Goal: Task Accomplishment & Management: Manage account settings

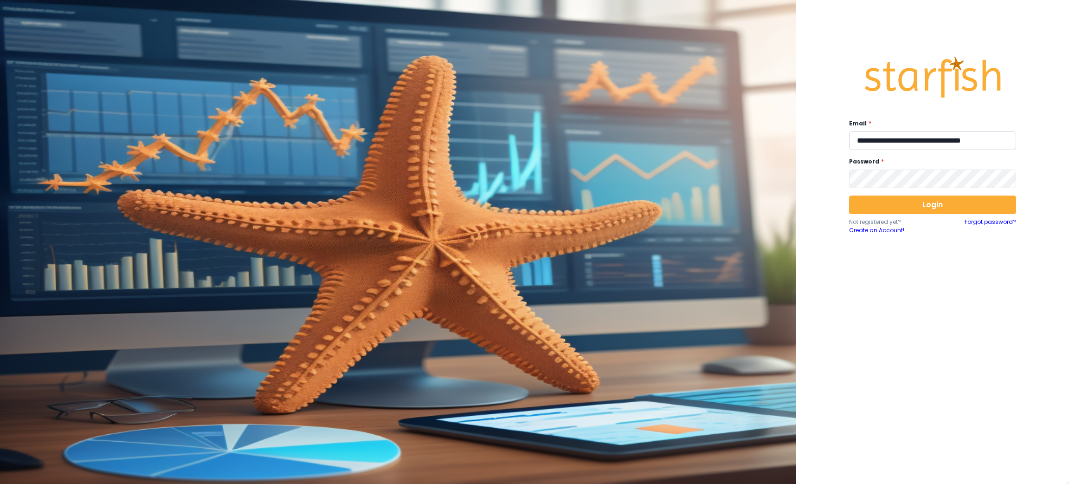
click at [955, 136] on input "**********" at bounding box center [932, 140] width 167 height 19
paste input "email"
type input "**********"
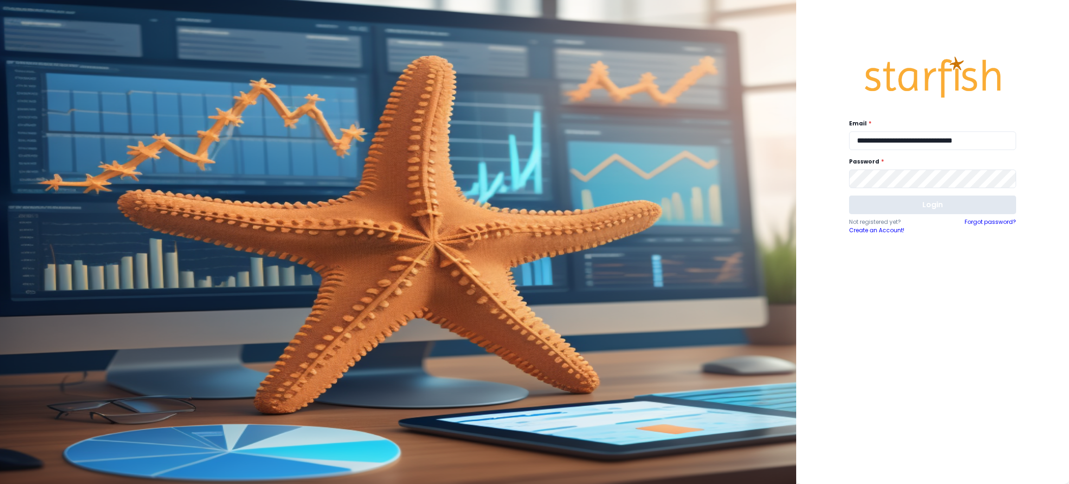
click at [937, 208] on button "Login" at bounding box center [932, 204] width 167 height 19
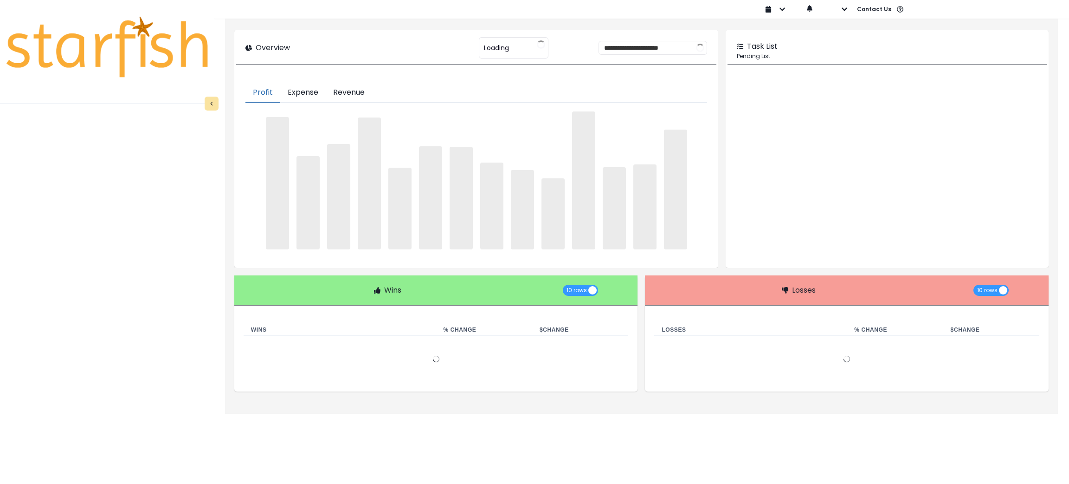
type input "**********"
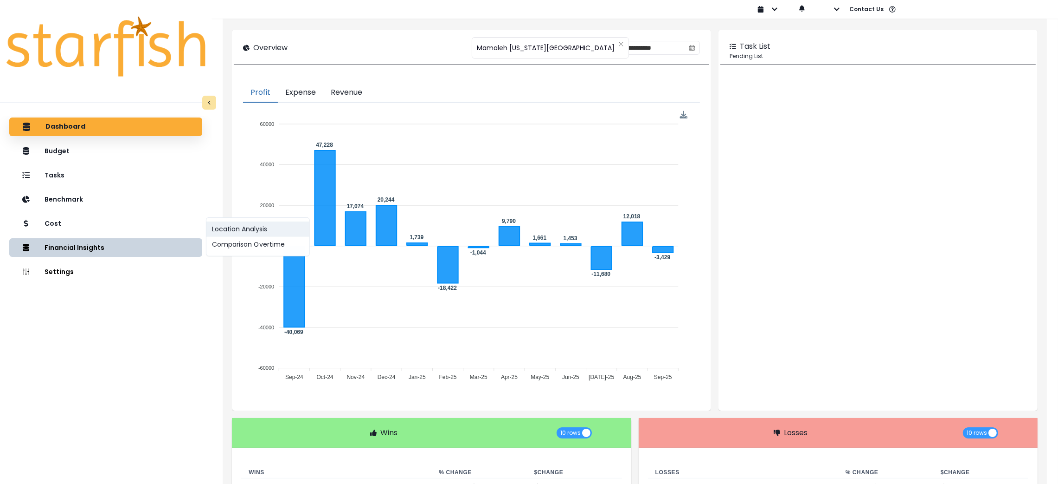
click at [236, 228] on button "Location Analysis" at bounding box center [257, 228] width 103 height 15
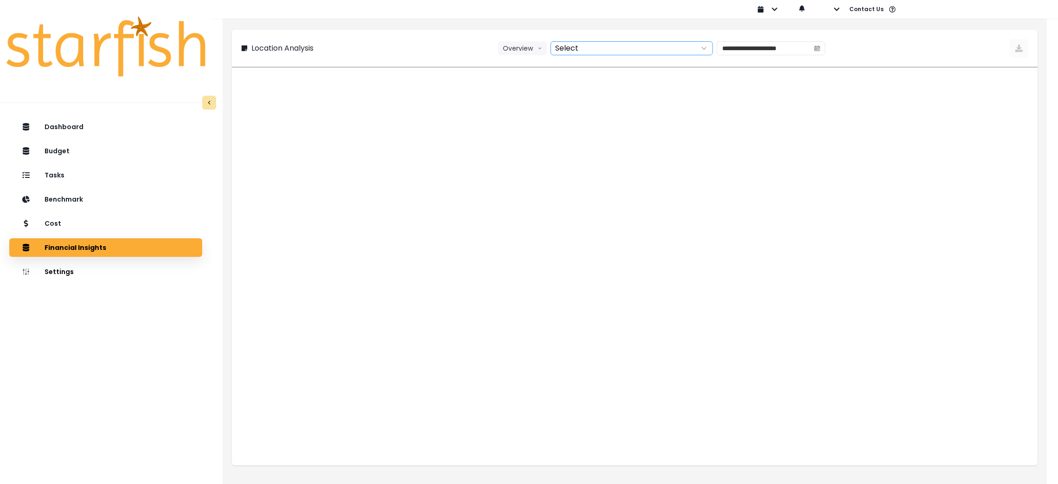
click at [565, 43] on div at bounding box center [621, 48] width 141 height 13
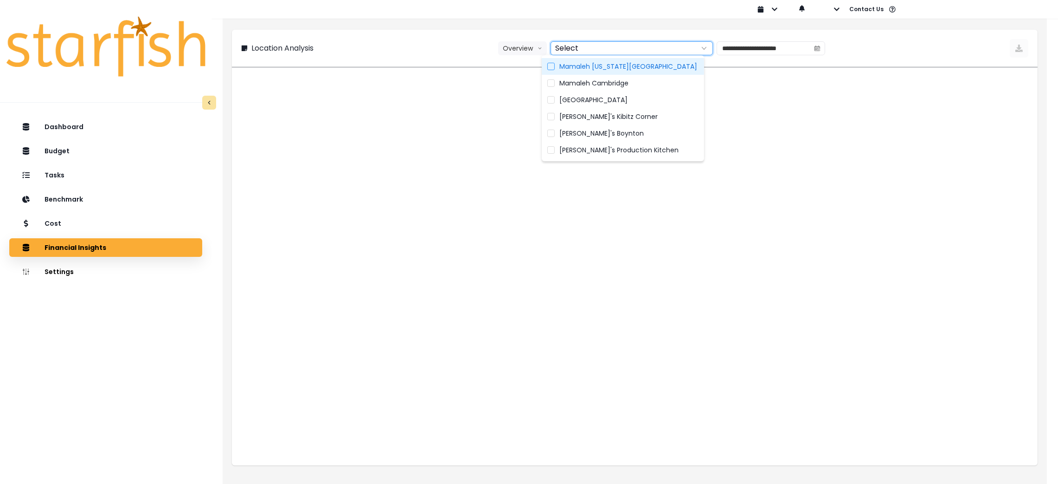
click at [567, 65] on span "Mamaleh Washington Square" at bounding box center [629, 66] width 138 height 9
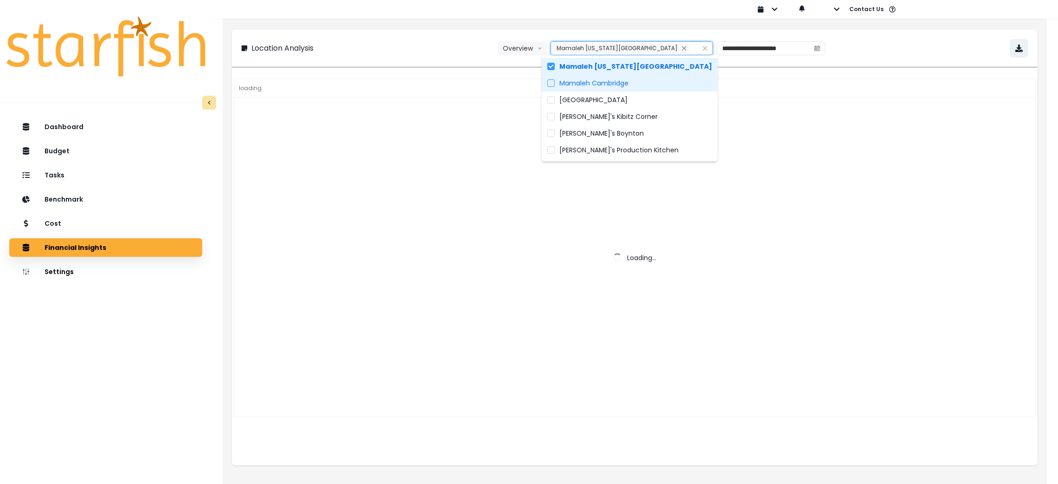
click at [569, 83] on span "Mamaleh Cambridge" at bounding box center [594, 82] width 69 height 9
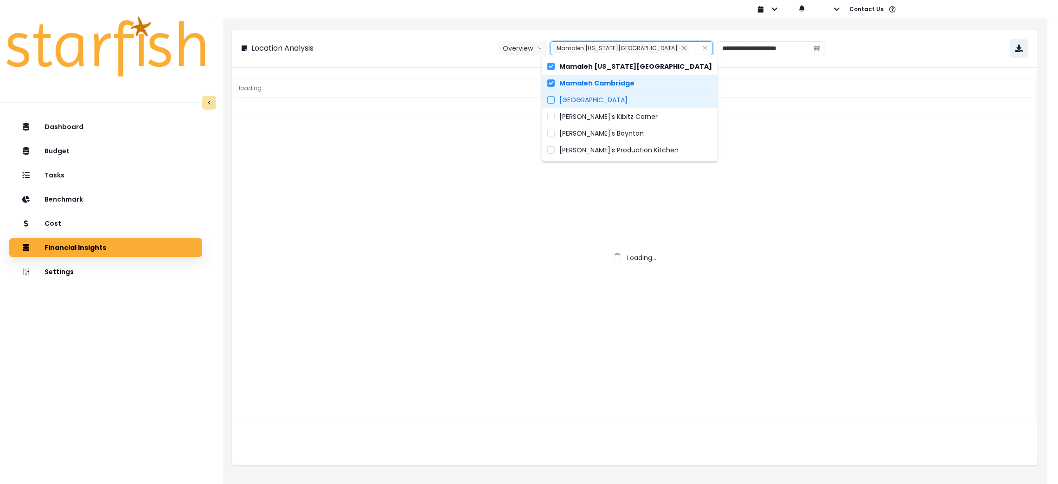
click at [571, 97] on span "Mamaleh High Street Place" at bounding box center [594, 99] width 68 height 9
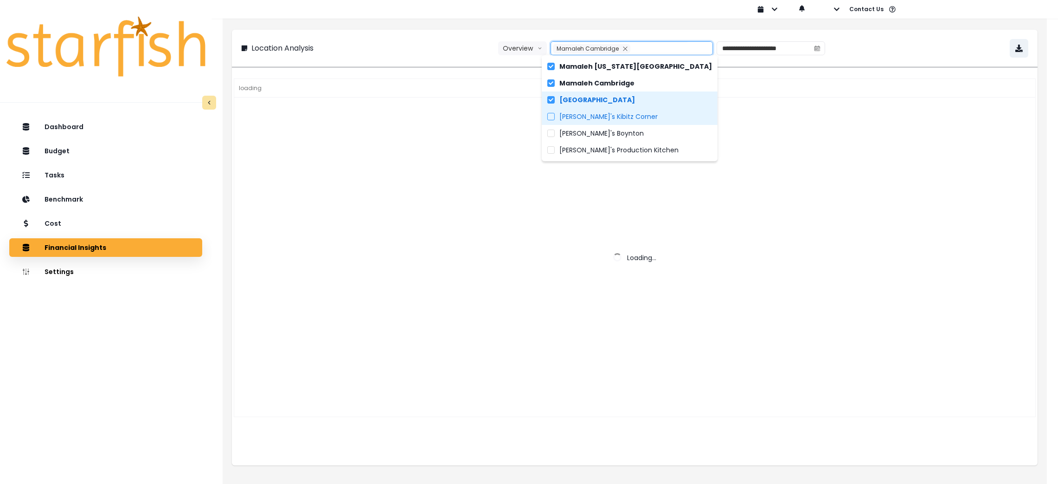
click at [571, 113] on span "Mamaleh's Kibitz Corner" at bounding box center [609, 116] width 98 height 9
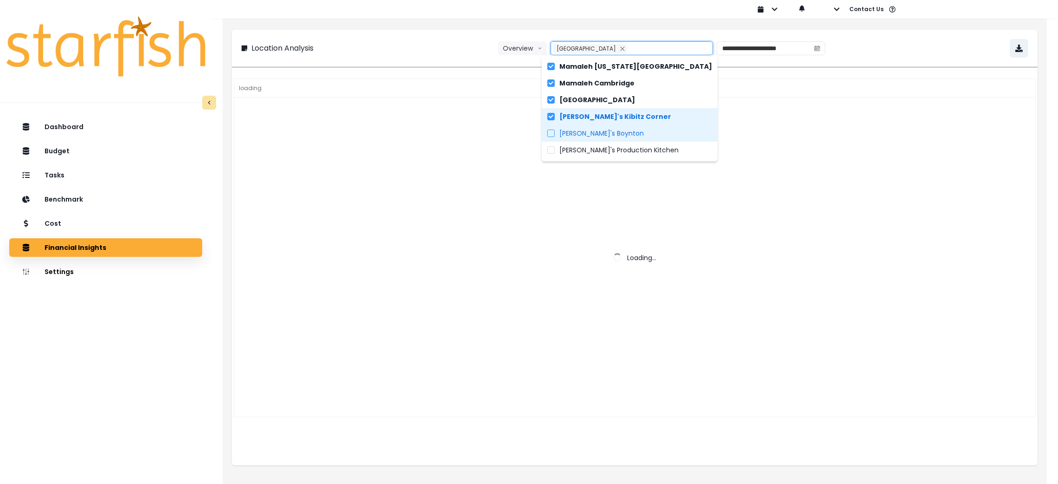
click at [575, 133] on span "Mamaleh's Boynton" at bounding box center [602, 133] width 84 height 9
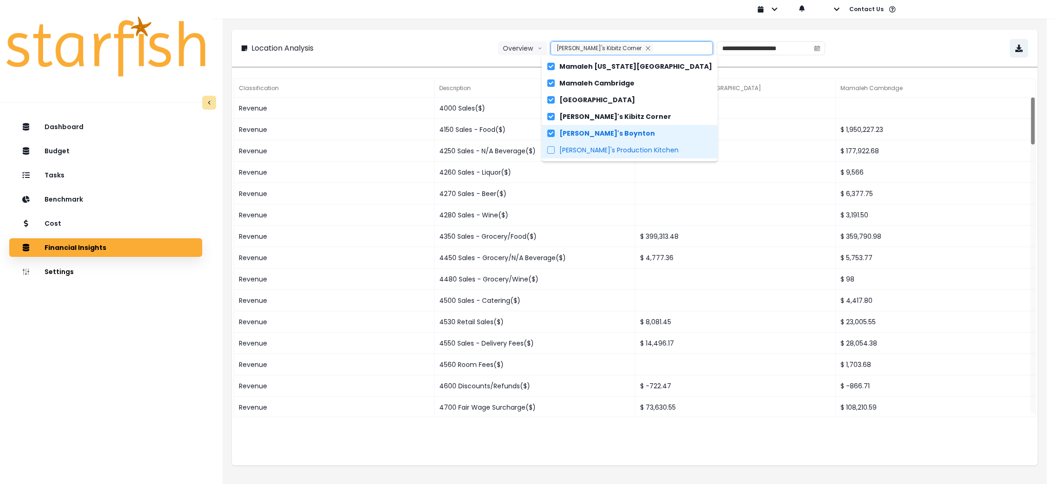
click at [575, 149] on span "Mamaleh's Production Kitchen" at bounding box center [619, 149] width 119 height 9
type input "**********"
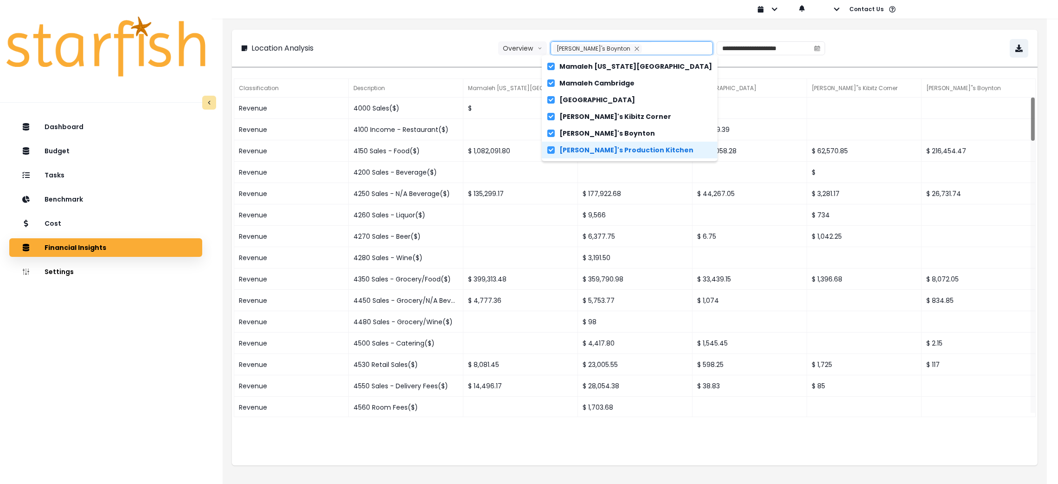
click at [903, 52] on div "**********" at bounding box center [634, 48] width 787 height 19
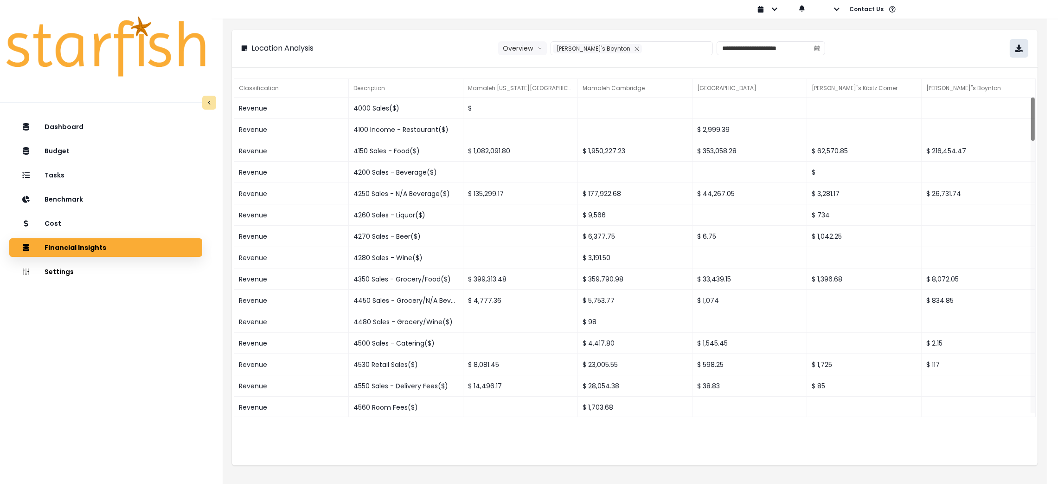
click at [1017, 50] on icon "button" at bounding box center [1019, 48] width 7 height 7
click at [833, 7] on button "button" at bounding box center [829, 9] width 21 height 19
click at [836, 35] on p "Sign out" at bounding box center [851, 35] width 31 height 9
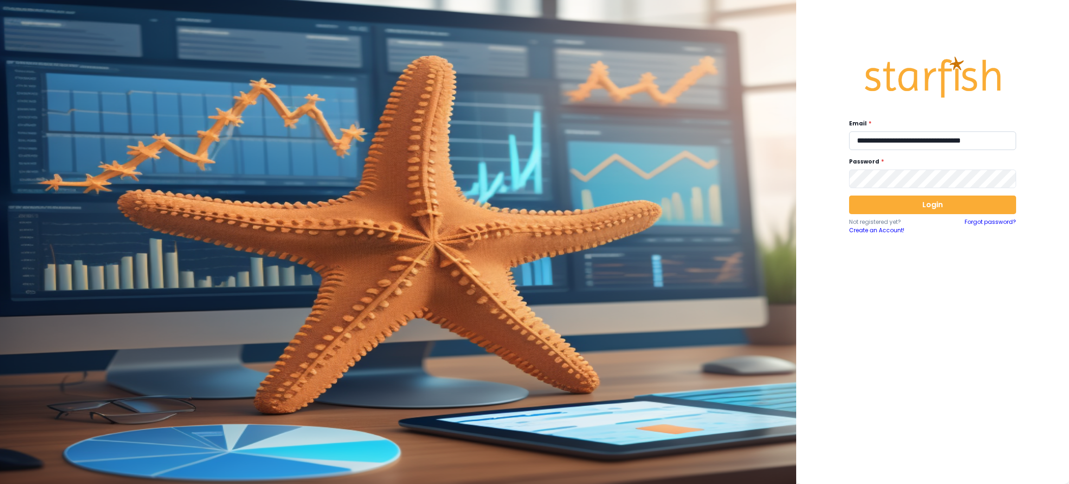
click at [914, 143] on input "**********" at bounding box center [932, 140] width 167 height 19
paste input "email"
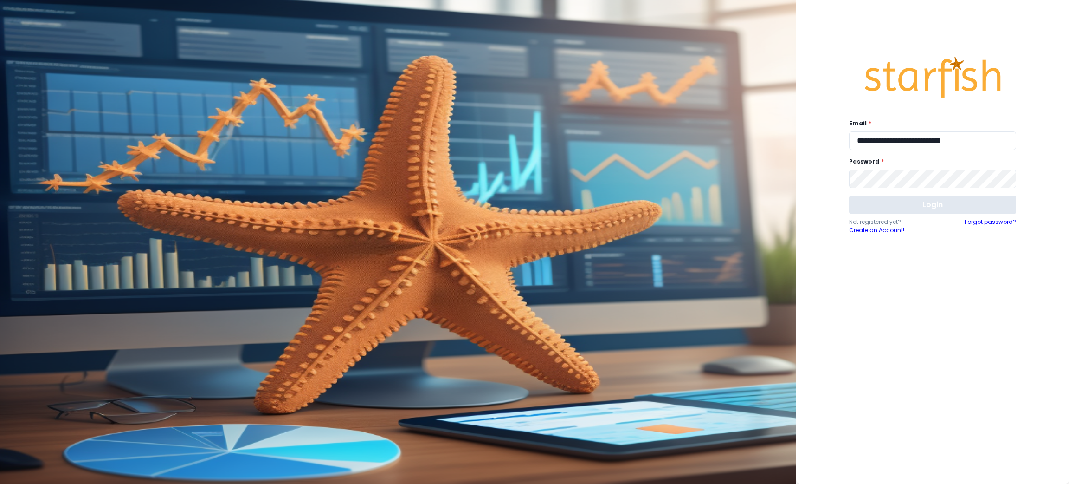
type input "**********"
click at [923, 208] on button "Login" at bounding box center [932, 204] width 167 height 19
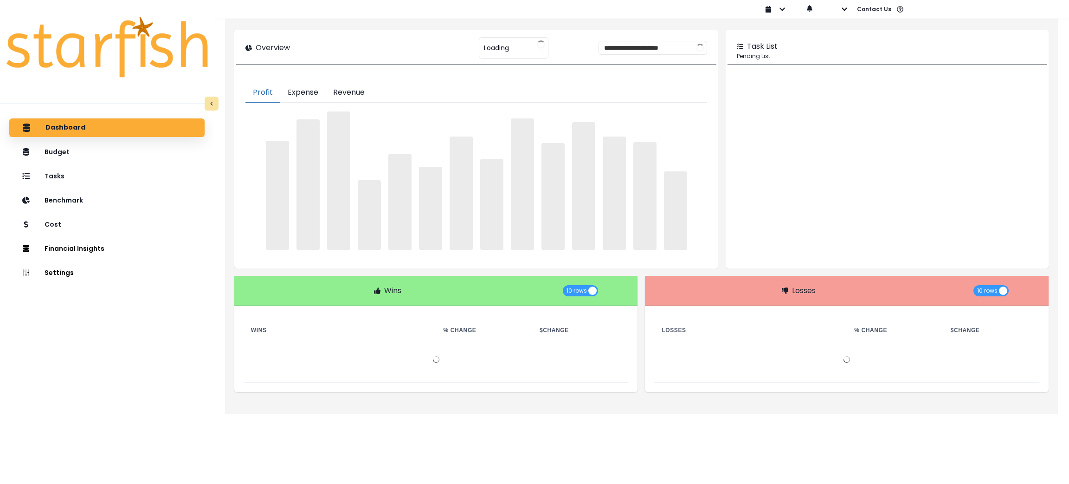
type input "******"
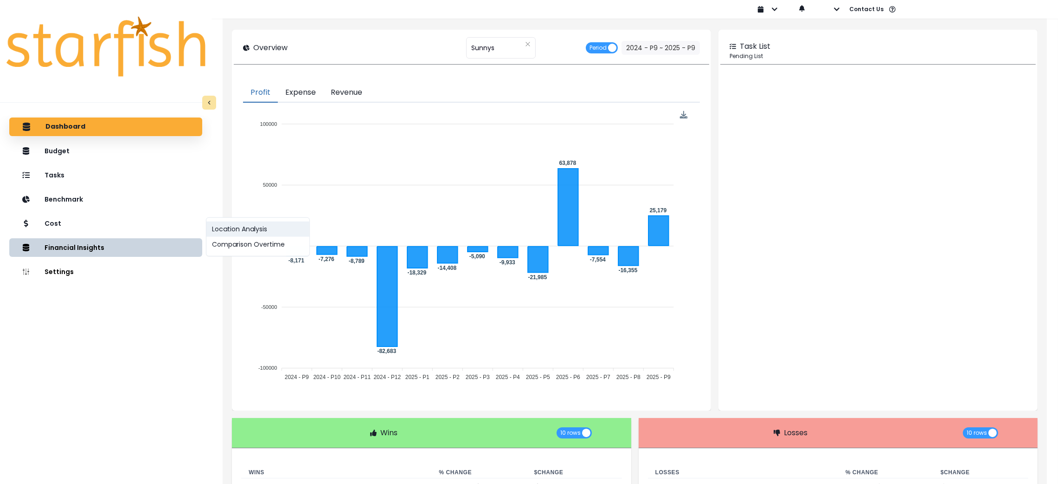
click at [228, 230] on button "Location Analysis" at bounding box center [257, 228] width 103 height 15
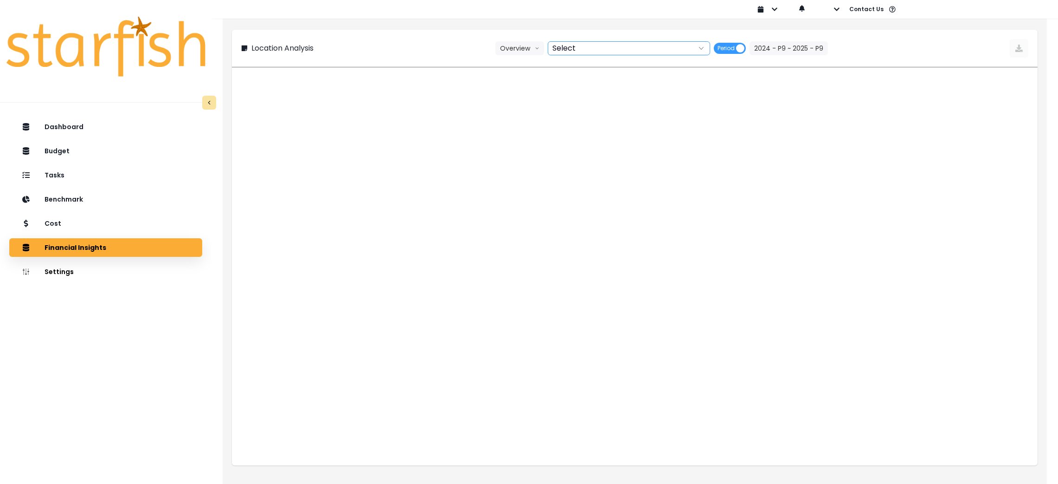
click at [590, 47] on div at bounding box center [618, 48] width 141 height 13
click at [590, 68] on label "Sunnys" at bounding box center [630, 66] width 162 height 17
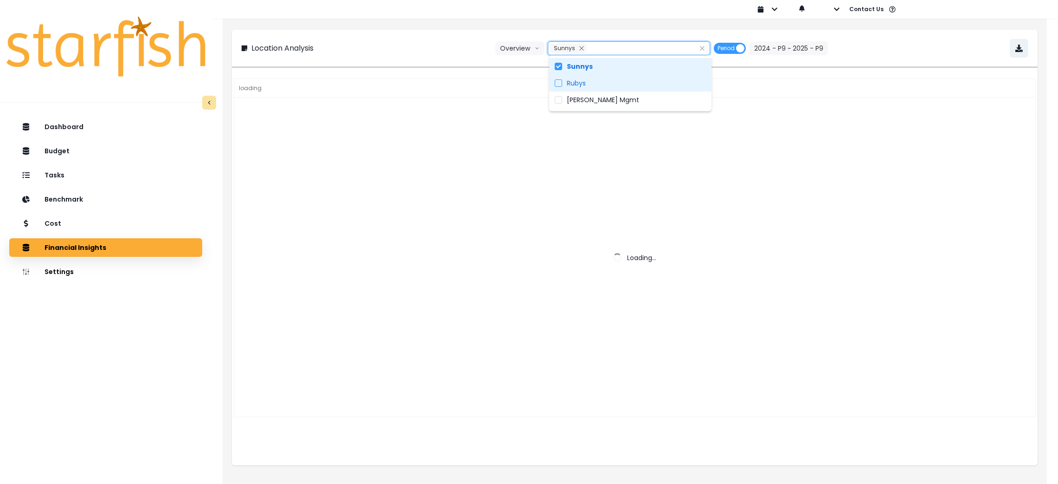
click at [590, 75] on label "Rubys" at bounding box center [630, 83] width 162 height 17
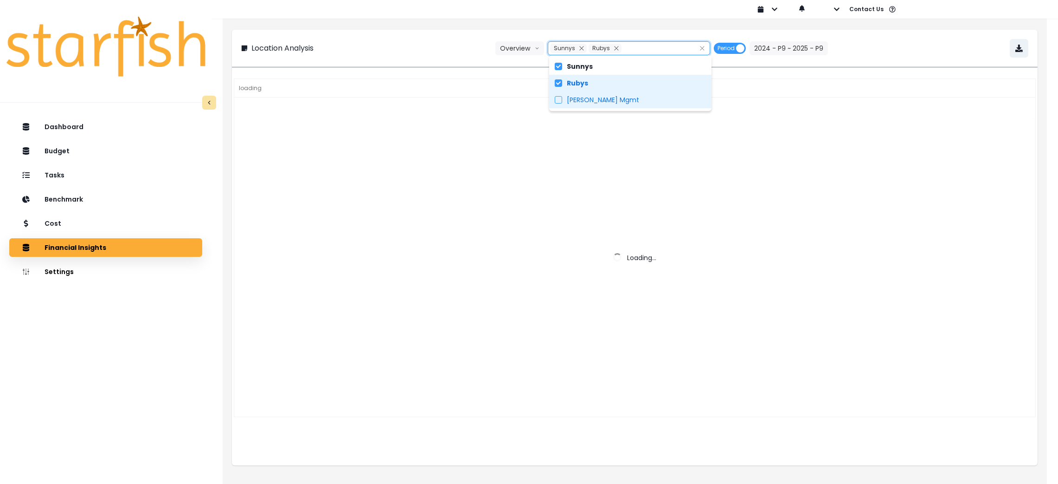
click at [590, 100] on span "Blackwood Mgmt" at bounding box center [603, 99] width 72 height 9
type input "**********"
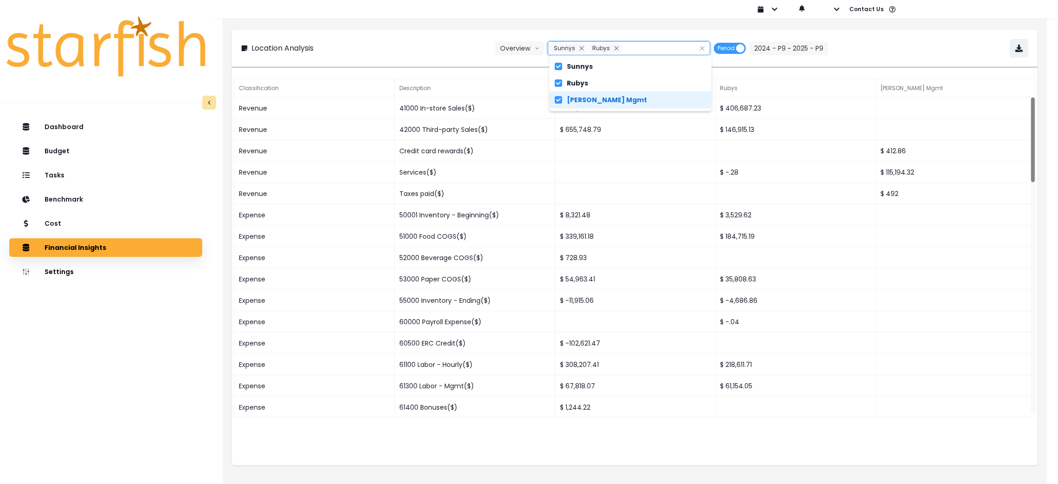
click at [450, 43] on div "**********" at bounding box center [634, 48] width 787 height 19
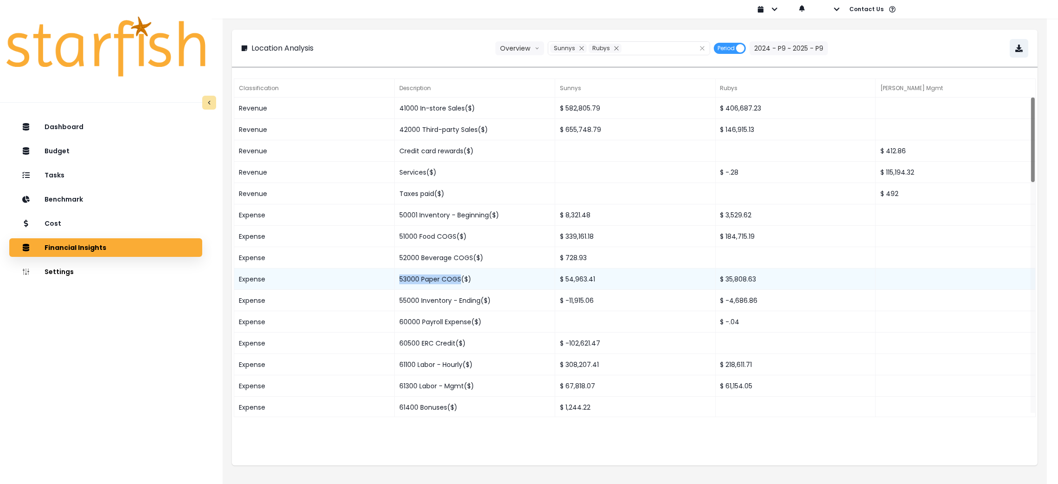
drag, startPoint x: 398, startPoint y: 284, endPoint x: 460, endPoint y: 283, distance: 62.2
click at [460, 283] on div "53000 Paper COGS($)" at bounding box center [475, 278] width 161 height 21
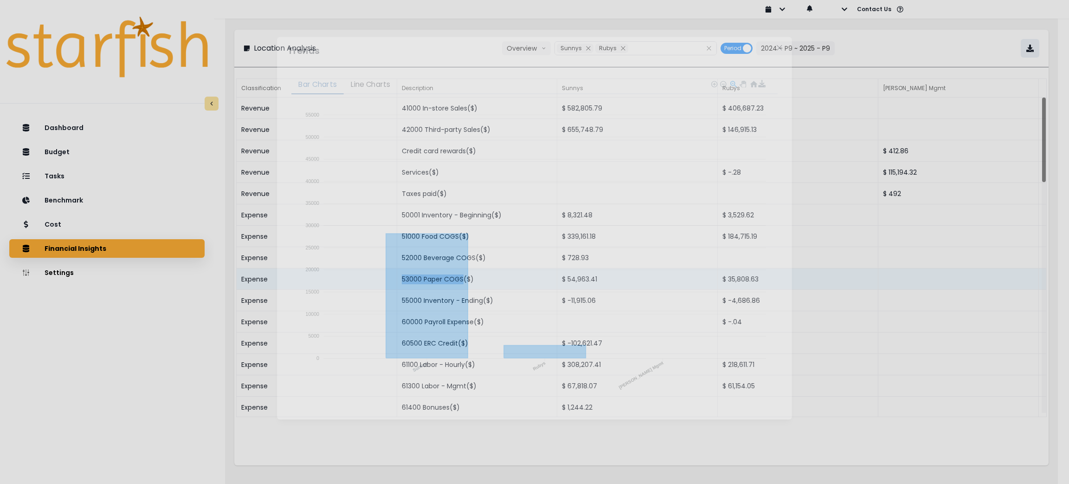
copy div "53000 Paper COGS"
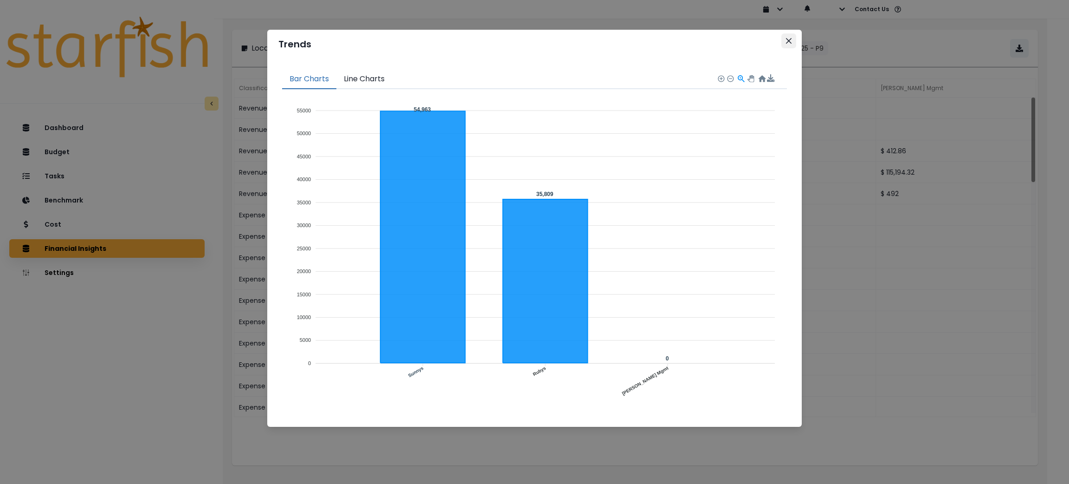
click at [791, 42] on icon "Close" at bounding box center [789, 41] width 6 height 6
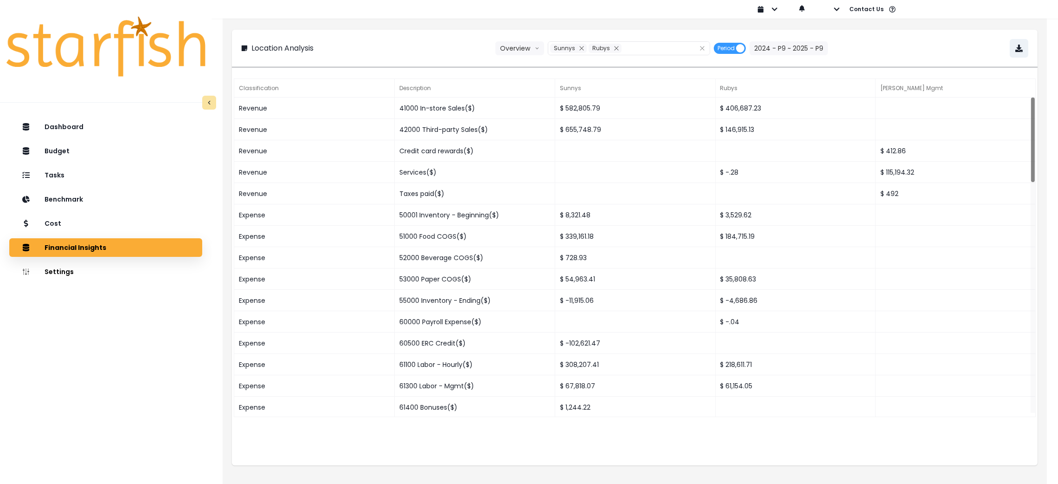
click at [1032, 45] on div "**********" at bounding box center [635, 48] width 806 height 37
click at [1023, 49] on button "button" at bounding box center [1019, 48] width 19 height 19
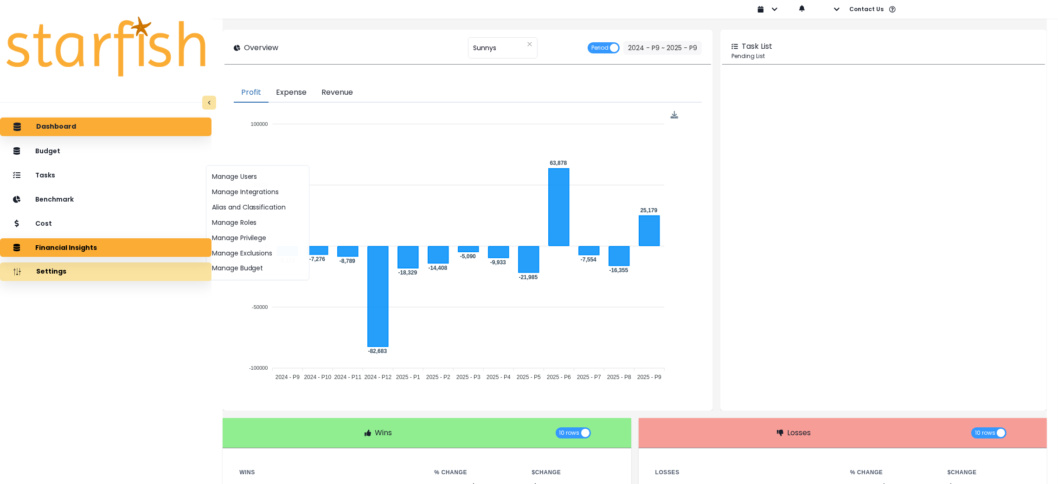
click at [123, 275] on button "Settings" at bounding box center [106, 271] width 212 height 19
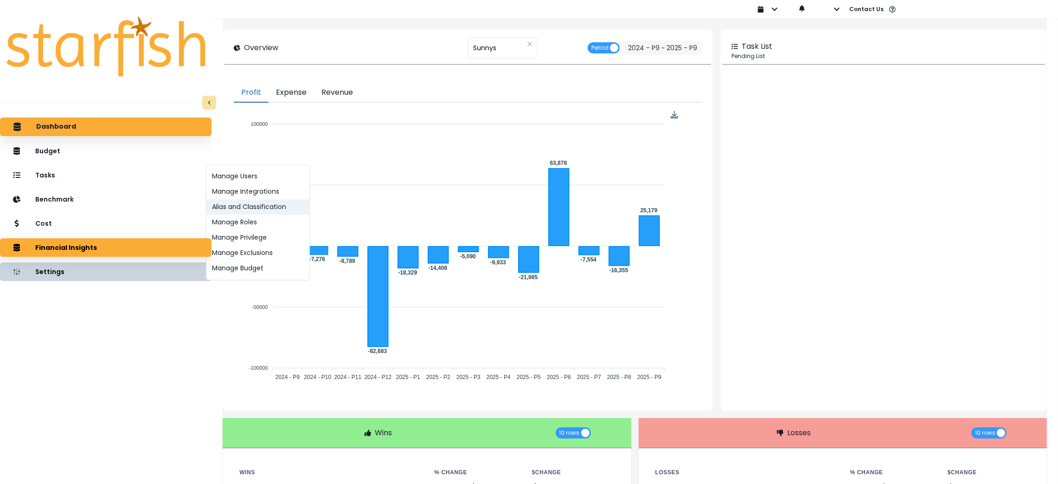
click at [233, 207] on button "Alias and Classification" at bounding box center [257, 207] width 103 height 15
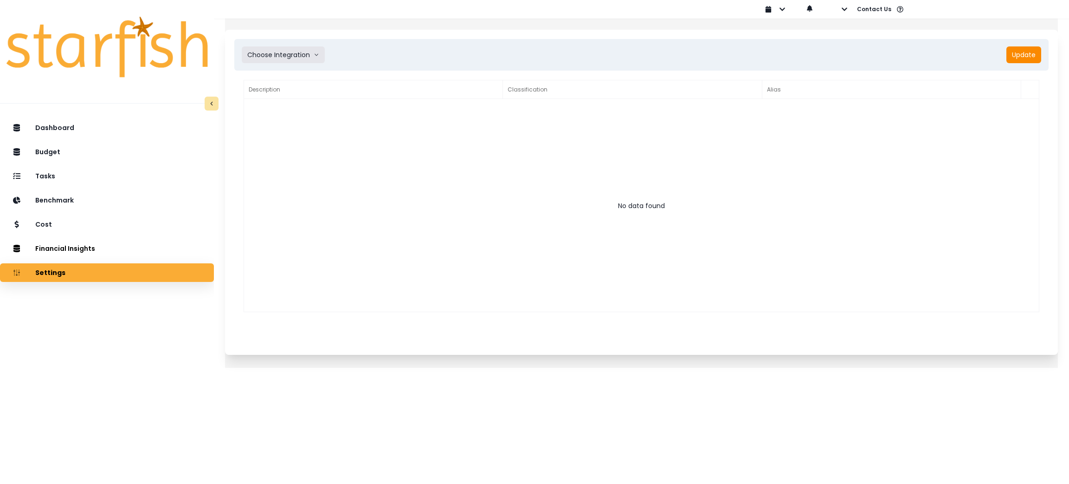
click at [291, 57] on button "Choose Integration" at bounding box center [283, 54] width 83 height 17
click at [277, 77] on span "Blackwood Mgmt" at bounding box center [282, 74] width 71 height 9
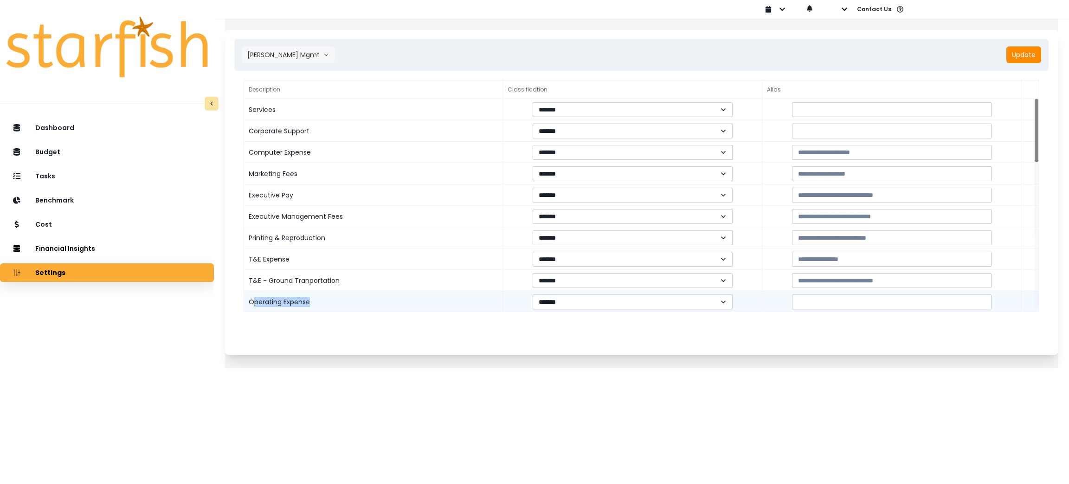
drag, startPoint x: 260, startPoint y: 304, endPoint x: 318, endPoint y: 304, distance: 58.0
click at [318, 304] on div "Operating Expense" at bounding box center [373, 301] width 259 height 21
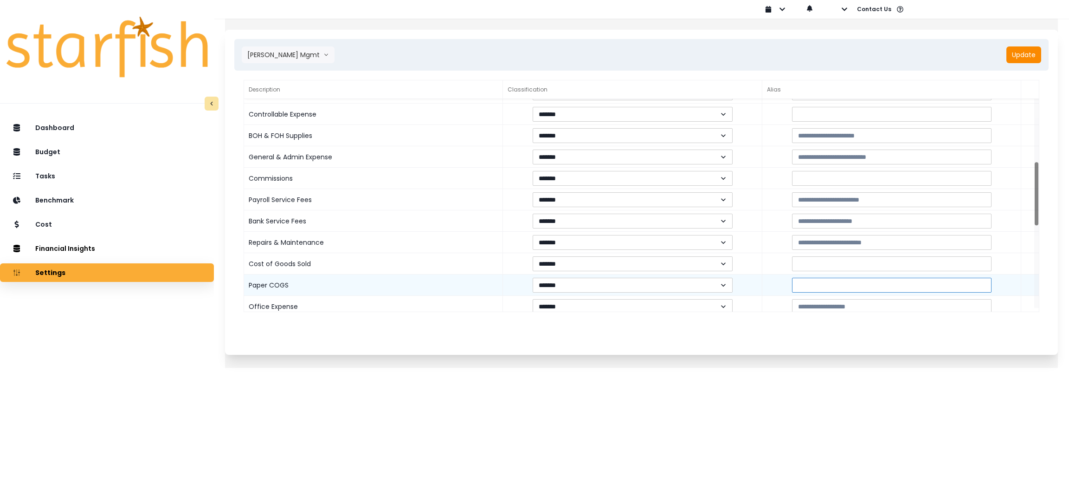
click at [893, 287] on input at bounding box center [892, 284] width 200 height 15
paste input "**********"
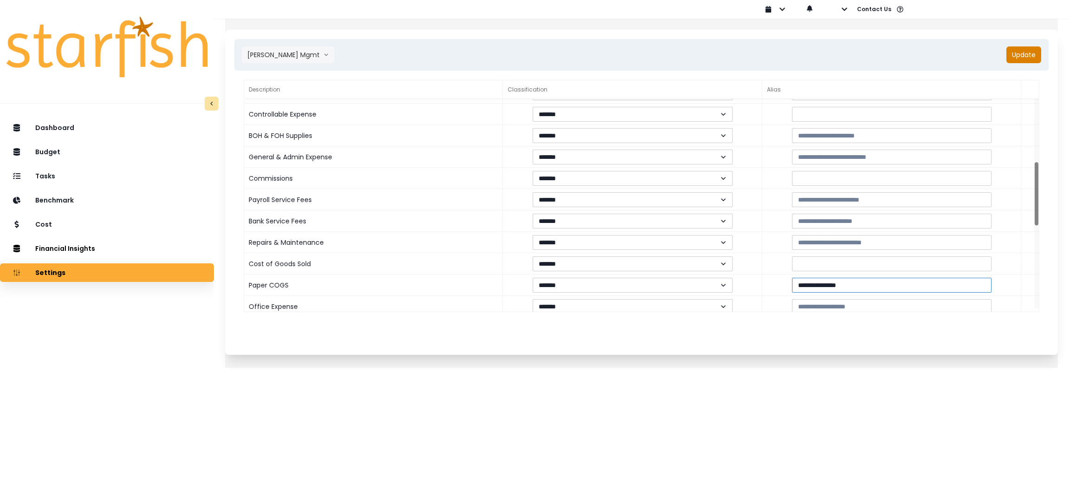
type input "**********"
click at [1013, 54] on button "Update" at bounding box center [1024, 54] width 35 height 17
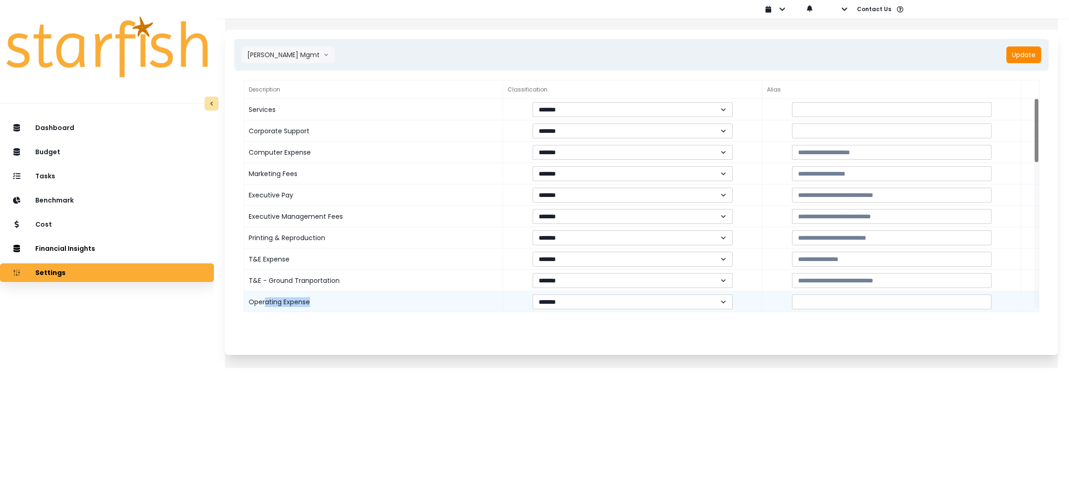
drag, startPoint x: 273, startPoint y: 300, endPoint x: 332, endPoint y: 300, distance: 58.5
click at [332, 300] on div "Operating Expense" at bounding box center [373, 301] width 259 height 21
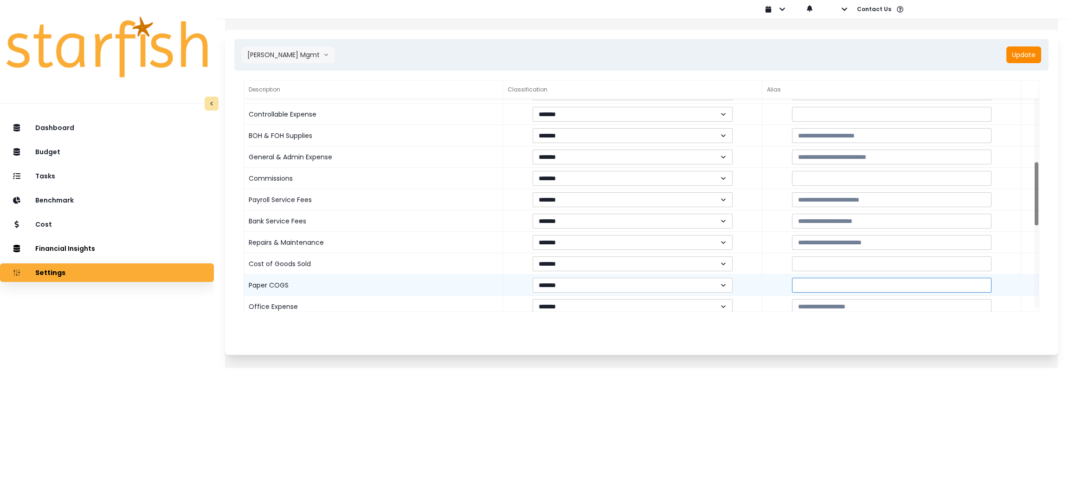
click at [839, 281] on input at bounding box center [892, 284] width 200 height 15
paste input "**********"
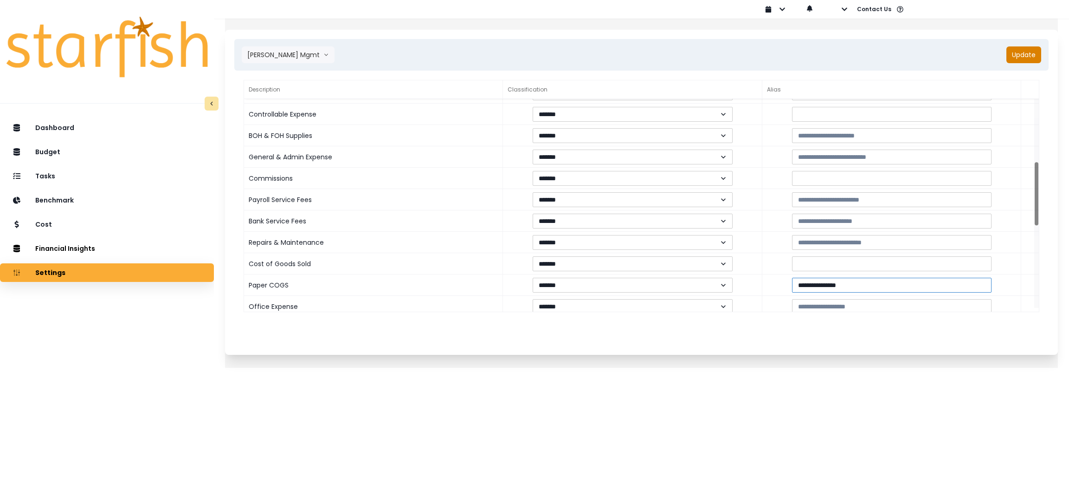
type input "**********"
click at [1007, 52] on button "Update" at bounding box center [1024, 54] width 35 height 17
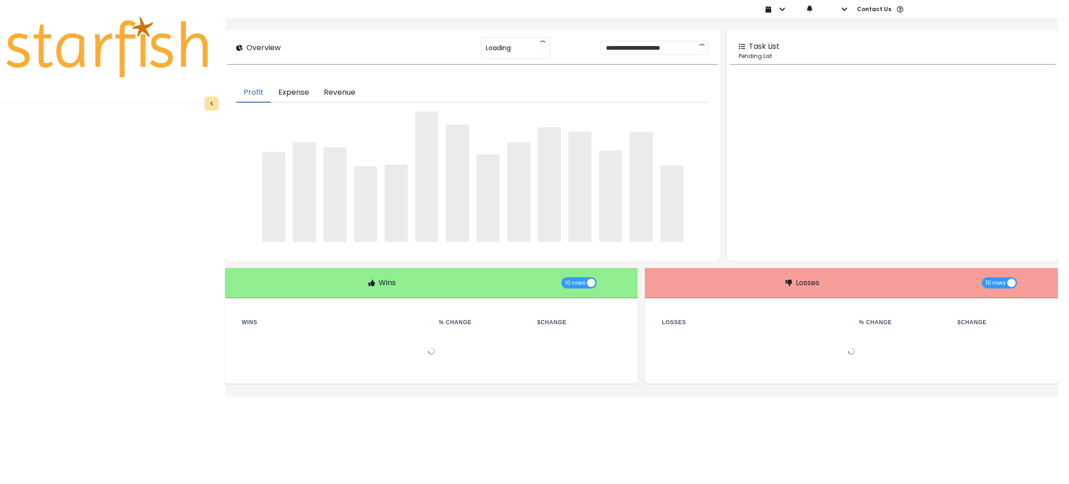
type input "******"
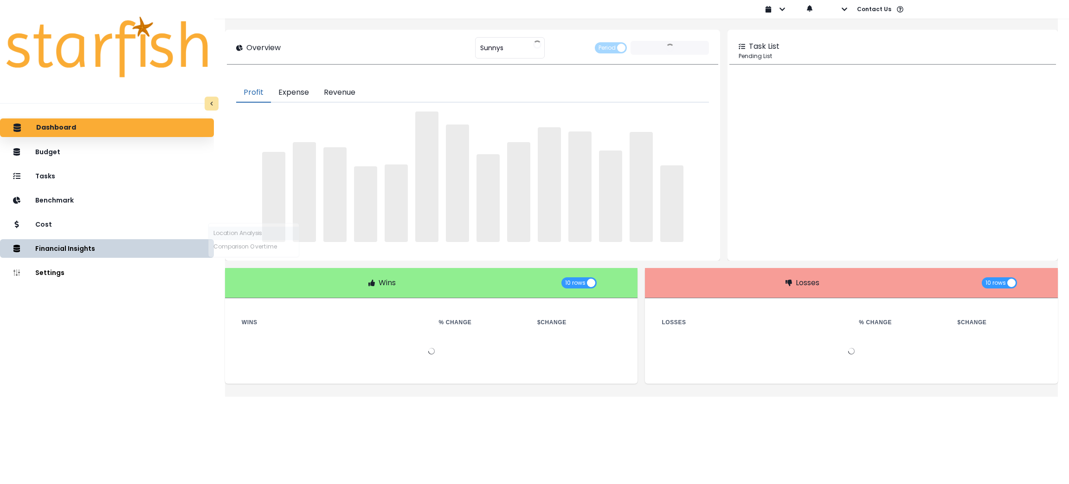
click at [233, 226] on button "Location Analysis" at bounding box center [254, 232] width 90 height 13
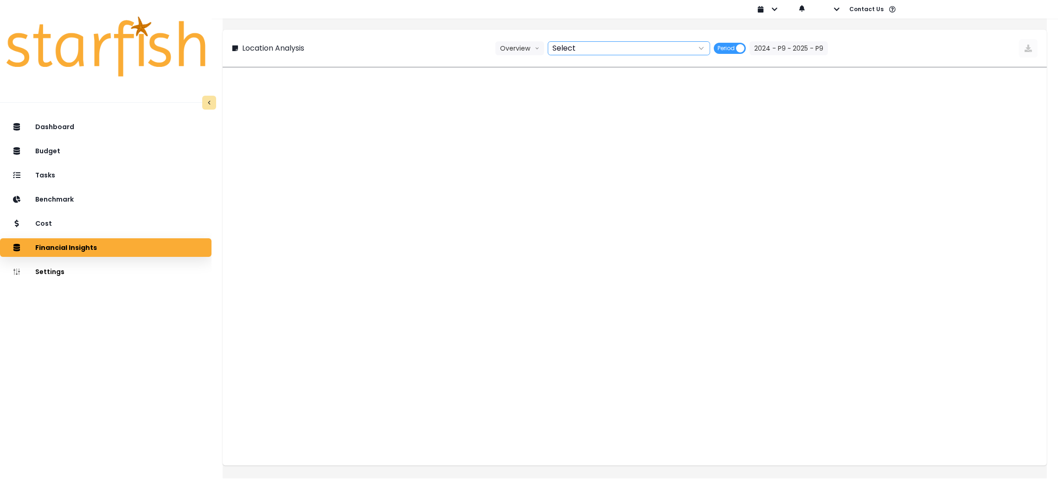
click at [587, 49] on div at bounding box center [618, 48] width 141 height 13
click at [583, 66] on span "Sunnys" at bounding box center [578, 66] width 23 height 9
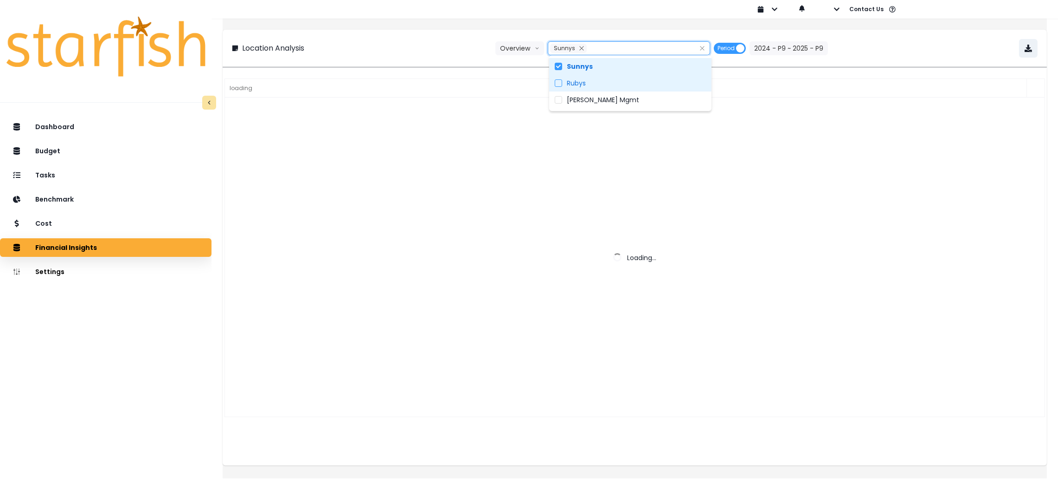
click at [585, 77] on label "Rubys" at bounding box center [630, 83] width 162 height 17
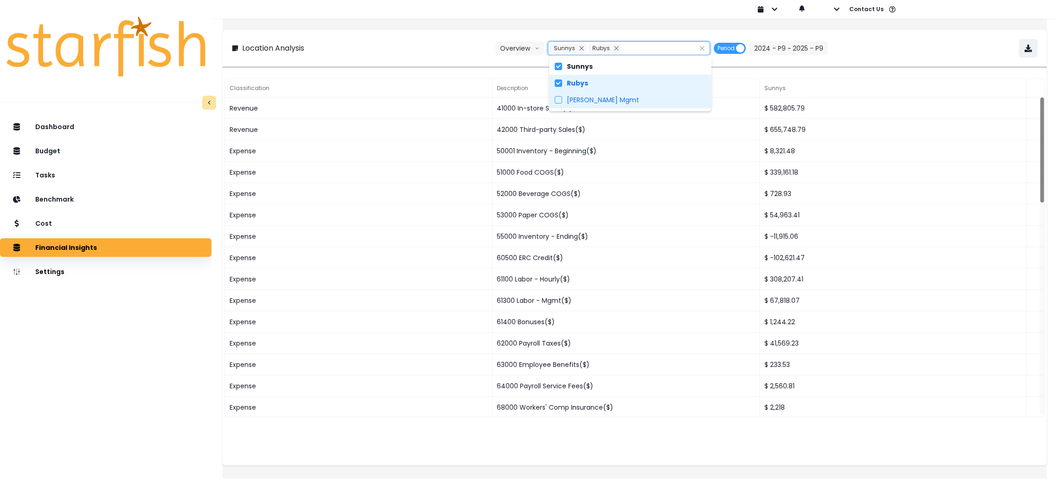
click at [588, 93] on label "Blackwood Mgmt" at bounding box center [630, 99] width 162 height 17
type input "**********"
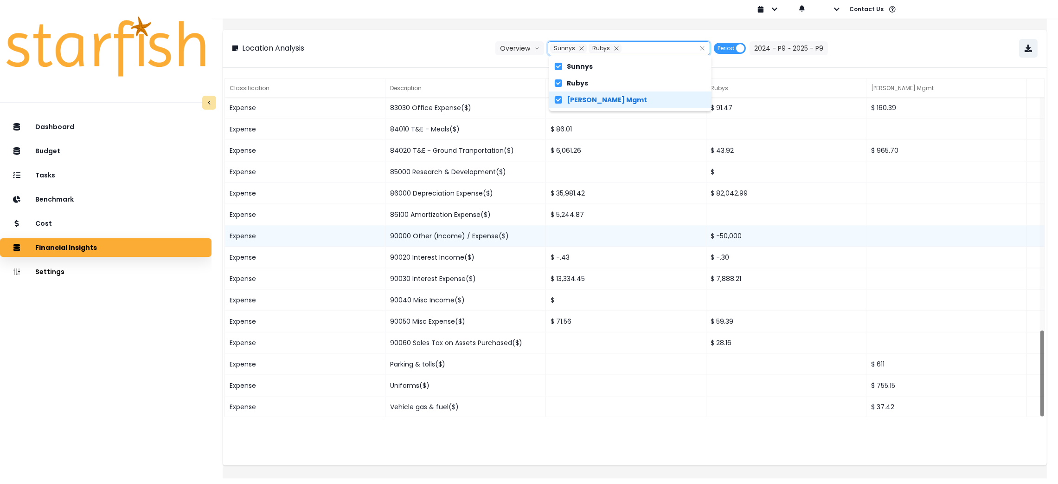
scroll to position [3, 0]
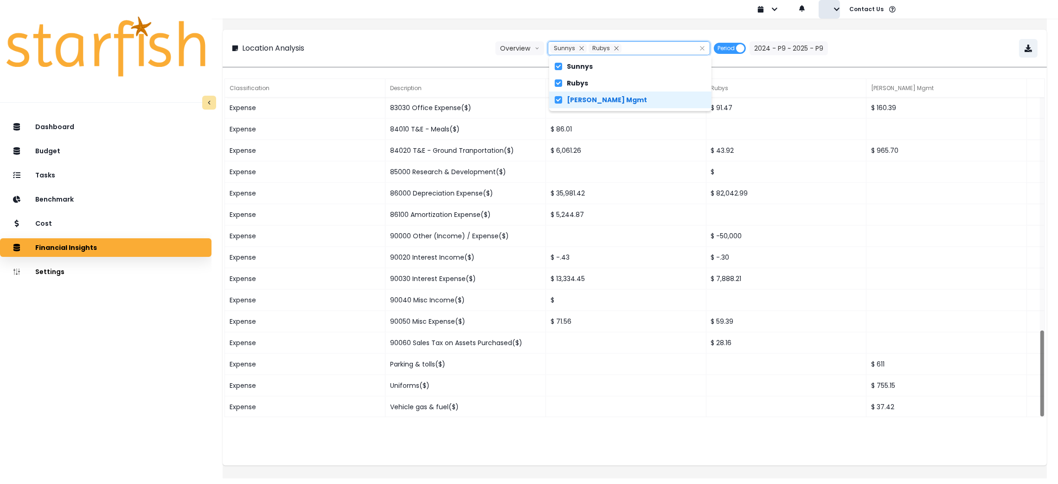
click at [838, 7] on icon "button" at bounding box center [837, 9] width 6 height 6
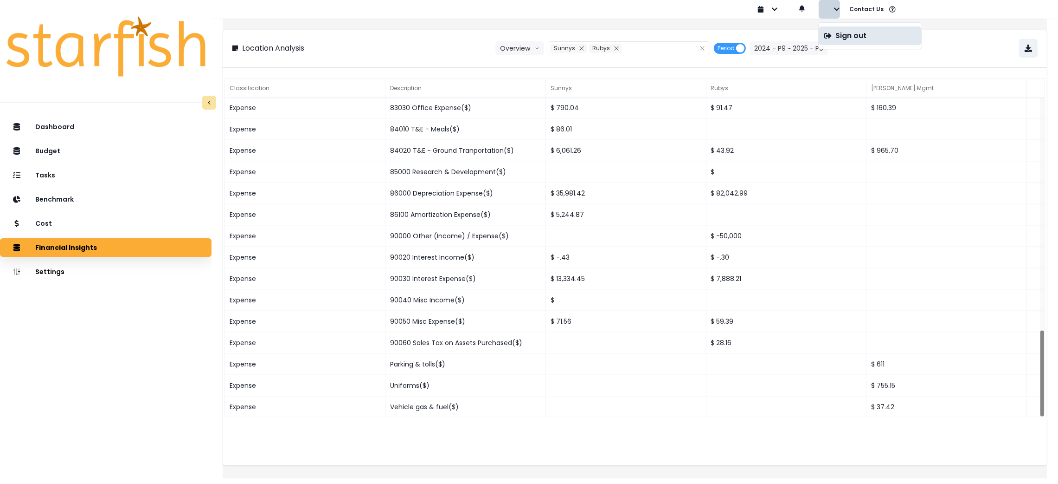
click at [841, 33] on p "Sign out" at bounding box center [851, 35] width 31 height 9
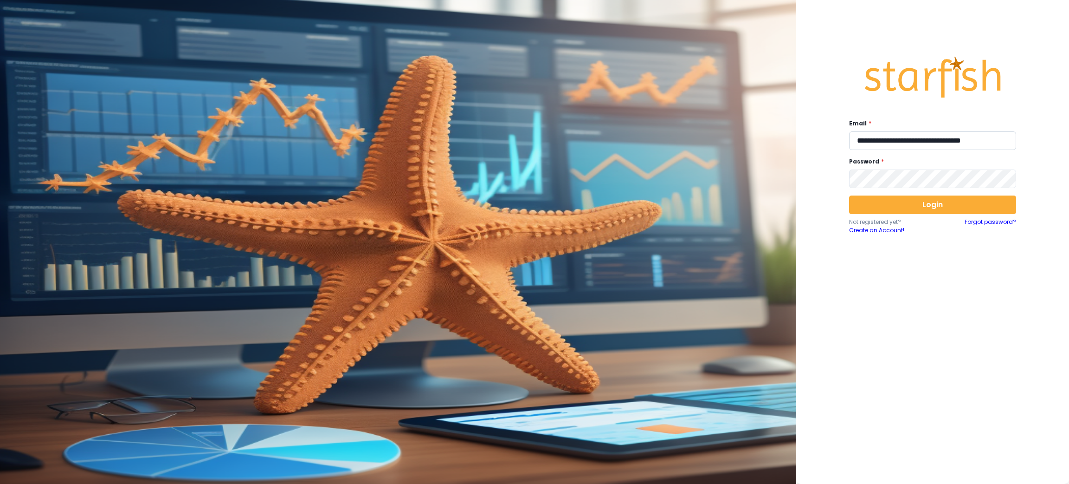
click at [907, 145] on input "**********" at bounding box center [932, 140] width 167 height 19
paste input "email"
type input "**********"
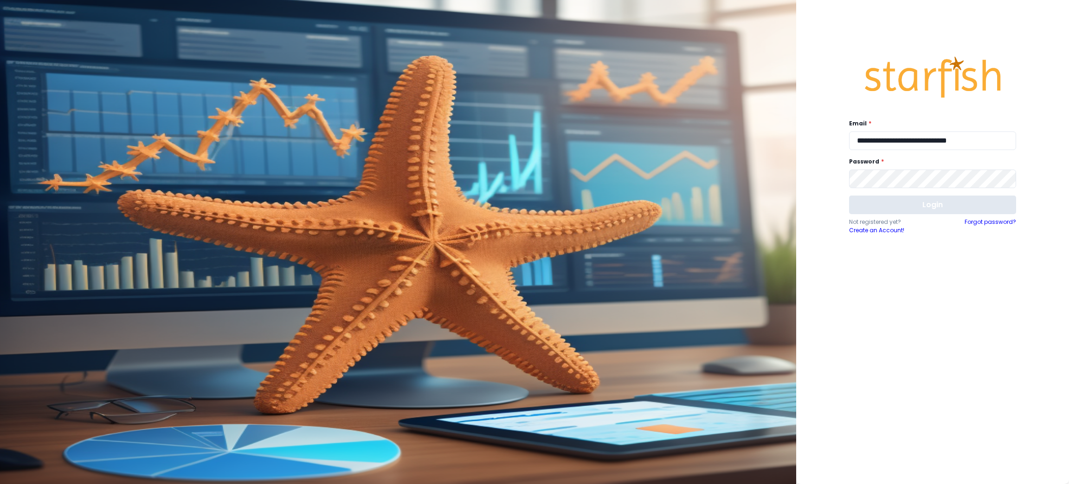
click at [922, 205] on button "Login" at bounding box center [932, 204] width 167 height 19
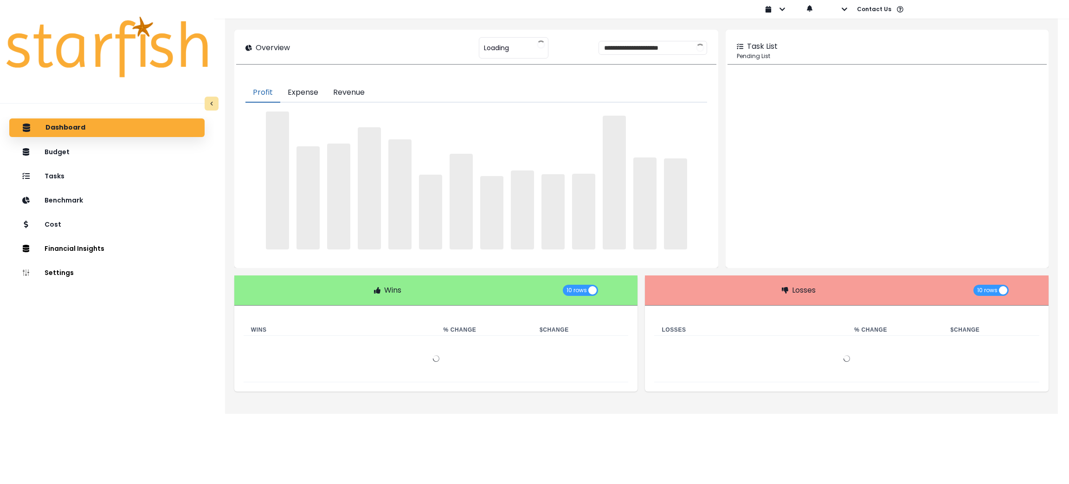
type input "******"
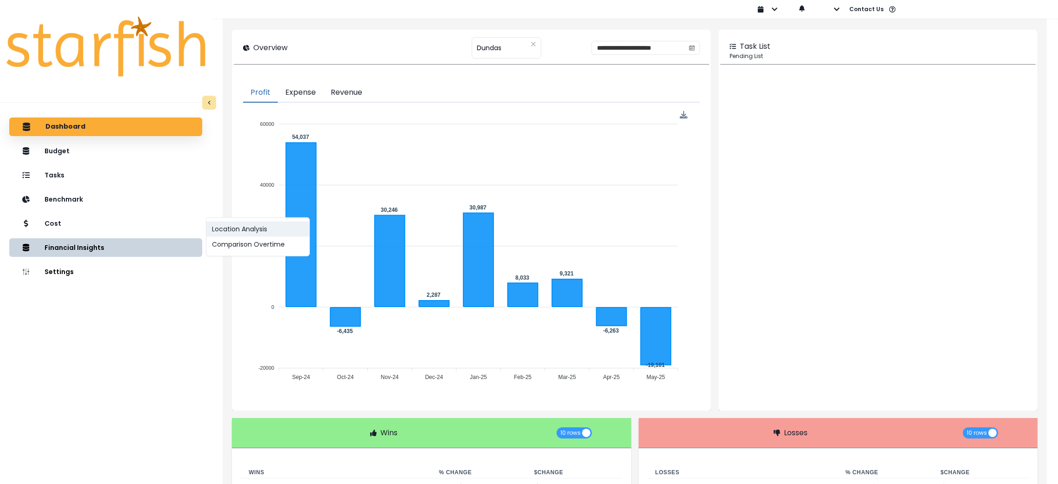
click at [216, 225] on button "Location Analysis" at bounding box center [257, 228] width 103 height 15
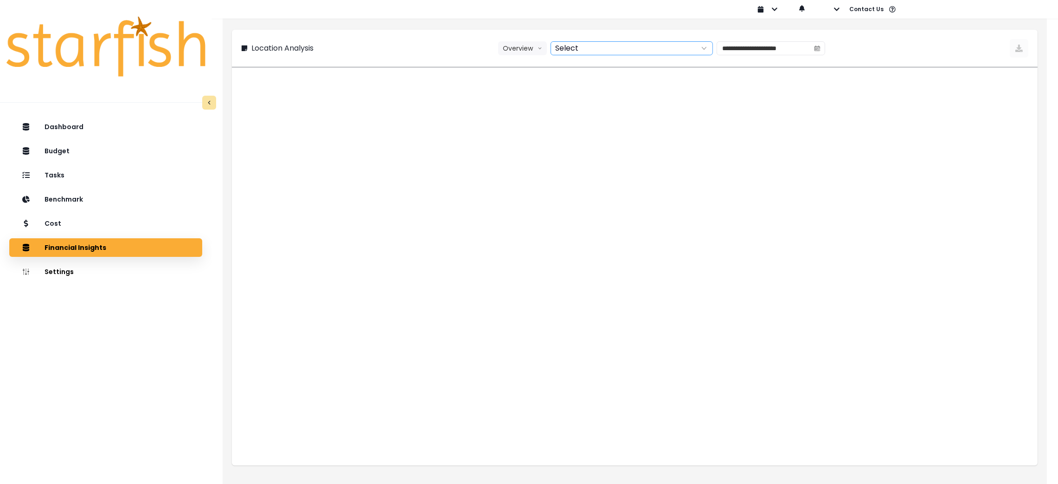
click at [605, 52] on div at bounding box center [621, 48] width 141 height 13
click at [605, 63] on label "Dundas" at bounding box center [623, 66] width 162 height 17
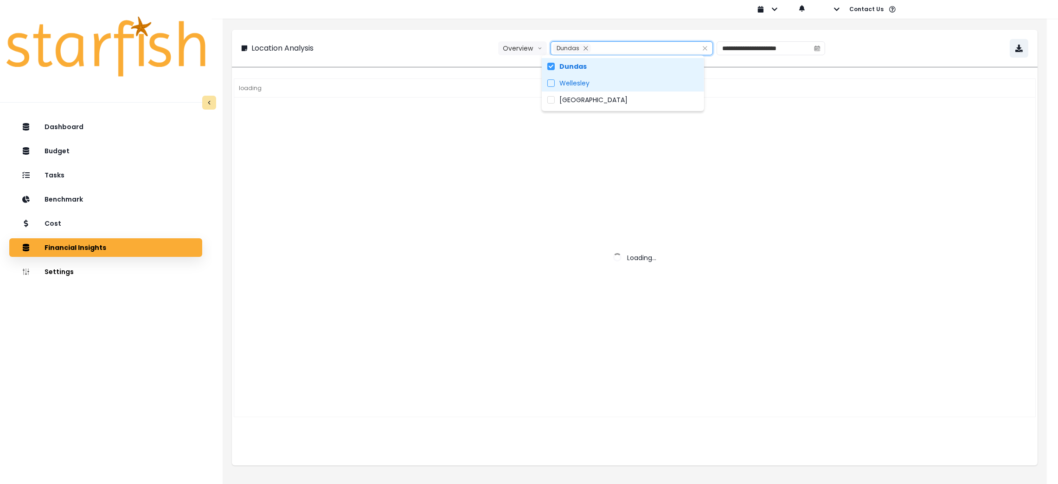
click at [598, 82] on label "Wellesley" at bounding box center [623, 83] width 162 height 17
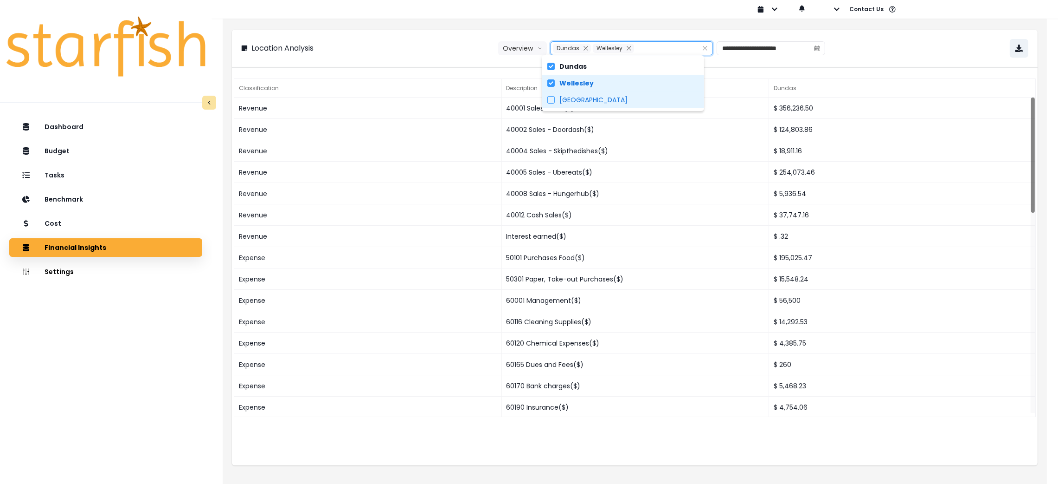
click at [595, 101] on label "North York" at bounding box center [623, 99] width 162 height 17
type input "**********"
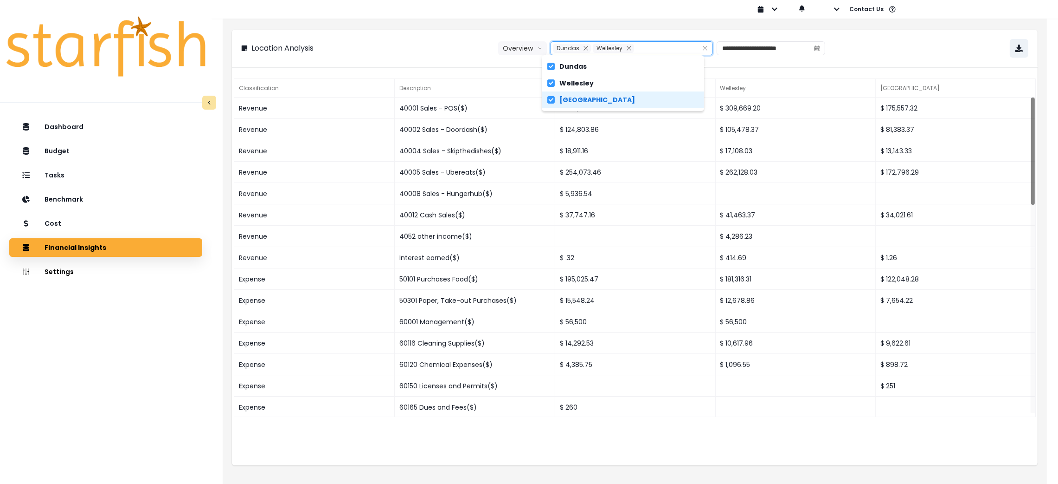
click at [406, 38] on div "**********" at bounding box center [635, 48] width 806 height 37
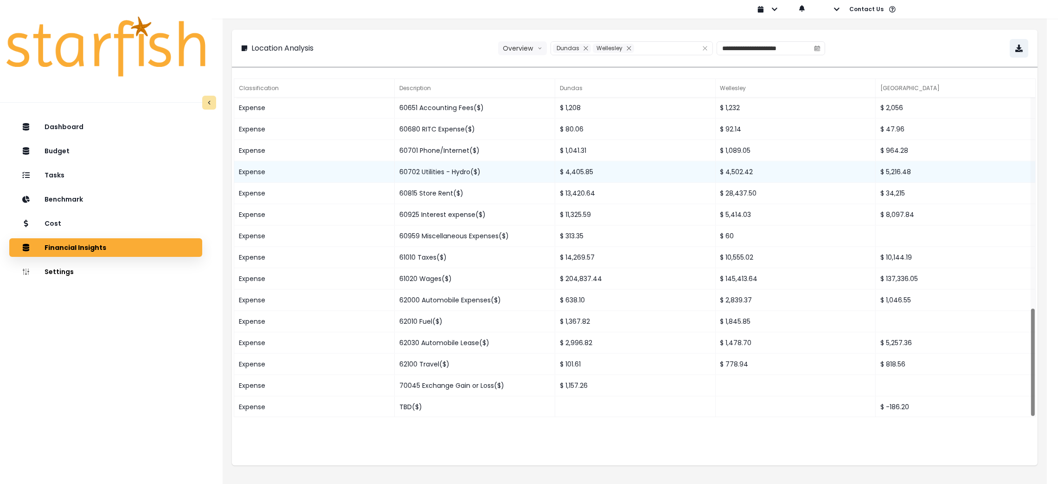
scroll to position [3, 0]
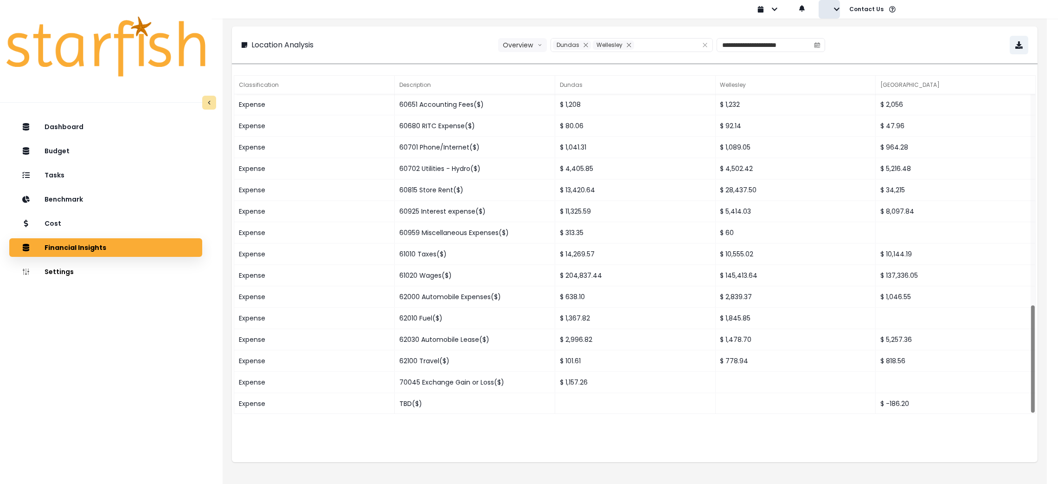
click at [836, 15] on button "button" at bounding box center [829, 9] width 21 height 19
click at [836, 25] on div "Sign out" at bounding box center [871, 35] width 104 height 27
click at [839, 39] on p "Sign out" at bounding box center [851, 35] width 31 height 9
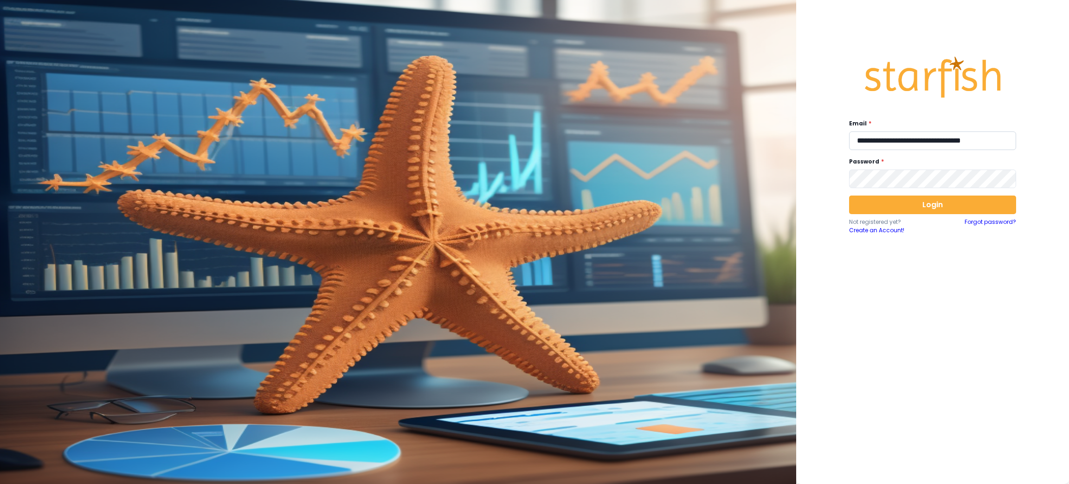
click at [907, 139] on input "**********" at bounding box center [932, 140] width 167 height 19
paste input "email"
type input "**********"
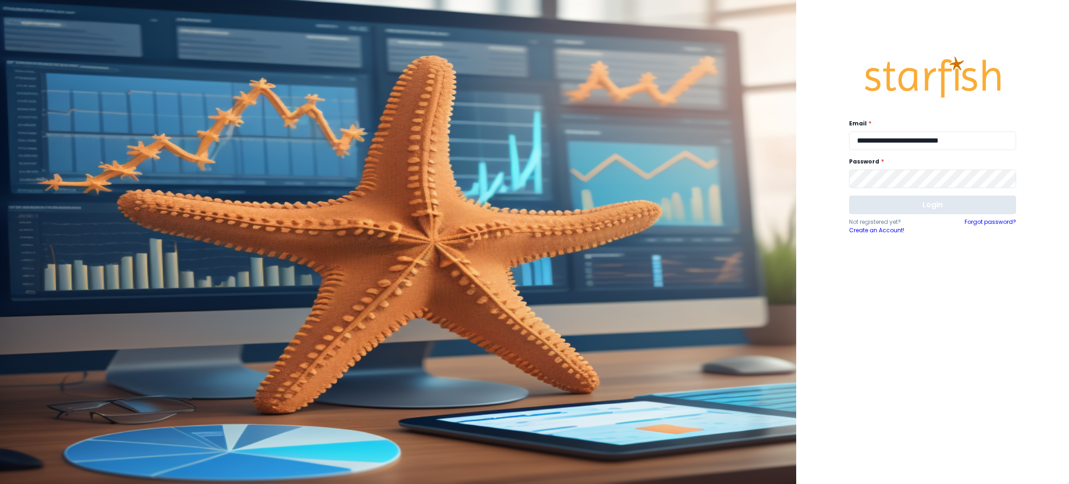
click at [899, 196] on button "Login" at bounding box center [932, 204] width 167 height 19
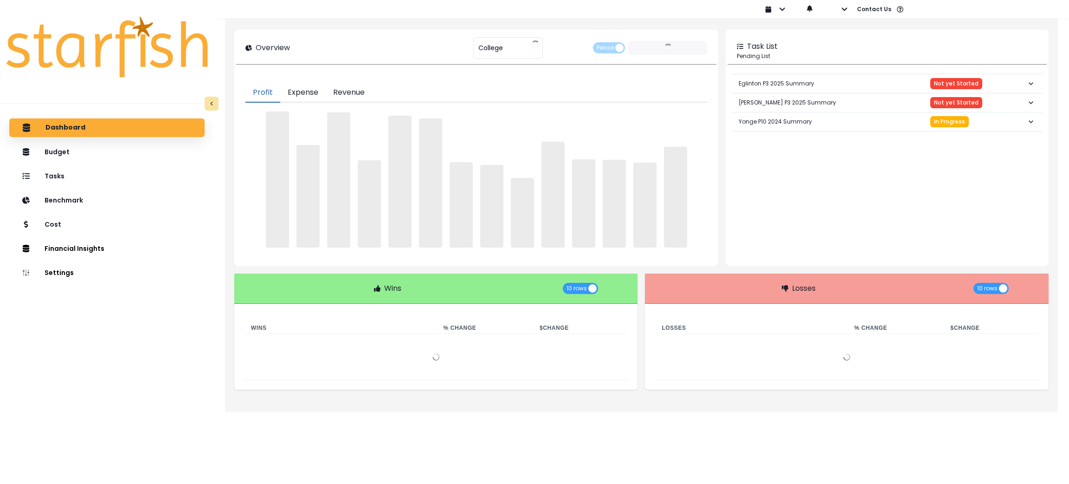
type input "*******"
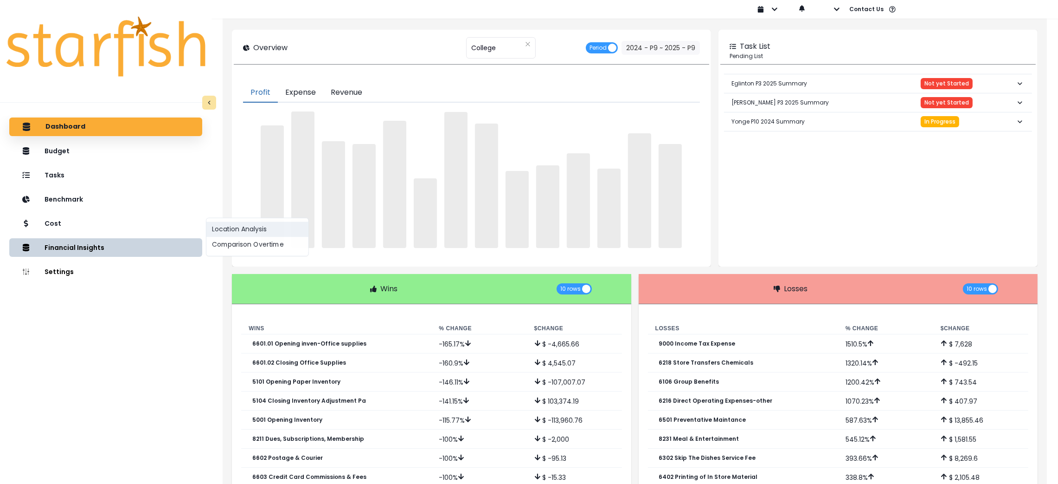
click at [235, 223] on button "Location Analysis" at bounding box center [257, 229] width 102 height 15
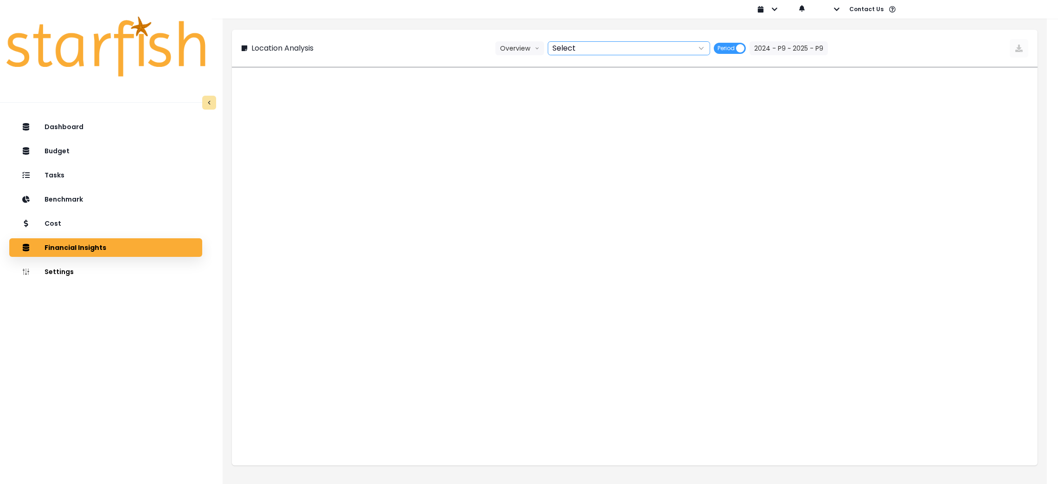
click at [598, 49] on div at bounding box center [618, 48] width 141 height 13
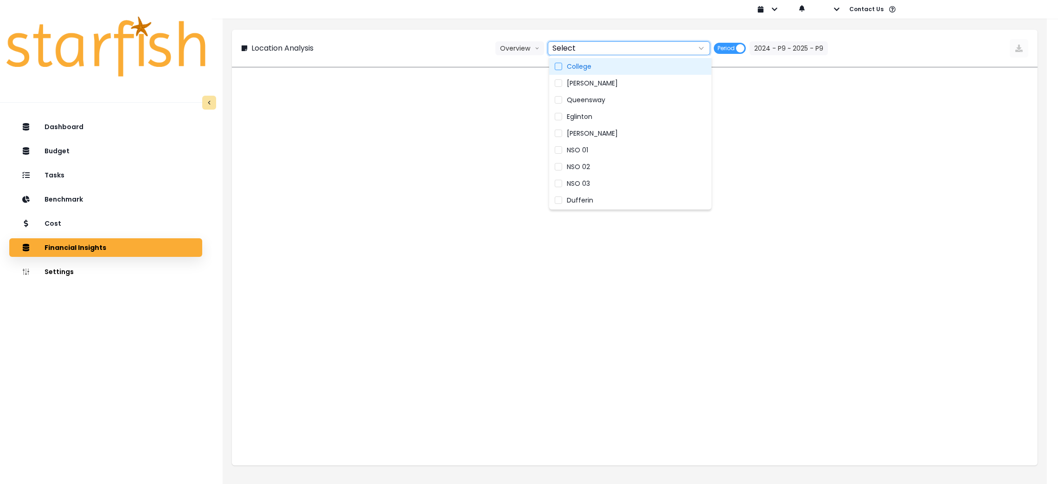
click at [598, 64] on label "College" at bounding box center [630, 66] width 162 height 17
click at [596, 80] on label "[PERSON_NAME]" at bounding box center [630, 83] width 162 height 17
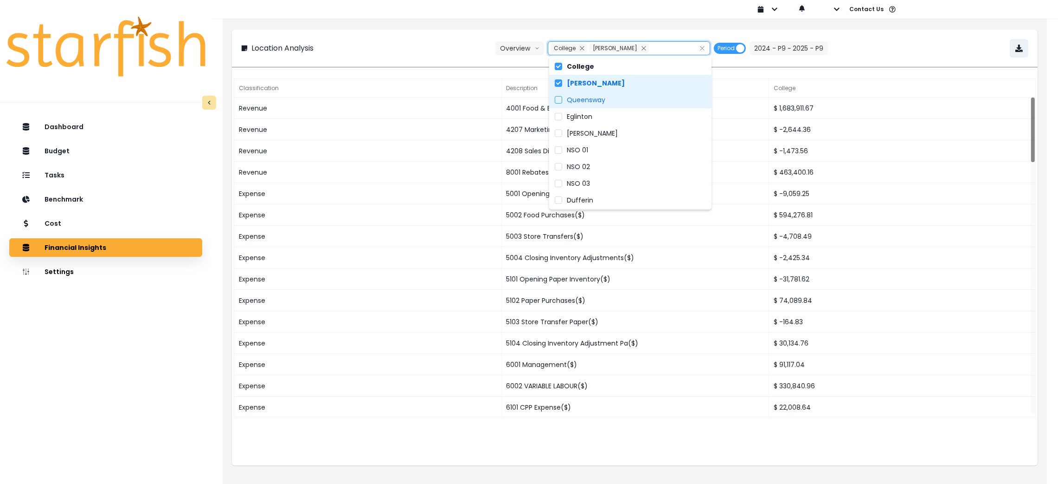
click at [597, 100] on span "Queensway" at bounding box center [586, 99] width 39 height 9
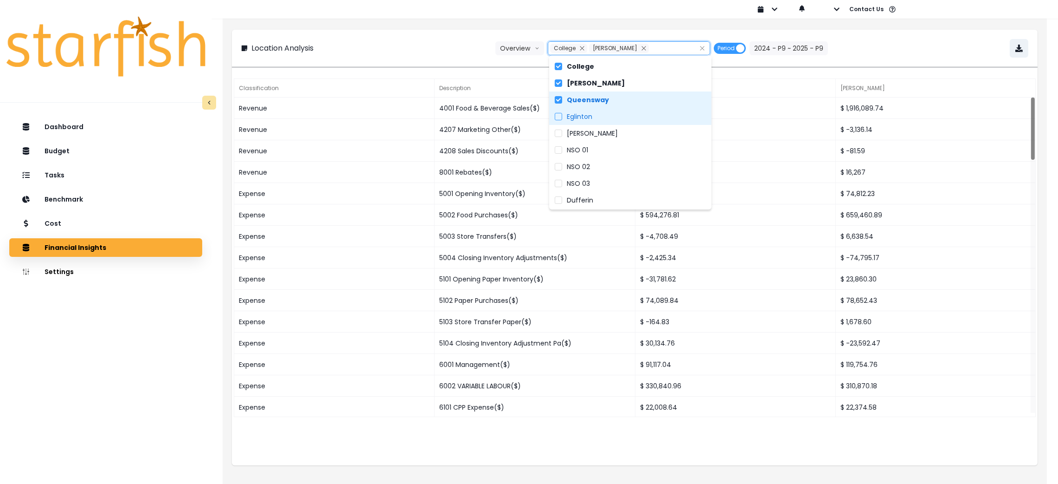
click at [597, 116] on label "Eglinton" at bounding box center [630, 116] width 162 height 17
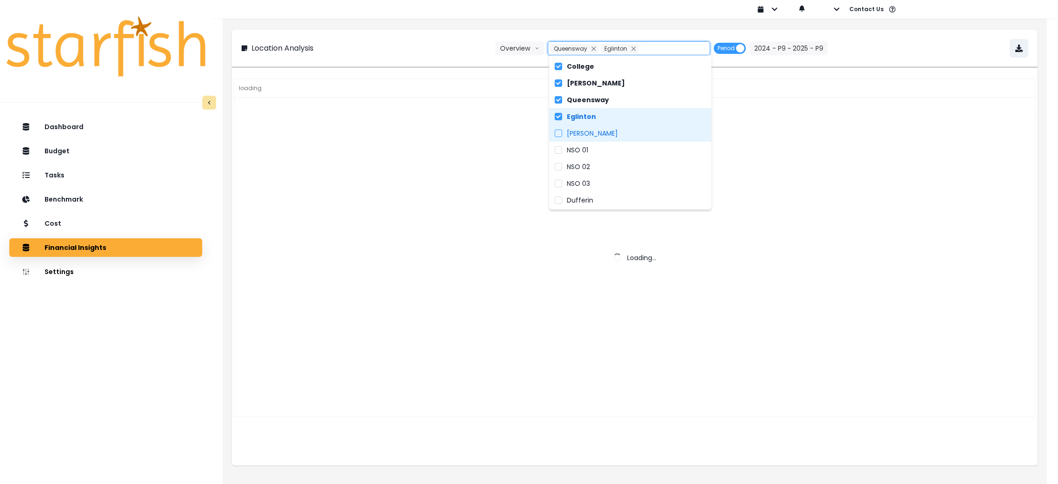
click at [597, 125] on label "[PERSON_NAME]" at bounding box center [630, 133] width 162 height 17
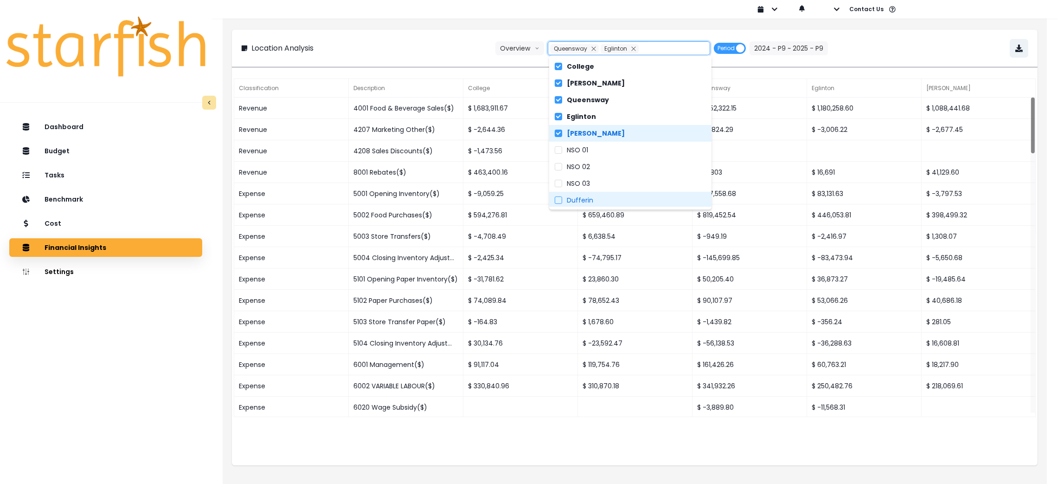
click at [608, 197] on label "Dufferin" at bounding box center [630, 200] width 162 height 17
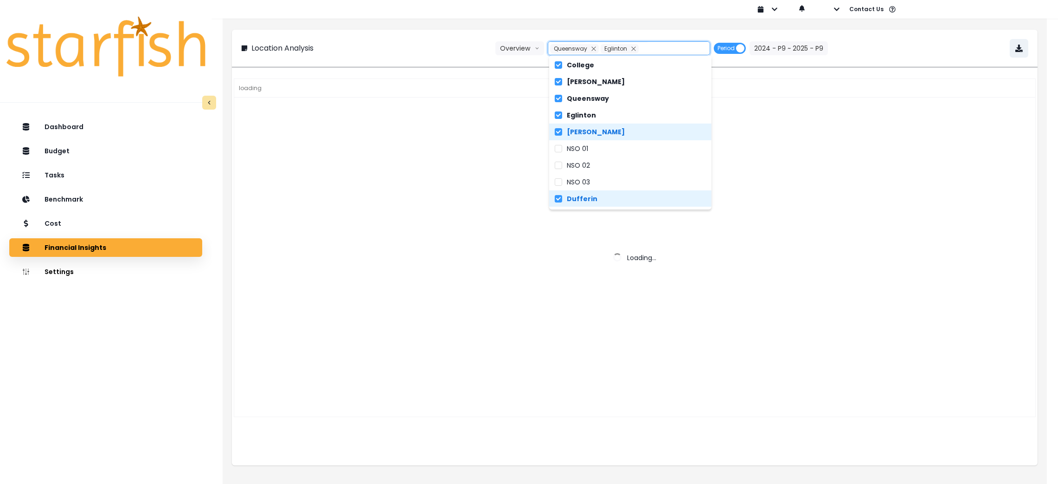
scroll to position [18, 0]
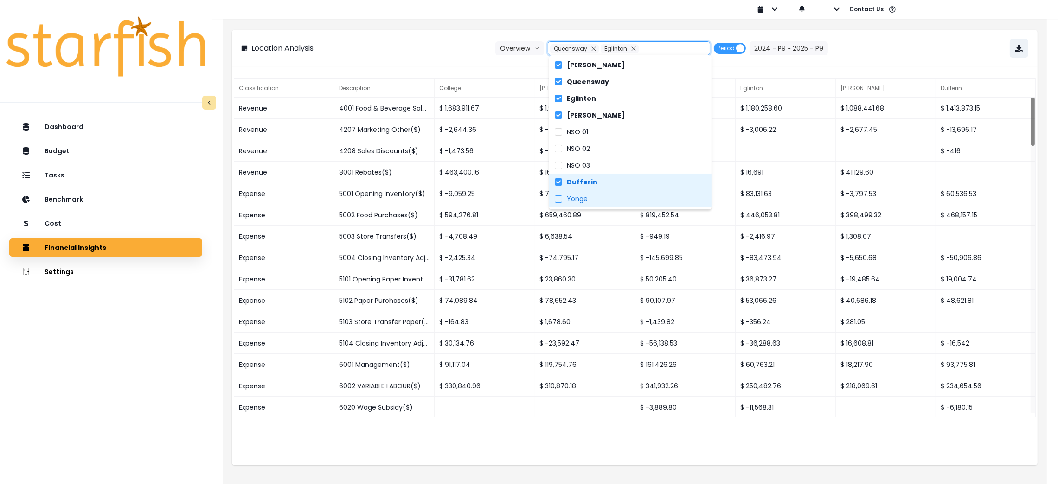
click at [614, 197] on label "Yonge" at bounding box center [630, 198] width 162 height 17
type input "**********"
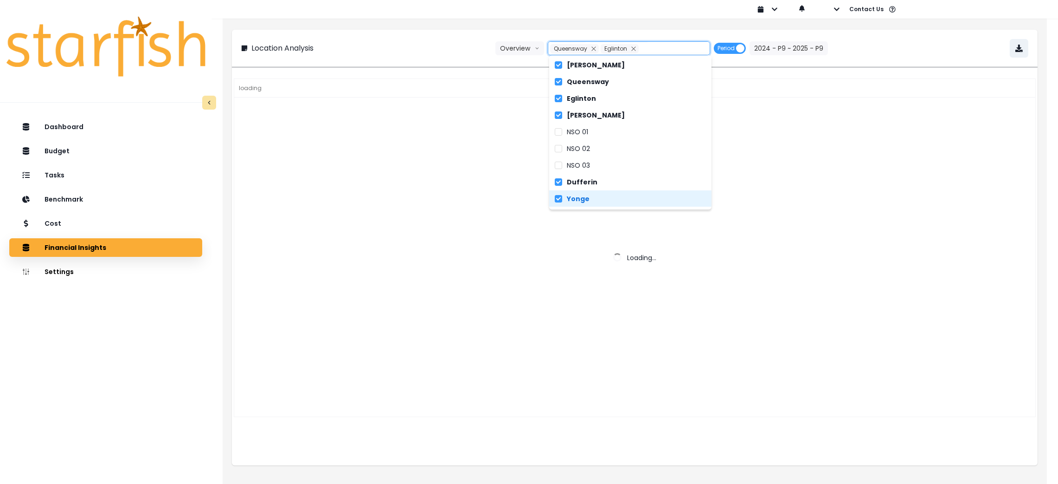
scroll to position [22, 0]
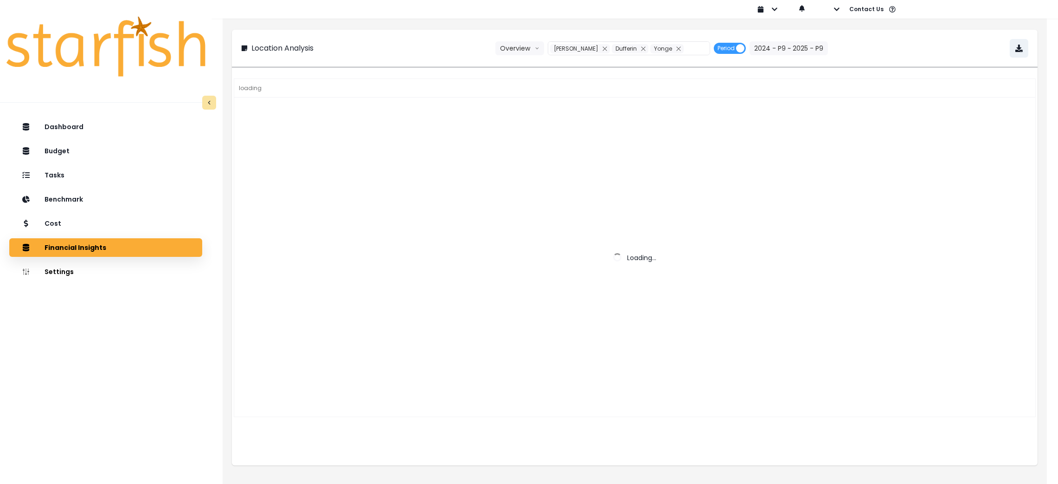
click at [453, 43] on div "**********" at bounding box center [634, 48] width 787 height 19
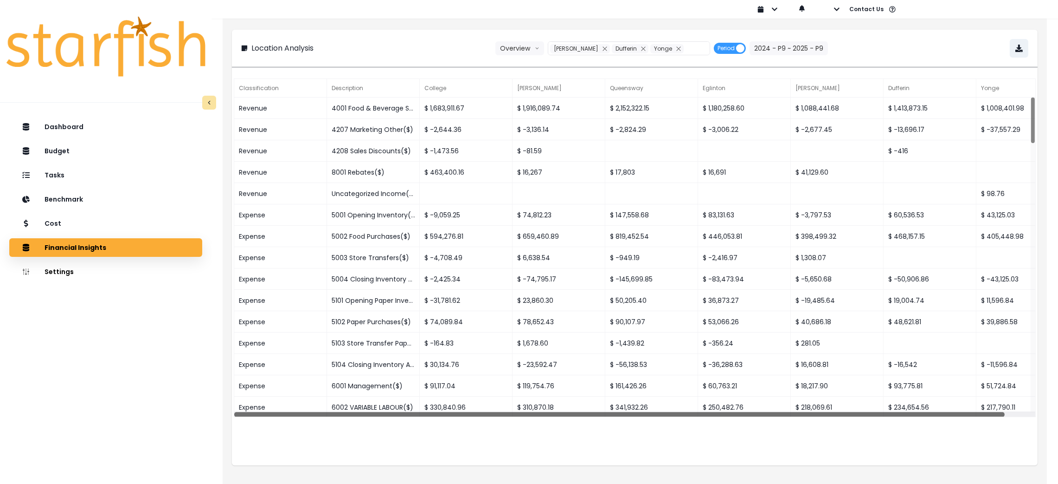
drag, startPoint x: 727, startPoint y: 413, endPoint x: 744, endPoint y: 415, distance: 17.3
click at [744, 415] on div at bounding box center [619, 414] width 771 height 5
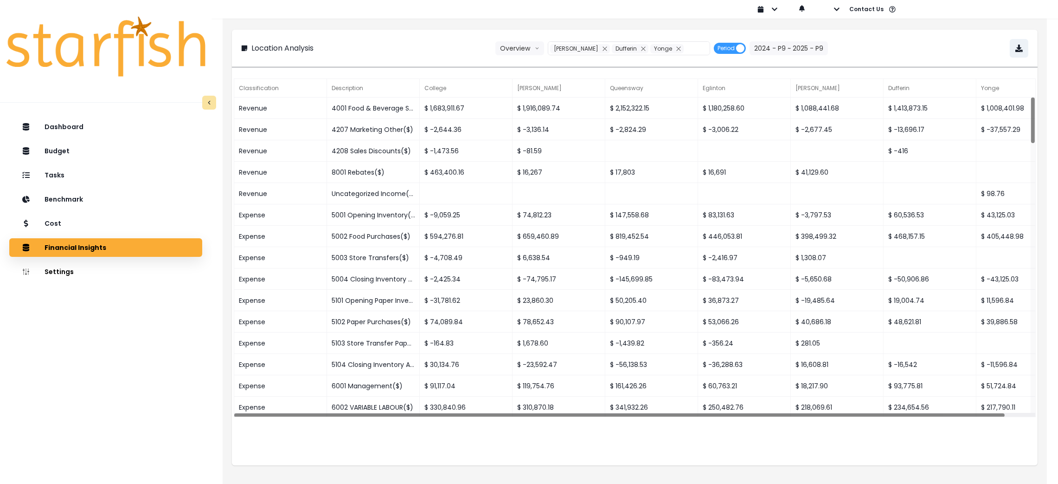
click at [881, 417] on div "Classification Description College Duncan Queensway Eglinton Danforth Dufferin …" at bounding box center [635, 247] width 802 height 338
drag, startPoint x: 881, startPoint y: 416, endPoint x: 818, endPoint y: 417, distance: 63.1
click at [818, 417] on div "Classification Description College Duncan Queensway Eglinton Danforth Dufferin …" at bounding box center [635, 247] width 802 height 338
click at [1015, 52] on button "button" at bounding box center [1019, 48] width 19 height 19
click at [835, 10] on icon "button" at bounding box center [837, 9] width 6 height 6
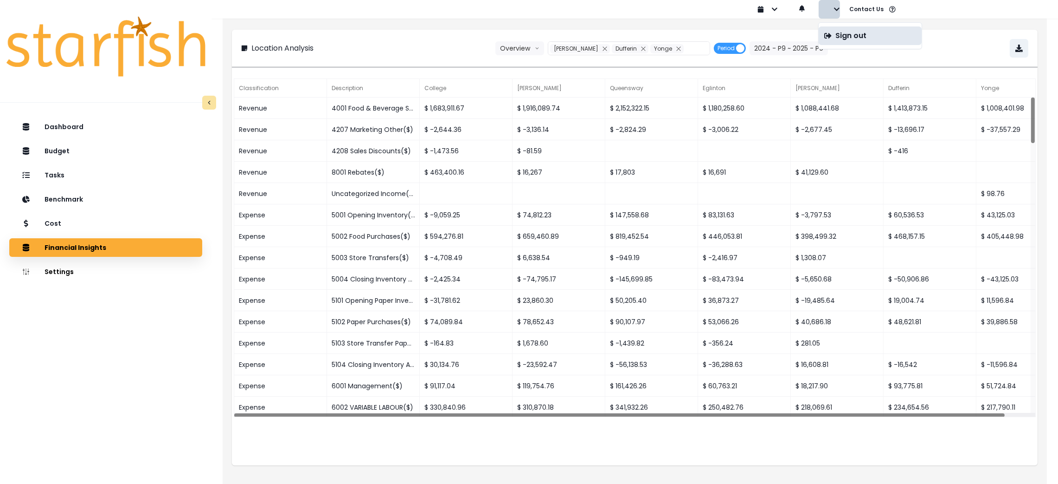
click at [835, 33] on button "Sign out" at bounding box center [870, 35] width 103 height 19
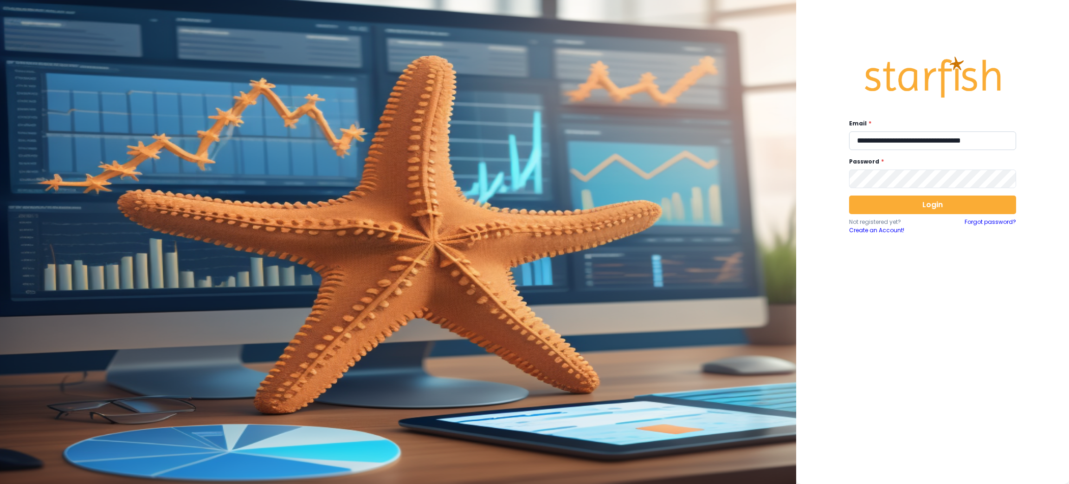
click at [960, 144] on input "**********" at bounding box center [932, 140] width 167 height 19
type input "**********"
click at [921, 207] on button "Login" at bounding box center [932, 204] width 167 height 19
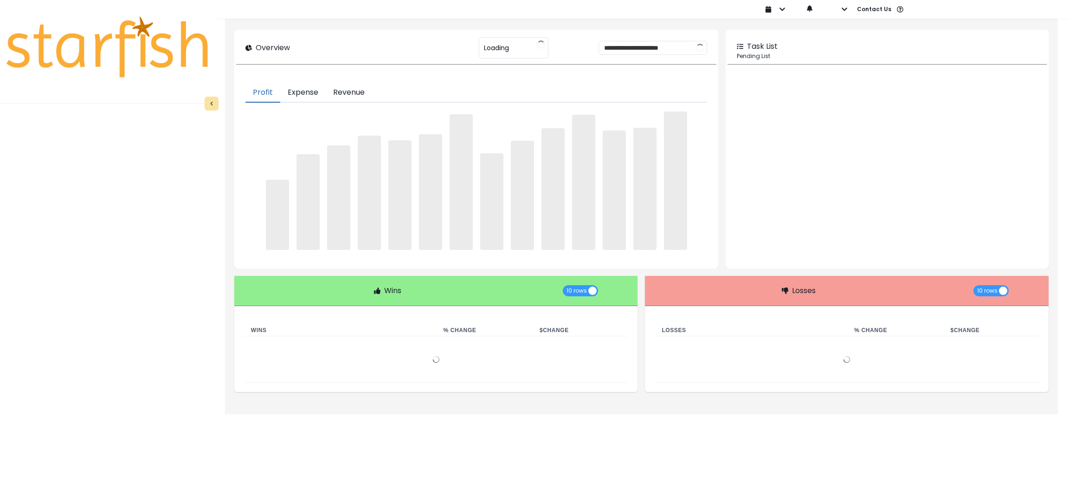
type input "********"
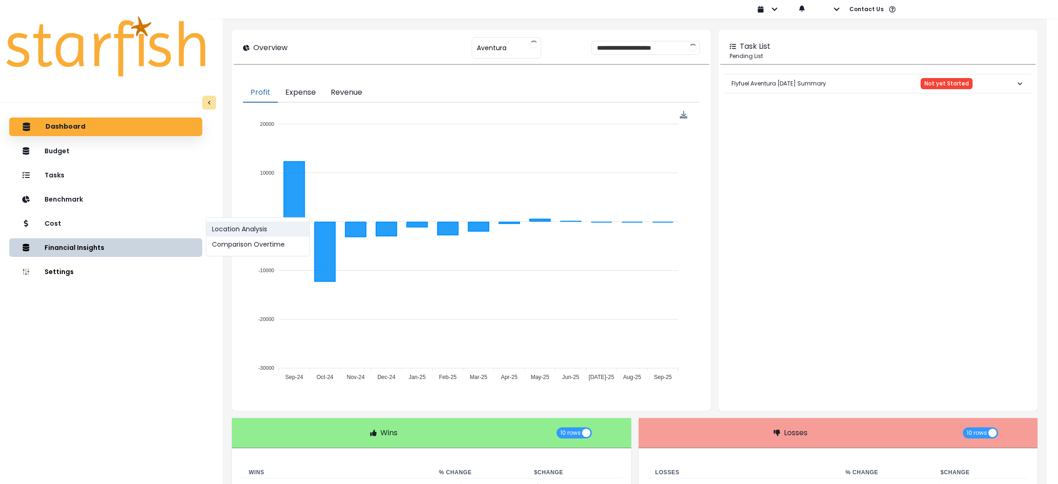
click at [250, 232] on button "Location Analysis" at bounding box center [257, 228] width 103 height 15
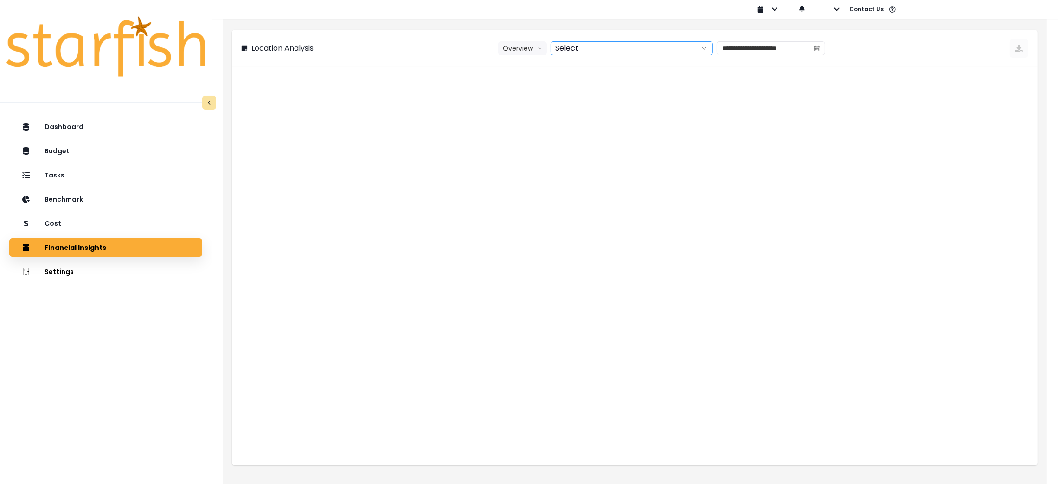
click at [606, 43] on div at bounding box center [621, 48] width 141 height 13
click at [600, 64] on label "Aventura" at bounding box center [623, 66] width 162 height 17
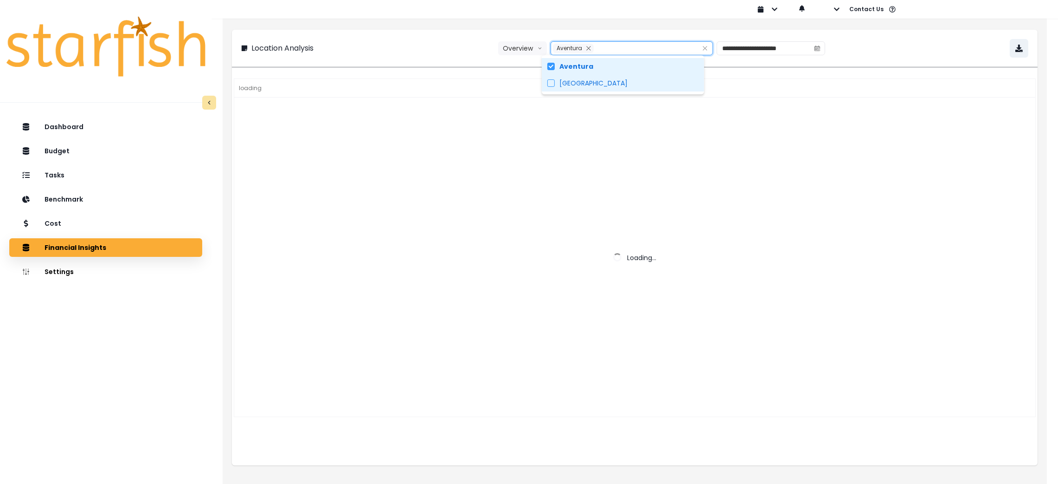
click at [597, 82] on label "[GEOGRAPHIC_DATA]" at bounding box center [623, 83] width 162 height 17
type input "**********"
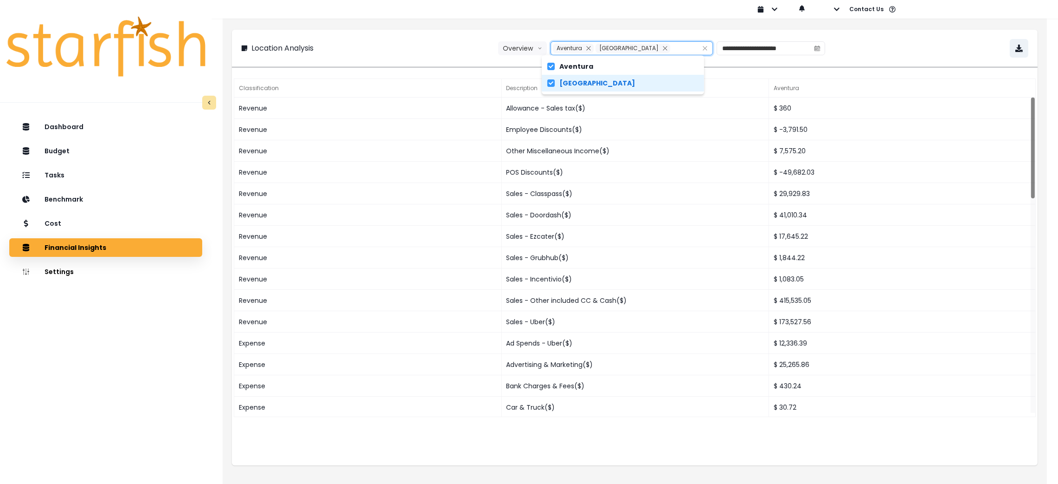
click at [416, 45] on div "**********" at bounding box center [634, 48] width 787 height 19
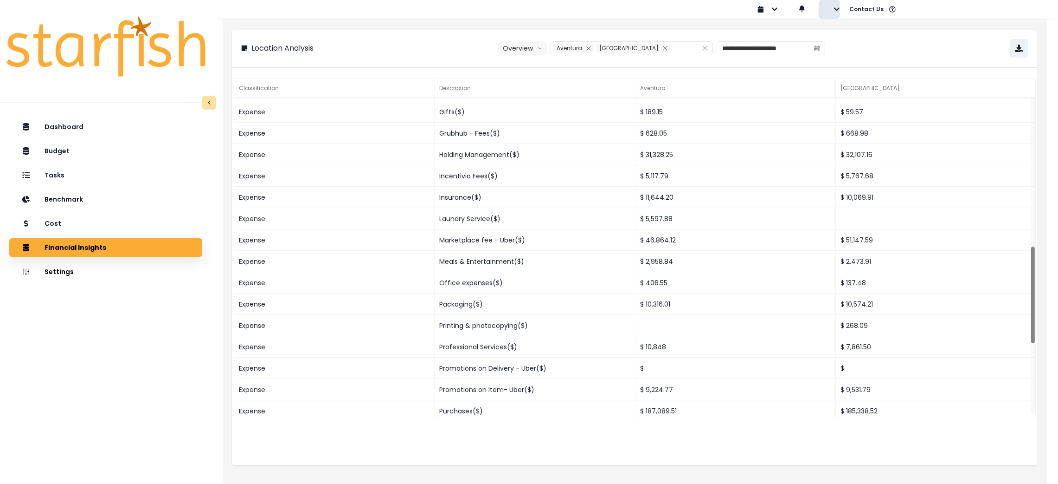
click at [838, 8] on icon "button" at bounding box center [837, 8] width 6 height 3
click at [836, 35] on p "Sign out" at bounding box center [851, 35] width 31 height 9
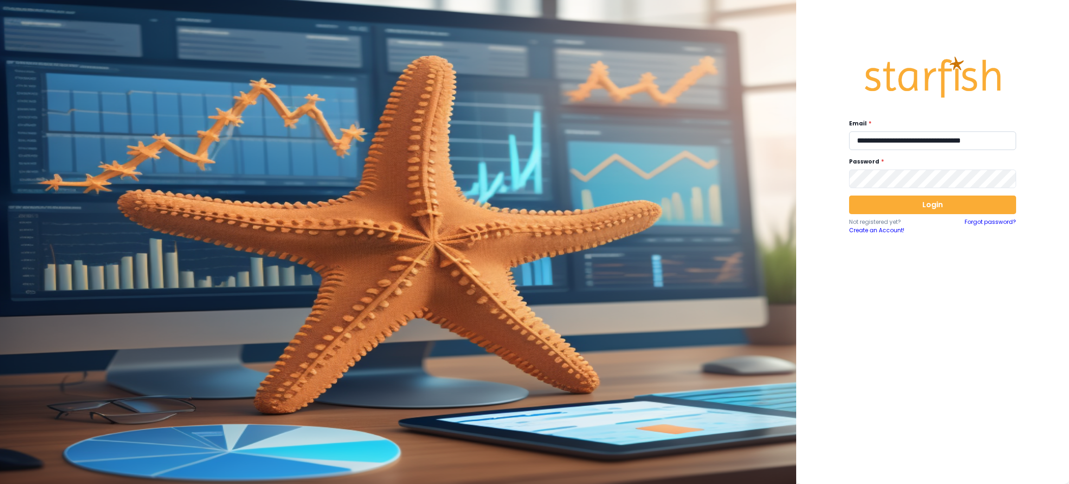
click at [903, 141] on input "**********" at bounding box center [932, 140] width 167 height 19
paste input "email"
type input "**********"
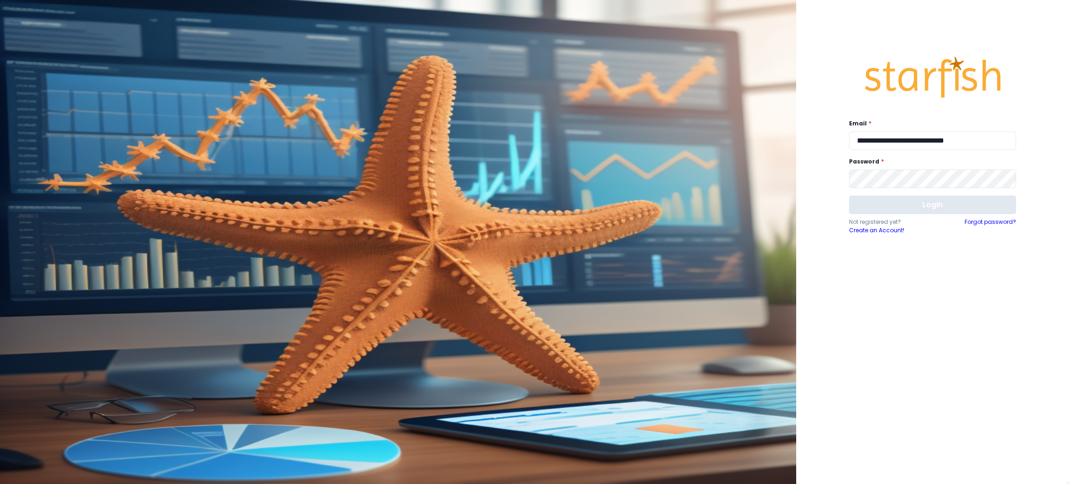
click at [931, 208] on button "Login" at bounding box center [932, 204] width 167 height 19
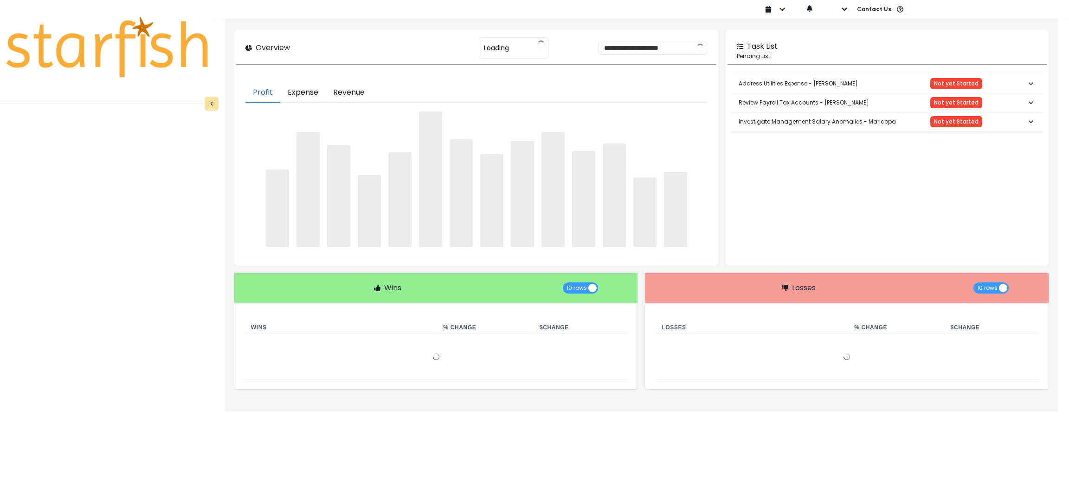
type input "**********"
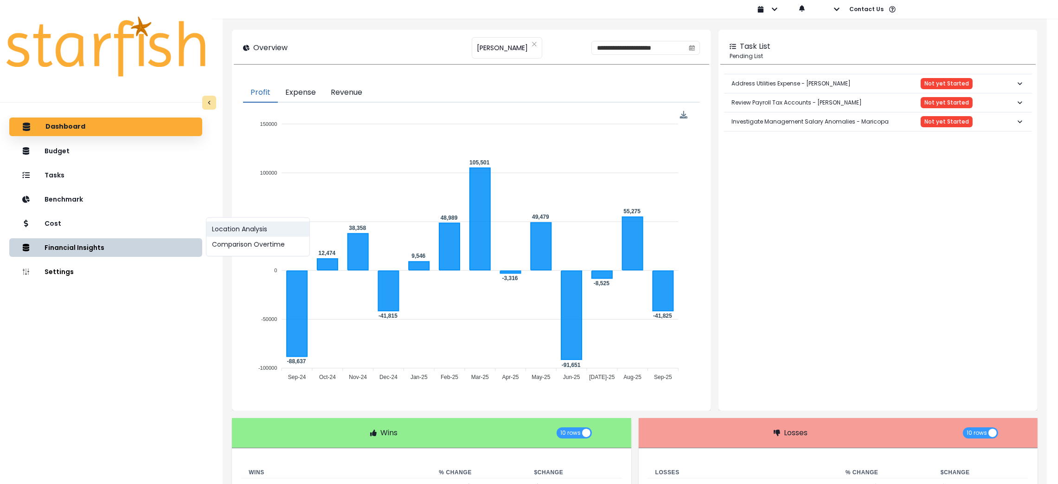
click at [239, 231] on button "Location Analysis" at bounding box center [257, 228] width 103 height 15
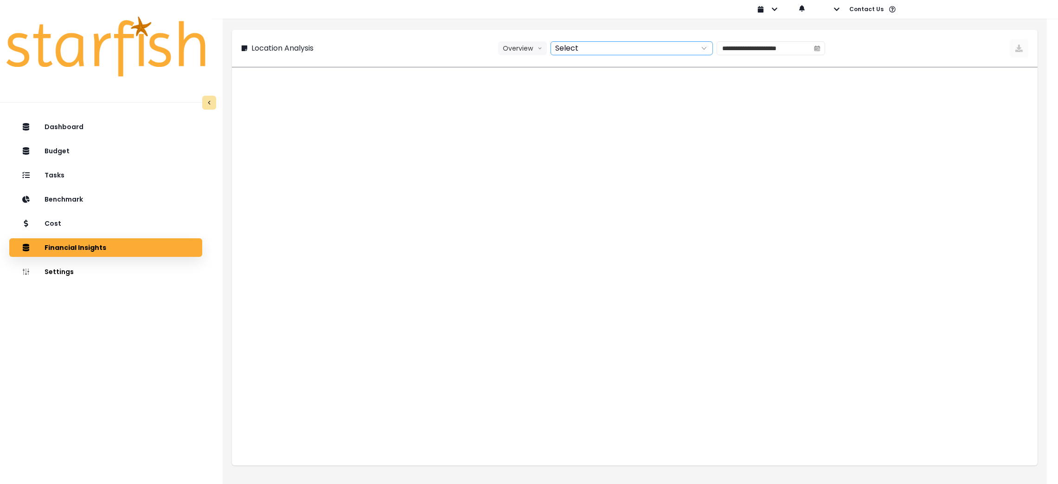
click at [577, 47] on div at bounding box center [621, 48] width 141 height 13
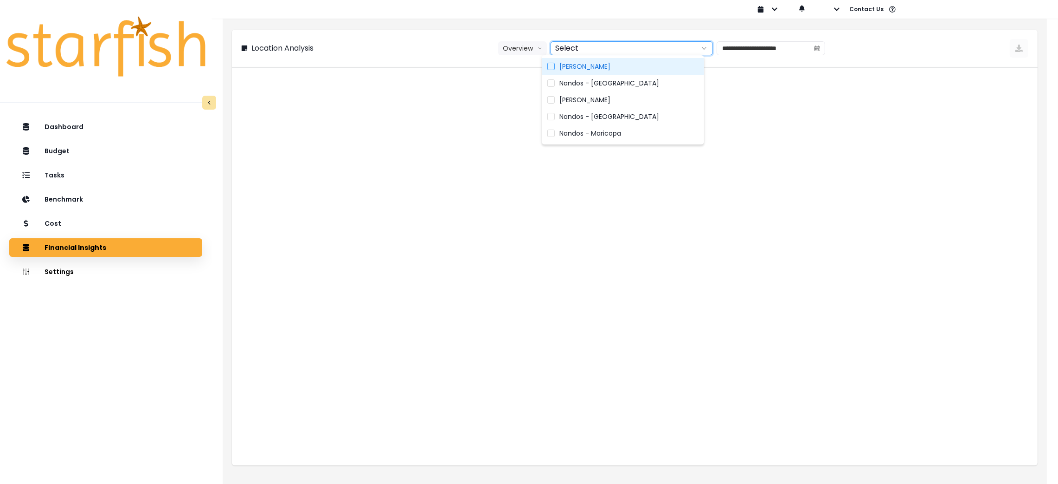
click at [583, 69] on span "Nandos - Gilbert" at bounding box center [585, 66] width 51 height 9
click at [587, 77] on label "Nandos - Mesa" at bounding box center [623, 83] width 162 height 17
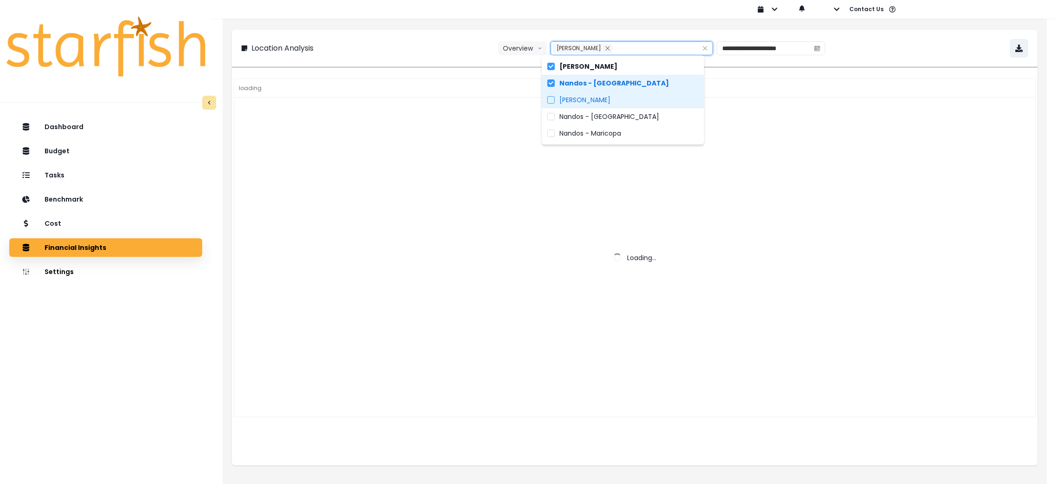
click at [599, 97] on span "Nandos - Chandler" at bounding box center [585, 99] width 51 height 9
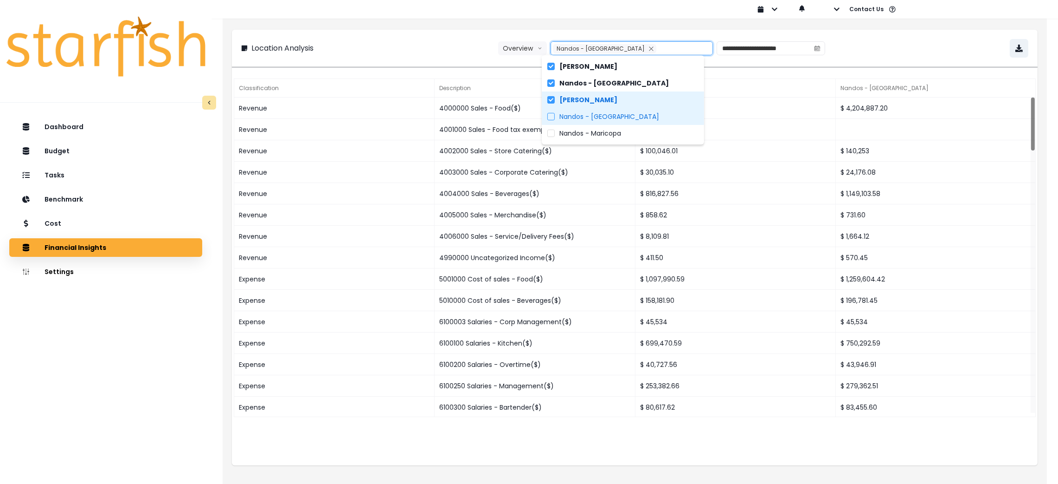
click at [599, 119] on span "Nandos - Queen Creek" at bounding box center [610, 116] width 100 height 9
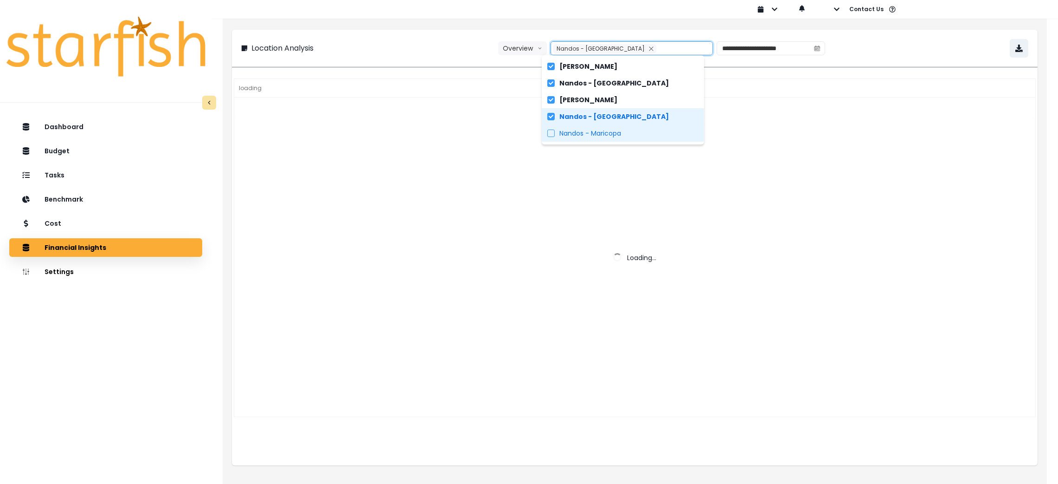
click at [598, 136] on span "Nandos - Maricopa" at bounding box center [591, 133] width 62 height 9
type input "**********"
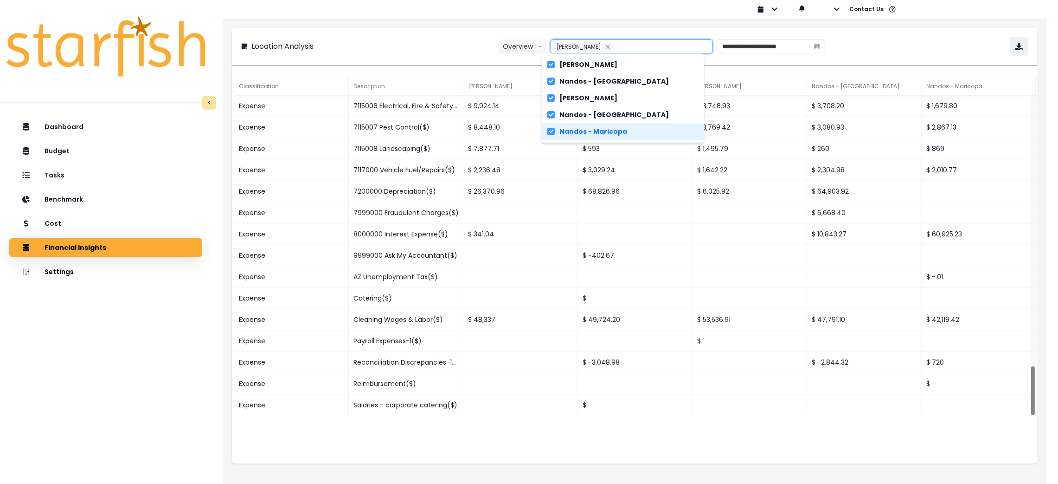
scroll to position [3, 0]
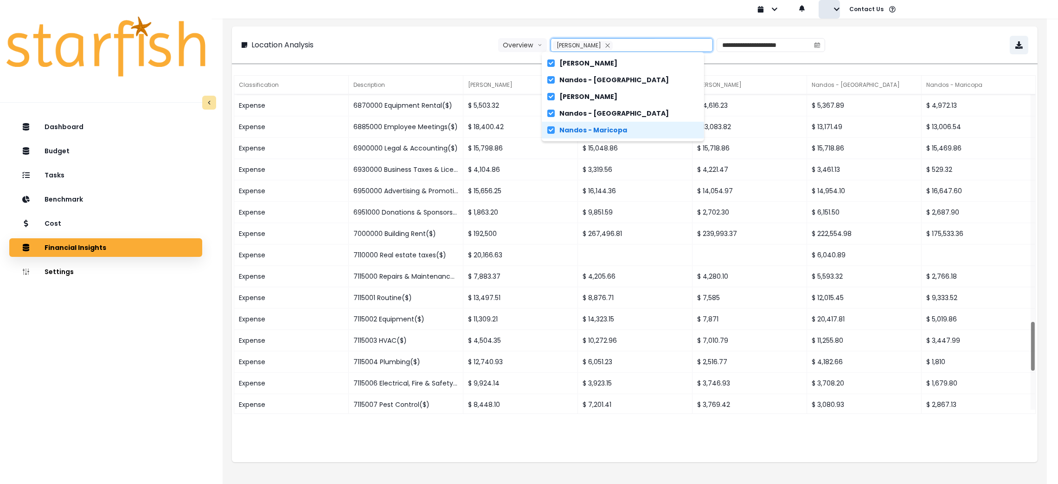
click at [835, 9] on icon "button" at bounding box center [837, 8] width 6 height 3
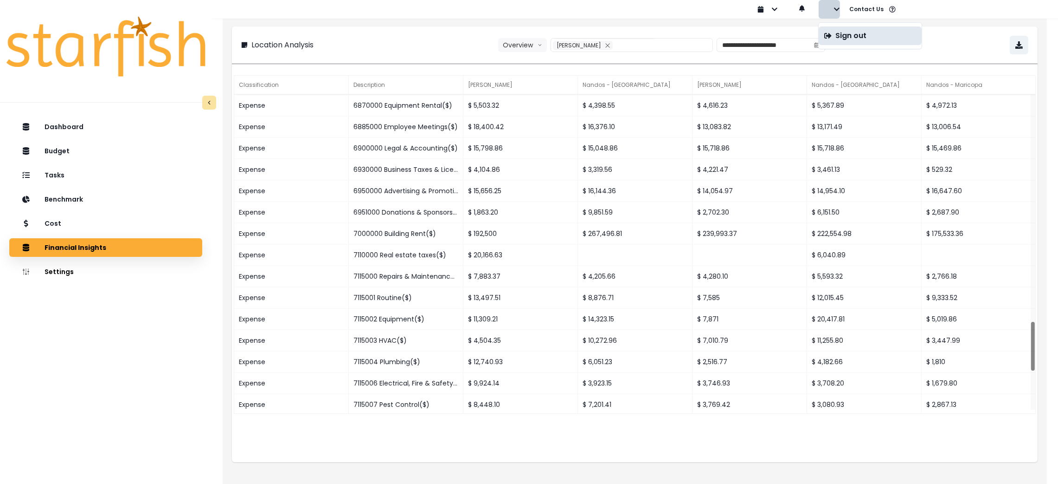
click at [837, 33] on p "Sign out" at bounding box center [851, 35] width 31 height 9
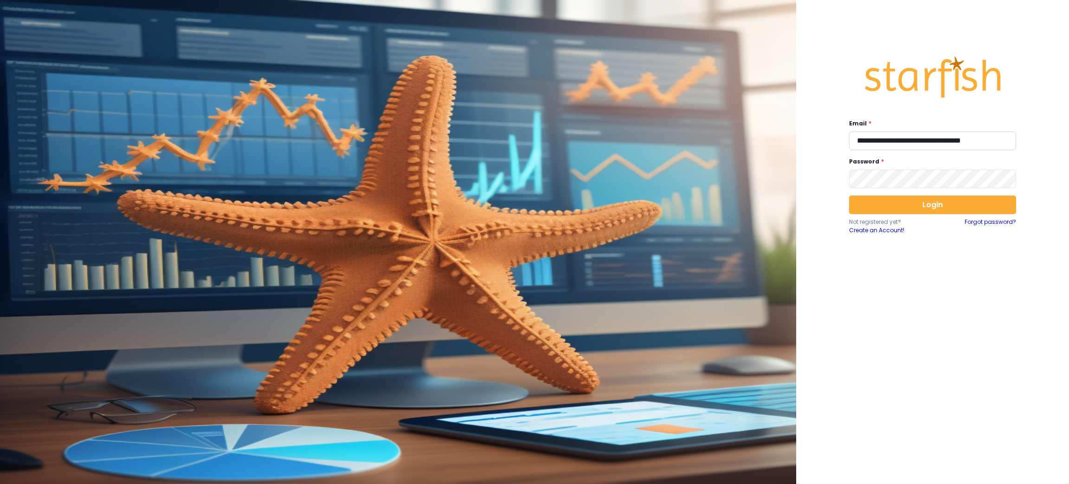
click at [917, 136] on input "**********" at bounding box center [932, 140] width 167 height 19
paste input "email"
type input "**********"
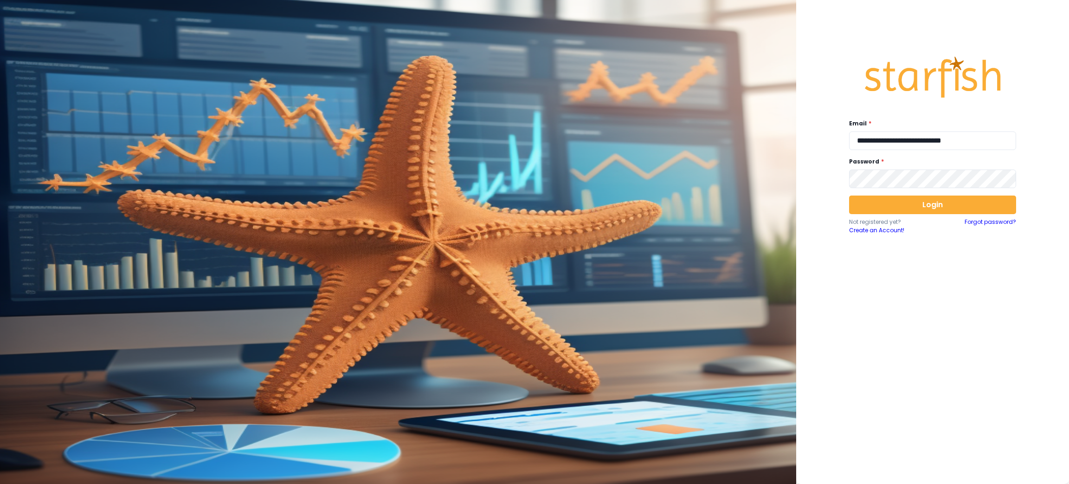
click at [926, 194] on div "**********" at bounding box center [933, 239] width 186 height 401
click at [929, 205] on button "Login" at bounding box center [932, 204] width 167 height 19
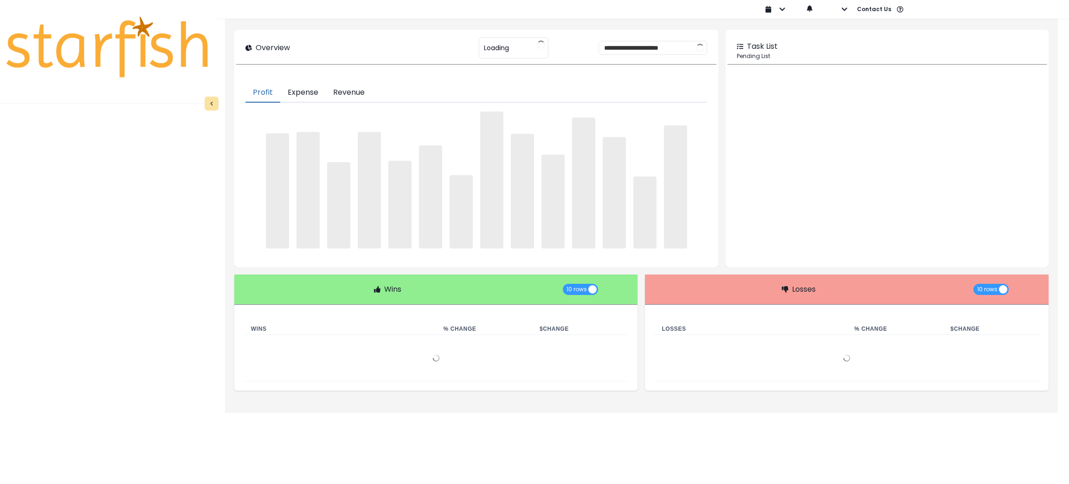
type input "**********"
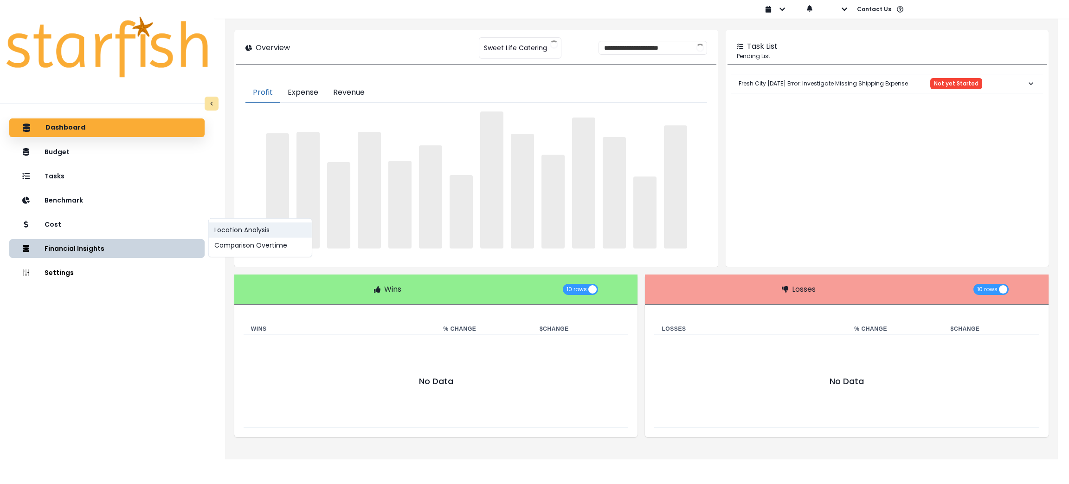
click at [250, 222] on button "Location Analysis" at bounding box center [260, 229] width 103 height 15
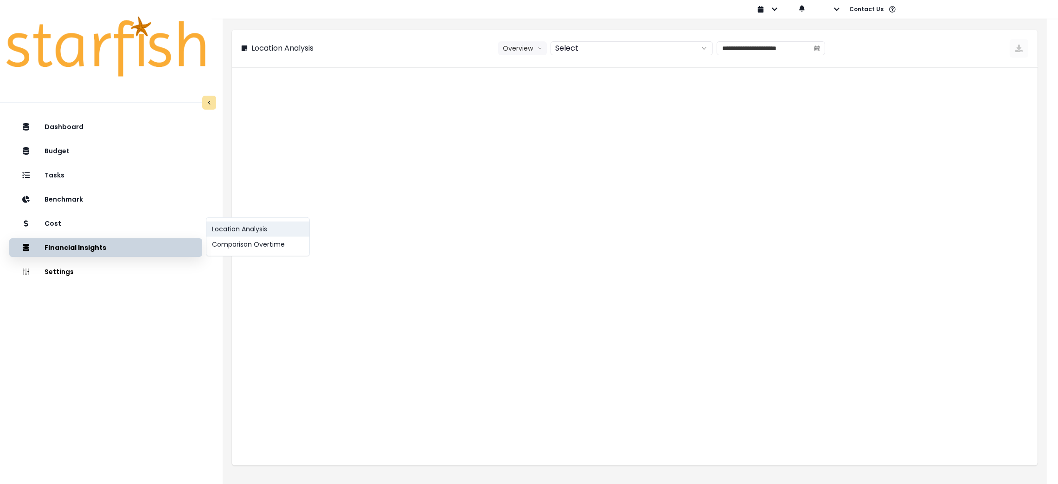
click at [250, 224] on button "Location Analysis" at bounding box center [257, 228] width 103 height 15
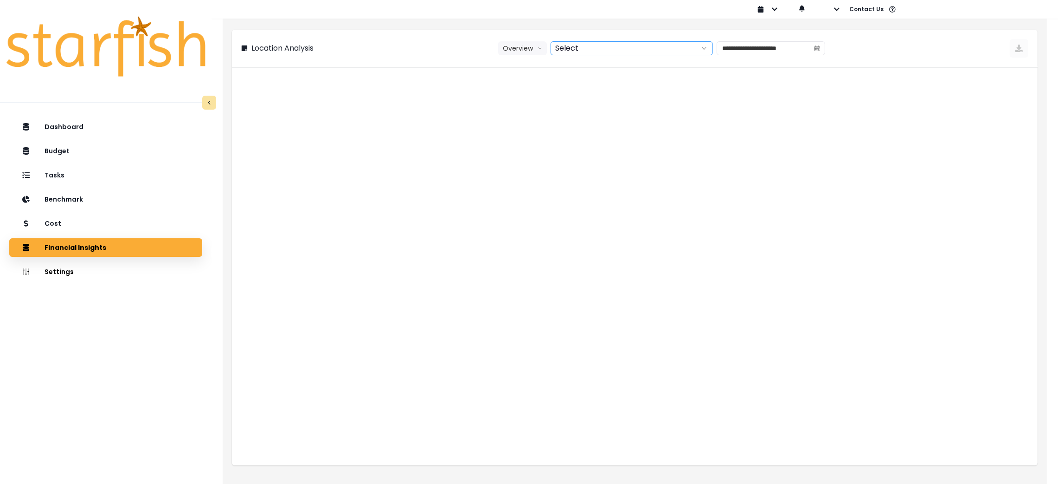
click at [600, 45] on div at bounding box center [621, 48] width 141 height 13
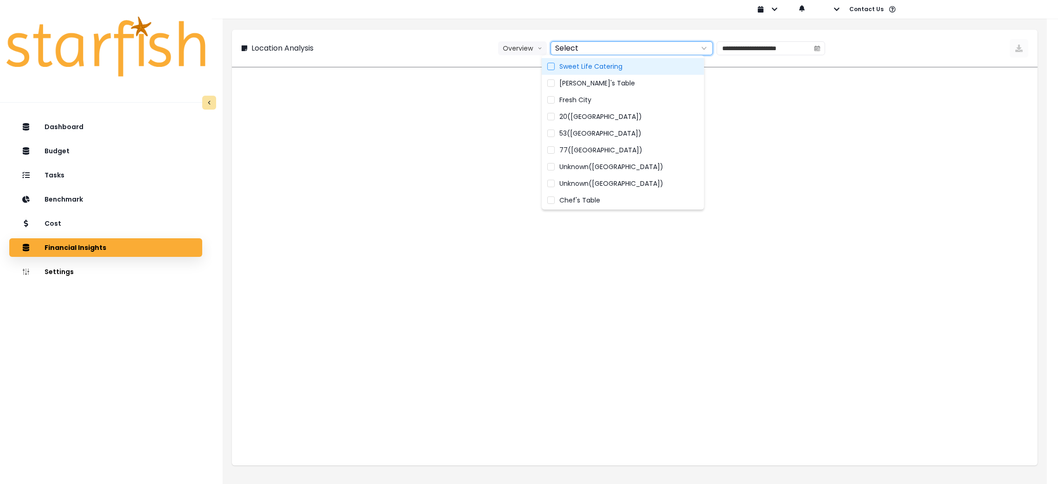
click at [598, 70] on span "Sweet Life Catering" at bounding box center [591, 66] width 63 height 9
click at [595, 82] on span "[PERSON_NAME]'s Table" at bounding box center [598, 82] width 76 height 9
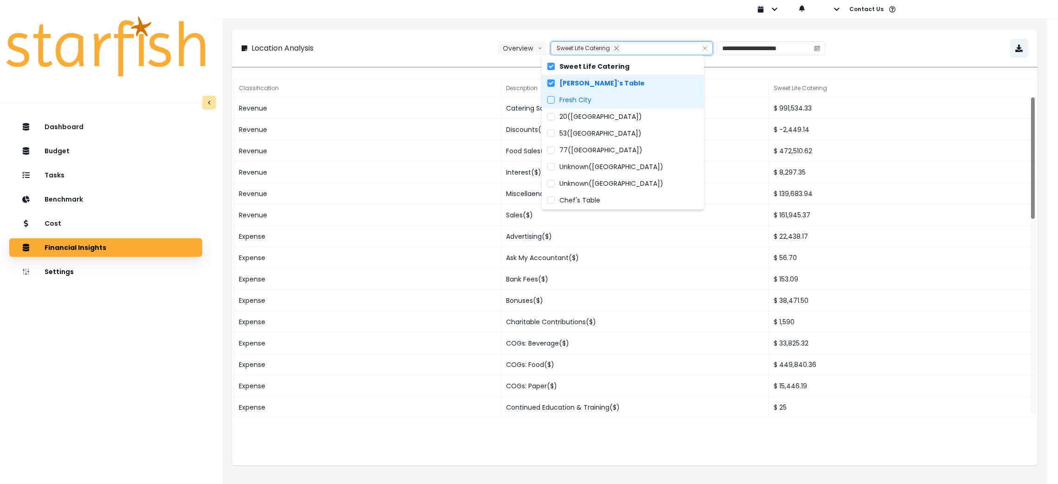
click at [590, 99] on span "Fresh City" at bounding box center [576, 99] width 32 height 9
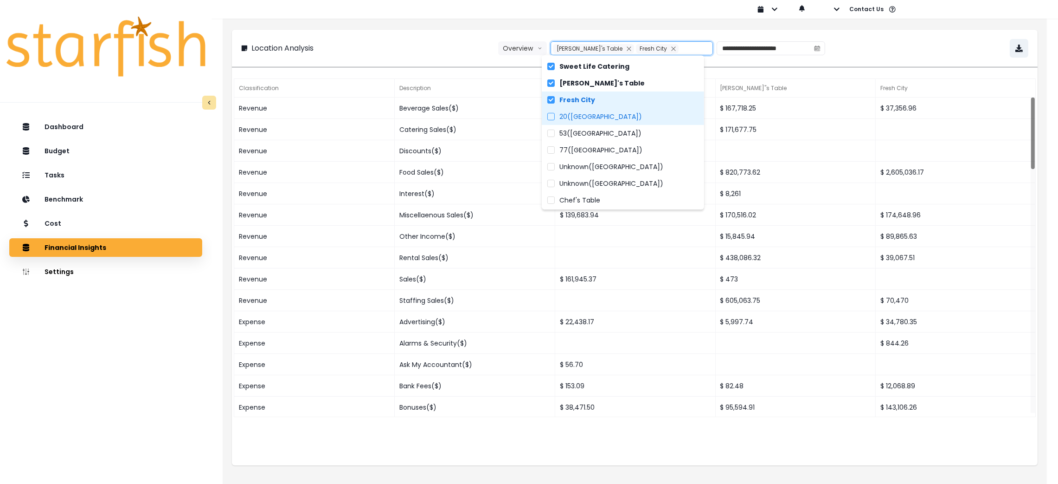
click at [589, 116] on span "20(Fresh City)" at bounding box center [601, 116] width 83 height 9
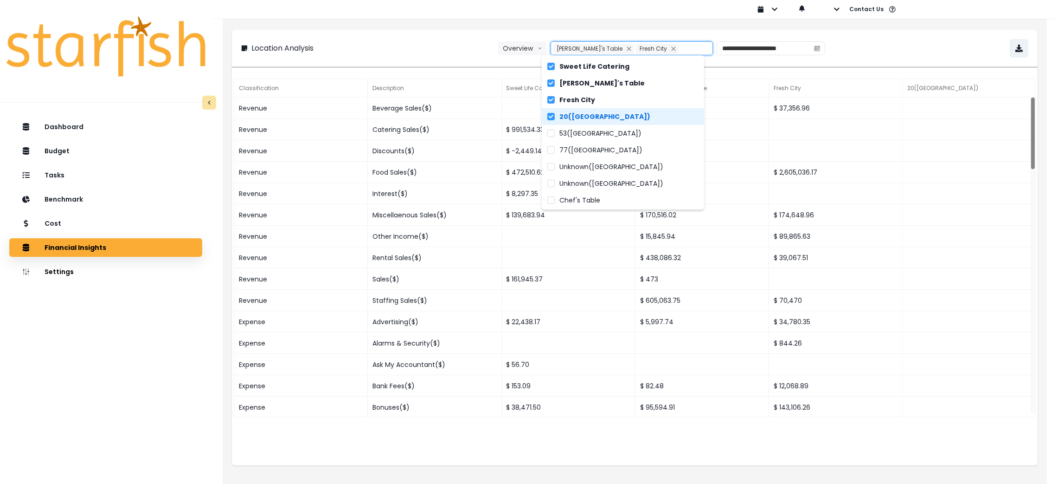
click at [589, 116] on span "20(Fresh City)" at bounding box center [605, 116] width 91 height 9
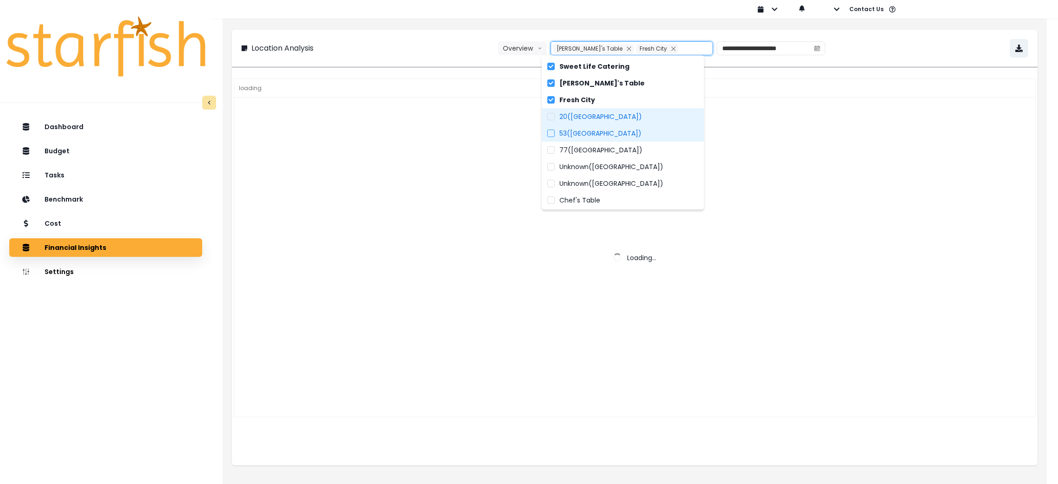
click at [589, 135] on span "53(Fresh City)" at bounding box center [601, 133] width 82 height 9
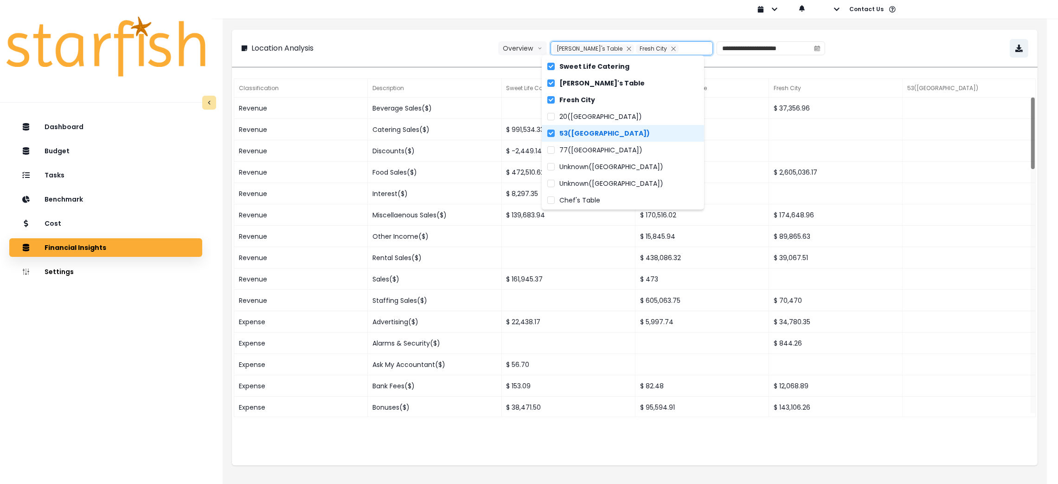
click at [589, 135] on span "53(Fresh City)" at bounding box center [605, 133] width 90 height 9
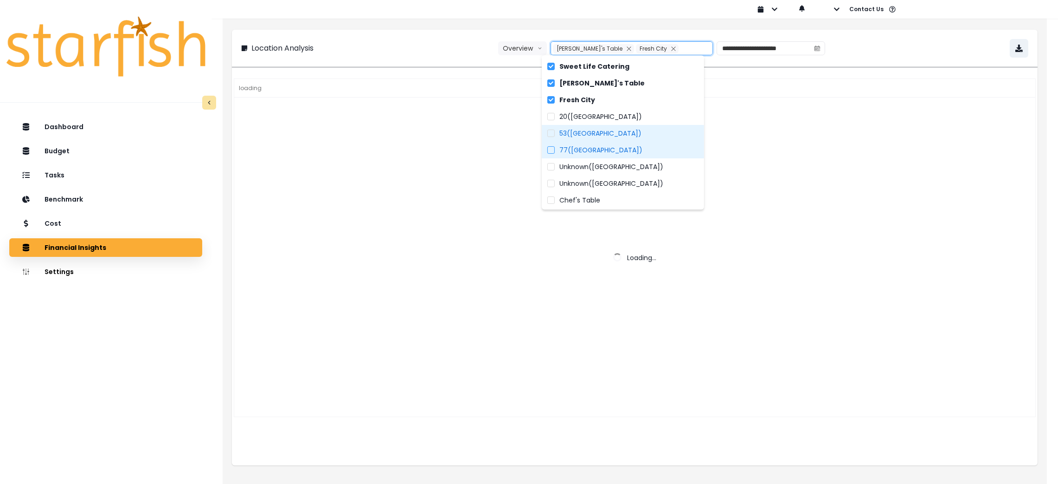
click at [588, 152] on span "77(Fresh City)" at bounding box center [601, 149] width 83 height 9
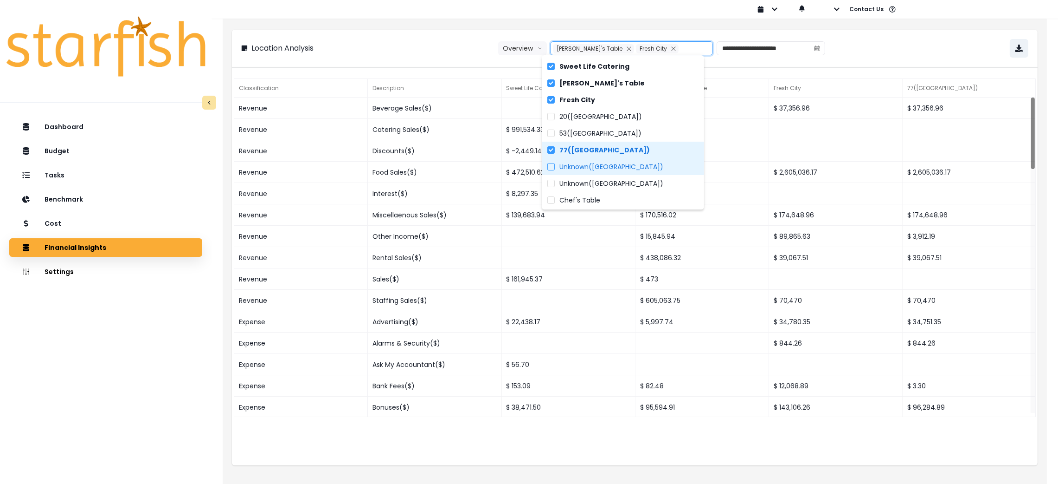
click at [588, 169] on span "Unknown(Fresh City)" at bounding box center [612, 166] width 104 height 9
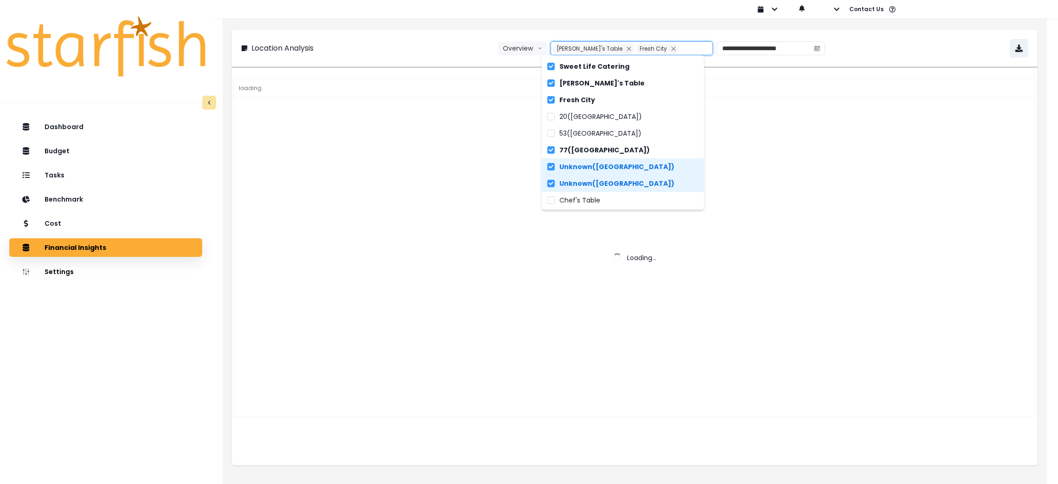
click at [588, 169] on span "Unknown(Fresh City)" at bounding box center [617, 166] width 115 height 9
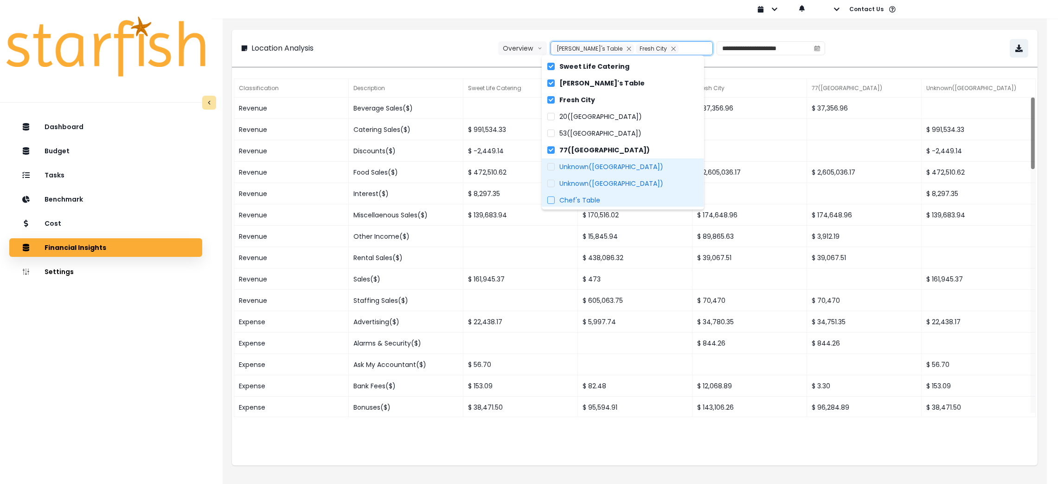
click at [586, 199] on span "Chef's Table" at bounding box center [580, 199] width 41 height 9
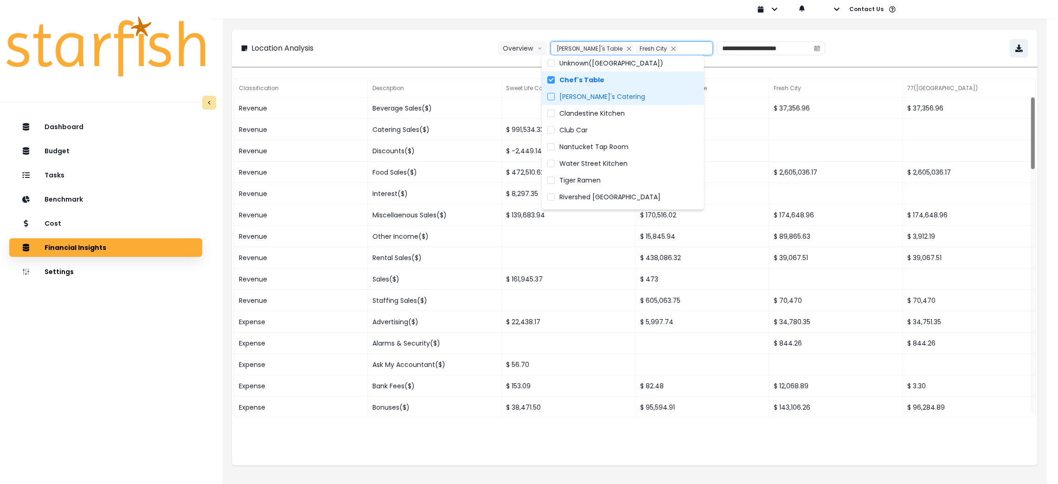
scroll to position [116, 0]
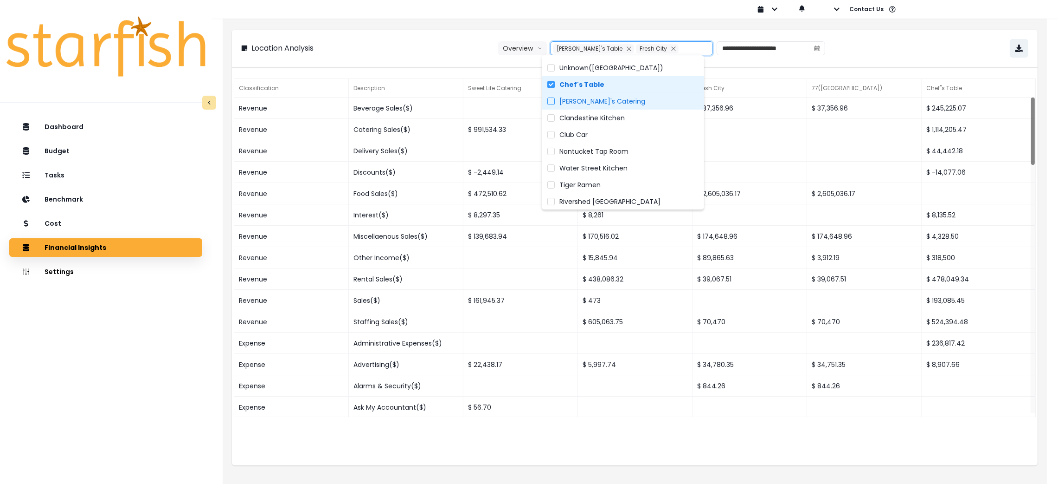
click at [594, 103] on span "Emily's Catering" at bounding box center [603, 101] width 86 height 9
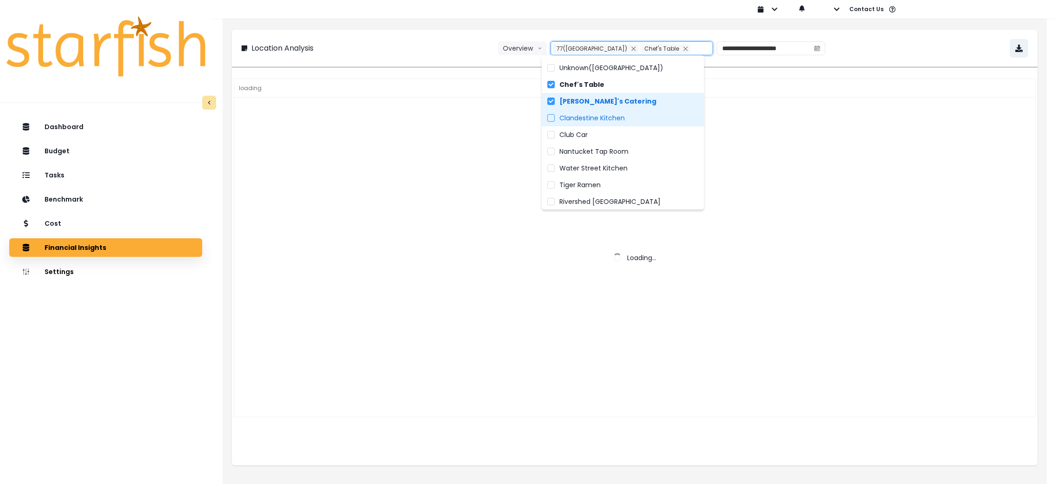
click at [592, 116] on span "Clandestine Kitchen" at bounding box center [592, 117] width 65 height 9
click at [572, 140] on label "Club Car" at bounding box center [623, 134] width 162 height 17
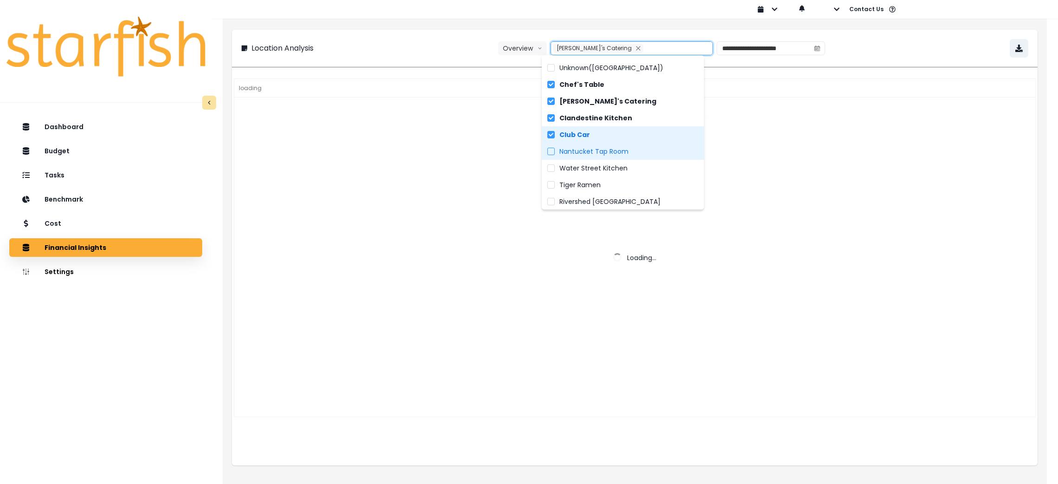
click at [583, 153] on span "Nantucket Tap Room" at bounding box center [594, 151] width 69 height 9
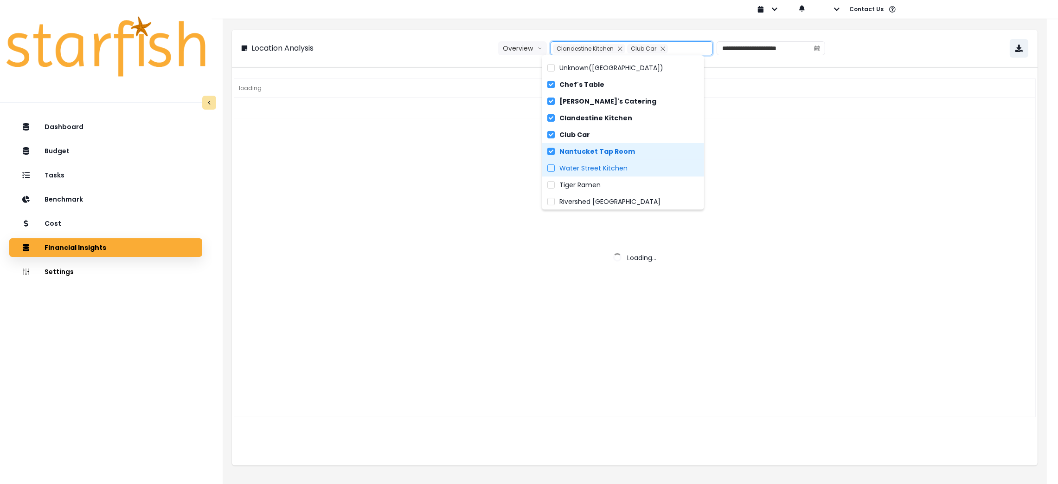
click at [587, 164] on span "Water Street Kitchen" at bounding box center [594, 167] width 68 height 9
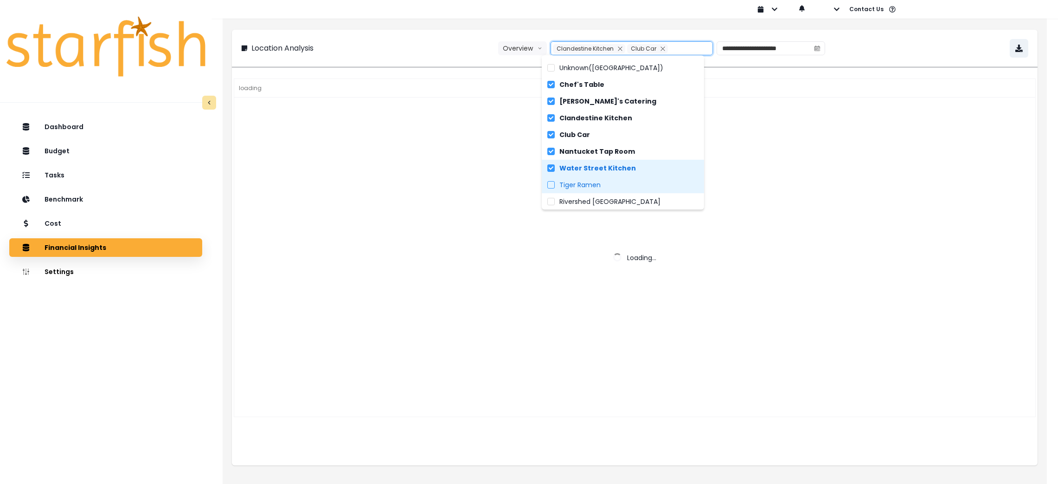
click at [594, 183] on span "Tiger Ramen" at bounding box center [580, 184] width 41 height 9
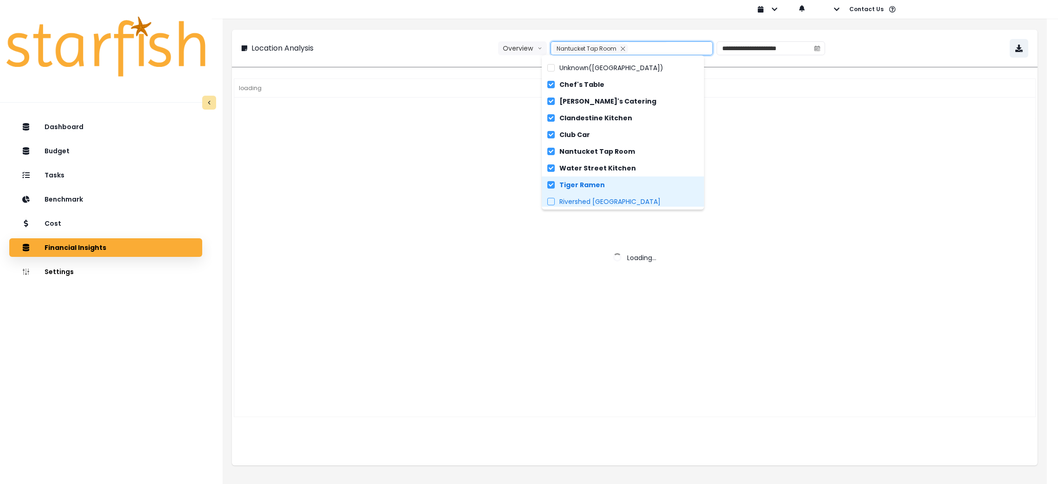
click at [594, 197] on span "Rivershed Killington" at bounding box center [610, 201] width 101 height 9
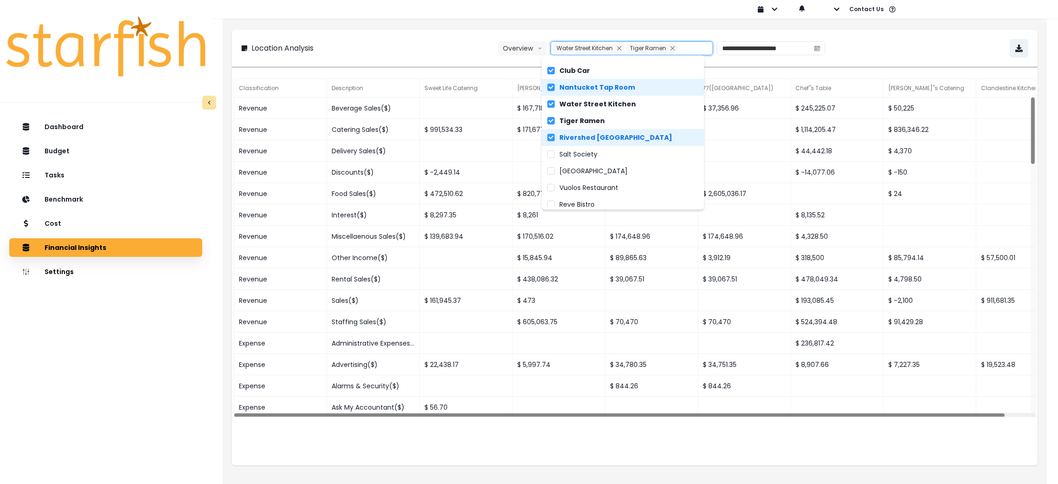
scroll to position [185, 0]
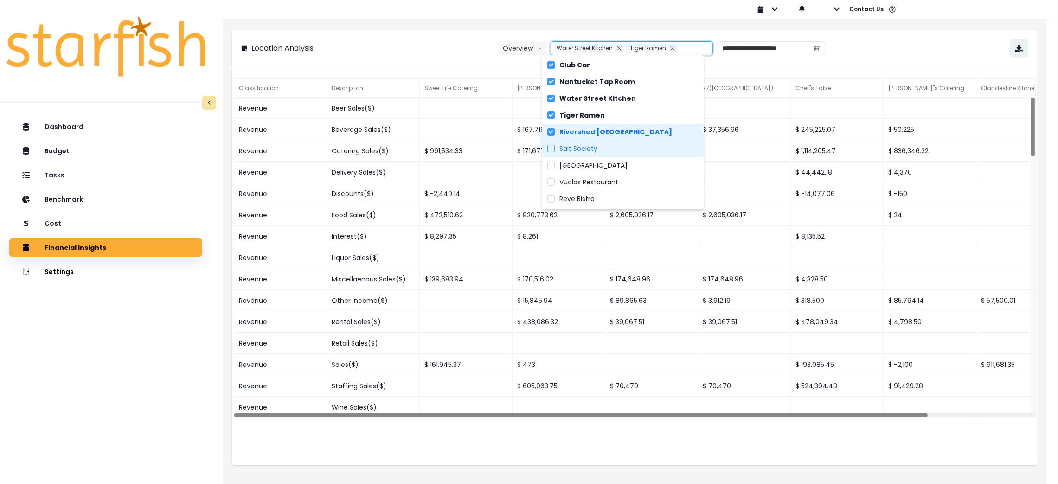
click at [583, 142] on label "Salt Society" at bounding box center [623, 148] width 162 height 17
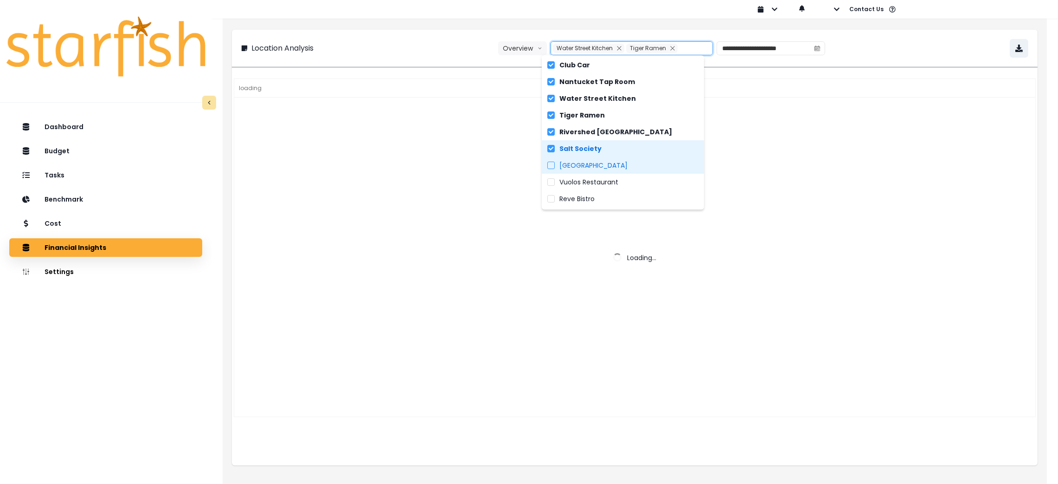
click at [584, 164] on span "Casa Verde" at bounding box center [594, 165] width 68 height 9
click at [587, 183] on span "Vuolos Restaurant" at bounding box center [589, 181] width 59 height 9
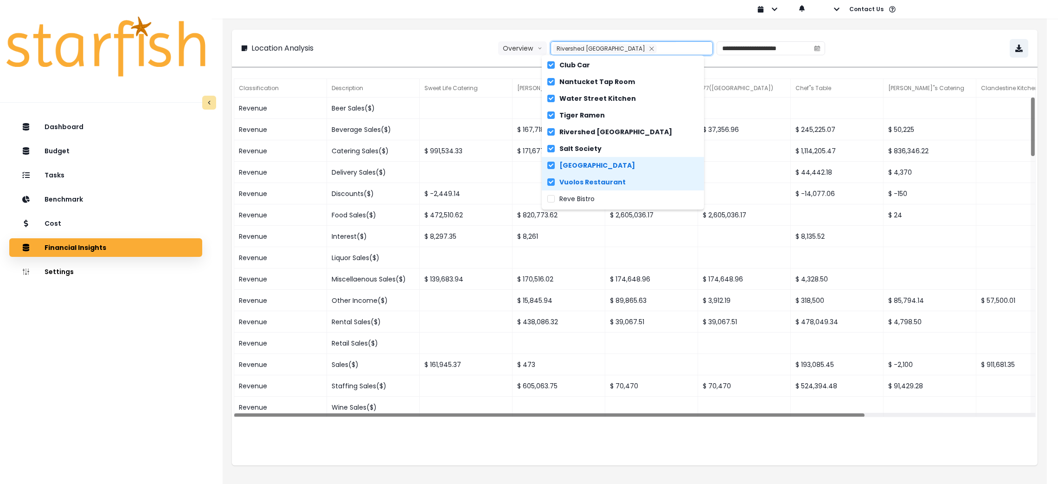
scroll to position [3, 0]
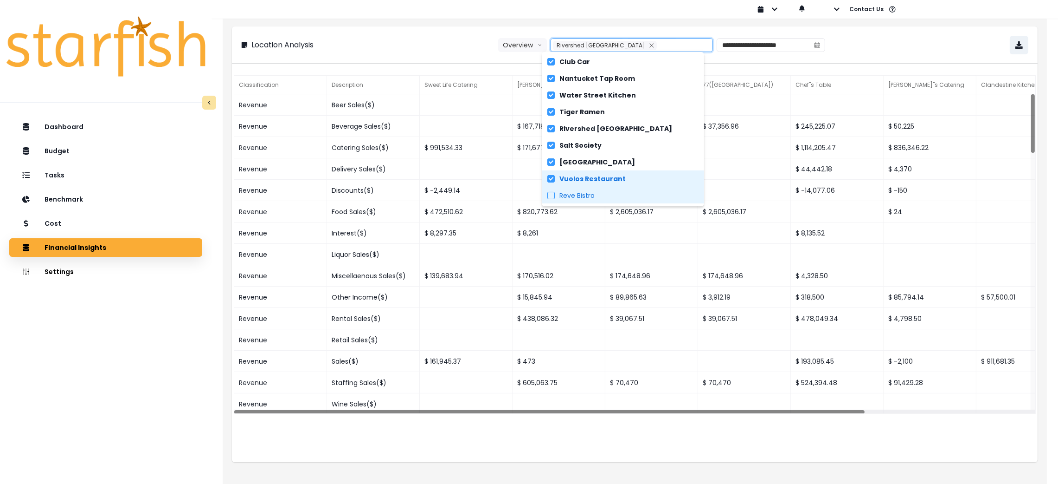
click at [594, 195] on span "Reve Bistro" at bounding box center [577, 195] width 35 height 9
type input "**********"
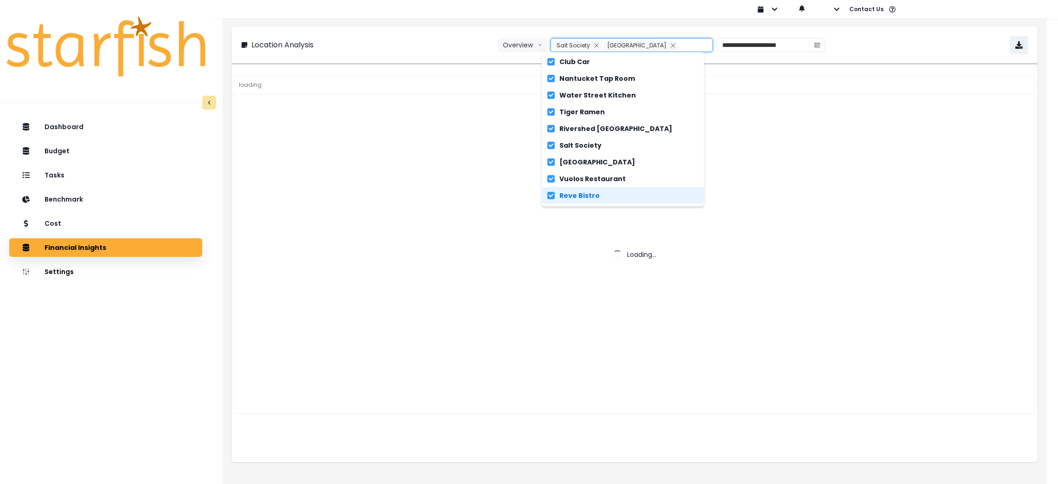
click at [425, 40] on div "**********" at bounding box center [634, 45] width 787 height 19
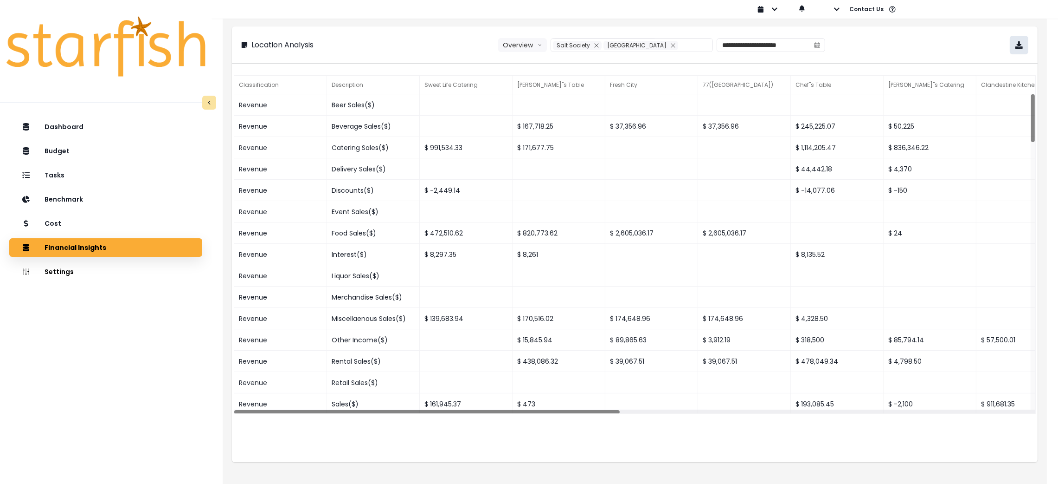
click at [1020, 50] on button "button" at bounding box center [1019, 45] width 19 height 19
click at [832, 10] on button "button" at bounding box center [829, 9] width 21 height 19
click at [836, 31] on p "Sign out" at bounding box center [851, 35] width 31 height 9
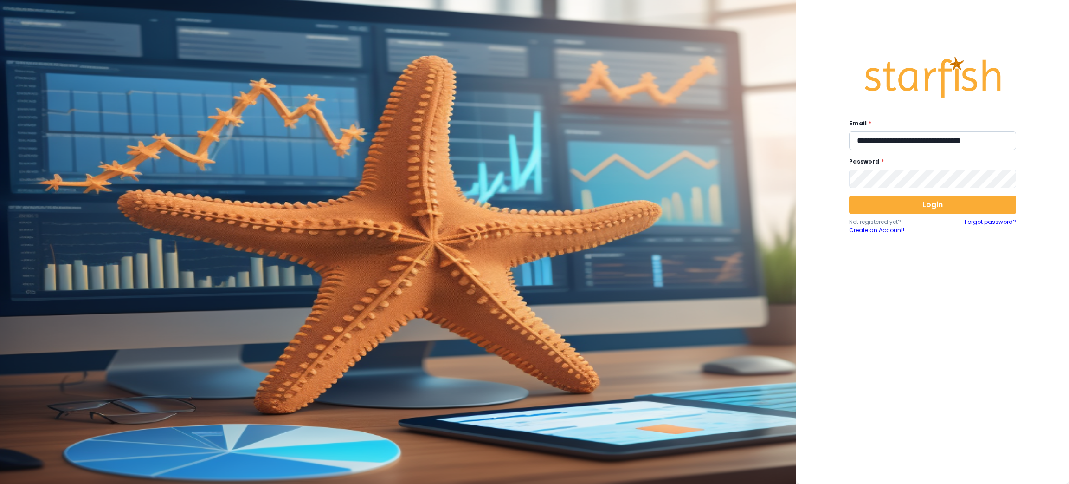
click at [906, 133] on input "**********" at bounding box center [932, 140] width 167 height 19
paste input "***"
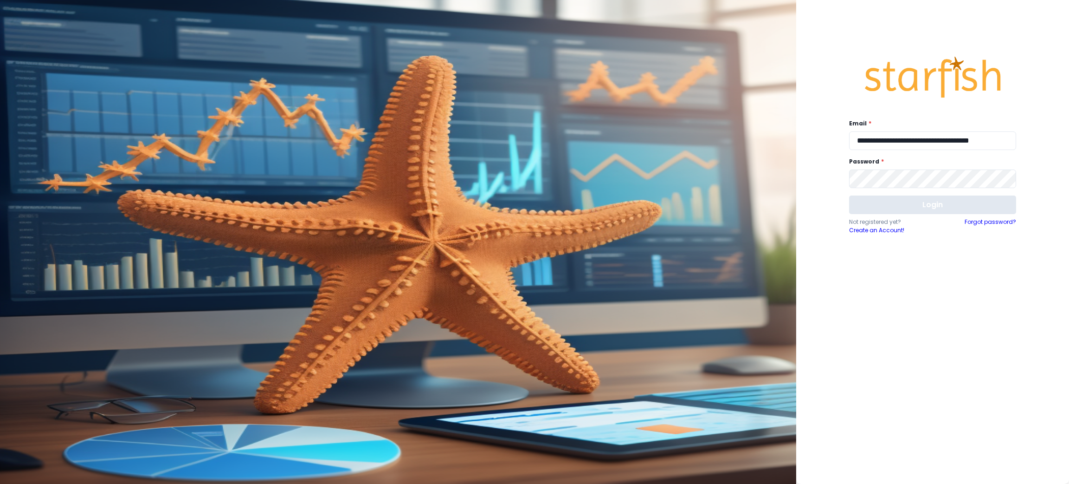
type input "**********"
click at [913, 206] on button "Login" at bounding box center [932, 204] width 167 height 19
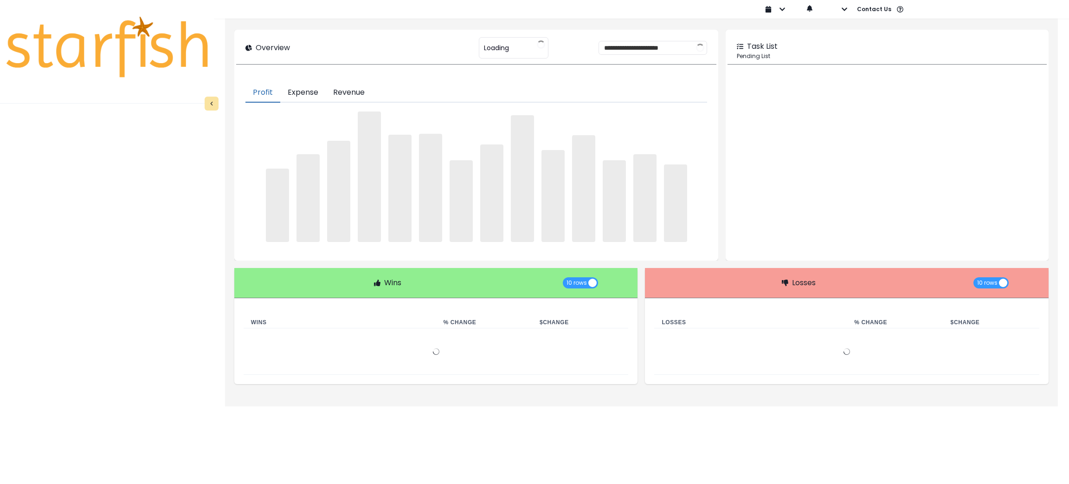
type input "**********"
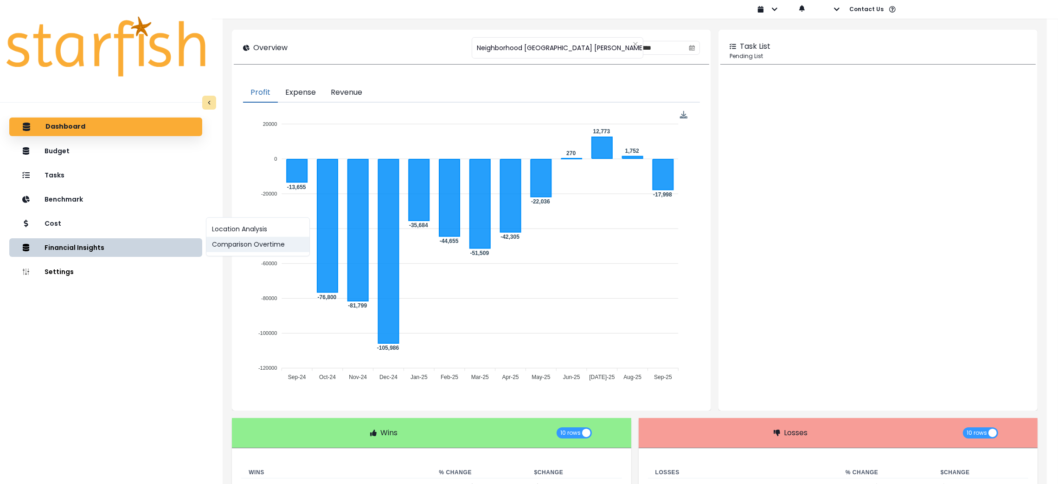
click at [214, 242] on button "Comparison Overtime" at bounding box center [257, 244] width 103 height 15
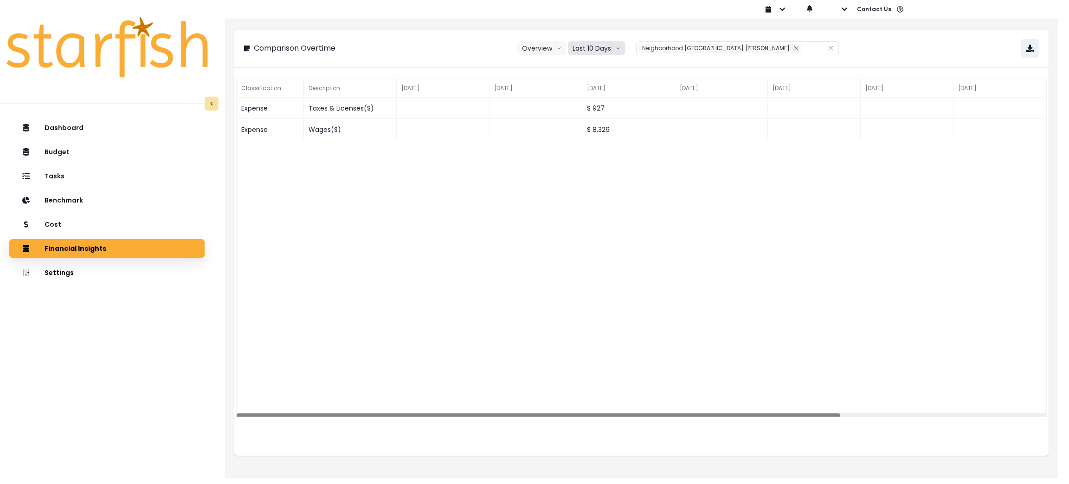
click at [621, 49] on button "Last 10 Days" at bounding box center [596, 48] width 57 height 14
click at [666, 46] on span "Neighborhood Tap House Carnes" at bounding box center [716, 48] width 148 height 8
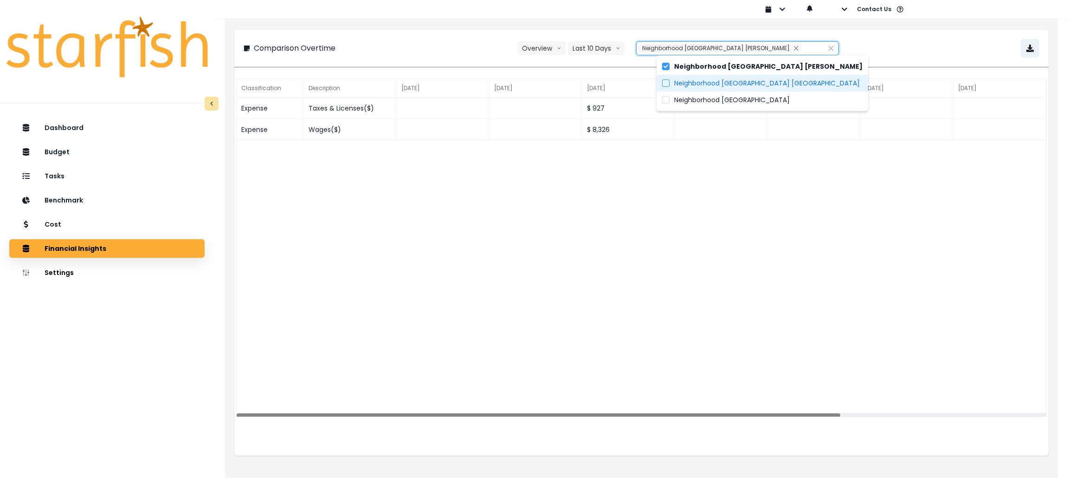
click at [708, 86] on span "Neighborhood Tap House Dorchester" at bounding box center [767, 82] width 186 height 9
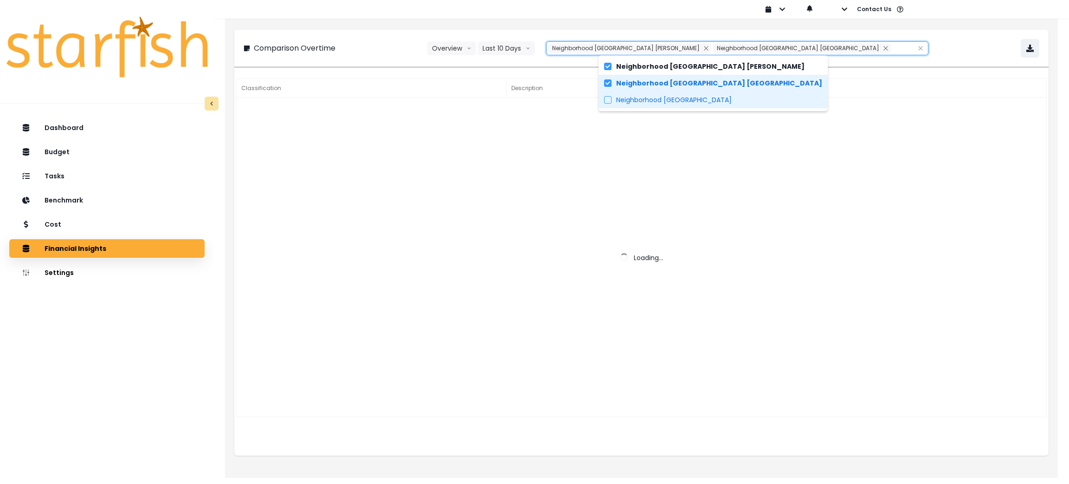
click at [706, 99] on span "Neighborhood Tap House Greenridge" at bounding box center [674, 99] width 116 height 9
type input "**********"
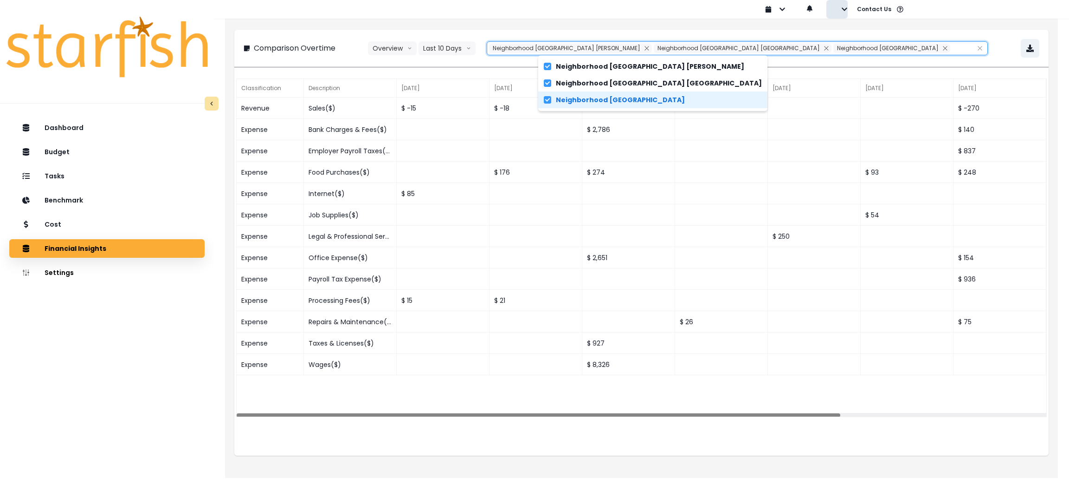
click at [840, 5] on button "button" at bounding box center [836, 9] width 21 height 19
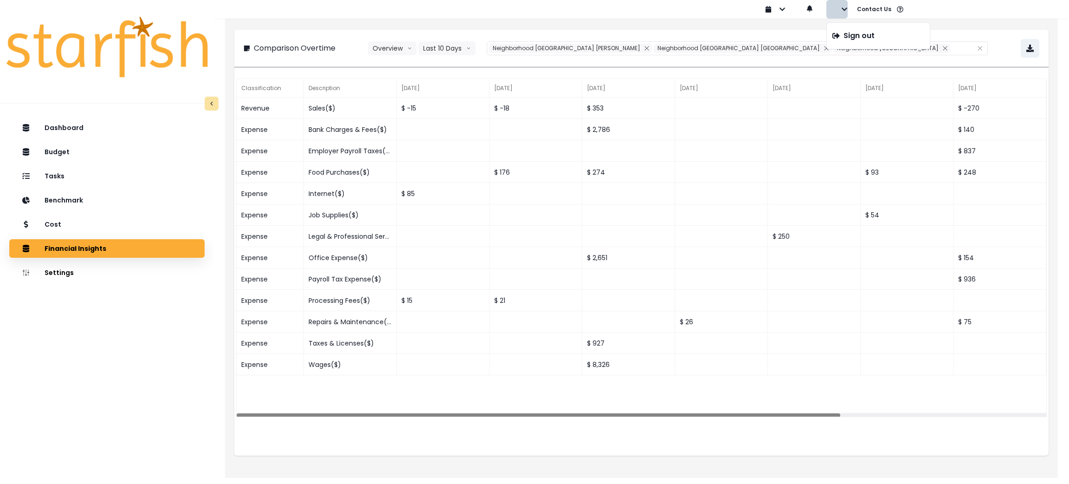
click at [841, 20] on div "**********" at bounding box center [641, 245] width 833 height 465
click at [844, 6] on icon "button" at bounding box center [844, 9] width 6 height 6
click at [848, 37] on p "Sign out" at bounding box center [859, 35] width 31 height 9
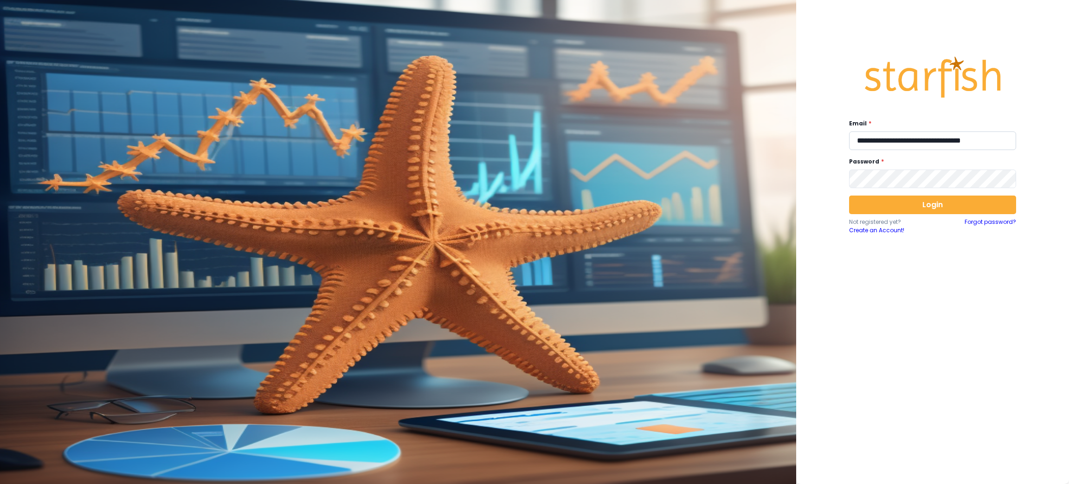
click at [906, 142] on input "**********" at bounding box center [932, 140] width 167 height 19
paste input "email"
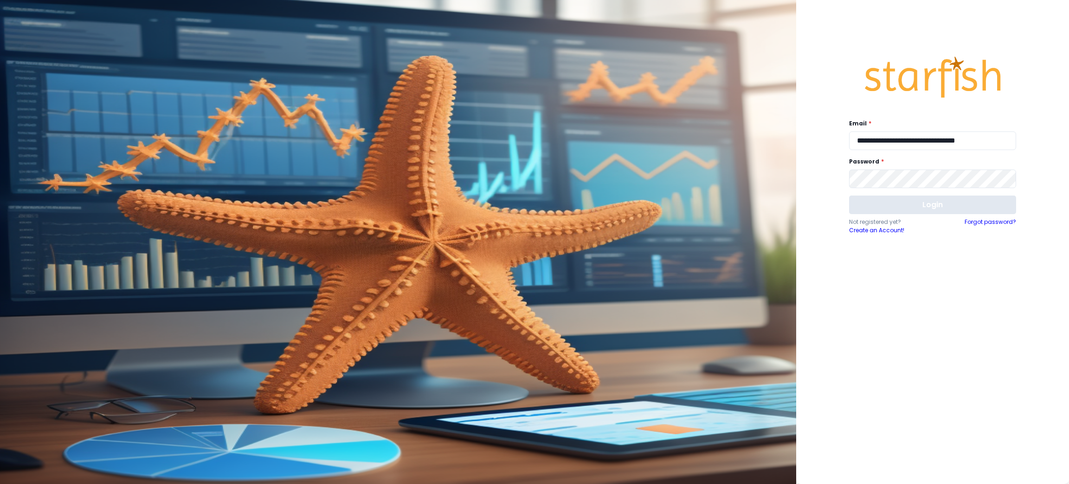
type input "**********"
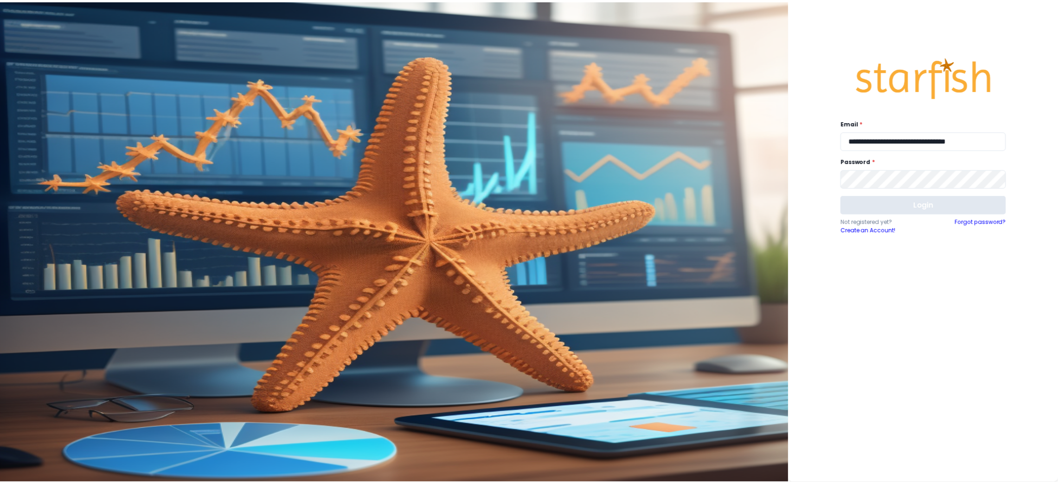
scroll to position [0, 0]
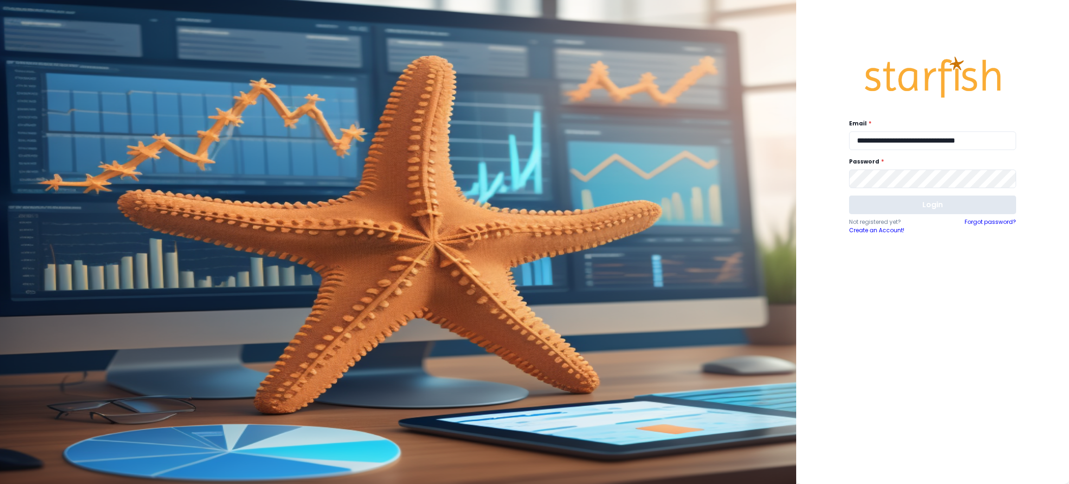
click at [909, 210] on button "Login" at bounding box center [932, 204] width 167 height 19
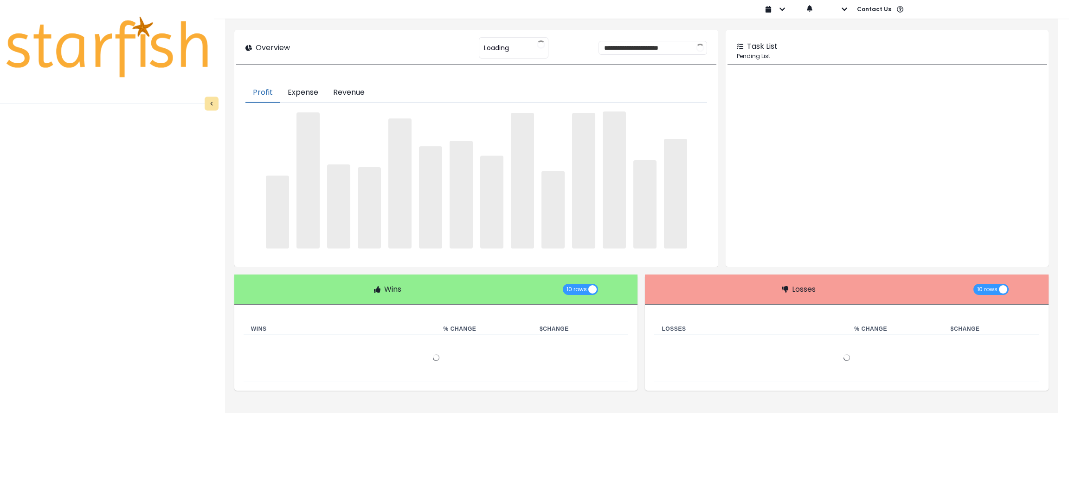
type input "**********"
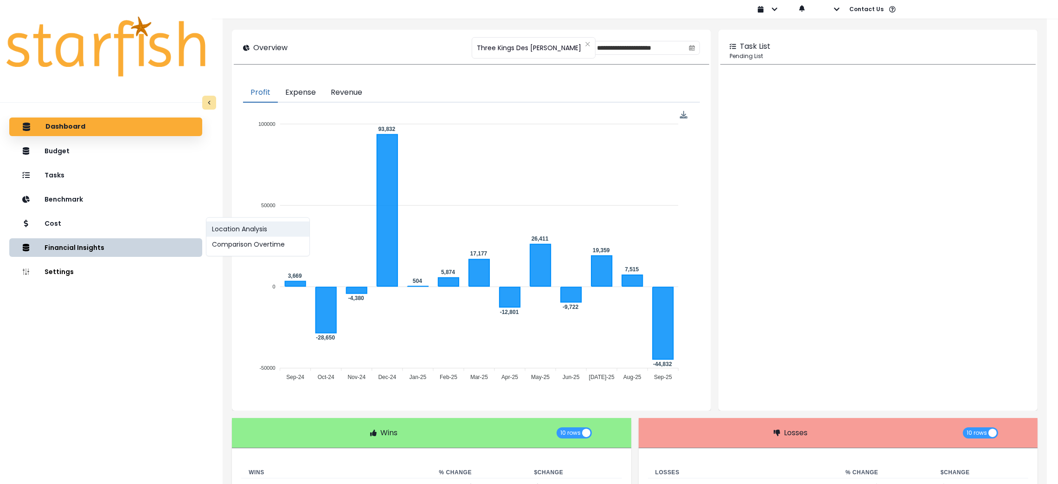
click at [244, 228] on button "Location Analysis" at bounding box center [257, 228] width 103 height 15
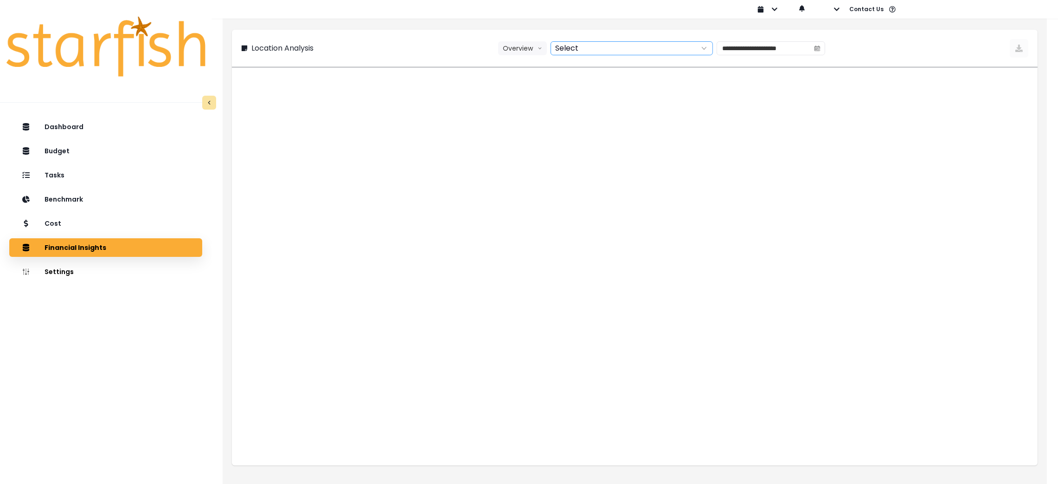
click at [583, 44] on div at bounding box center [621, 48] width 141 height 13
click at [583, 63] on span "Three Kings Des [PERSON_NAME]" at bounding box center [612, 66] width 104 height 9
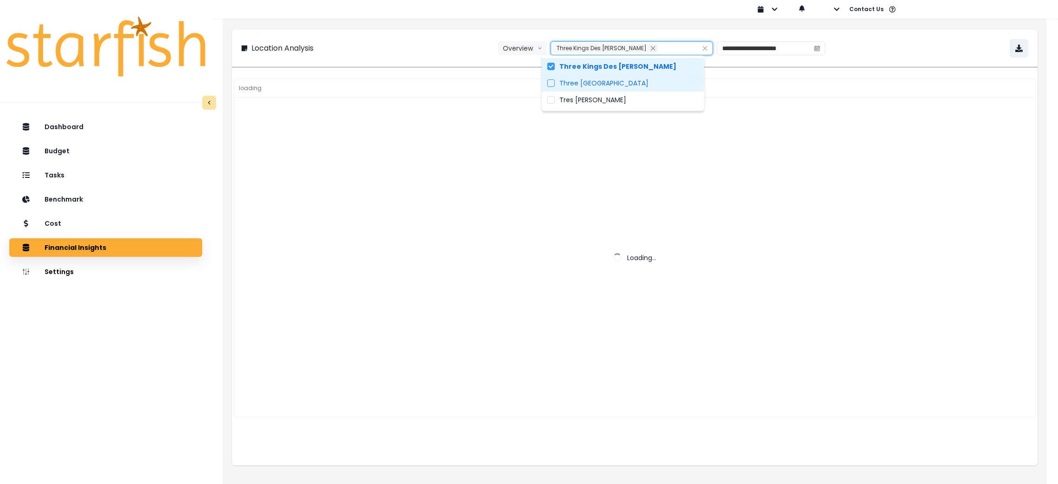
click at [586, 76] on label "Three [GEOGRAPHIC_DATA]" at bounding box center [623, 83] width 162 height 17
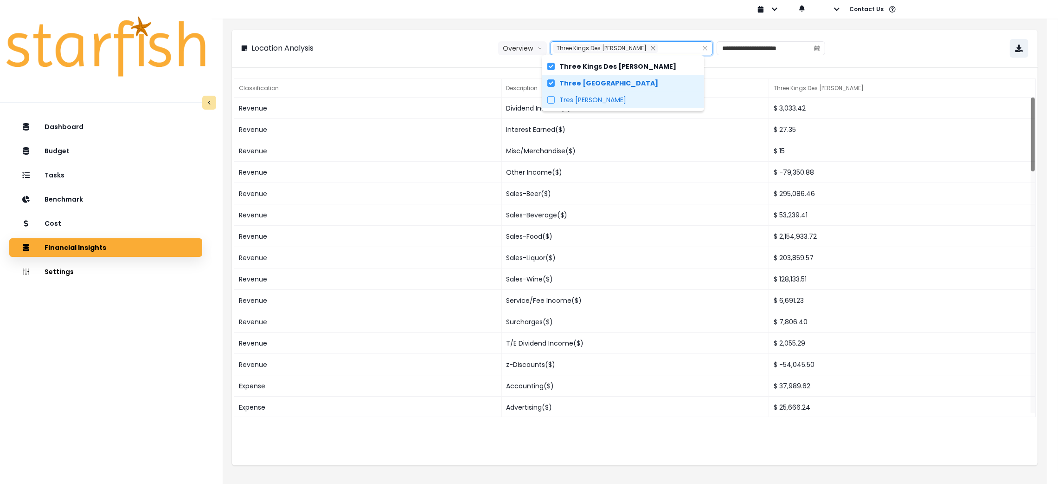
click at [586, 105] on label "Tres [PERSON_NAME]" at bounding box center [623, 99] width 162 height 17
type input "**********"
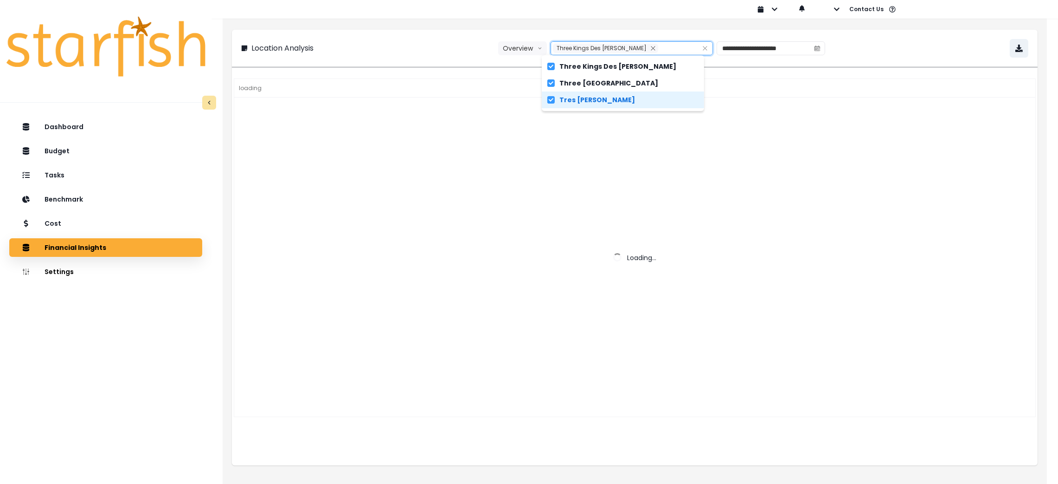
scroll to position [11, 0]
click at [419, 45] on div "**********" at bounding box center [634, 48] width 787 height 19
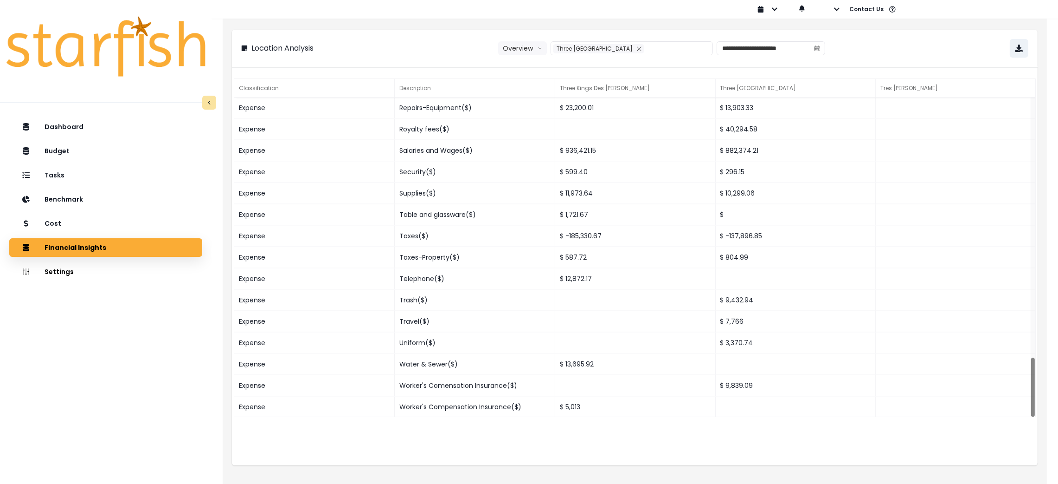
scroll to position [3, 0]
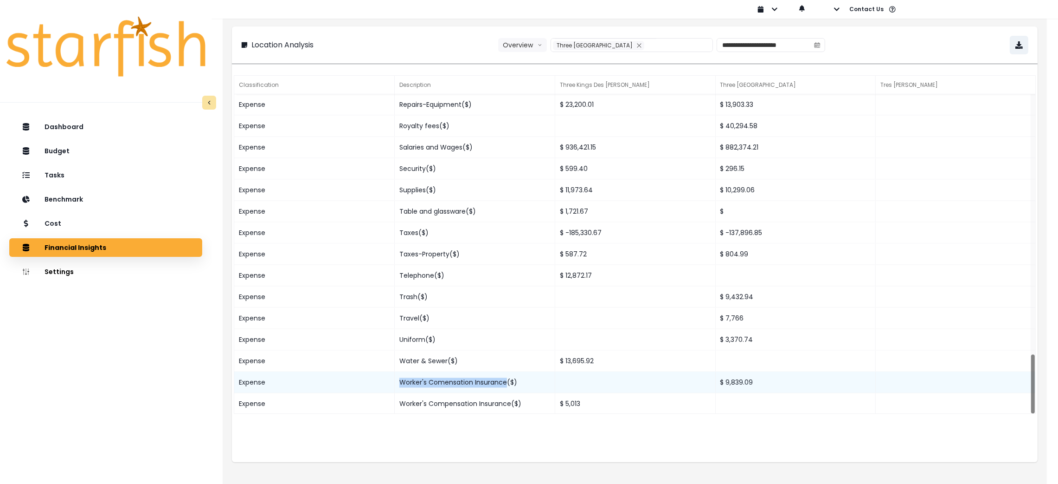
drag, startPoint x: 399, startPoint y: 386, endPoint x: 505, endPoint y: 389, distance: 106.3
click at [505, 389] on div "Worker's Comensation Insurance($)" at bounding box center [475, 382] width 161 height 21
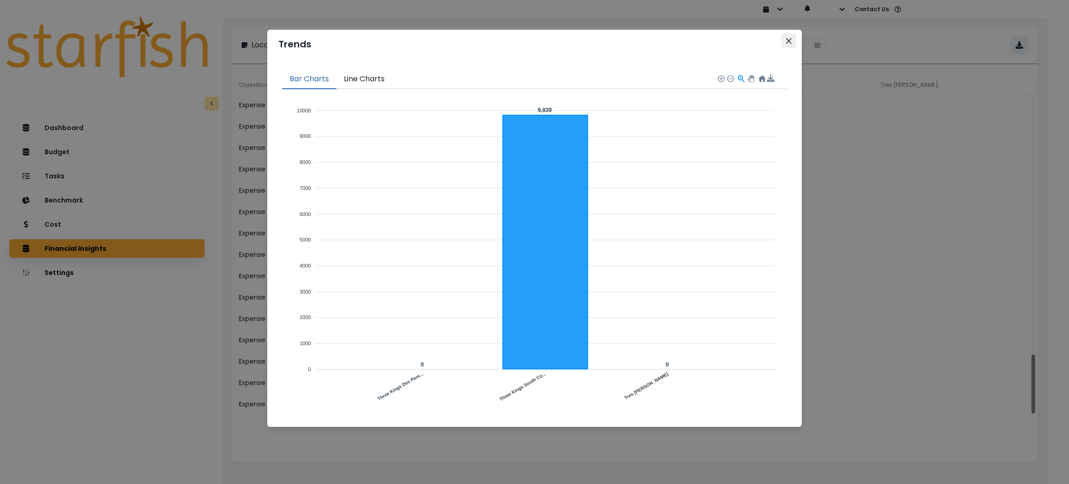
click at [784, 39] on button "Close" at bounding box center [788, 40] width 15 height 15
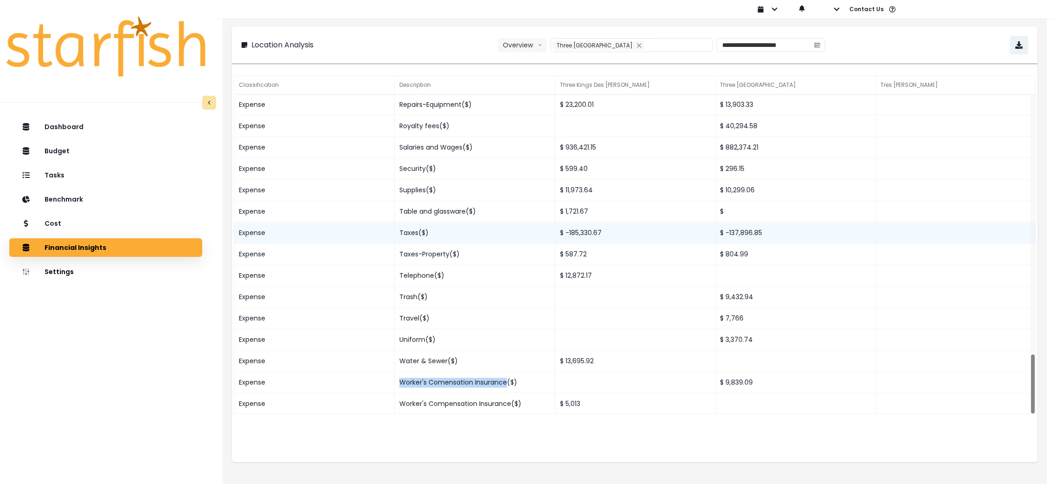
copy div "Worker's Comensation Insurance"
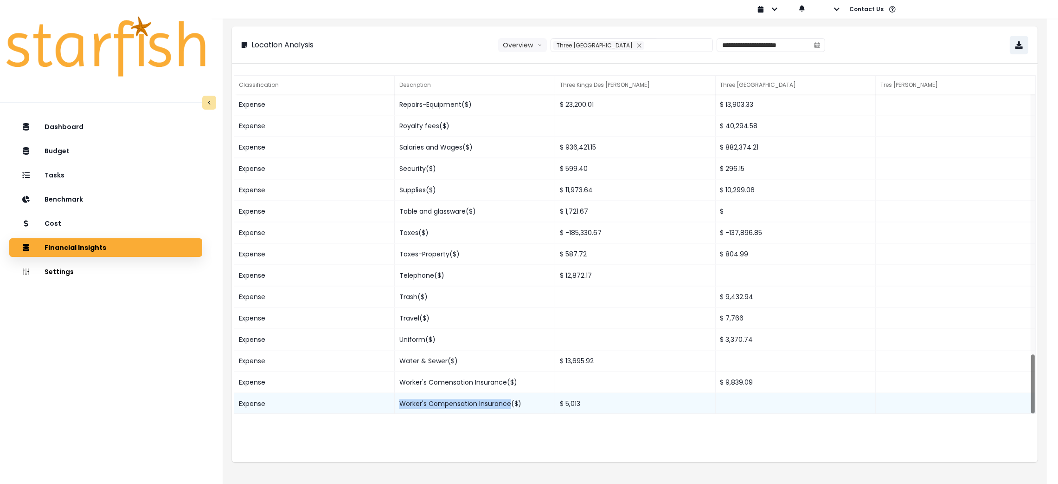
drag, startPoint x: 400, startPoint y: 409, endPoint x: 509, endPoint y: 409, distance: 108.1
click at [509, 409] on div "Worker's Compensation Insurance($)" at bounding box center [475, 403] width 161 height 21
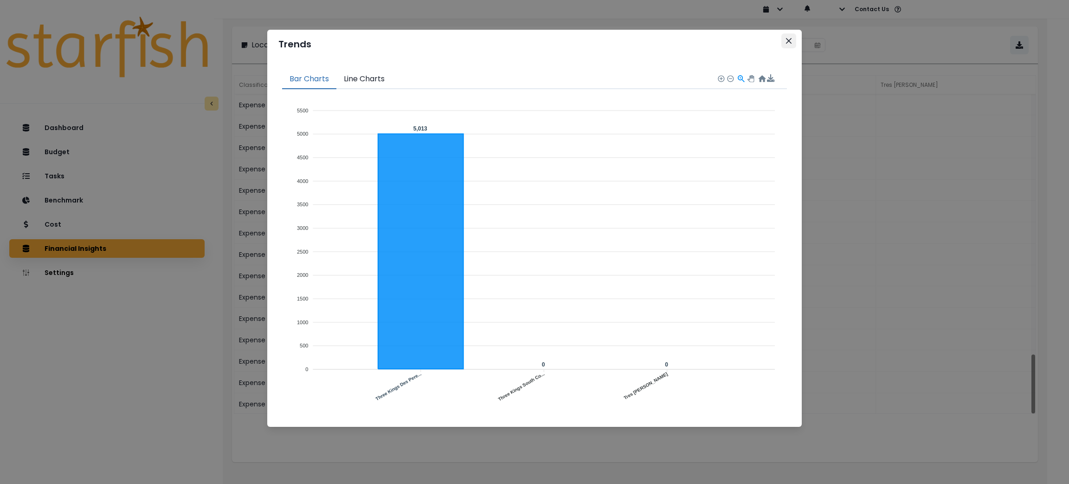
click at [789, 38] on icon "Close" at bounding box center [789, 41] width 6 height 6
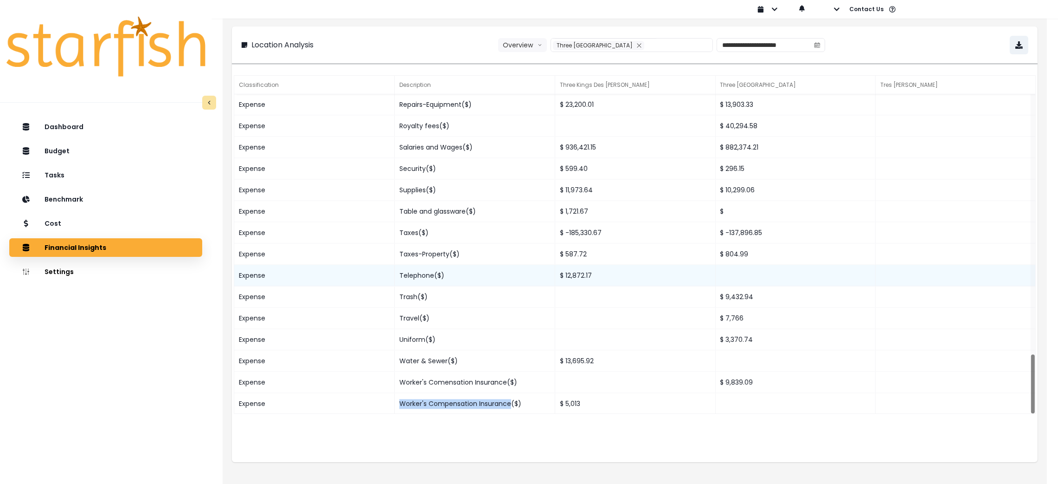
copy div "Worker's Compensation Insurance"
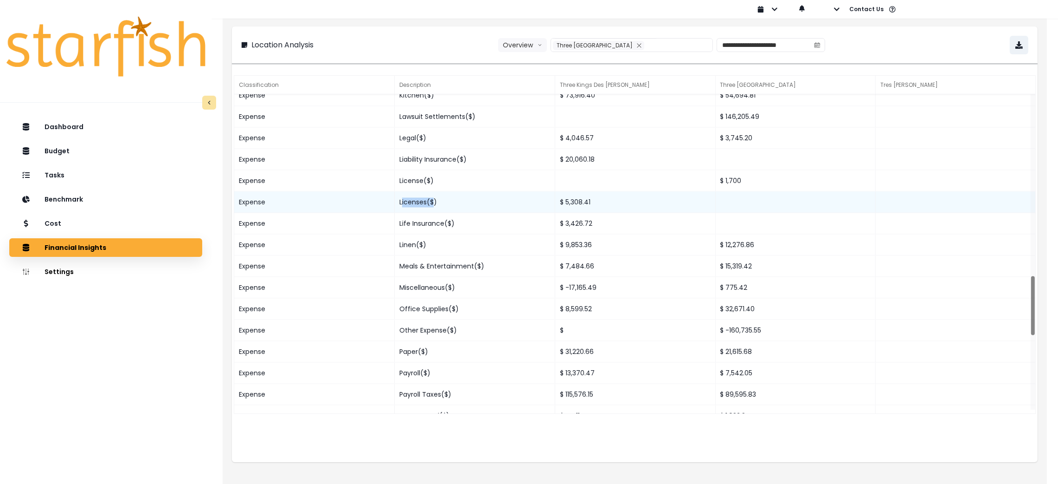
drag, startPoint x: 402, startPoint y: 202, endPoint x: 433, endPoint y: 202, distance: 30.6
click at [433, 202] on div "Licenses($)" at bounding box center [475, 202] width 161 height 21
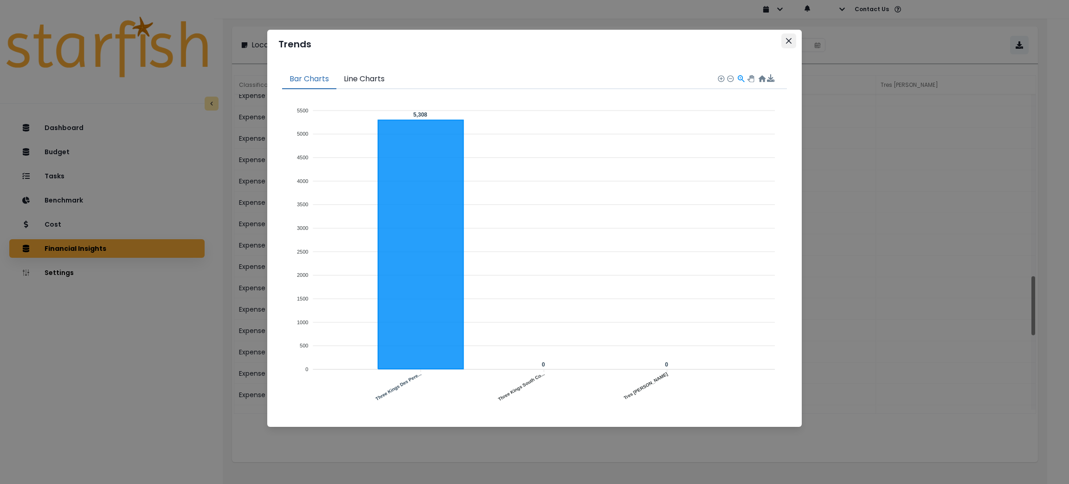
click at [789, 45] on button "Close" at bounding box center [788, 40] width 15 height 15
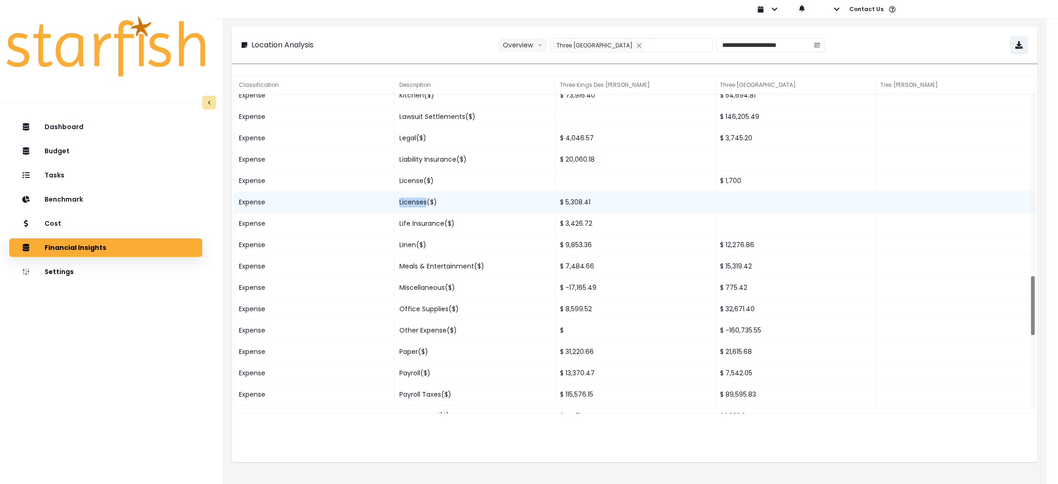
drag, startPoint x: 397, startPoint y: 205, endPoint x: 428, endPoint y: 210, distance: 31.4
click at [428, 210] on div "Licenses($)" at bounding box center [475, 202] width 161 height 21
copy div "Licenses"
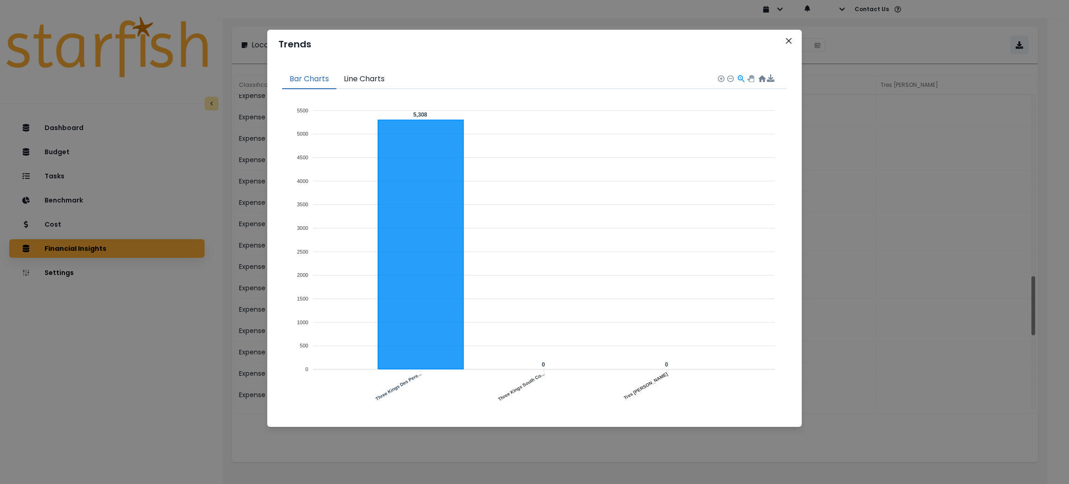
click at [796, 40] on header "Trends" at bounding box center [534, 44] width 535 height 29
click at [794, 41] on button "Close" at bounding box center [788, 40] width 15 height 15
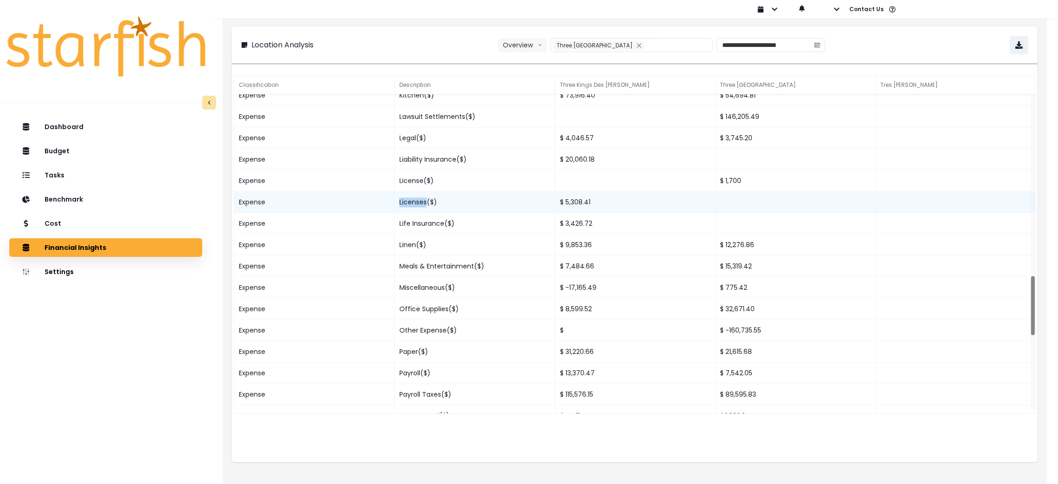
drag, startPoint x: 401, startPoint y: 208, endPoint x: 427, endPoint y: 209, distance: 26.0
click at [427, 209] on div "Licenses($)" at bounding box center [475, 202] width 161 height 21
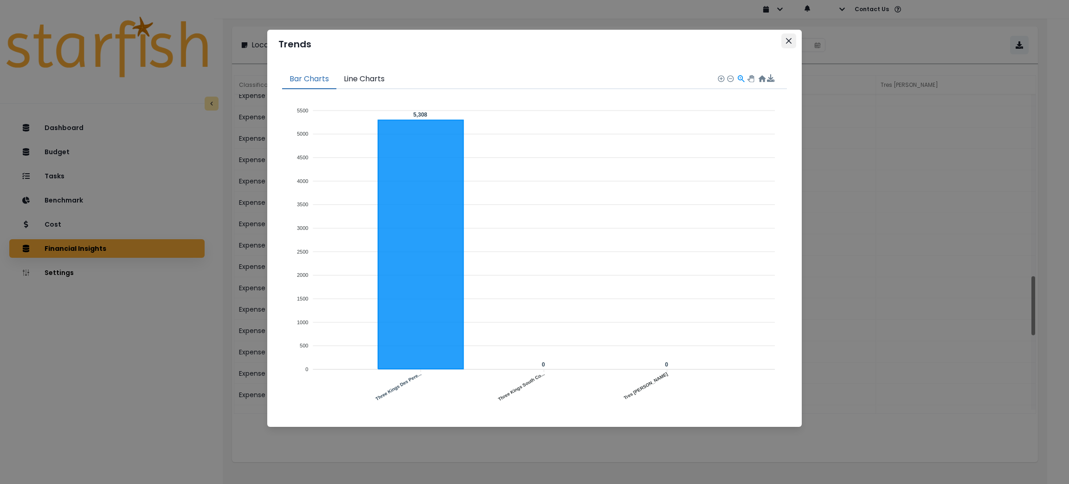
click at [793, 41] on button "Close" at bounding box center [788, 40] width 15 height 15
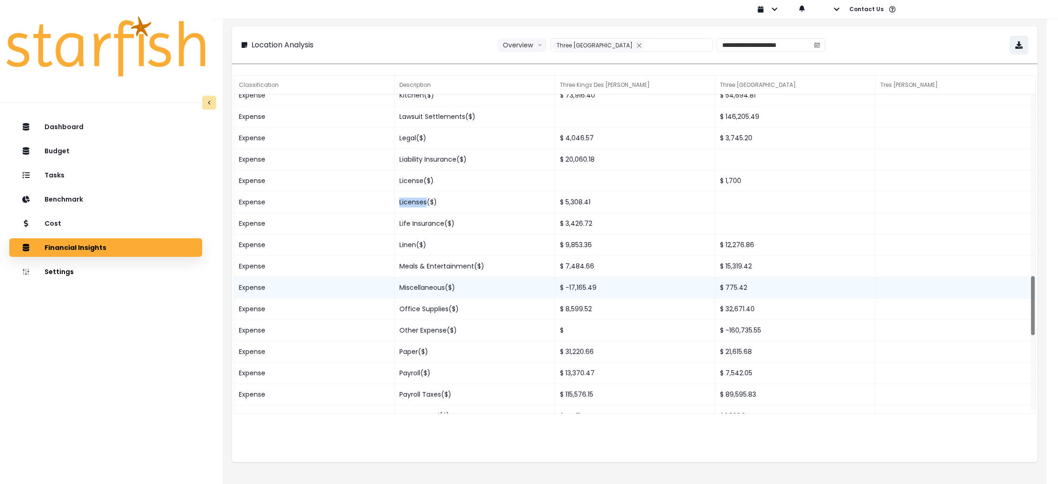
copy div "Licenses"
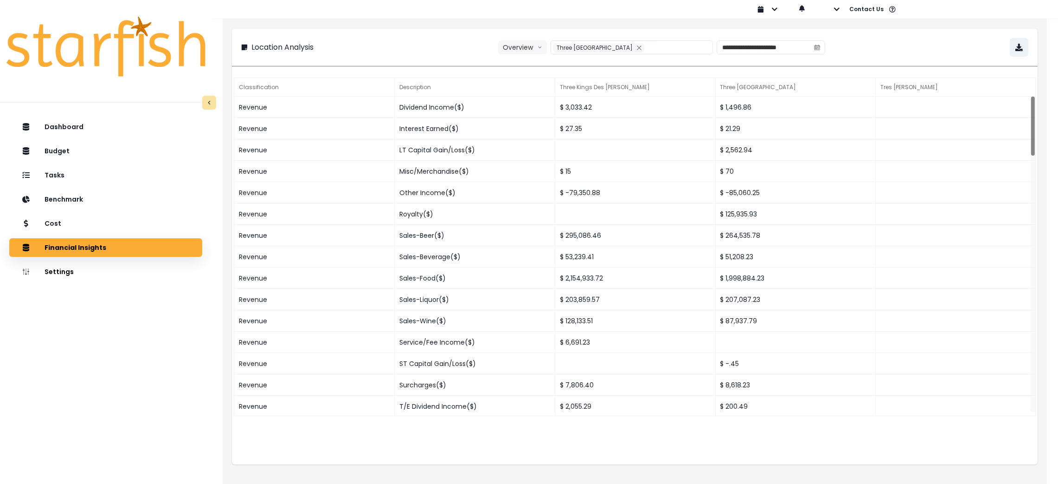
scroll to position [0, 0]
click at [843, 8] on div "MM-dd-yyyy dd-MM-yyyy yyyy-MM-dd Sign out Contact Us Help & Support Feedback" at bounding box center [1010, 9] width 520 height 19
click at [836, 13] on button "button" at bounding box center [829, 9] width 21 height 19
click at [836, 38] on p "Sign out" at bounding box center [851, 35] width 31 height 9
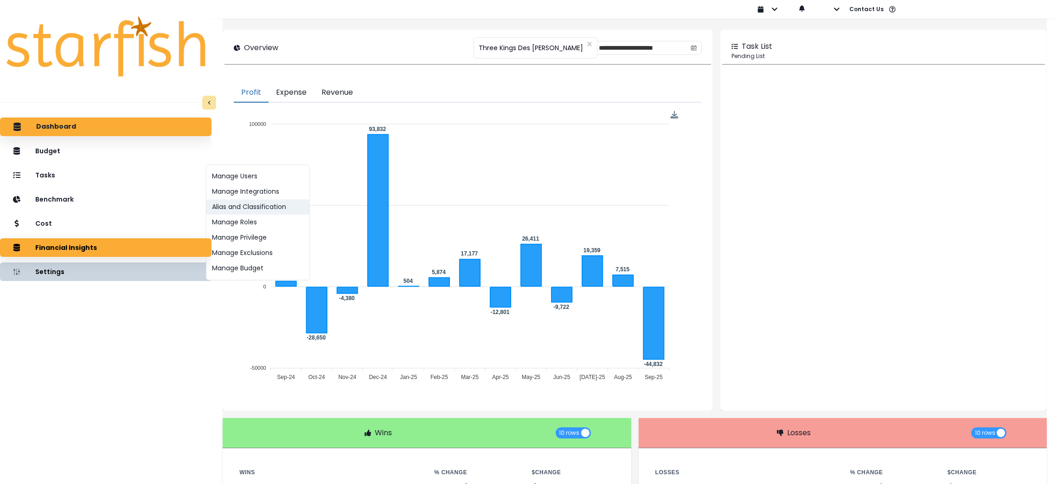
click at [241, 203] on button "Alias and Classification" at bounding box center [257, 207] width 103 height 15
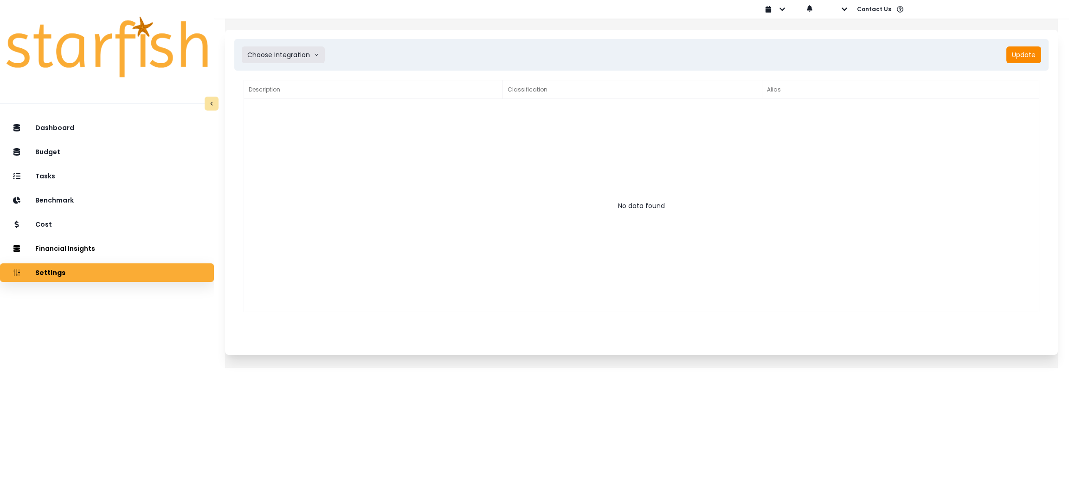
click at [308, 61] on button "Choose Integration" at bounding box center [283, 54] width 83 height 17
click at [309, 108] on span "Three Kings Des [PERSON_NAME]" at bounding box center [298, 107] width 103 height 9
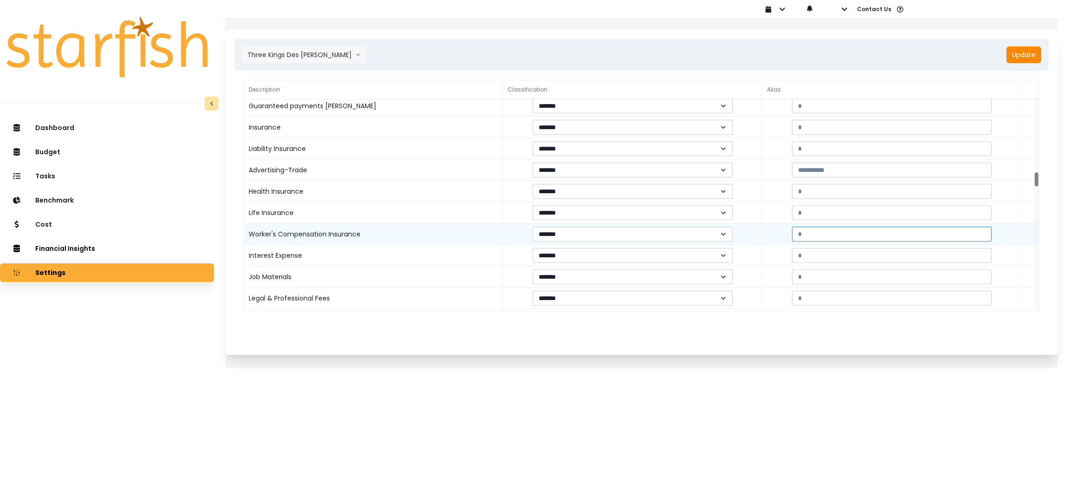
click at [839, 233] on input at bounding box center [892, 233] width 200 height 15
paste input "**********"
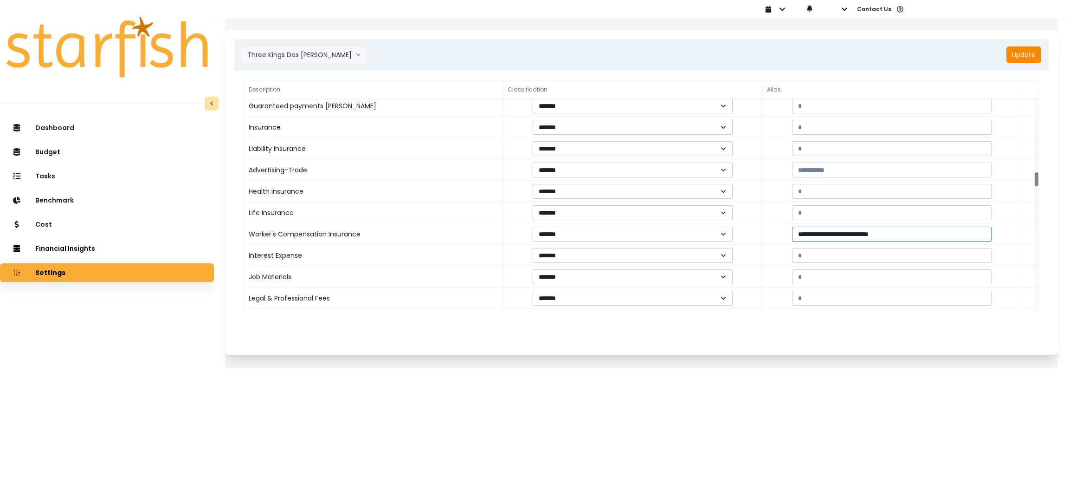
type input "**********"
click at [316, 50] on button "Three Kings Des [PERSON_NAME]" at bounding box center [304, 54] width 125 height 17
click at [310, 85] on li "Three [GEOGRAPHIC_DATA]" at bounding box center [299, 91] width 115 height 17
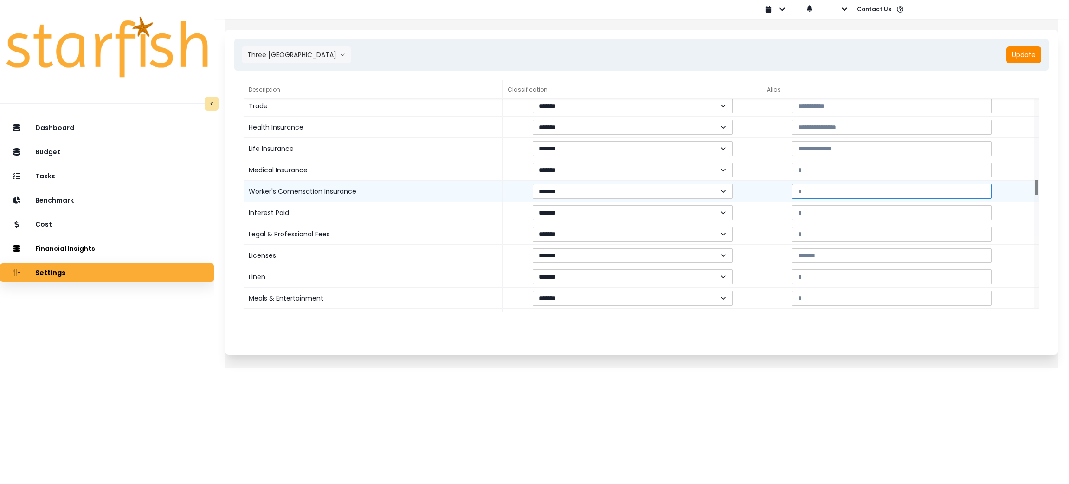
click at [856, 191] on input at bounding box center [892, 191] width 200 height 15
paste input "**********"
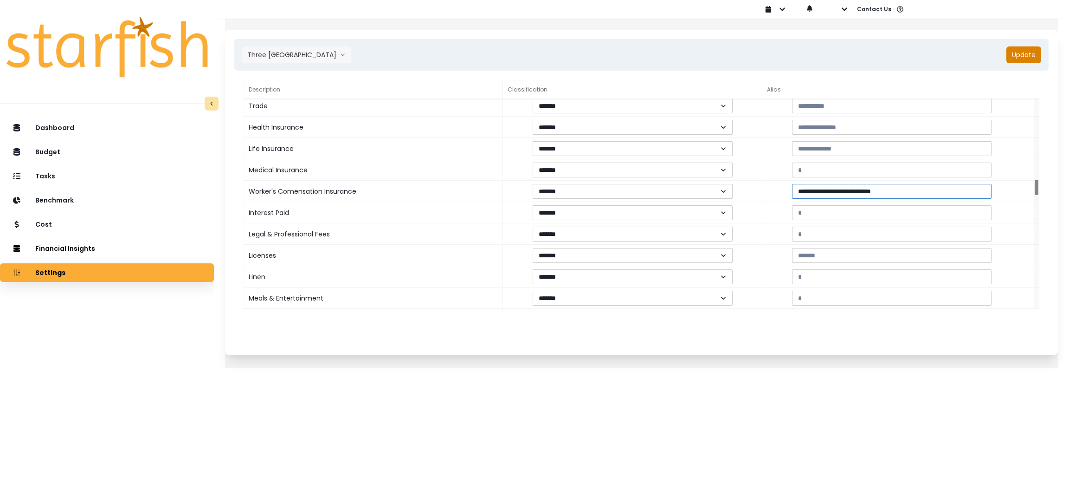
type input "**********"
click at [1022, 50] on button "Update" at bounding box center [1024, 54] width 35 height 17
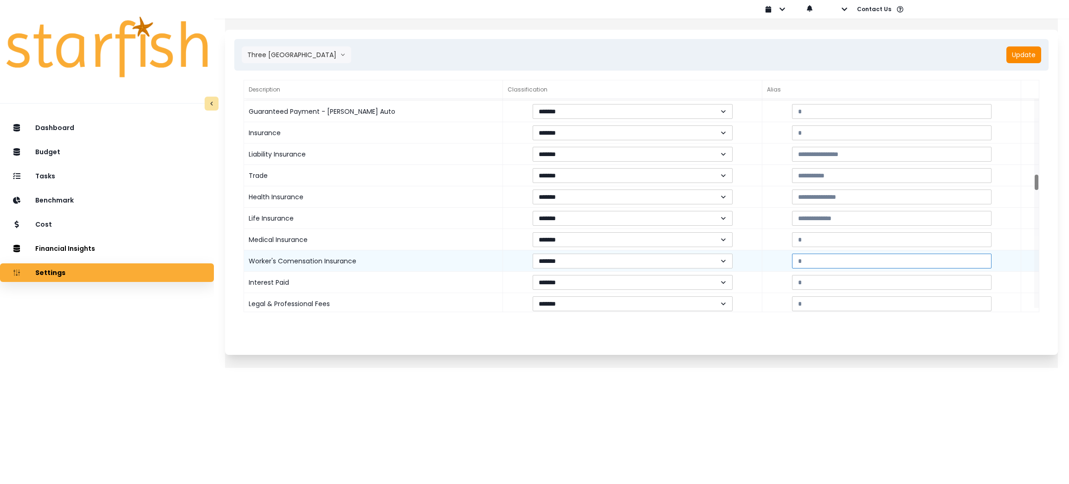
click at [884, 257] on input at bounding box center [892, 260] width 200 height 15
paste input "**********"
type input "**********"
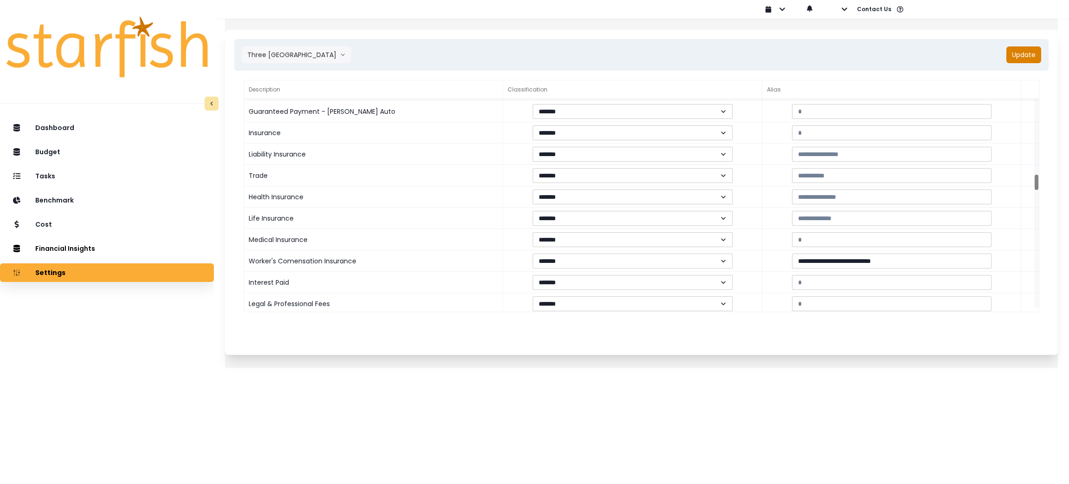
click at [1007, 52] on button "Update" at bounding box center [1024, 54] width 35 height 17
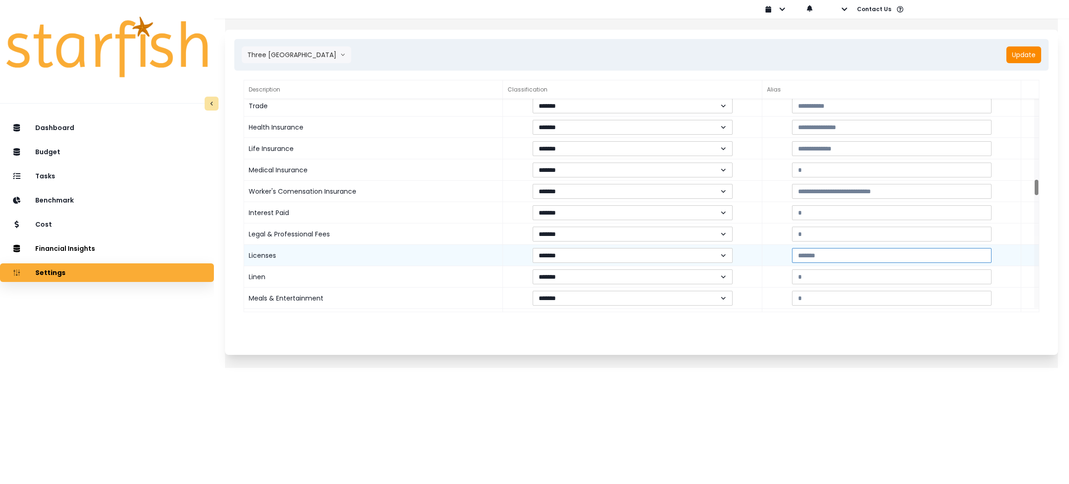
click at [832, 252] on input at bounding box center [892, 255] width 200 height 15
paste input "********"
type input "********"
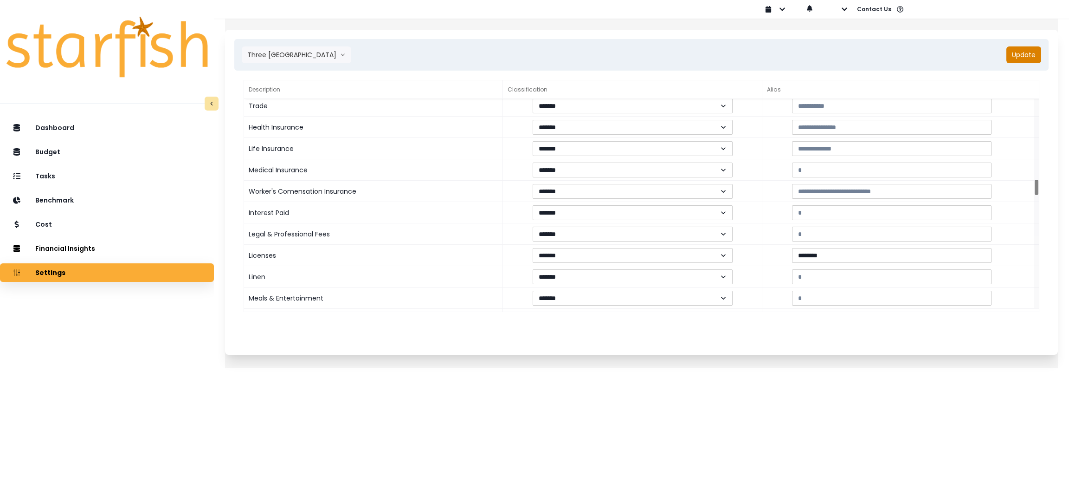
click at [1020, 54] on button "Update" at bounding box center [1024, 54] width 35 height 17
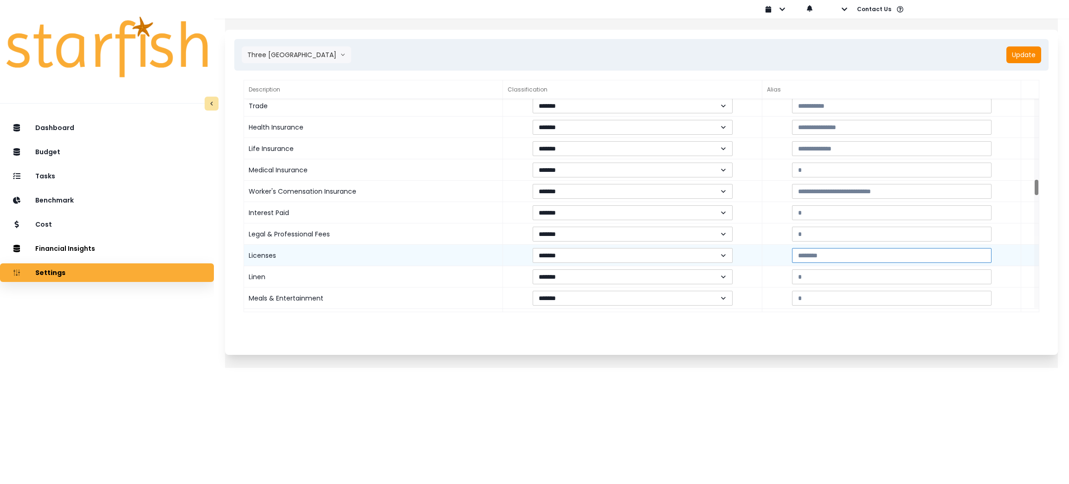
click at [827, 254] on input at bounding box center [892, 255] width 200 height 15
paste input "********"
type input "********"
click at [1015, 41] on div "Three Kings South County Tres Reyes Three Kings South County Three Kings Des Pe…" at bounding box center [641, 55] width 814 height 32
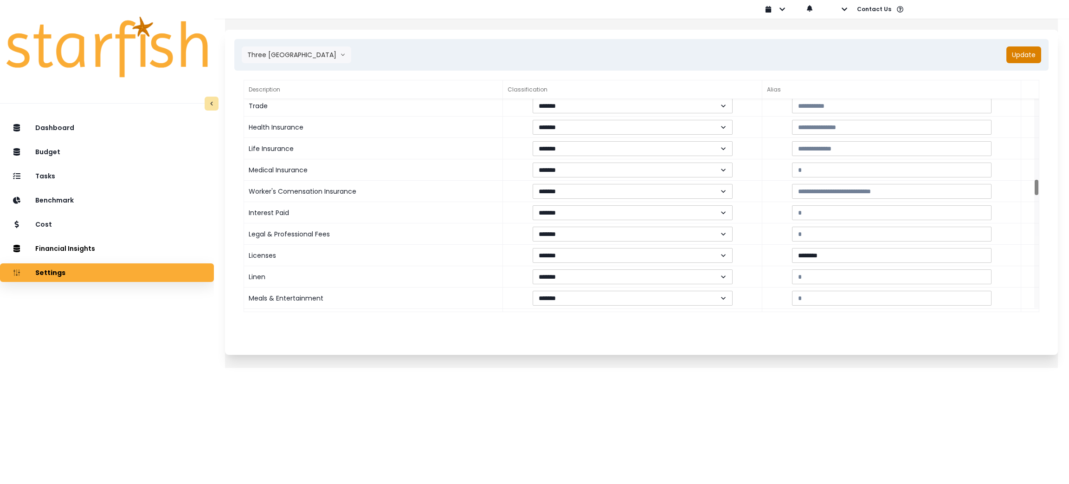
click at [1014, 54] on button "Update" at bounding box center [1024, 54] width 35 height 17
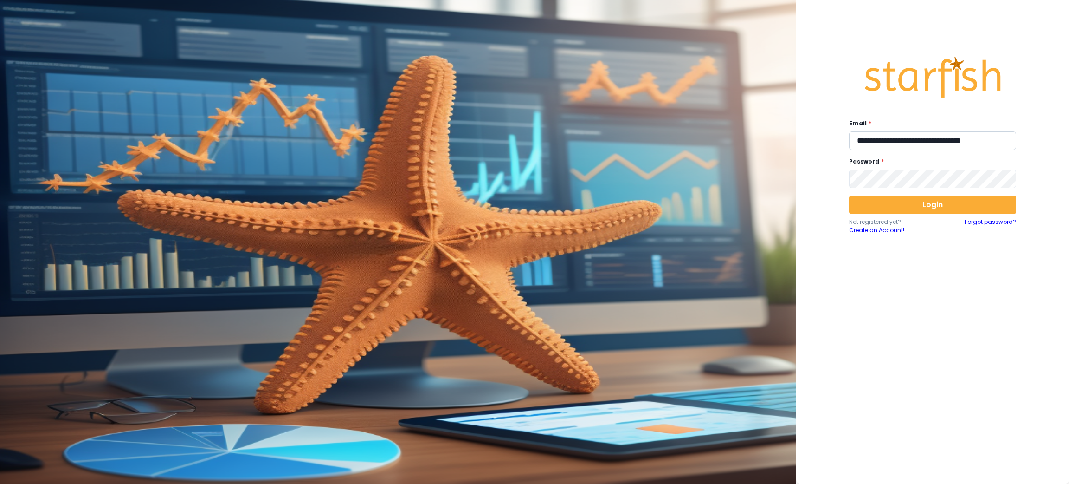
click at [910, 136] on input "**********" at bounding box center [932, 140] width 167 height 19
paste input "email"
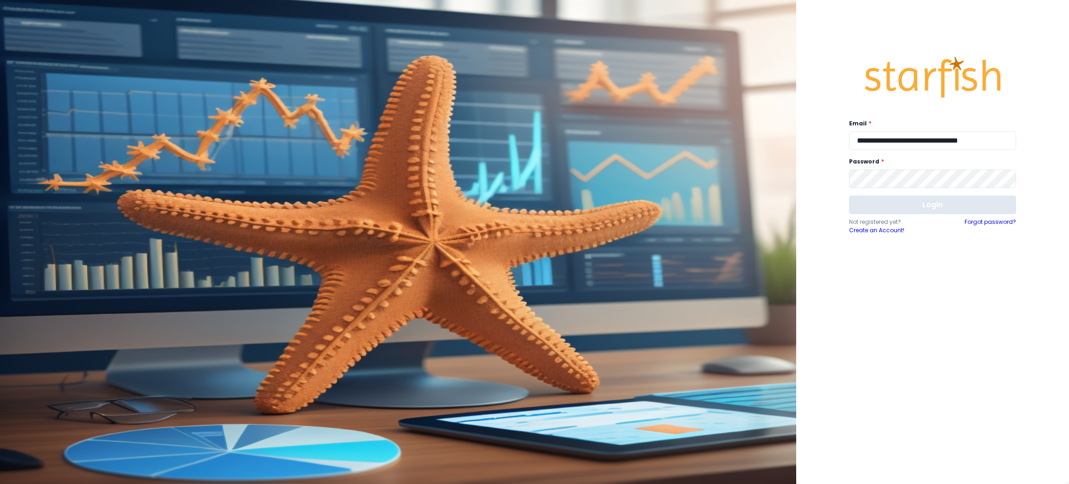
type input "**********"
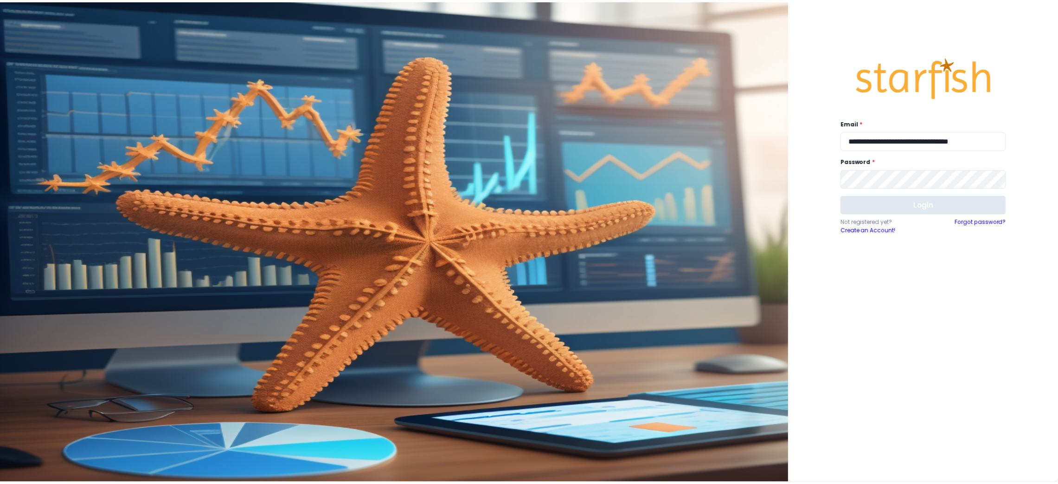
scroll to position [0, 0]
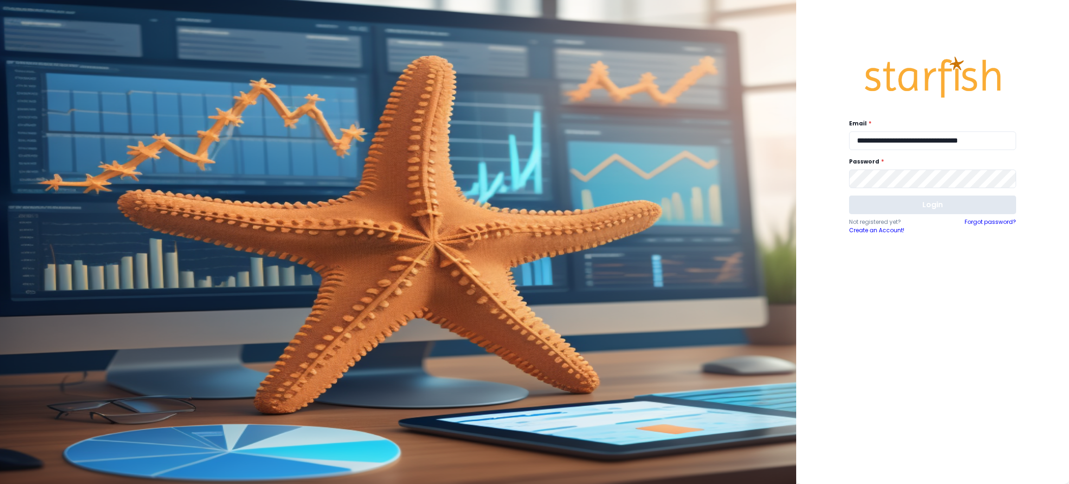
click at [912, 208] on button "Login" at bounding box center [932, 204] width 167 height 19
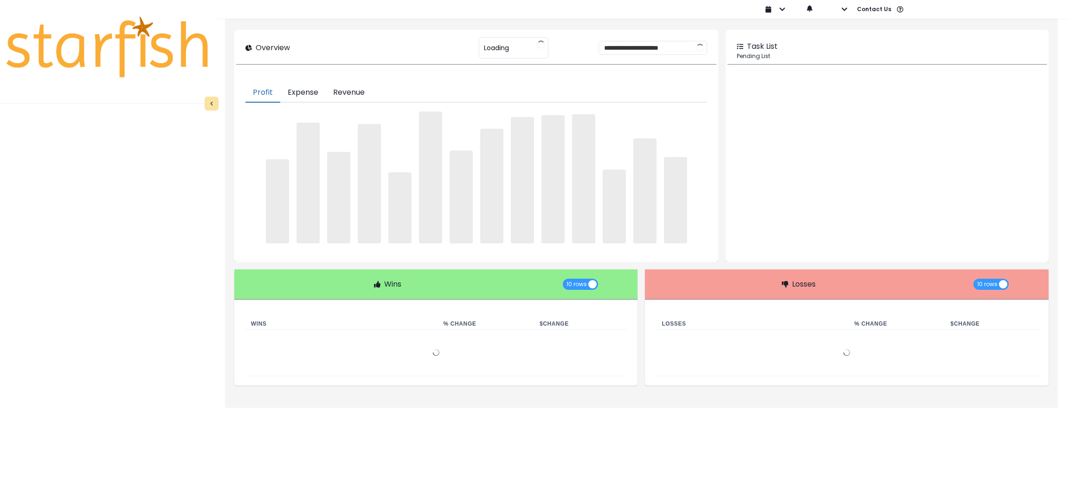
type input "**********"
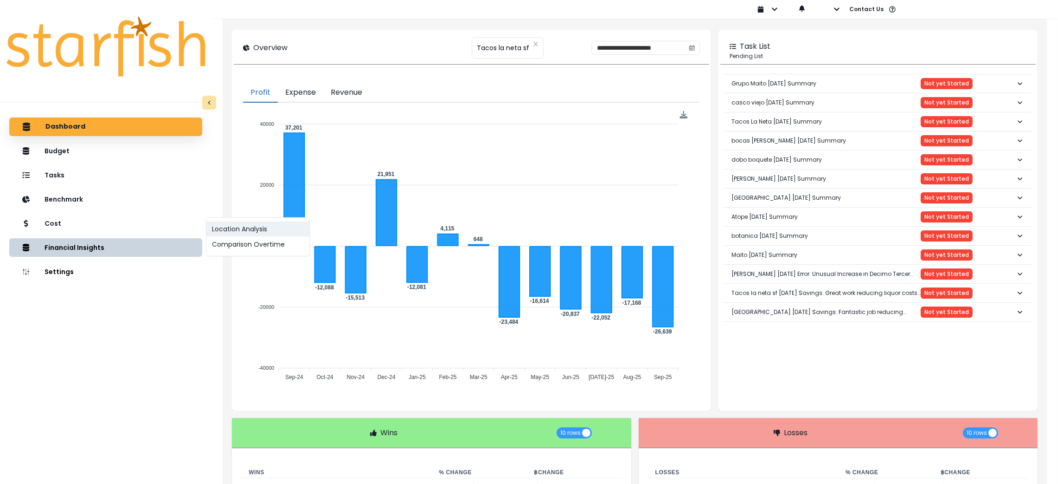
click at [252, 230] on button "Location Analysis" at bounding box center [257, 228] width 103 height 15
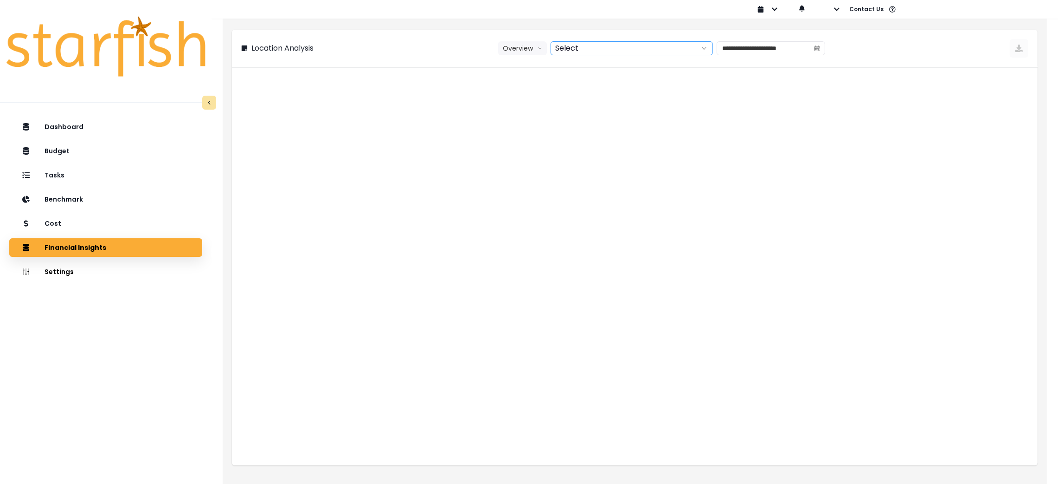
click at [588, 49] on div at bounding box center [621, 48] width 141 height 13
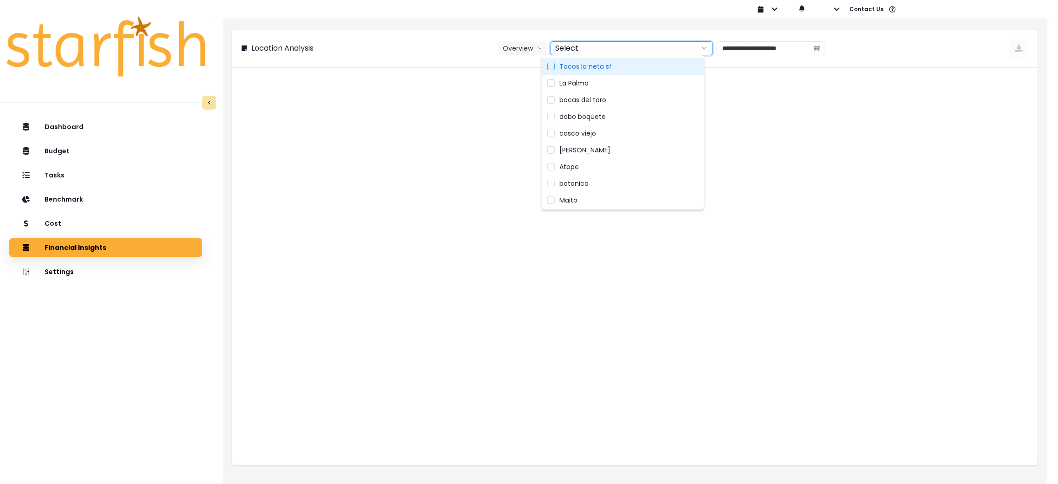
click at [588, 58] on label "Tacos la neta sf" at bounding box center [623, 66] width 162 height 17
click at [583, 79] on span "La Palma" at bounding box center [574, 82] width 29 height 9
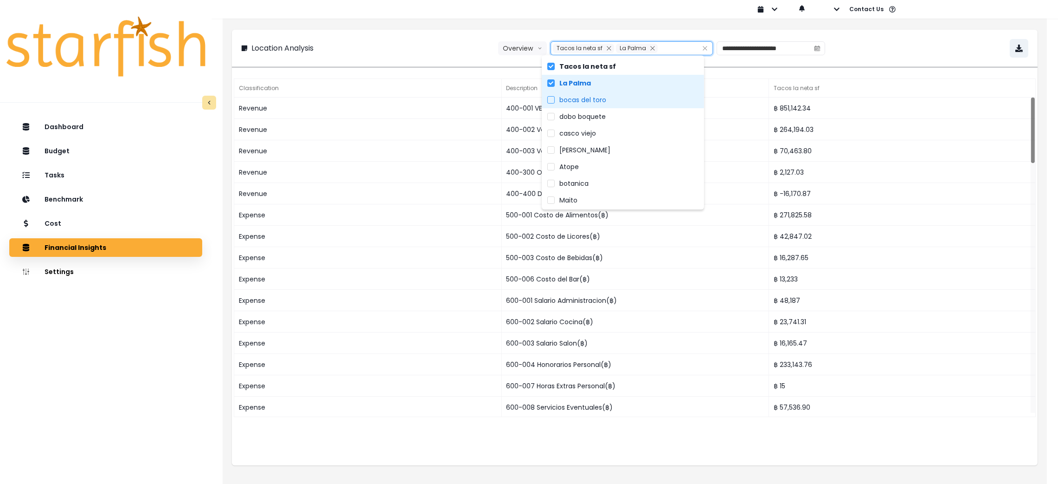
click at [584, 91] on label "bocas del toro" at bounding box center [623, 99] width 162 height 17
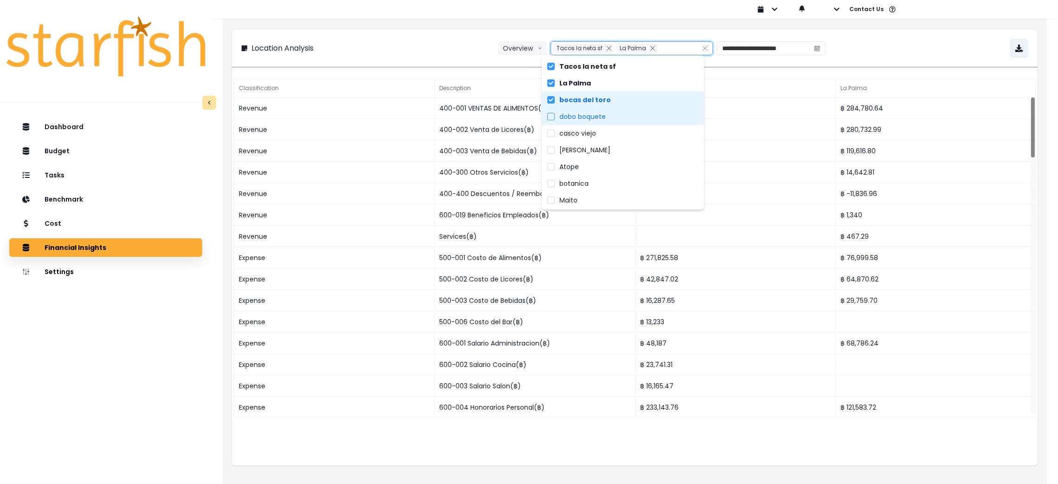
click at [588, 111] on label "dobo boquete" at bounding box center [623, 116] width 162 height 17
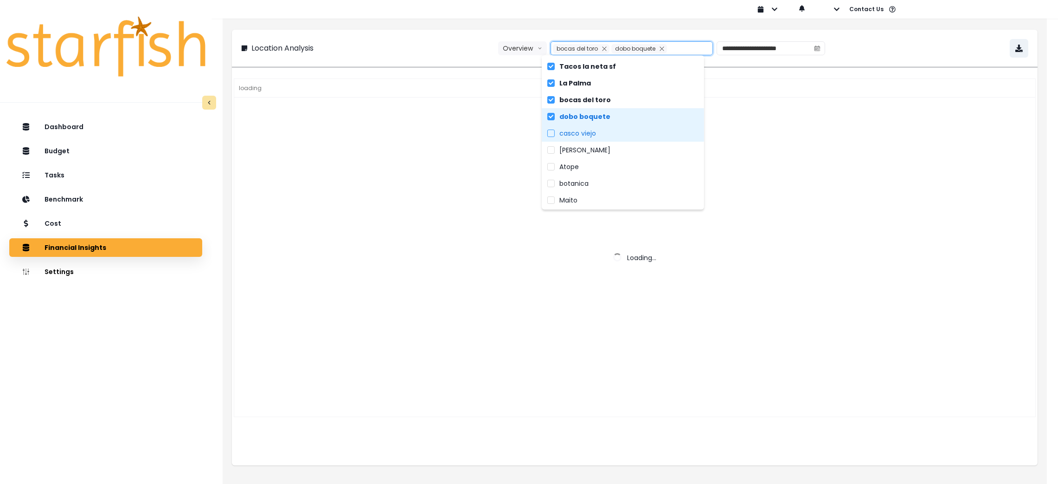
click at [589, 125] on label "casco viejo" at bounding box center [623, 133] width 162 height 17
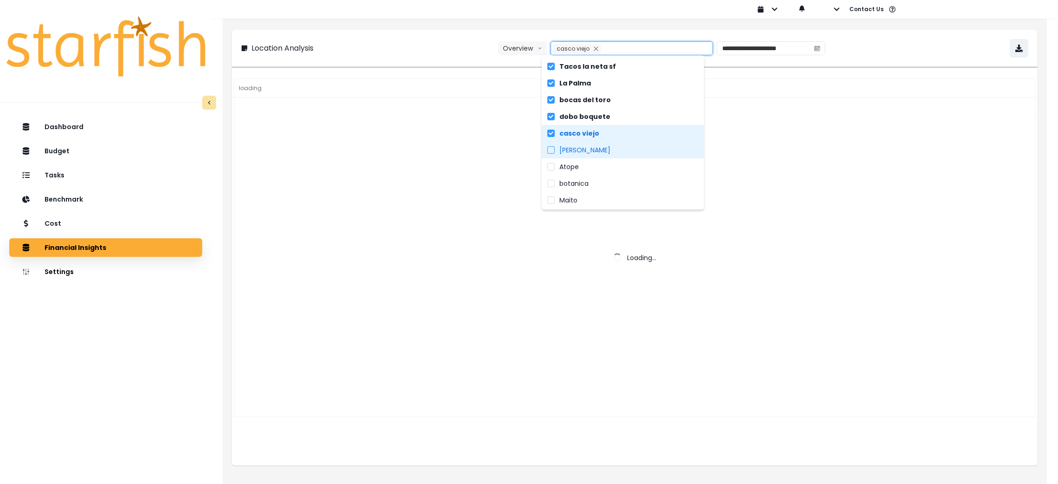
click at [588, 144] on label "[PERSON_NAME]" at bounding box center [623, 150] width 162 height 17
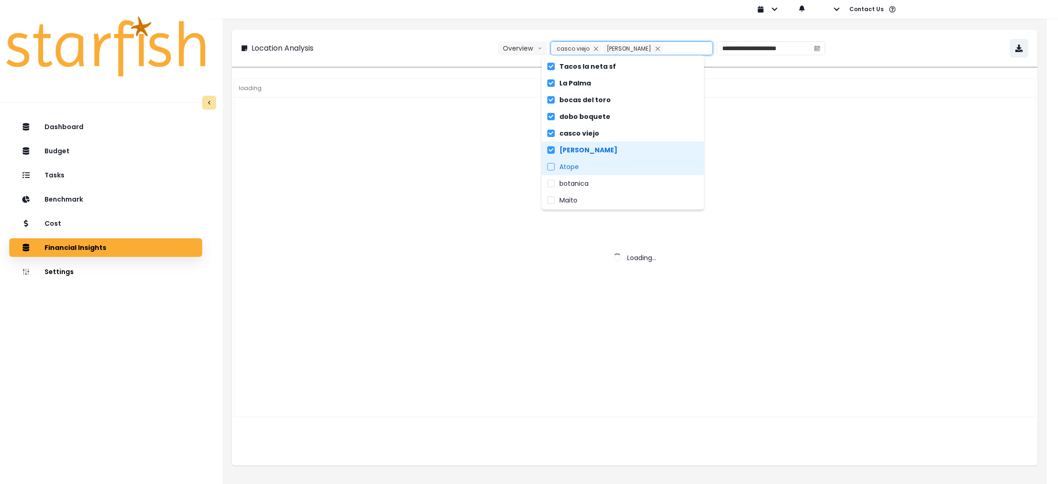
click at [588, 170] on label "Atope" at bounding box center [623, 166] width 162 height 17
click at [595, 192] on label "Maito" at bounding box center [623, 200] width 162 height 17
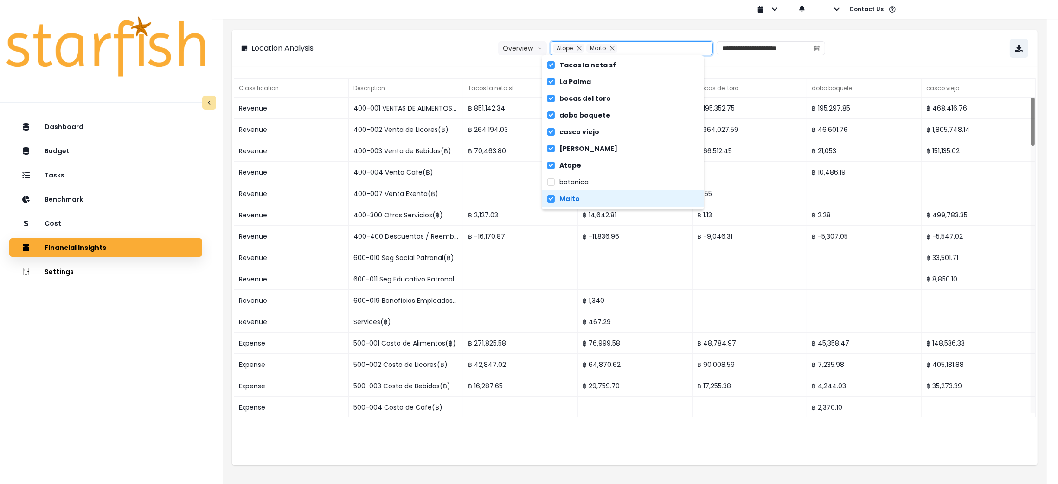
click at [596, 199] on label "Maito" at bounding box center [623, 198] width 162 height 17
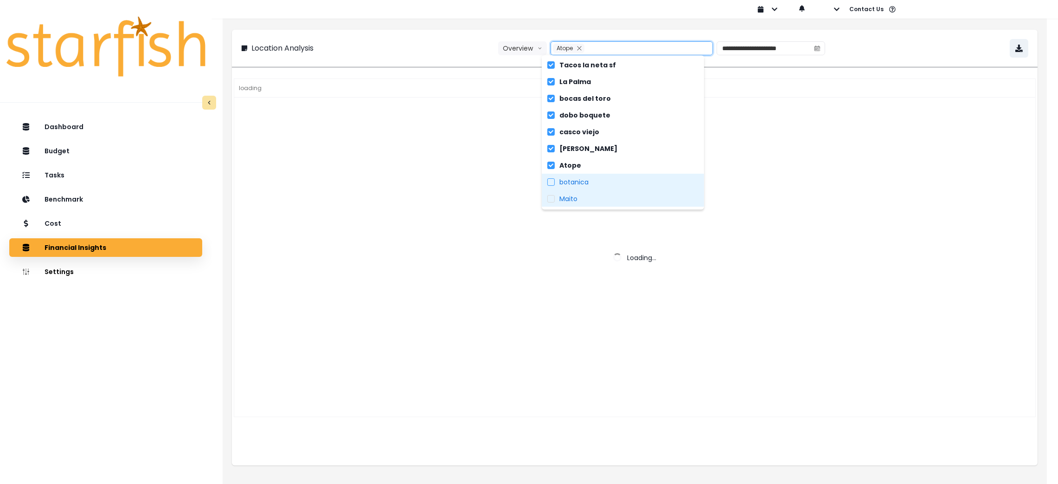
click at [593, 180] on label "botanica" at bounding box center [623, 182] width 162 height 17
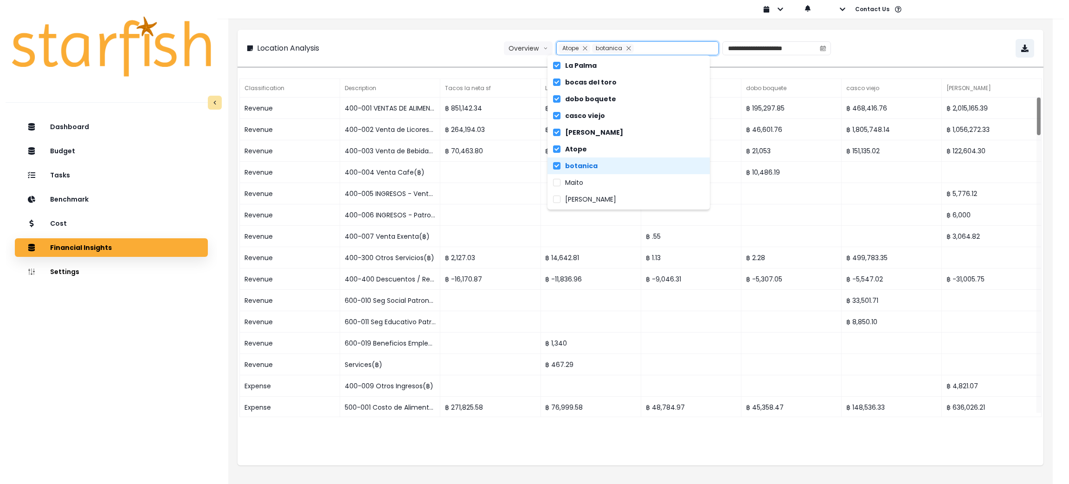
scroll to position [18, 0]
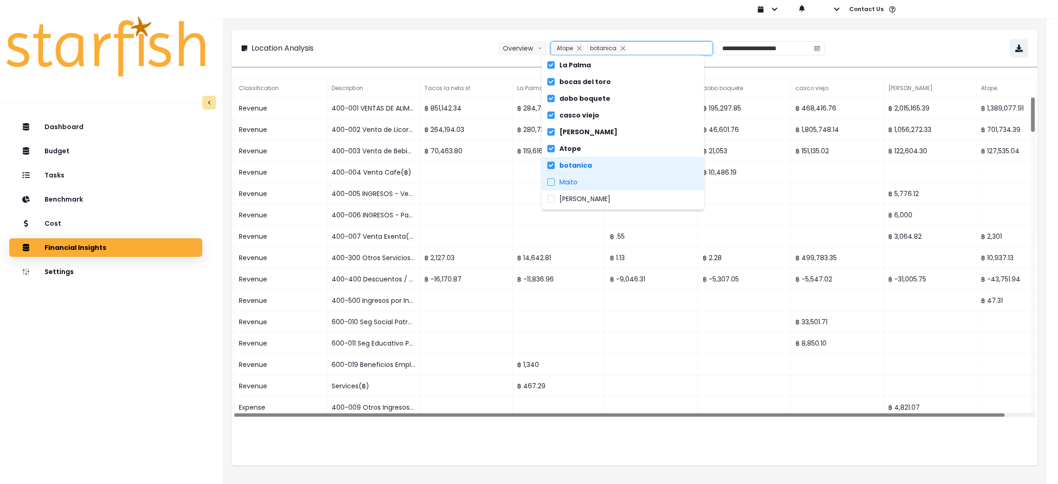
click at [591, 178] on label "Maito" at bounding box center [623, 182] width 162 height 17
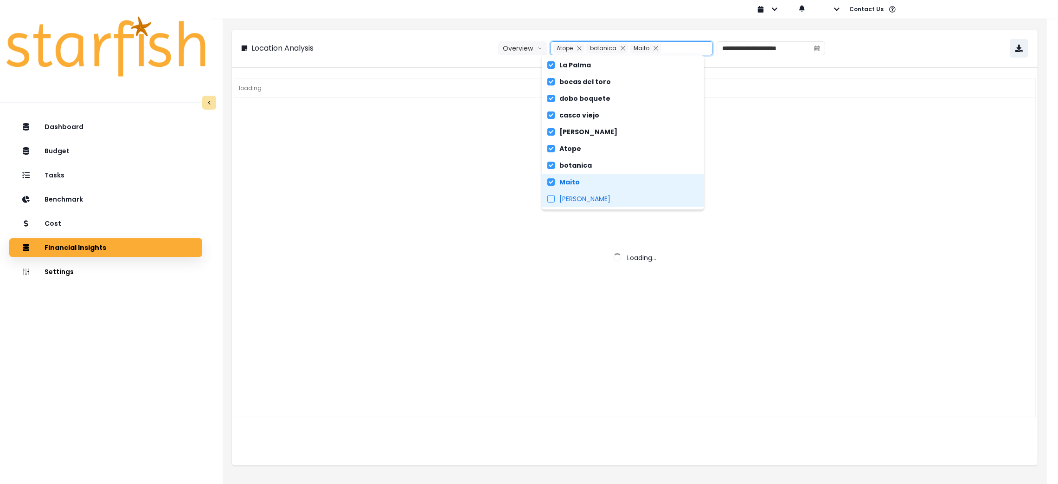
click at [592, 204] on label "[PERSON_NAME]" at bounding box center [623, 198] width 162 height 17
type input "**********"
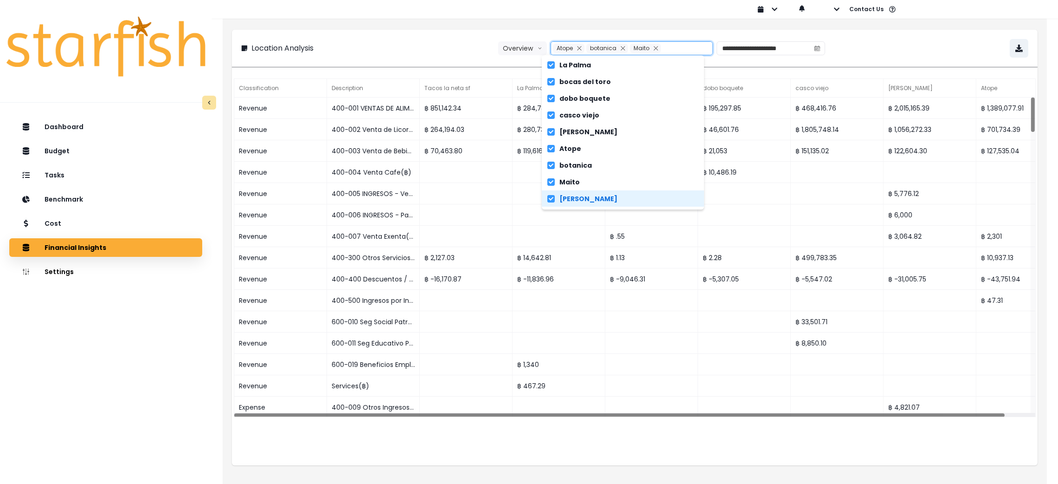
click at [442, 18] on div at bounding box center [481, 9] width 539 height 19
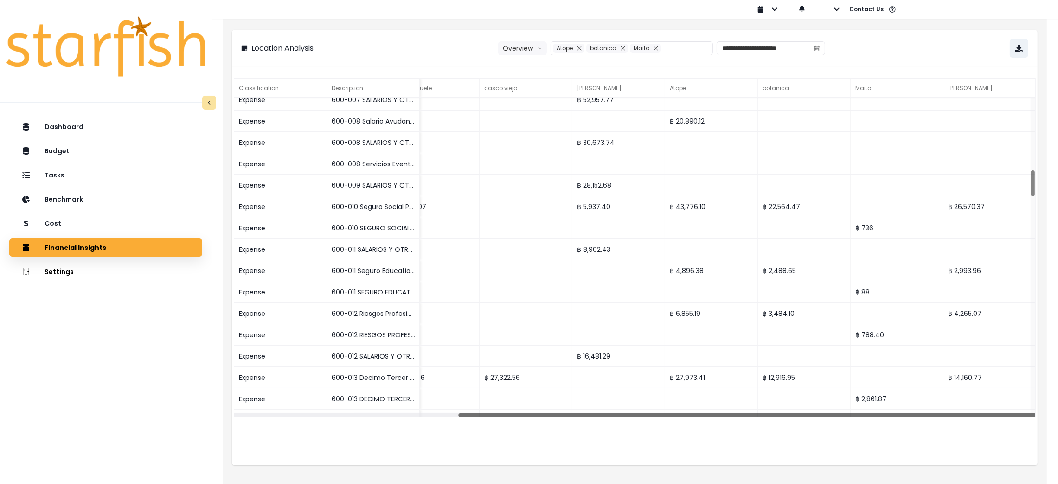
drag, startPoint x: 766, startPoint y: 416, endPoint x: 1068, endPoint y: 397, distance: 302.7
click at [1058, 397] on html "**********" at bounding box center [529, 237] width 1058 height 474
click at [1020, 45] on icon "button" at bounding box center [1019, 48] width 7 height 7
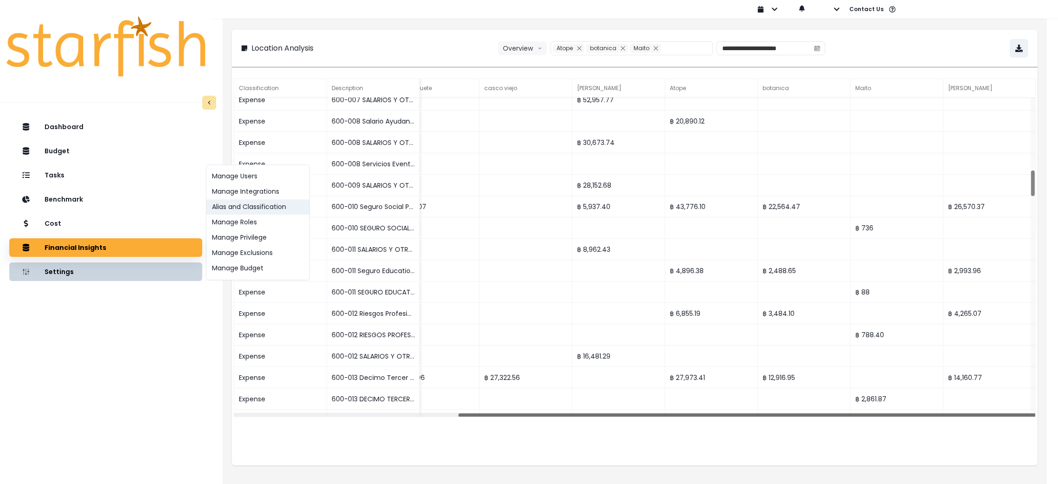
click at [232, 206] on button "Alias and Classification" at bounding box center [257, 207] width 103 height 15
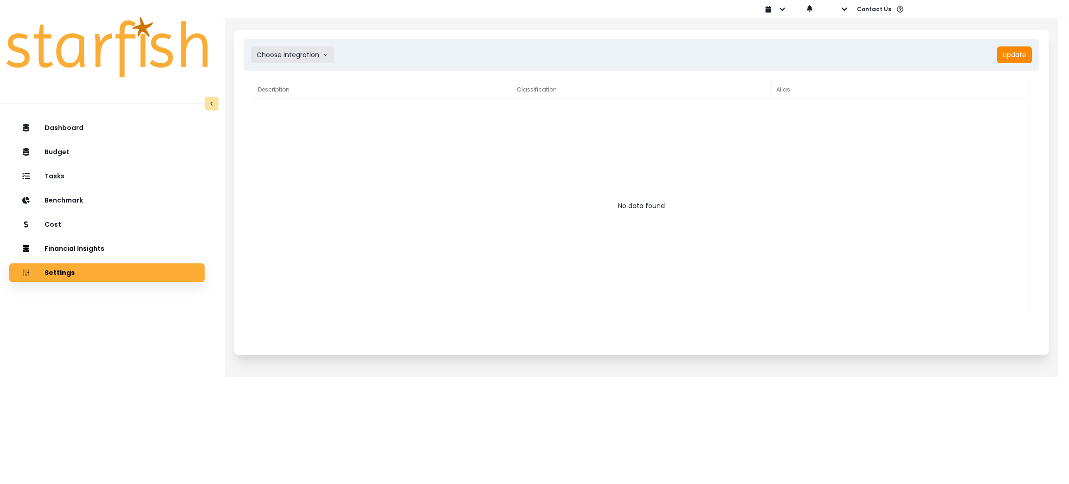
click at [322, 46] on button "Choose Integration" at bounding box center [292, 54] width 83 height 17
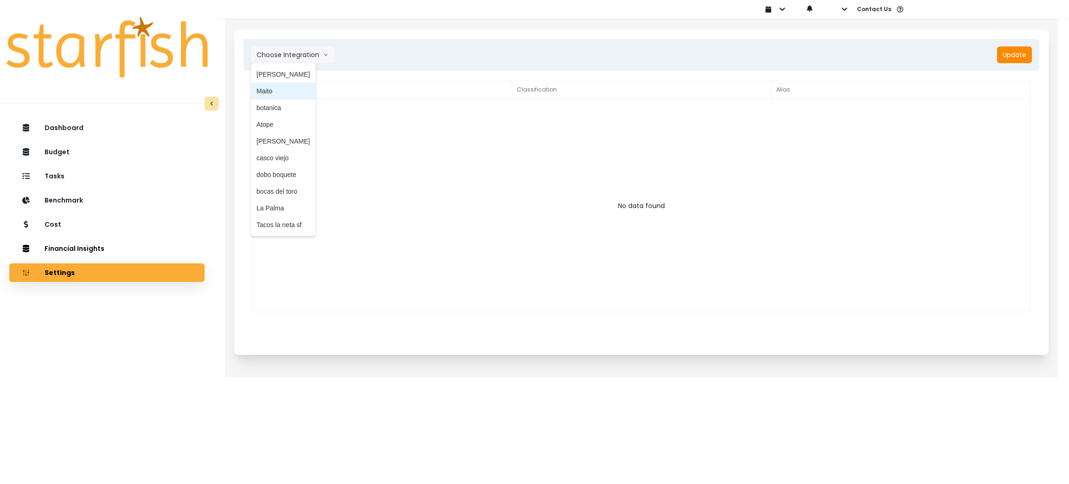
click at [296, 84] on li "Maito" at bounding box center [283, 91] width 65 height 17
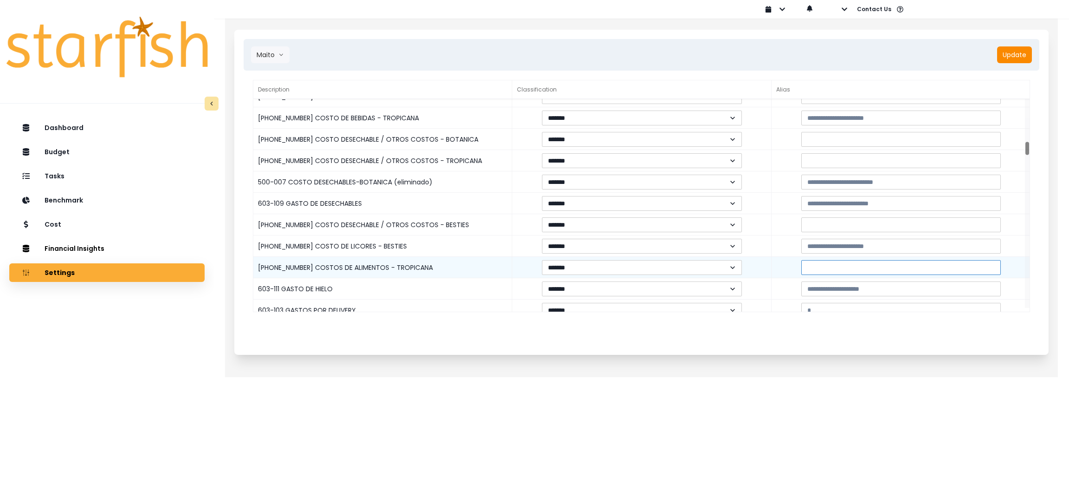
click at [830, 263] on input at bounding box center [901, 267] width 200 height 15
paste input "**********"
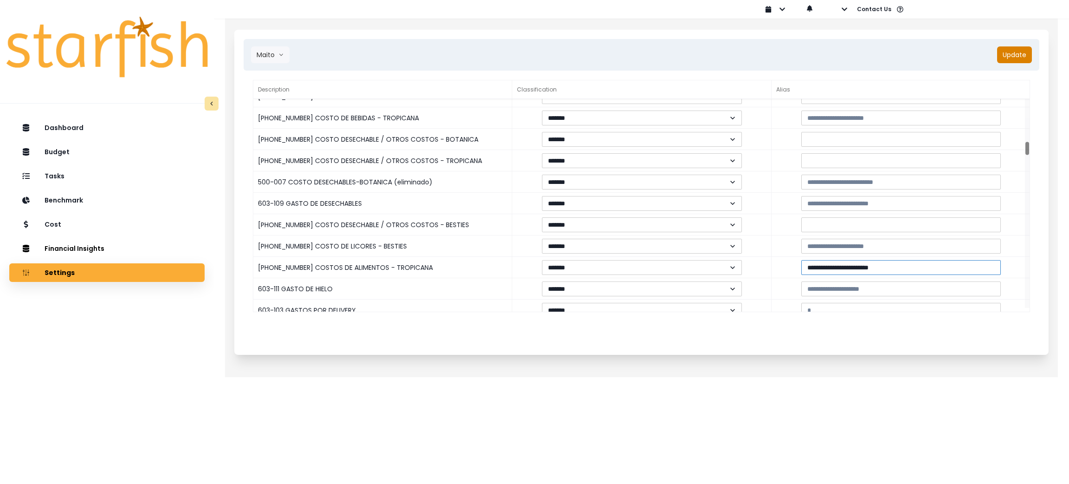
type input "**********"
click at [1014, 52] on button "Update" at bounding box center [1014, 54] width 35 height 17
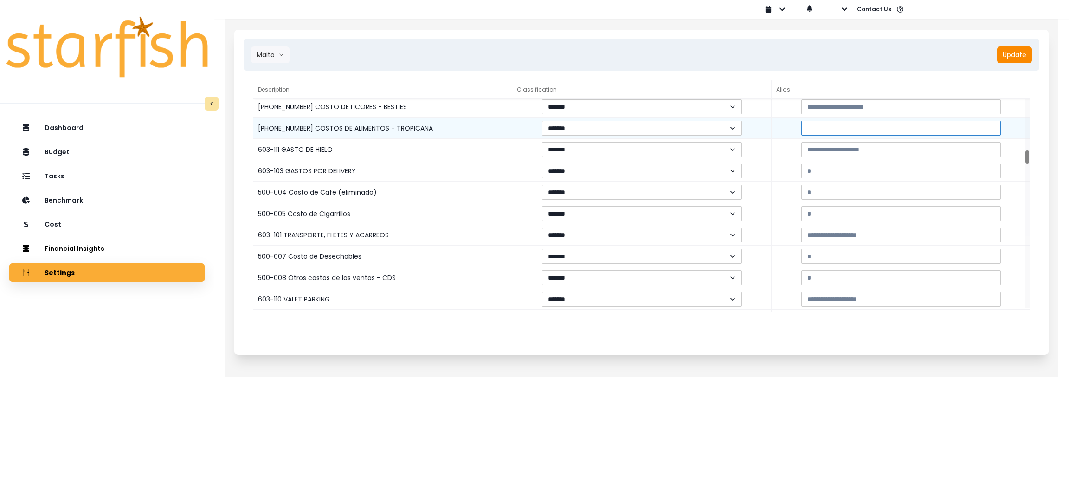
click at [828, 121] on input at bounding box center [901, 128] width 200 height 15
paste input "**********"
type input "**********"
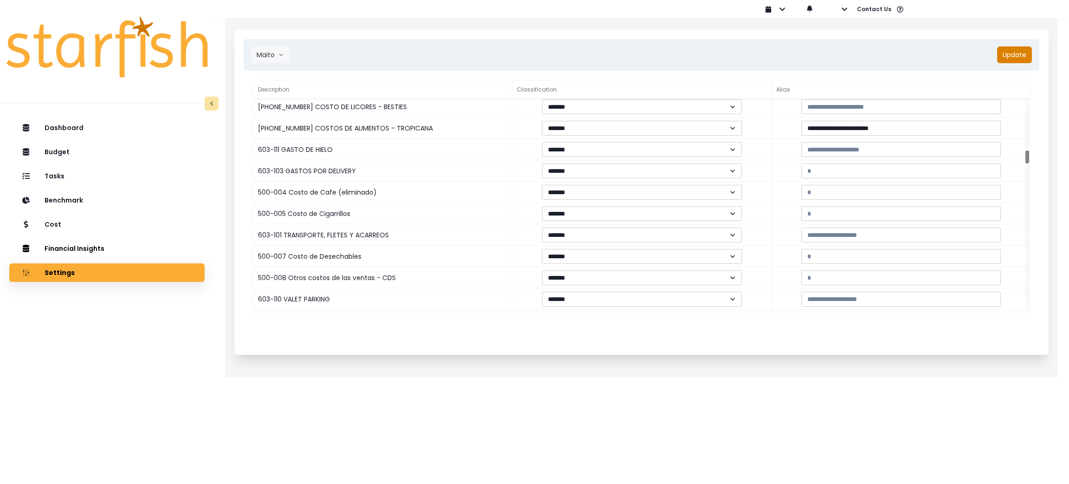
click at [1006, 54] on button "Update" at bounding box center [1014, 54] width 35 height 17
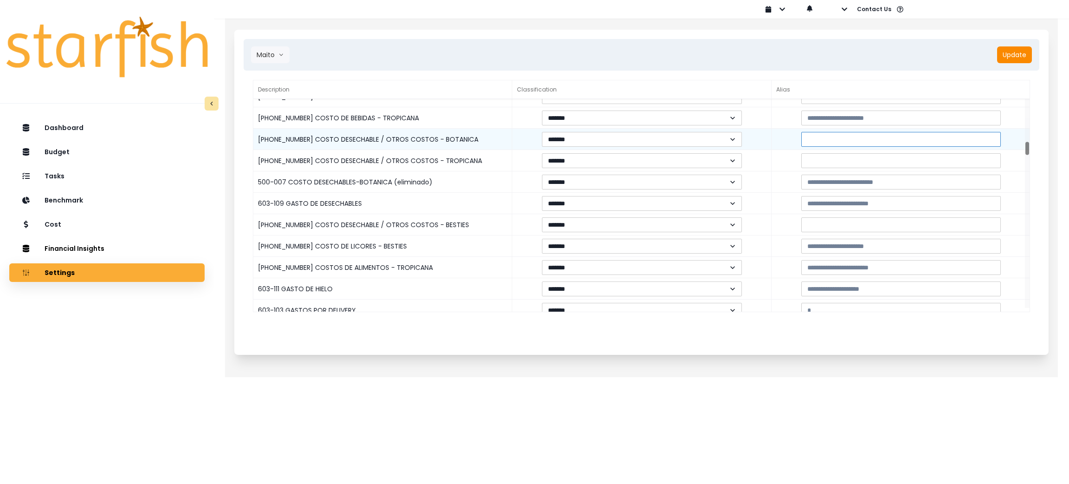
click at [812, 141] on input at bounding box center [901, 139] width 200 height 15
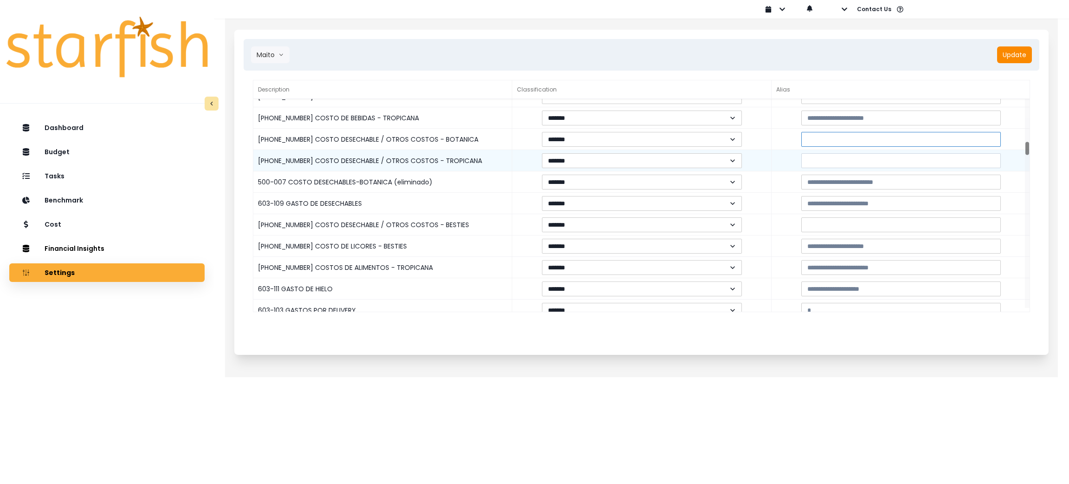
paste input "**********"
type input "**********"
click at [821, 156] on input at bounding box center [901, 160] width 200 height 15
paste input "**********"
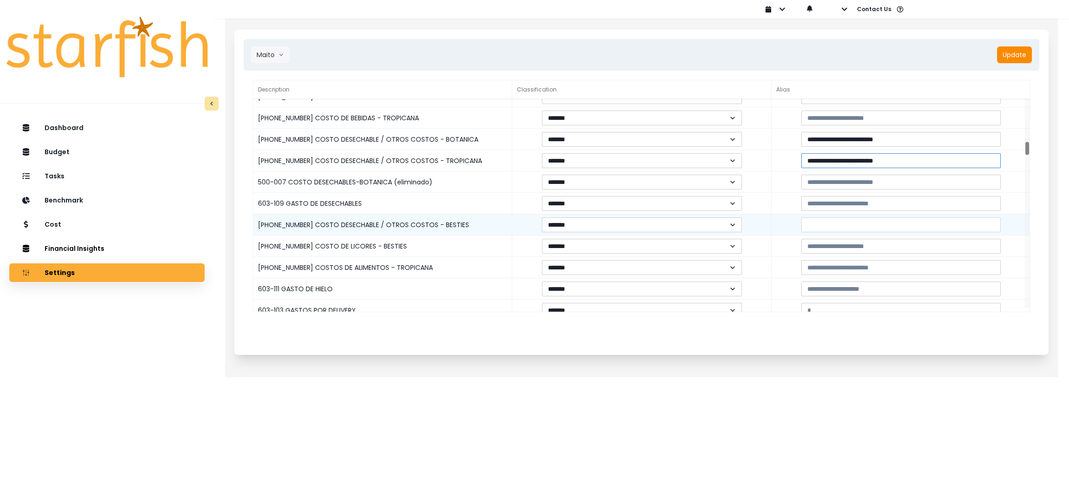
type input "**********"
click at [817, 228] on input at bounding box center [901, 224] width 200 height 15
paste input "**********"
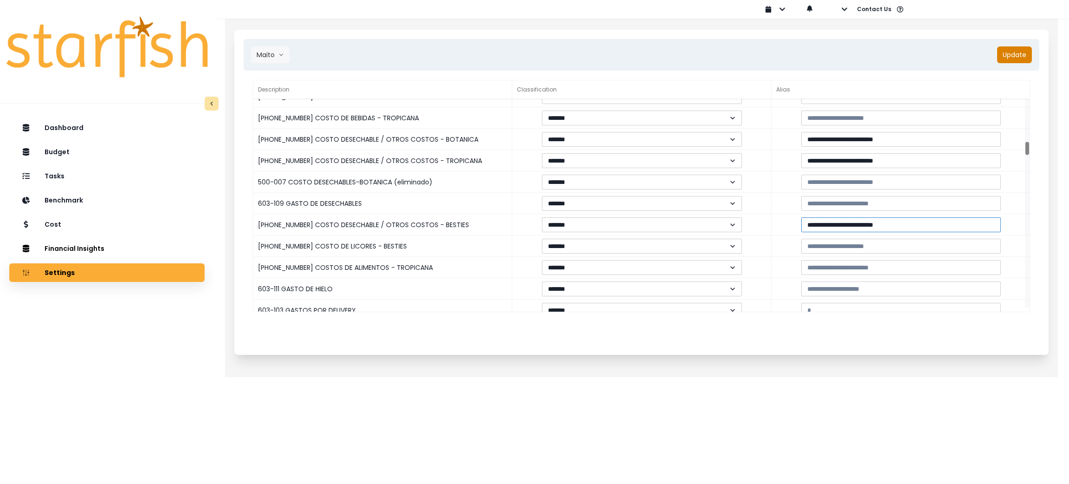
type input "**********"
click at [1013, 52] on button "Update" at bounding box center [1014, 54] width 35 height 17
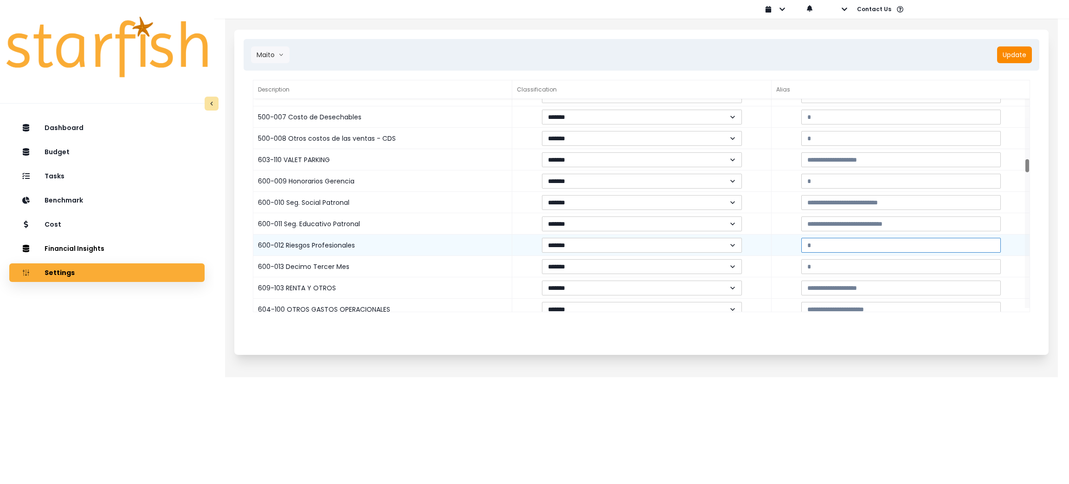
click at [845, 242] on input at bounding box center [901, 245] width 200 height 15
paste input "**********"
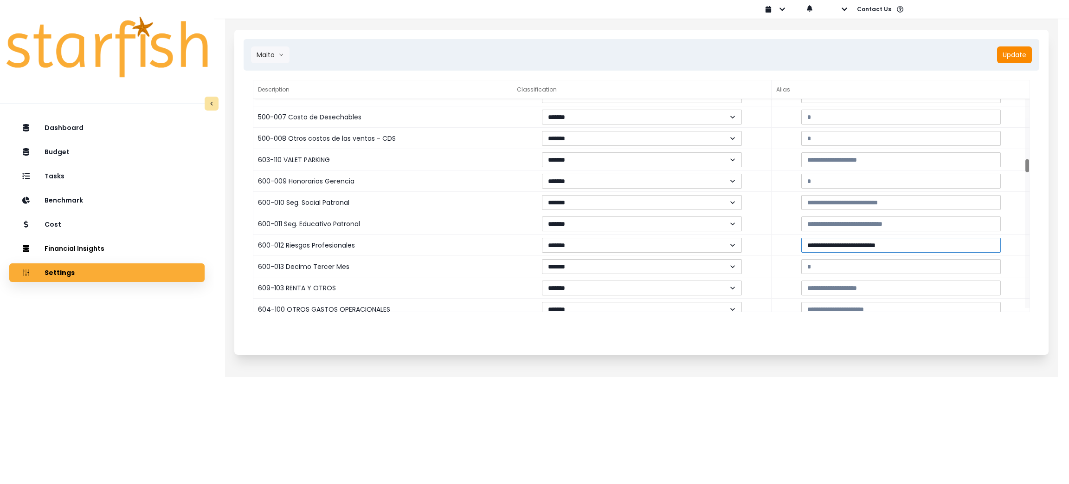
type input "**********"
click at [1011, 44] on div "Maito bennys Maito botanica Atope mai mai casco viejo dobo boquete bocas del to…" at bounding box center [642, 55] width 796 height 32
click at [1010, 49] on button "Update" at bounding box center [1014, 54] width 35 height 17
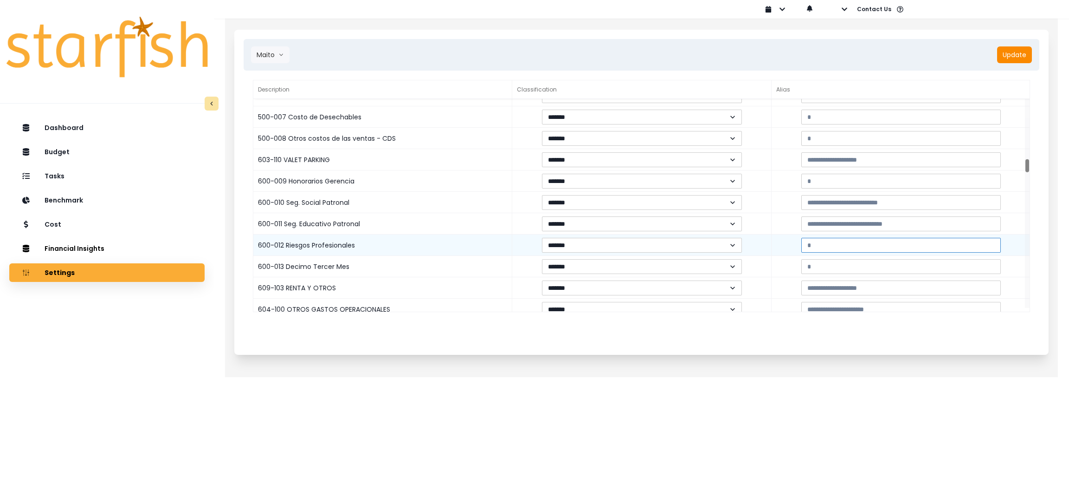
click at [877, 249] on input at bounding box center [901, 245] width 200 height 15
paste input "**********"
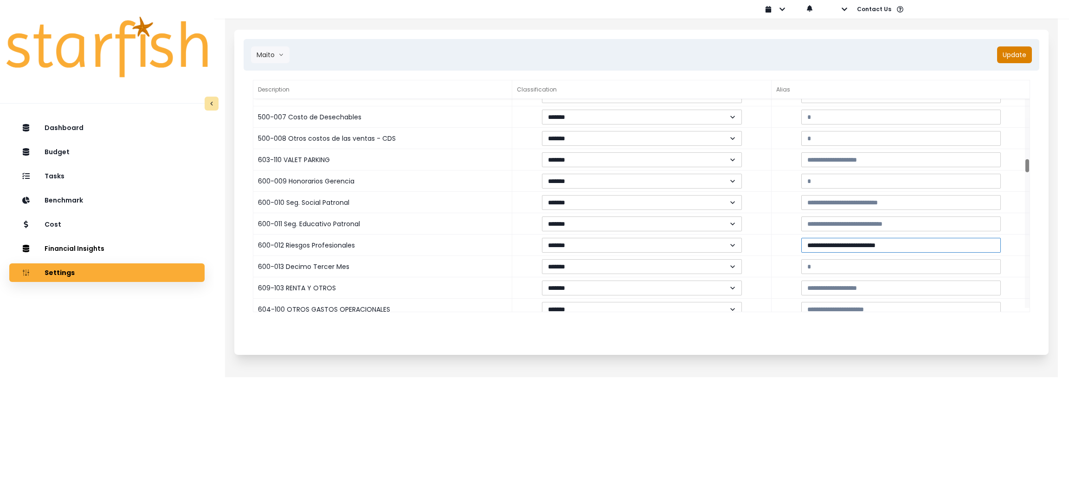
type input "**********"
click at [1016, 59] on button "Update" at bounding box center [1014, 54] width 35 height 17
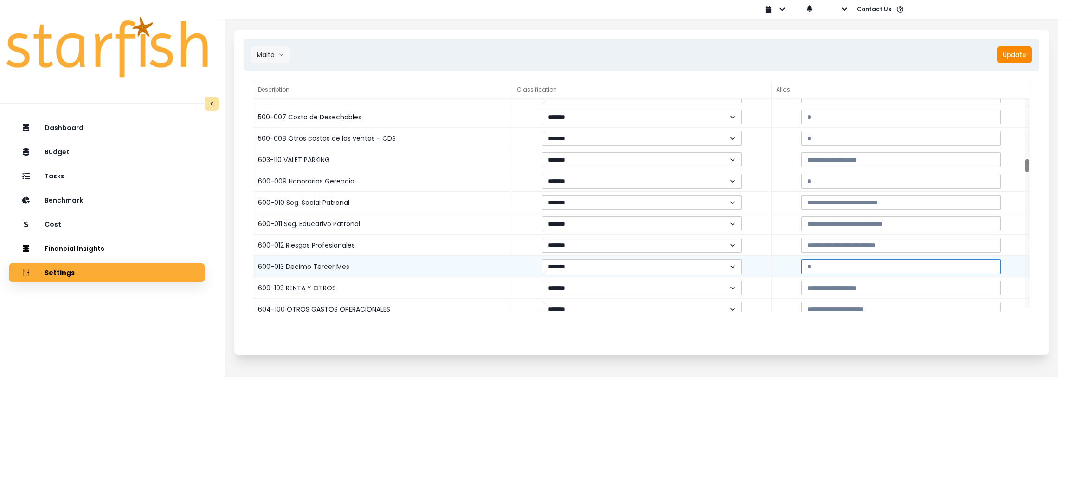
click at [831, 264] on input at bounding box center [901, 266] width 200 height 15
paste input "**********"
type input "**********"
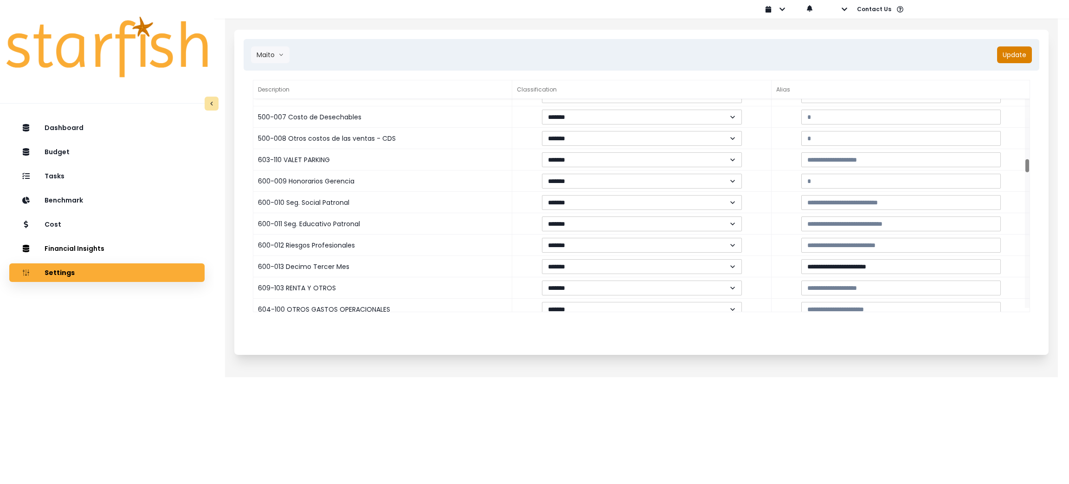
click at [1007, 52] on button "Update" at bounding box center [1014, 54] width 35 height 17
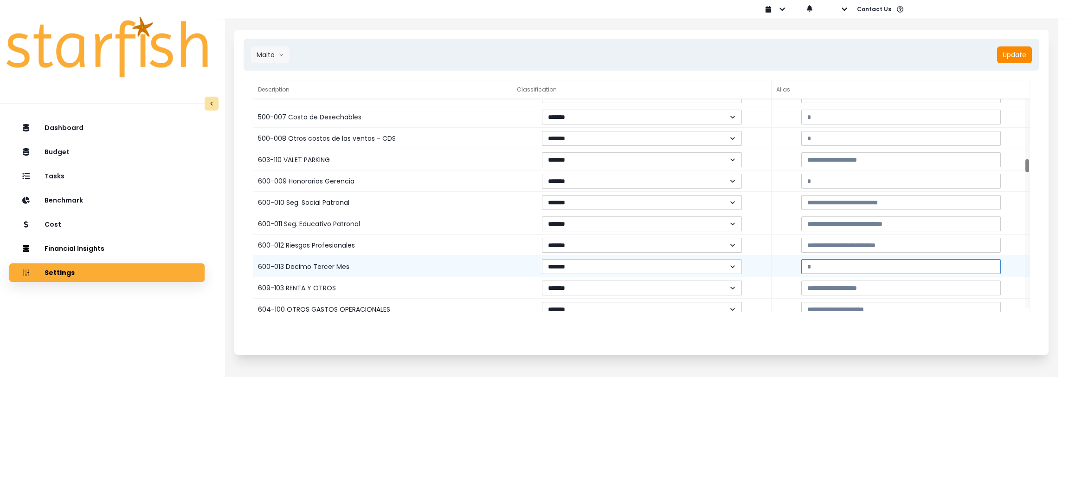
click at [893, 266] on input at bounding box center [901, 266] width 200 height 15
paste input "**********"
type input "**********"
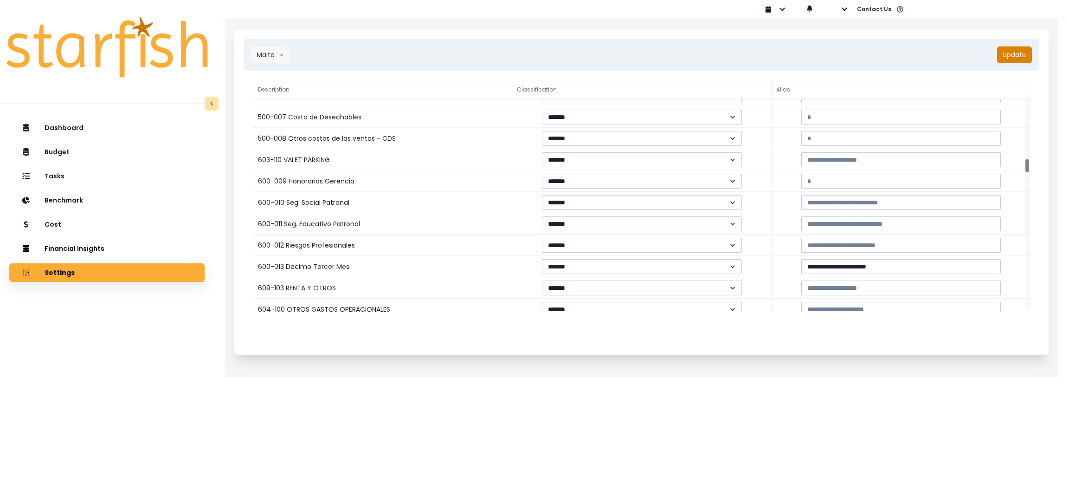
click at [1014, 58] on button "Update" at bounding box center [1014, 54] width 35 height 17
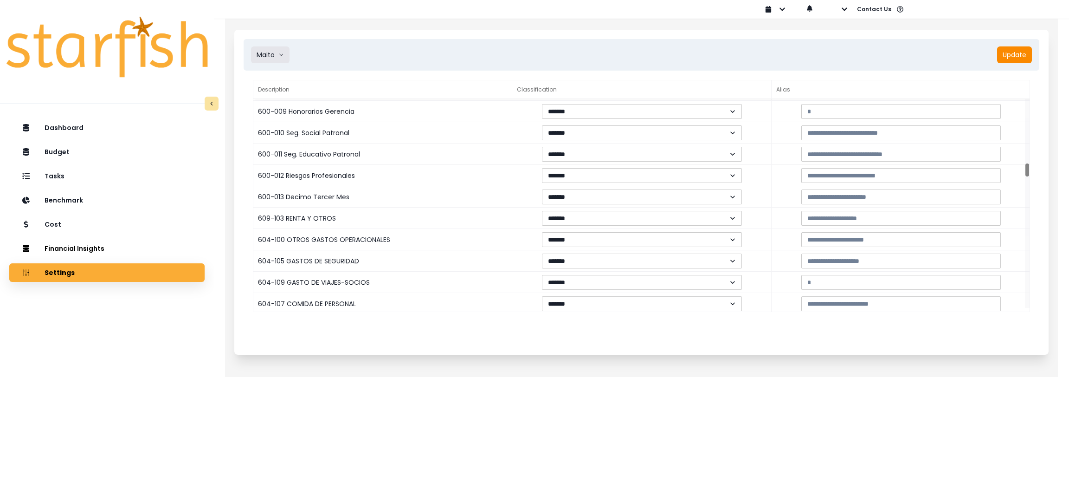
click at [278, 54] on icon "arrow down line" at bounding box center [281, 54] width 6 height 9
click at [280, 136] on span "[PERSON_NAME]" at bounding box center [283, 140] width 53 height 9
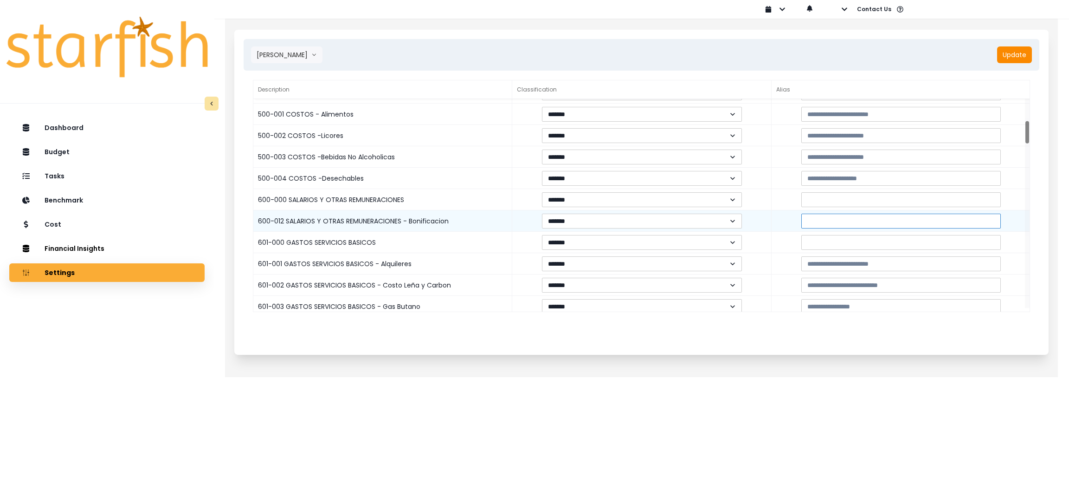
click at [842, 227] on input at bounding box center [901, 220] width 200 height 15
paste input "**********"
type input "**********"
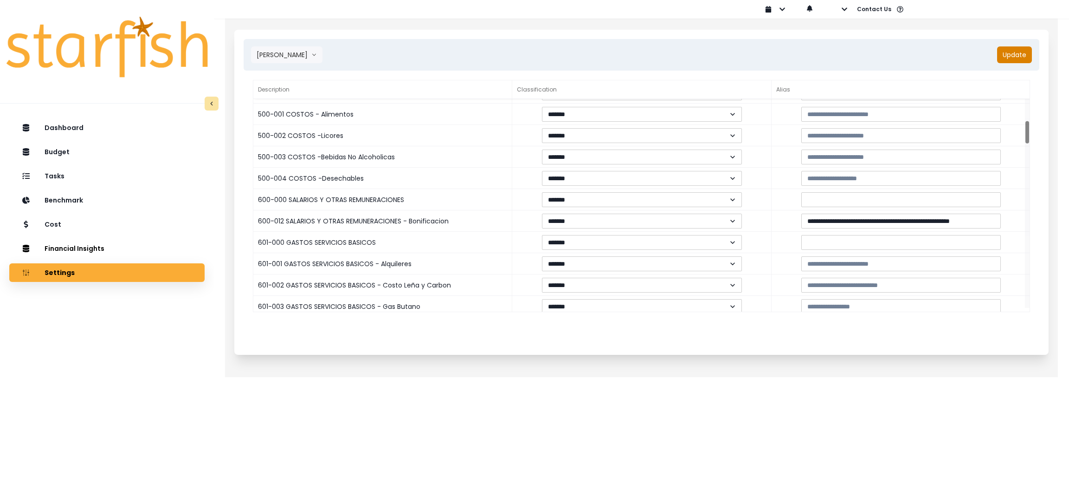
click at [1028, 56] on button "Update" at bounding box center [1014, 54] width 35 height 17
click at [311, 54] on icon "arrow down line" at bounding box center [314, 54] width 6 height 9
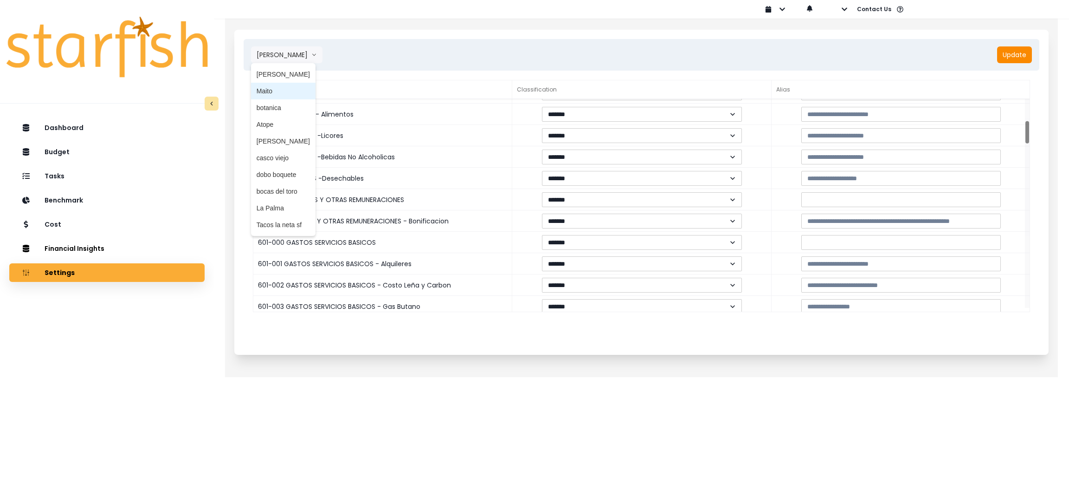
click at [275, 94] on span "Maito" at bounding box center [283, 90] width 53 height 9
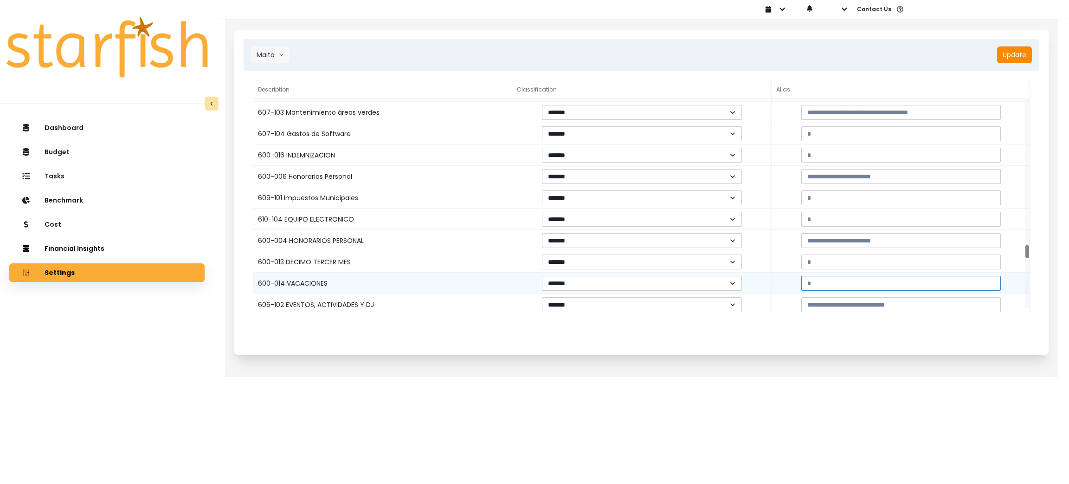
click at [840, 281] on input at bounding box center [901, 283] width 200 height 15
paste input "**********"
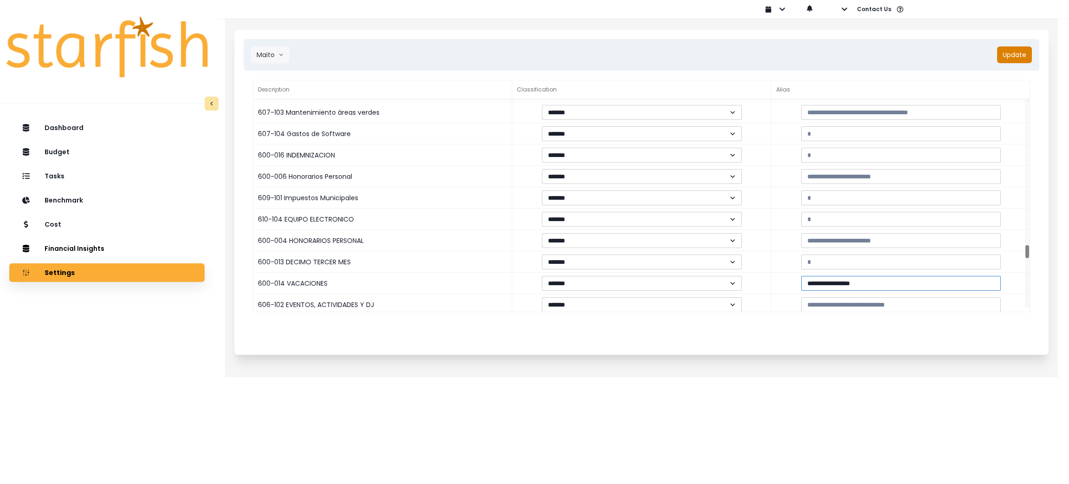
type input "**********"
click at [1017, 49] on button "Update" at bounding box center [1014, 54] width 35 height 17
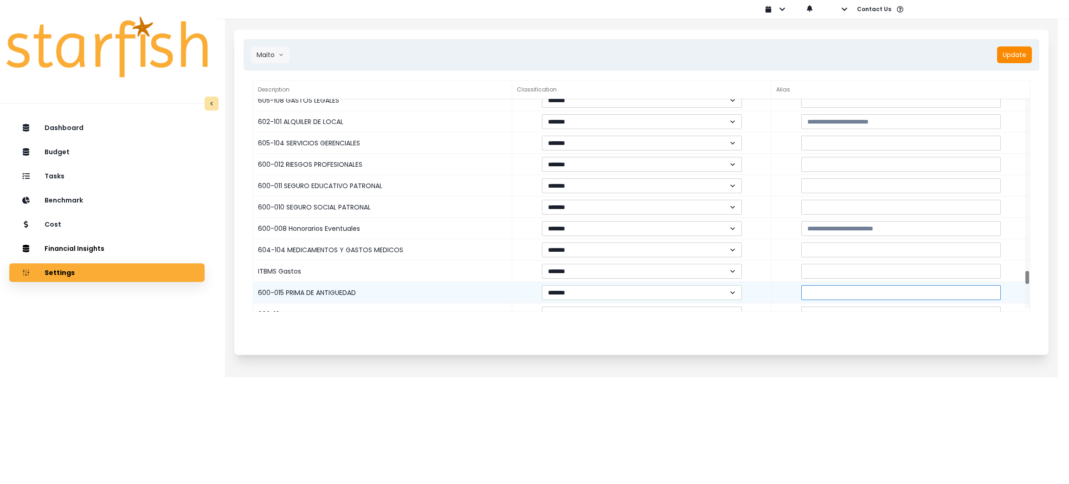
click at [822, 295] on input at bounding box center [901, 292] width 200 height 15
paste input "**********"
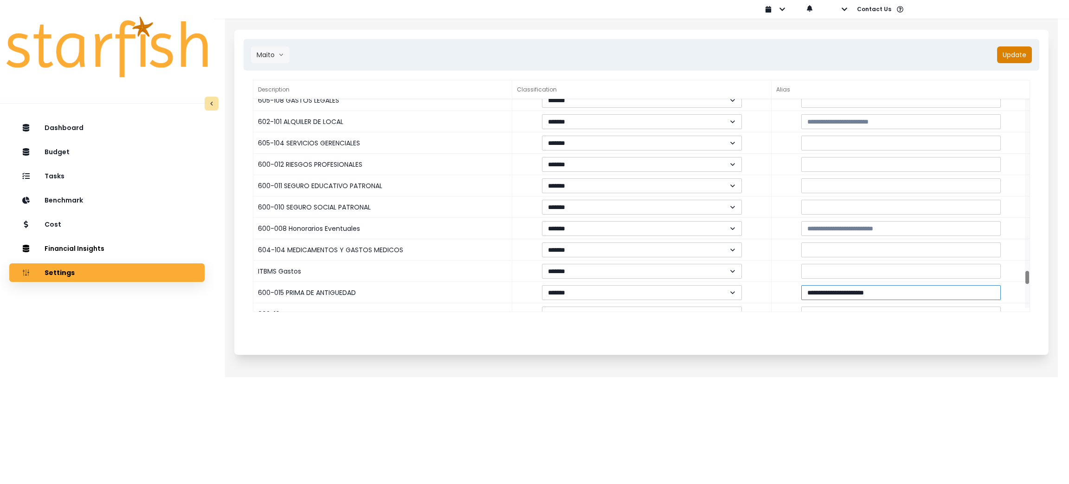
type input "**********"
click at [1010, 58] on button "Update" at bounding box center [1014, 54] width 35 height 17
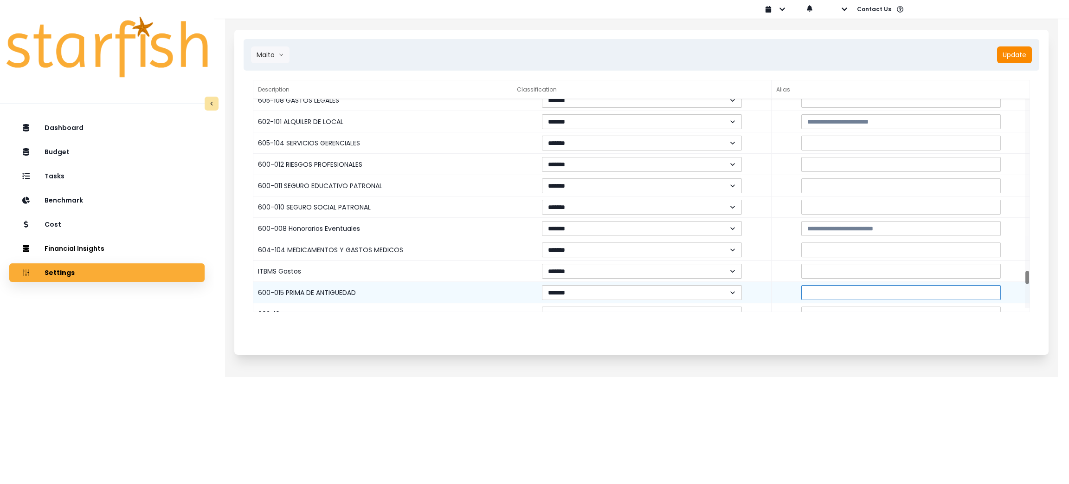
click at [831, 294] on input at bounding box center [901, 292] width 200 height 15
paste input "**********"
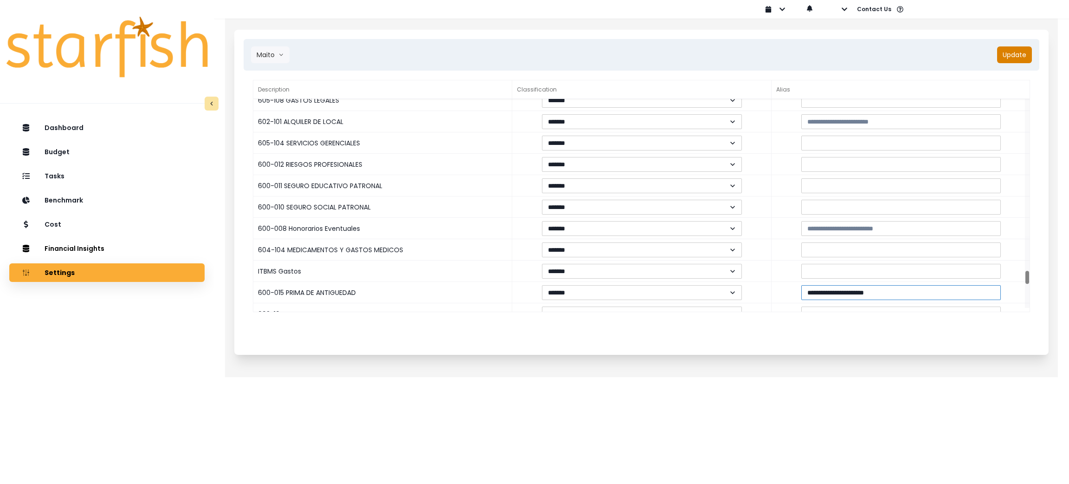
type input "**********"
click at [1020, 54] on button "Update" at bounding box center [1014, 54] width 35 height 17
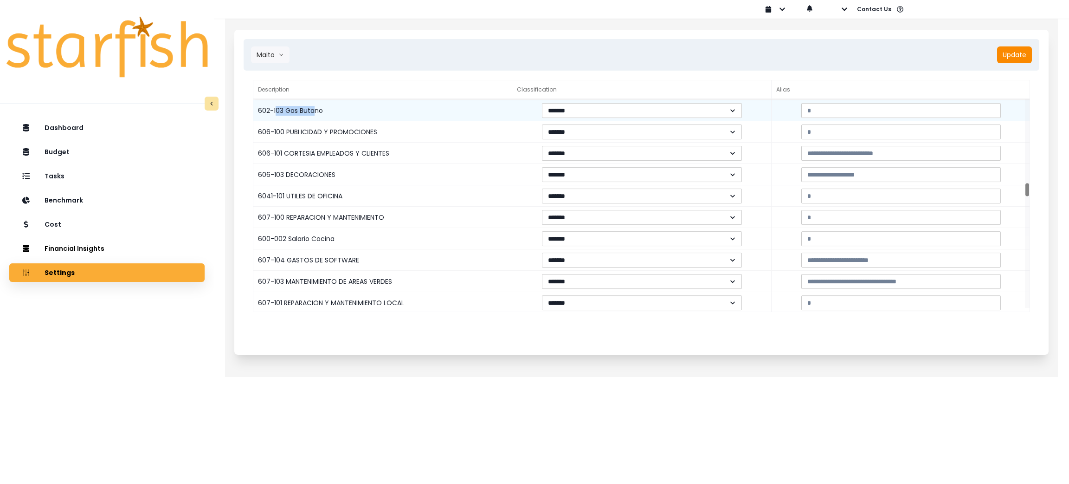
drag, startPoint x: 275, startPoint y: 108, endPoint x: 313, endPoint y: 112, distance: 38.3
click at [313, 112] on div "602-103 Gas Butano" at bounding box center [382, 110] width 259 height 21
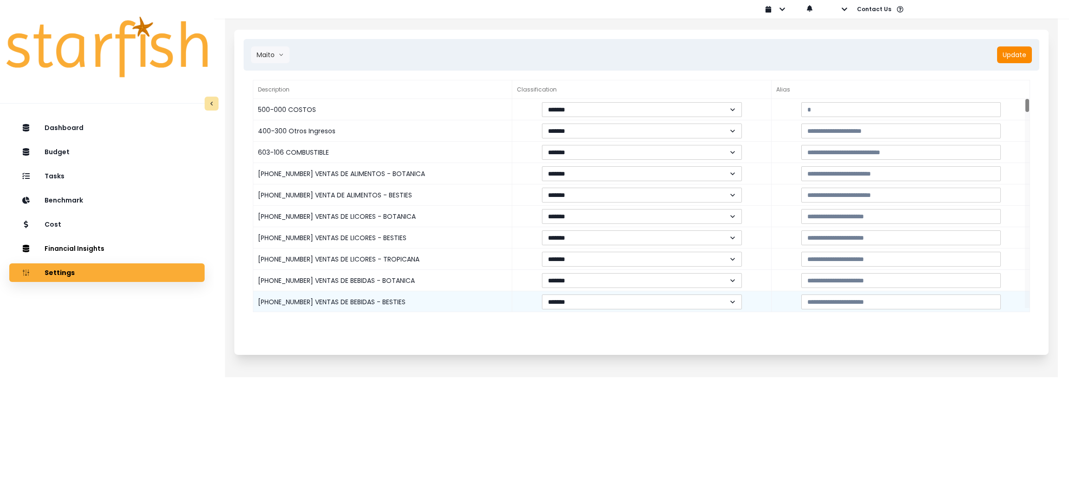
click at [293, 302] on div "400-003-2 VENTAS DE BEBIDAS - BESTIES" at bounding box center [382, 301] width 259 height 21
click at [255, 303] on div "400-003-2 VENTAS DE BEBIDAS - BESTIES" at bounding box center [382, 301] width 259 height 21
drag, startPoint x: 258, startPoint y: 303, endPoint x: 374, endPoint y: 308, distance: 116.1
click at [373, 308] on div "400-003-2 VENTAS DE BEBIDAS - BESTIES" at bounding box center [382, 301] width 259 height 21
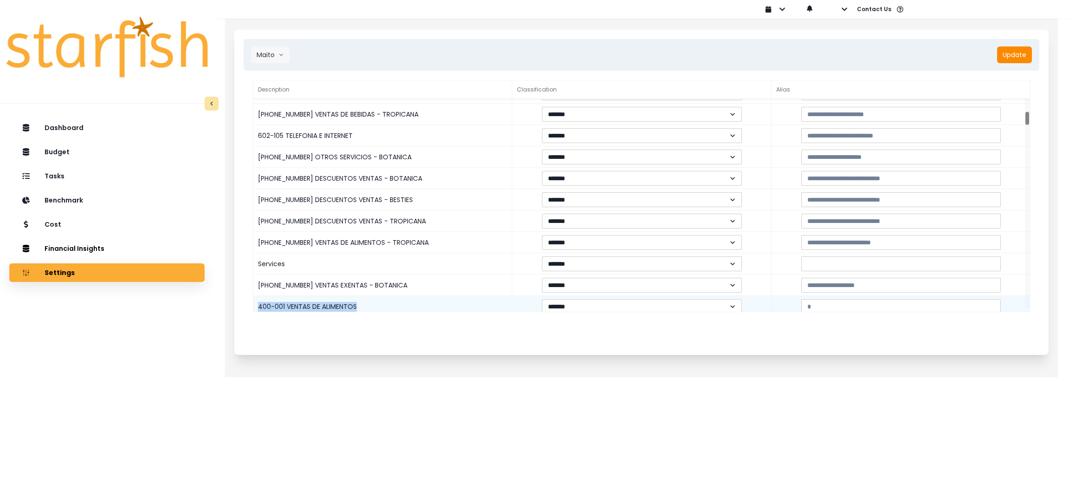
drag, startPoint x: 258, startPoint y: 303, endPoint x: 376, endPoint y: 303, distance: 117.9
click at [376, 303] on div "400-001 VENTAS DE ALIMENTOS" at bounding box center [382, 306] width 259 height 21
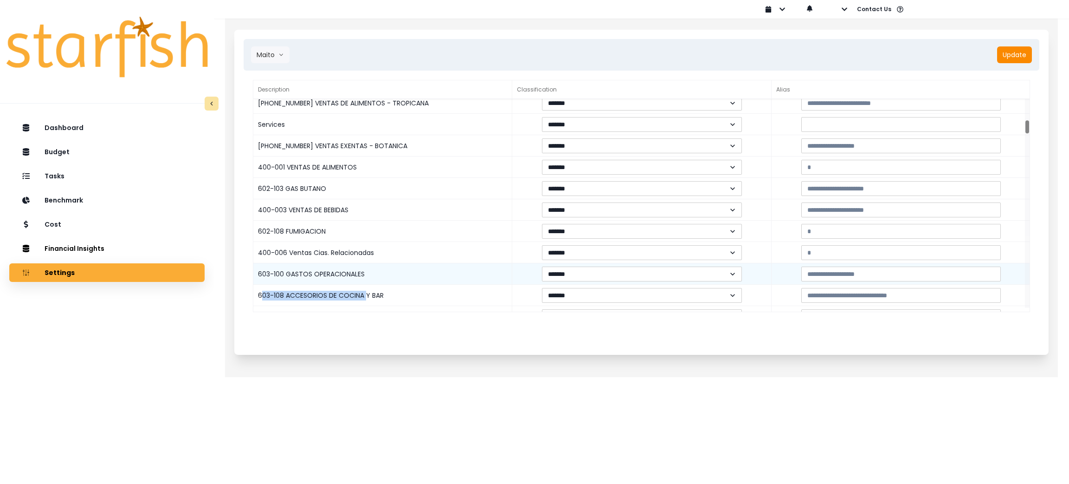
drag, startPoint x: 264, startPoint y: 292, endPoint x: 367, endPoint y: 281, distance: 104.1
click at [364, 292] on div "603-108 ACCESORIOS DE COCINA Y BAR" at bounding box center [382, 294] width 259 height 21
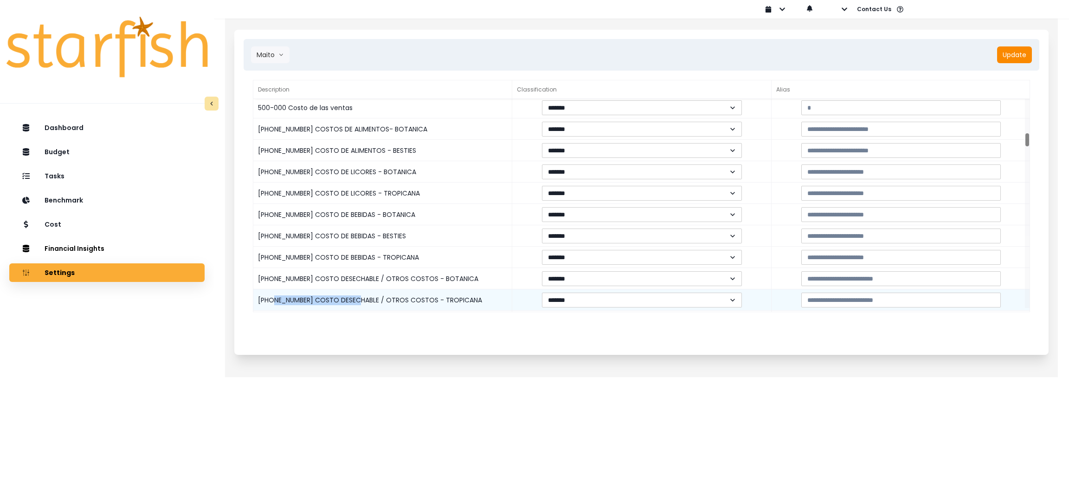
drag, startPoint x: 275, startPoint y: 299, endPoint x: 357, endPoint y: 303, distance: 82.7
click at [357, 303] on div "500-004-3 COSTO DESECHABLE / OTROS COSTOS - TROPICANA" at bounding box center [382, 299] width 259 height 21
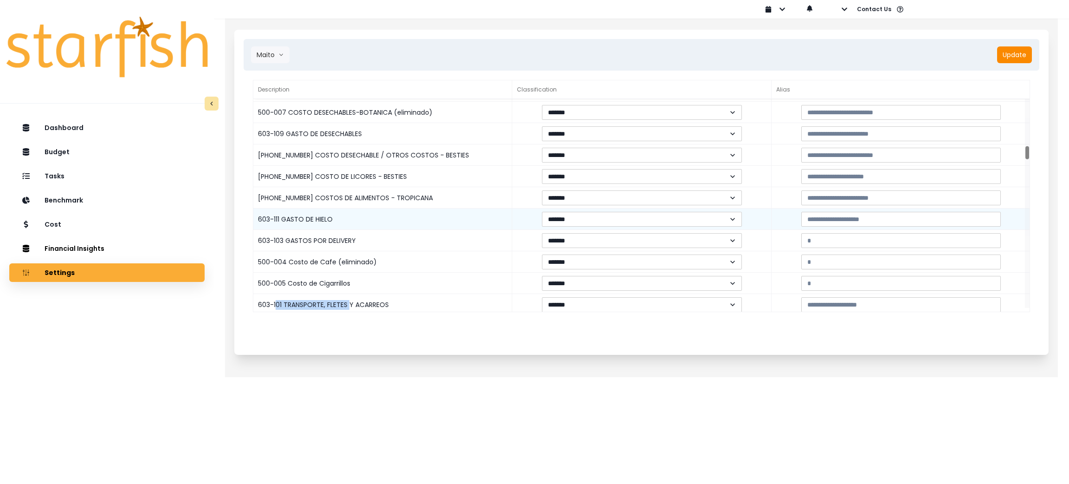
drag, startPoint x: 277, startPoint y: 303, endPoint x: 390, endPoint y: 227, distance: 136.2
click at [348, 303] on div "603-101 TRANSPORTE, FLETES Y ACARREOS" at bounding box center [382, 304] width 259 height 21
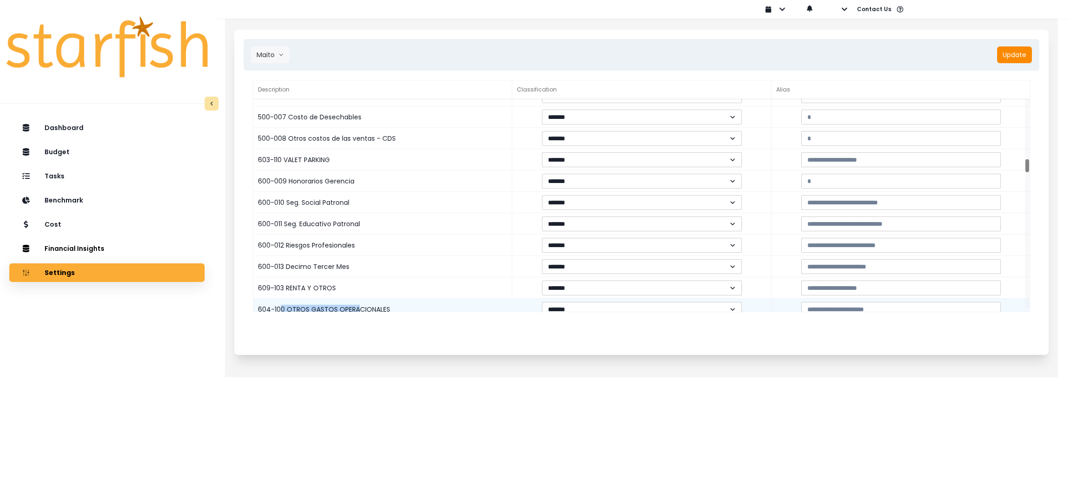
drag, startPoint x: 280, startPoint y: 305, endPoint x: 357, endPoint y: 308, distance: 77.1
click at [357, 308] on div "604-100 OTROS GASTOS OPERACIONALES" at bounding box center [382, 308] width 259 height 21
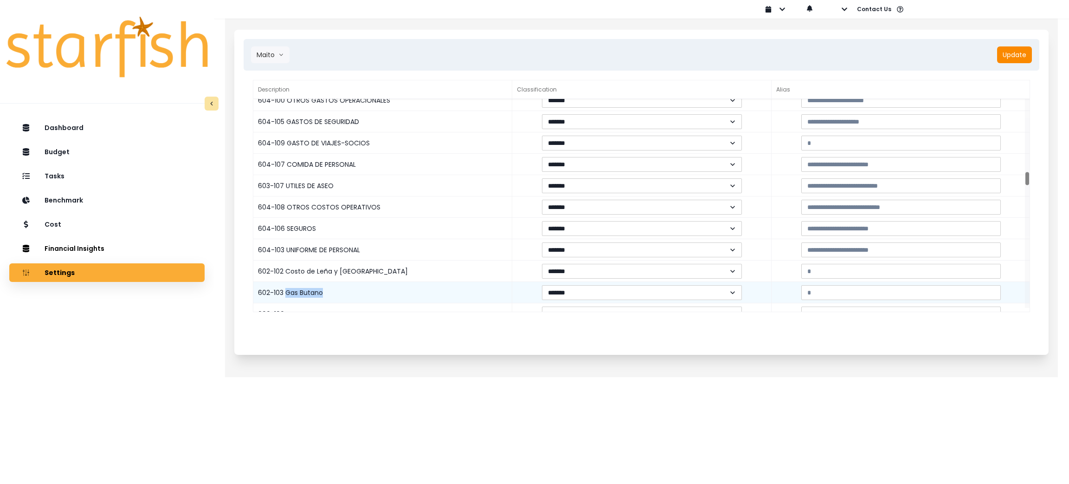
drag, startPoint x: 287, startPoint y: 294, endPoint x: 372, endPoint y: 287, distance: 85.2
click at [366, 300] on div "602-103 Gas Butano" at bounding box center [382, 292] width 259 height 21
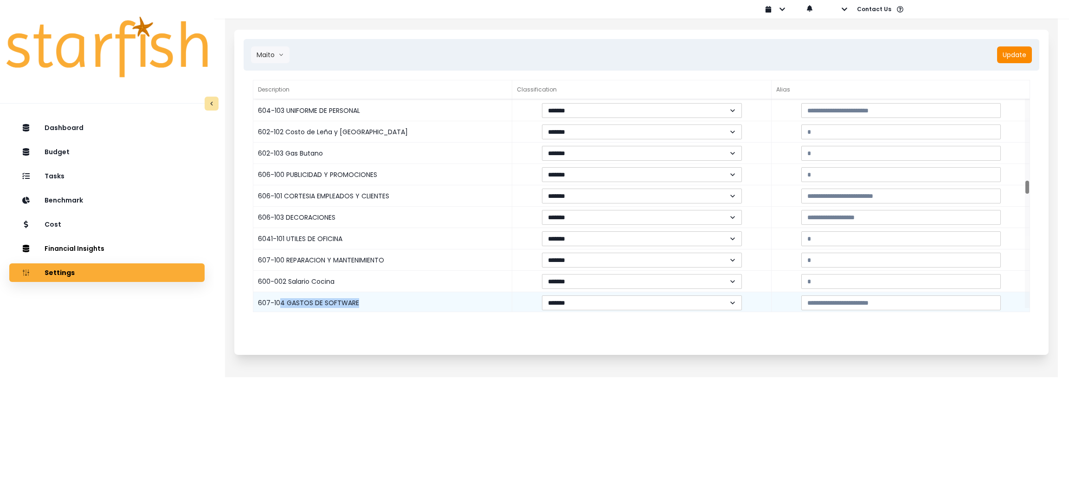
drag, startPoint x: 280, startPoint y: 304, endPoint x: 355, endPoint y: 305, distance: 75.6
click at [355, 305] on div "607-104 GASTOS DE SOFTWARE" at bounding box center [382, 302] width 259 height 21
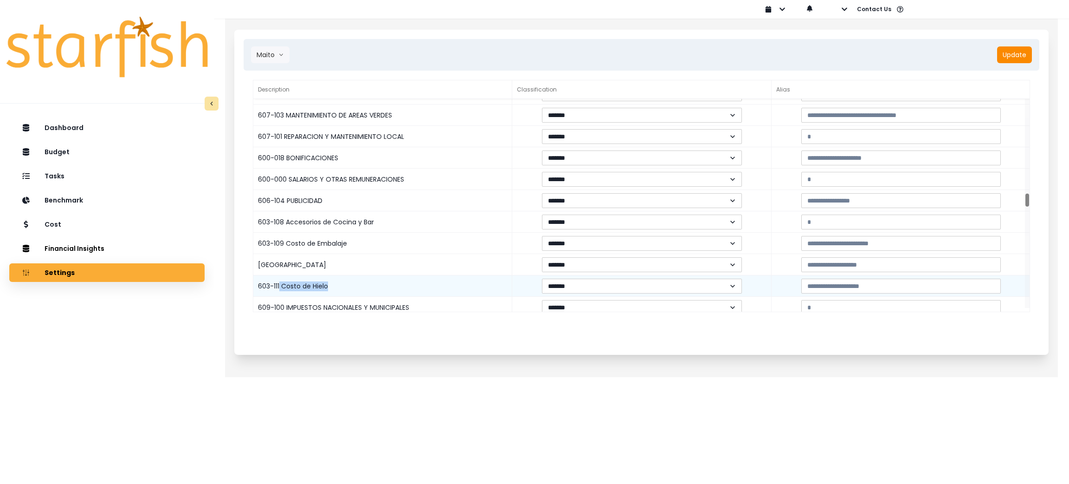
drag, startPoint x: 279, startPoint y: 284, endPoint x: 340, endPoint y: 285, distance: 61.3
click at [340, 285] on div "603-111 Costo de Hielo" at bounding box center [382, 285] width 259 height 21
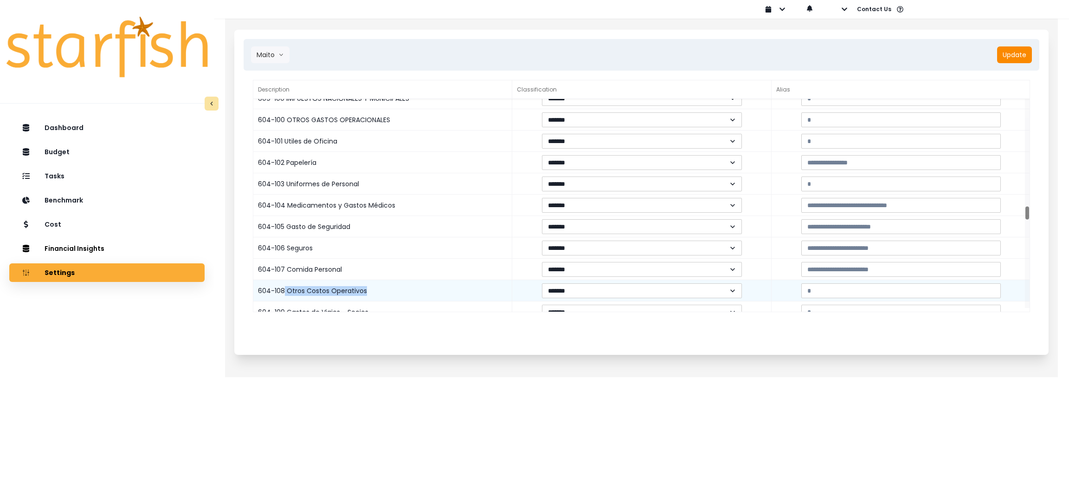
drag, startPoint x: 284, startPoint y: 292, endPoint x: 375, endPoint y: 295, distance: 91.0
click at [375, 295] on div "604-108 Otros Costos Operativos" at bounding box center [382, 290] width 259 height 21
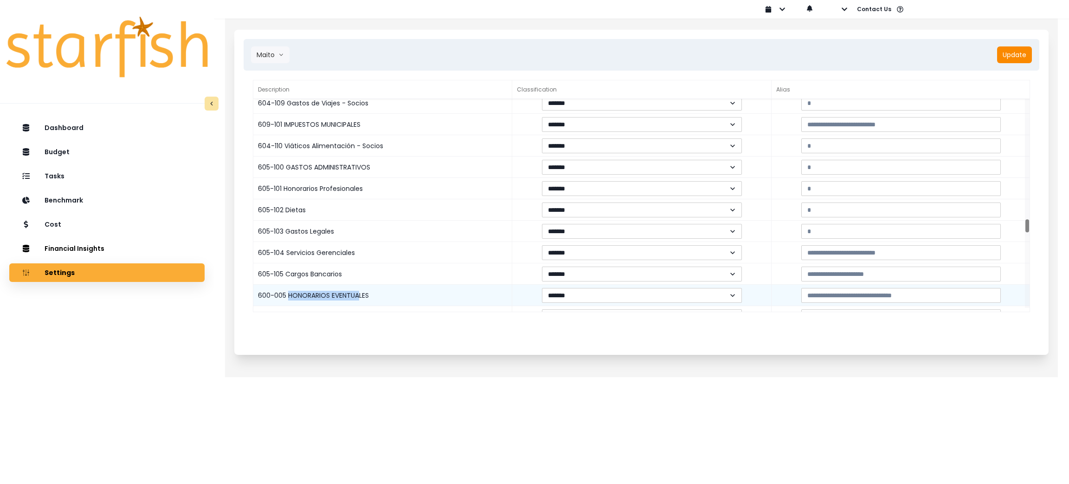
drag, startPoint x: 288, startPoint y: 295, endPoint x: 357, endPoint y: 296, distance: 69.2
click at [357, 296] on div "600-005 HONORARIOS EVENTUALES" at bounding box center [382, 294] width 259 height 21
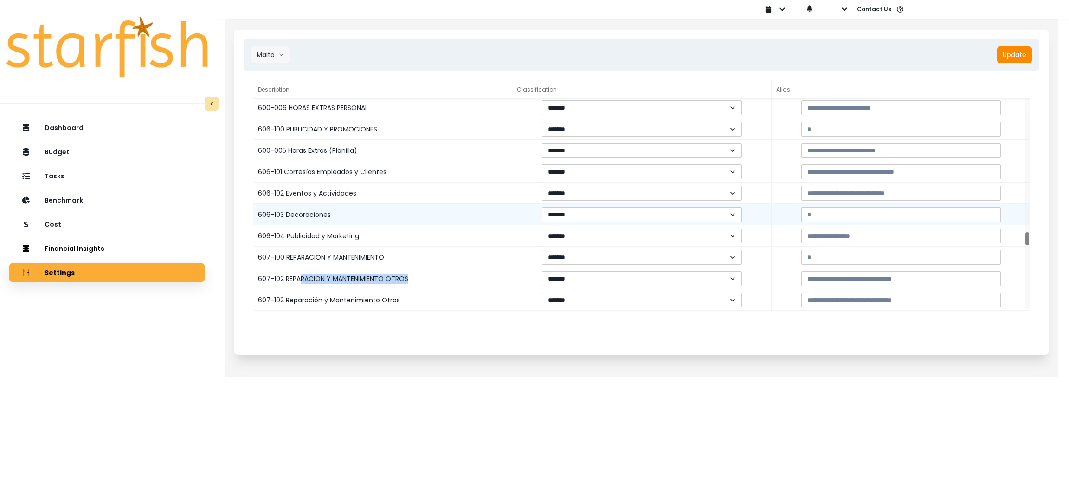
drag, startPoint x: 301, startPoint y: 277, endPoint x: 427, endPoint y: 214, distance: 140.5
click at [413, 281] on div "607-102 REPARACION Y MANTENIMIENTO OTROS" at bounding box center [382, 278] width 259 height 21
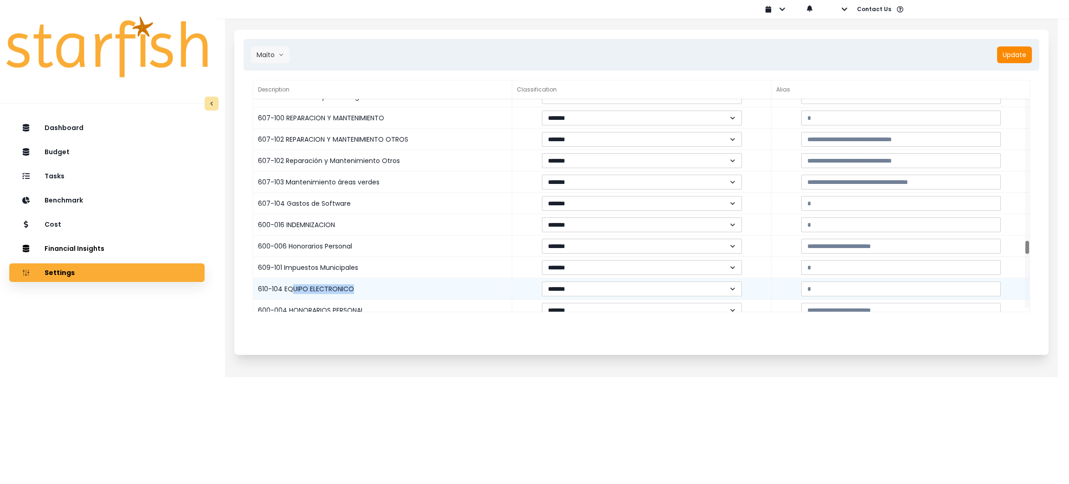
drag, startPoint x: 293, startPoint y: 288, endPoint x: 394, endPoint y: 297, distance: 101.1
click at [394, 297] on div "610-104 EQUIPO ELECTRONICO" at bounding box center [382, 288] width 259 height 21
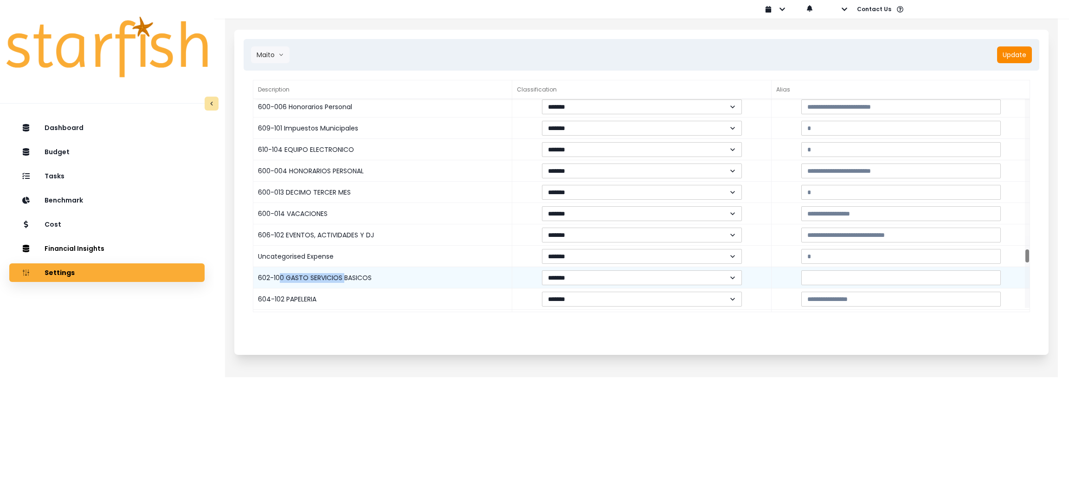
drag, startPoint x: 280, startPoint y: 278, endPoint x: 345, endPoint y: 281, distance: 64.5
click at [345, 281] on div "602-100 GASTO SERVICIOS BASICOS" at bounding box center [382, 277] width 259 height 21
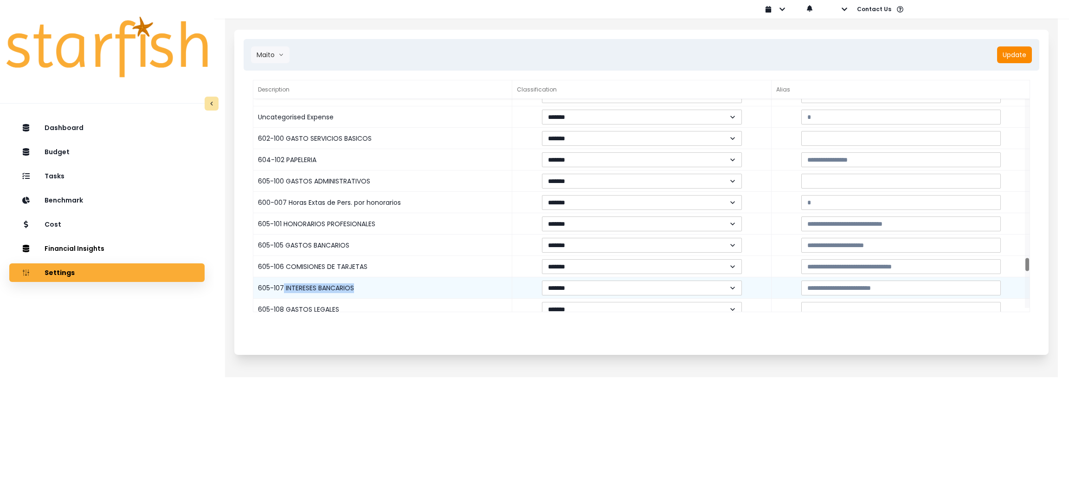
drag, startPoint x: 283, startPoint y: 283, endPoint x: 368, endPoint y: 289, distance: 86.1
click at [368, 289] on div "605-107 INTERESES BANCARIOS" at bounding box center [382, 287] width 259 height 21
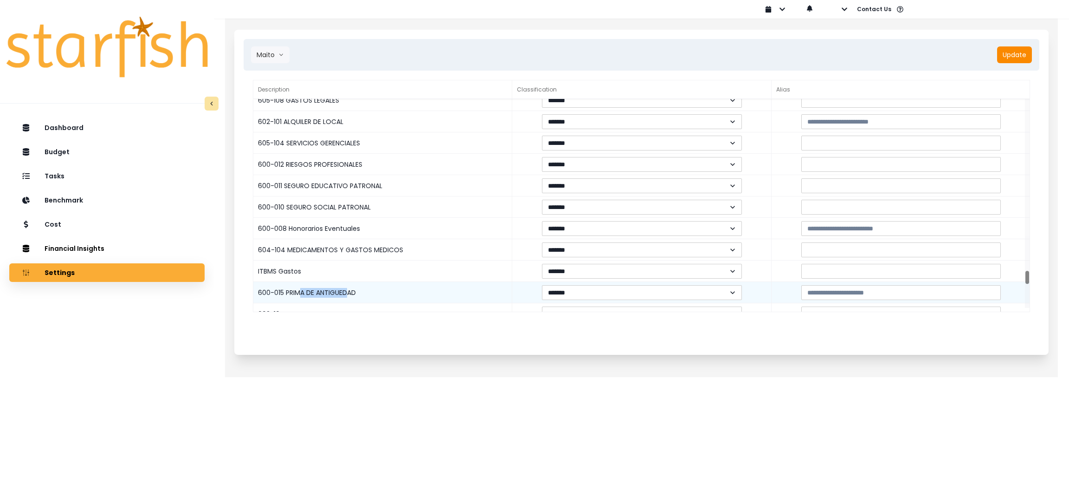
drag, startPoint x: 298, startPoint y: 289, endPoint x: 348, endPoint y: 288, distance: 50.1
click at [348, 288] on div "600-015 PRIMA DE ANTIGUEDAD" at bounding box center [382, 292] width 259 height 21
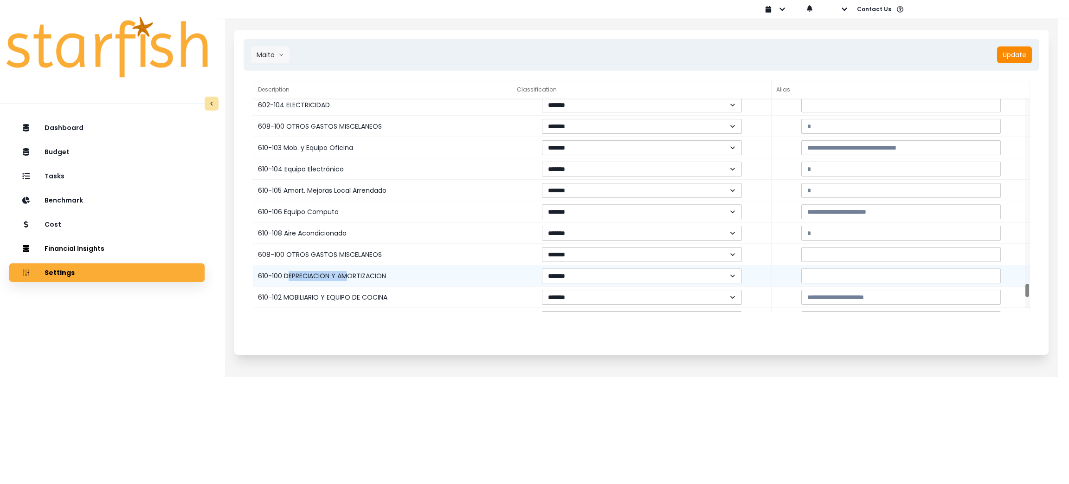
drag, startPoint x: 286, startPoint y: 272, endPoint x: 347, endPoint y: 274, distance: 60.8
click at [347, 274] on div "610-100 DEPRECIACION Y AMORTIZACION" at bounding box center [382, 275] width 259 height 21
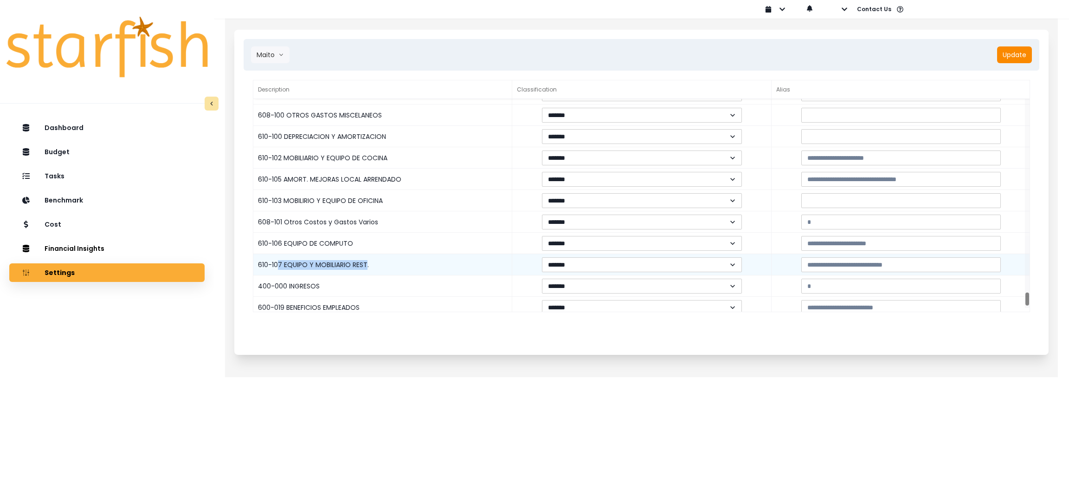
drag, startPoint x: 277, startPoint y: 261, endPoint x: 364, endPoint y: 270, distance: 87.2
click at [364, 270] on div "610-107 EQUIPO Y MOBILIARIO REST." at bounding box center [382, 264] width 259 height 21
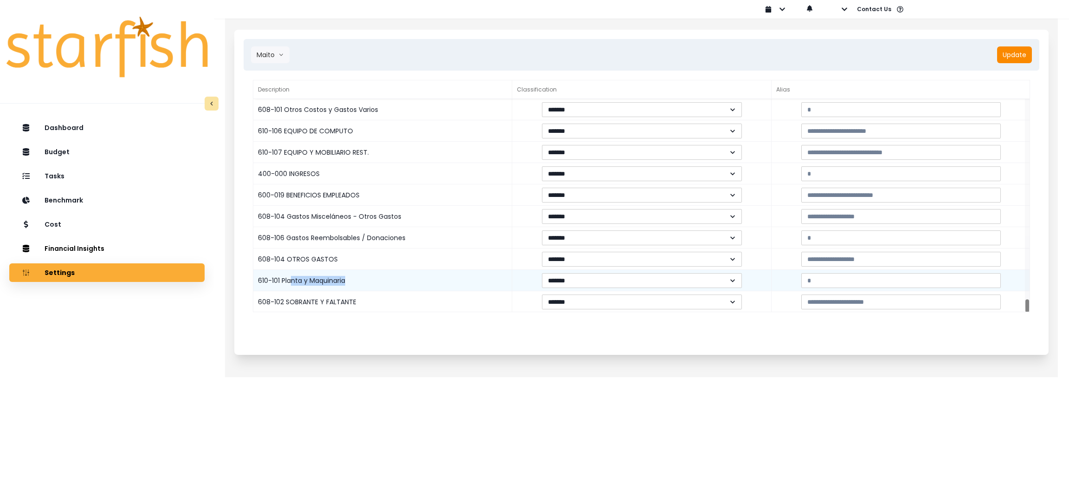
drag, startPoint x: 293, startPoint y: 280, endPoint x: 364, endPoint y: 289, distance: 71.5
click at [364, 289] on div "610-101 Planta y Maquinaria" at bounding box center [382, 280] width 259 height 21
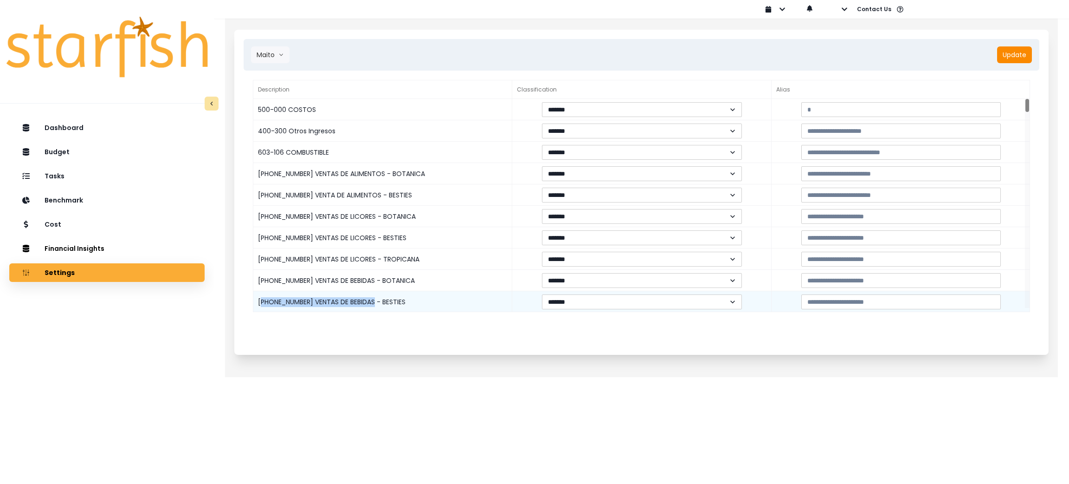
drag, startPoint x: 260, startPoint y: 299, endPoint x: 371, endPoint y: 299, distance: 110.4
click at [371, 299] on div "400-003-2 VENTAS DE BEBIDAS - BESTIES" at bounding box center [382, 301] width 259 height 21
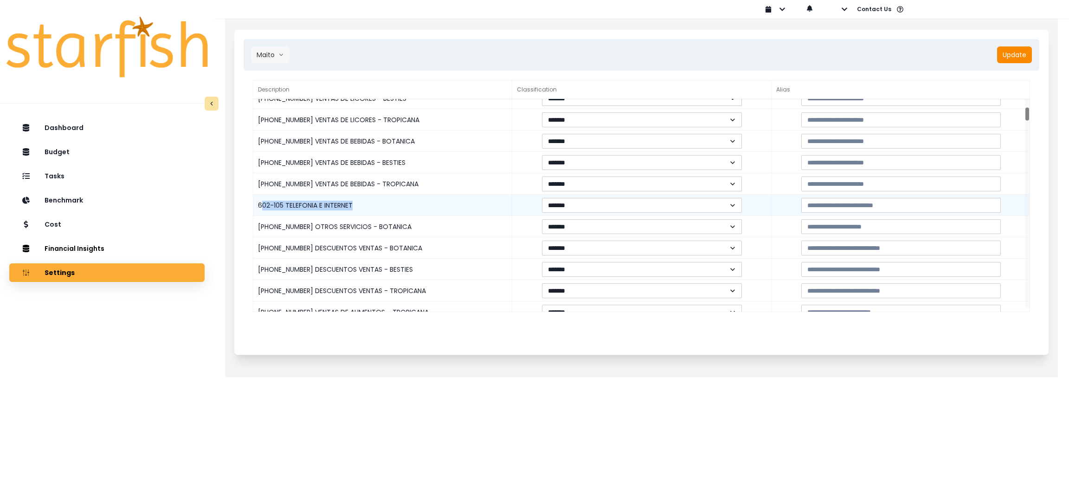
drag, startPoint x: 260, startPoint y: 205, endPoint x: 375, endPoint y: 205, distance: 115.5
click at [375, 205] on div "602-105 TELEFONIA E INTERNET" at bounding box center [382, 204] width 259 height 21
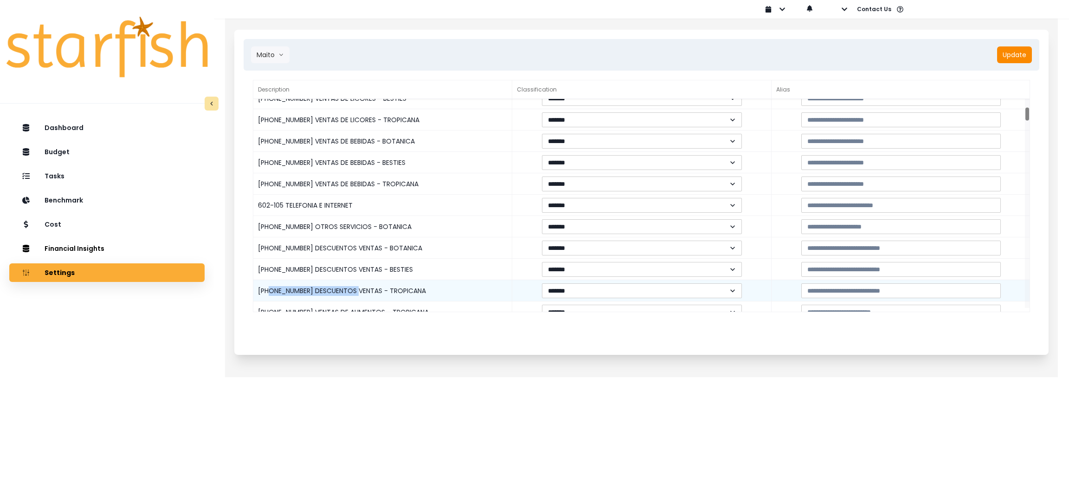
drag, startPoint x: 271, startPoint y: 288, endPoint x: 358, endPoint y: 285, distance: 86.8
click at [358, 285] on div "400-400-3 DESCUENTOS VENTAS - TROPICANA" at bounding box center [382, 290] width 259 height 21
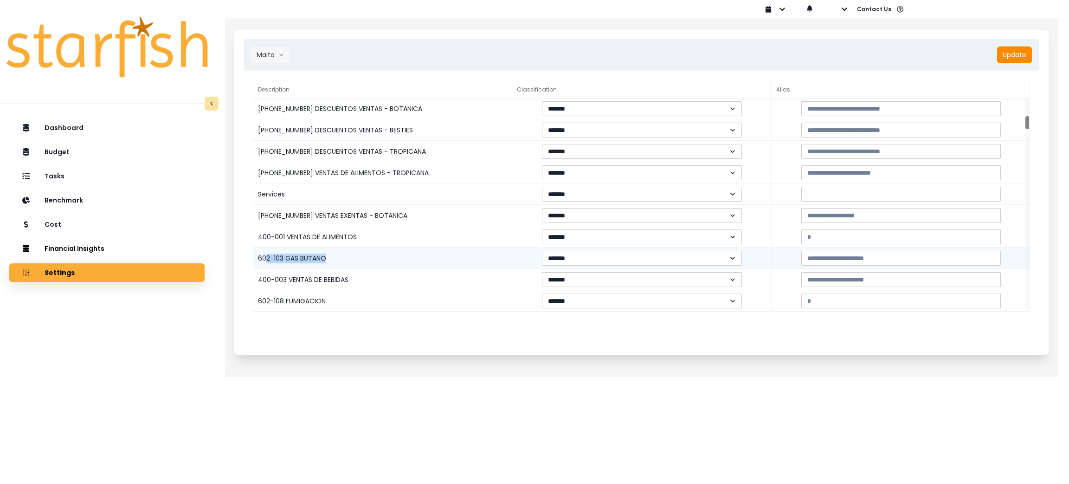
drag, startPoint x: 266, startPoint y: 259, endPoint x: 358, endPoint y: 259, distance: 92.3
click at [358, 259] on div "602-103 GAS BUTANO" at bounding box center [382, 257] width 259 height 21
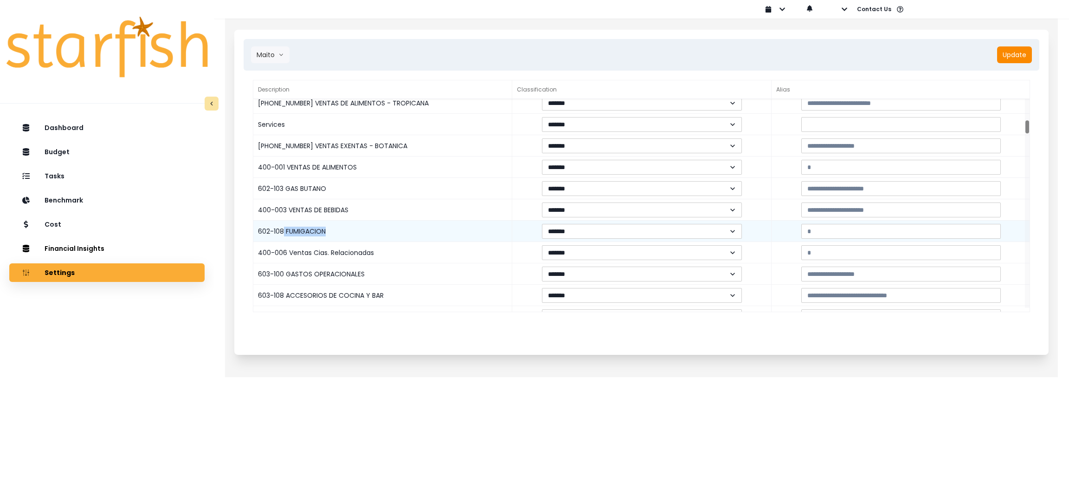
drag, startPoint x: 284, startPoint y: 233, endPoint x: 352, endPoint y: 236, distance: 67.4
click at [352, 236] on div "602-108 FUMIGACION" at bounding box center [382, 230] width 259 height 21
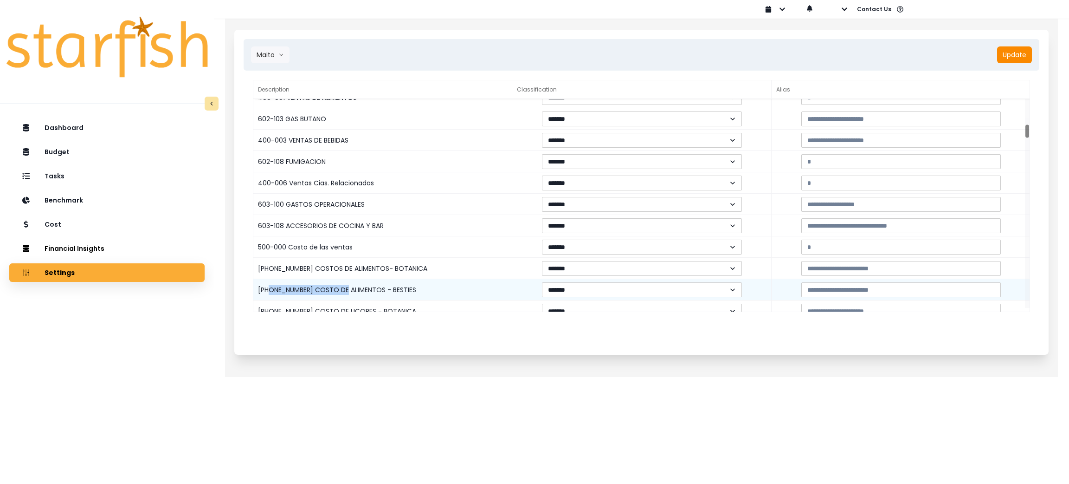
drag, startPoint x: 270, startPoint y: 288, endPoint x: 342, endPoint y: 289, distance: 72.4
click at [342, 289] on div "500-001-2 COSTO DE ALIMENTOS - BESTIES" at bounding box center [382, 289] width 259 height 21
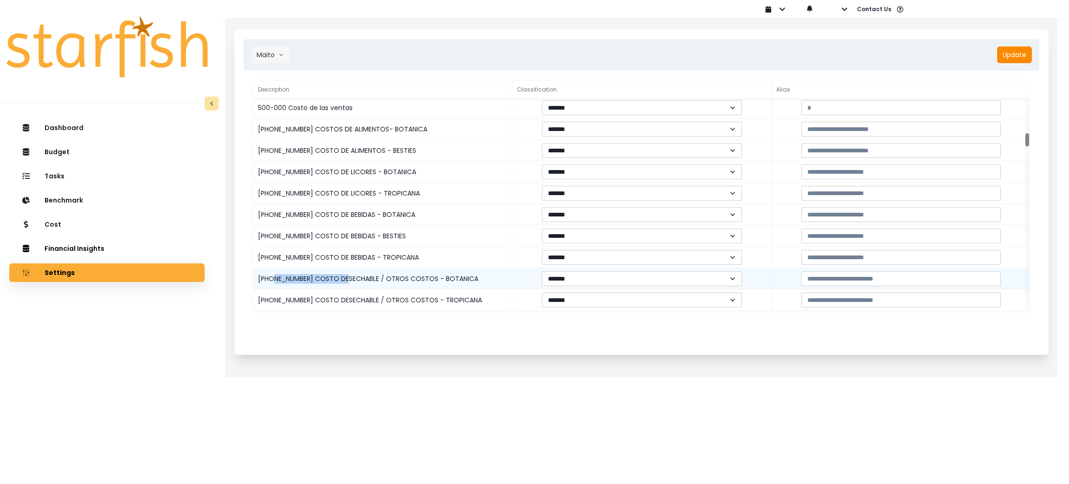
drag, startPoint x: 274, startPoint y: 276, endPoint x: 345, endPoint y: 285, distance: 71.6
click at [345, 285] on div "500-004-1 COSTO DESECHABLE / OTROS COSTOS - BOTANICA" at bounding box center [382, 278] width 259 height 21
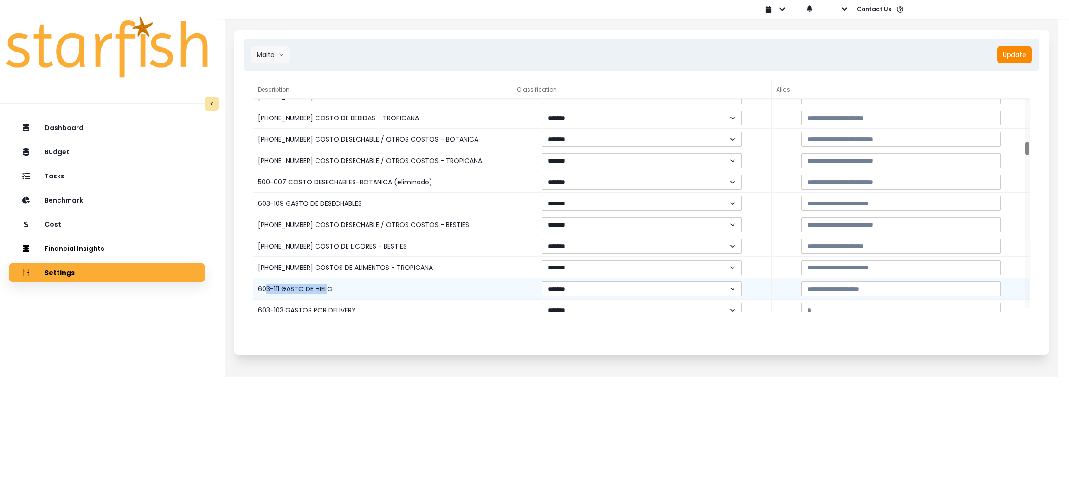
drag, startPoint x: 268, startPoint y: 284, endPoint x: 328, endPoint y: 286, distance: 60.4
click at [328, 286] on div "603-111 GASTO DE HIELO" at bounding box center [382, 288] width 259 height 21
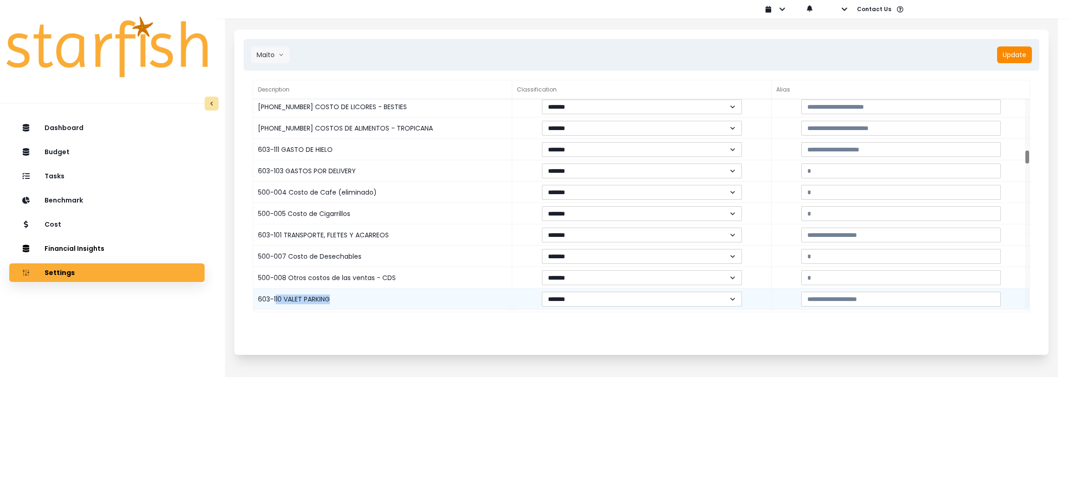
drag, startPoint x: 276, startPoint y: 296, endPoint x: 346, endPoint y: 293, distance: 69.7
click at [344, 297] on div "603-110 VALET PARKING" at bounding box center [382, 298] width 259 height 21
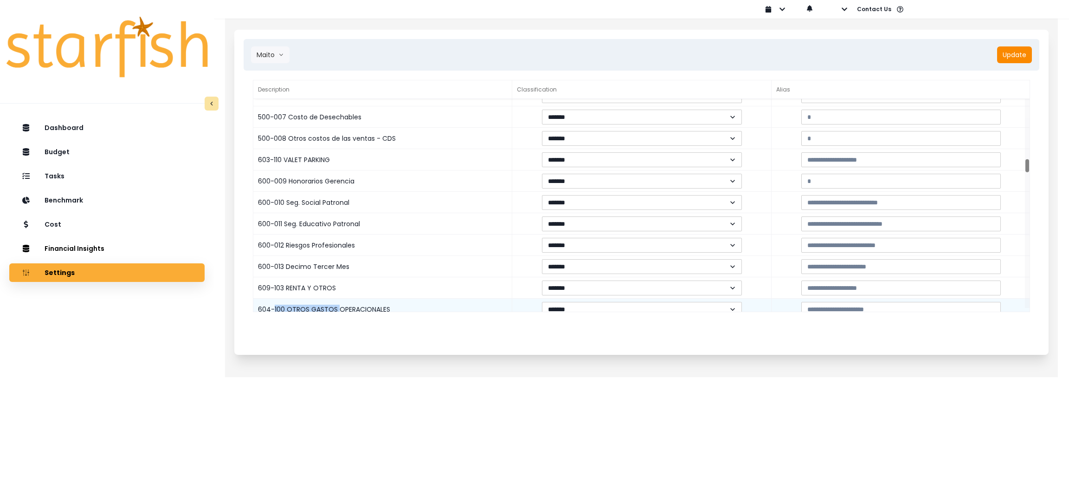
drag, startPoint x: 274, startPoint y: 308, endPoint x: 338, endPoint y: 310, distance: 64.1
click at [338, 310] on div "604-100 OTROS GASTOS OPERACIONALES" at bounding box center [382, 308] width 259 height 21
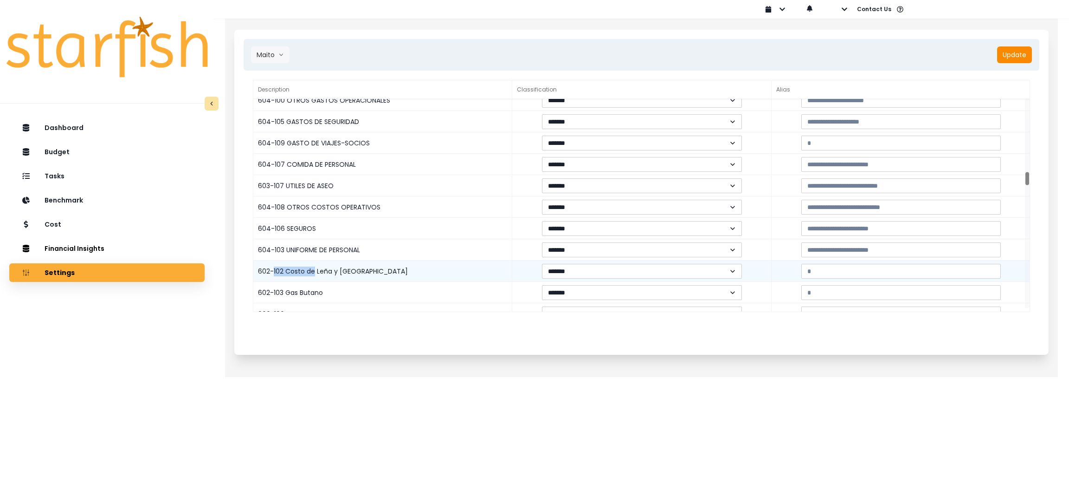
drag, startPoint x: 272, startPoint y: 270, endPoint x: 314, endPoint y: 268, distance: 41.8
click at [314, 268] on div "602-102 Costo de Leña y Carbón" at bounding box center [382, 270] width 259 height 21
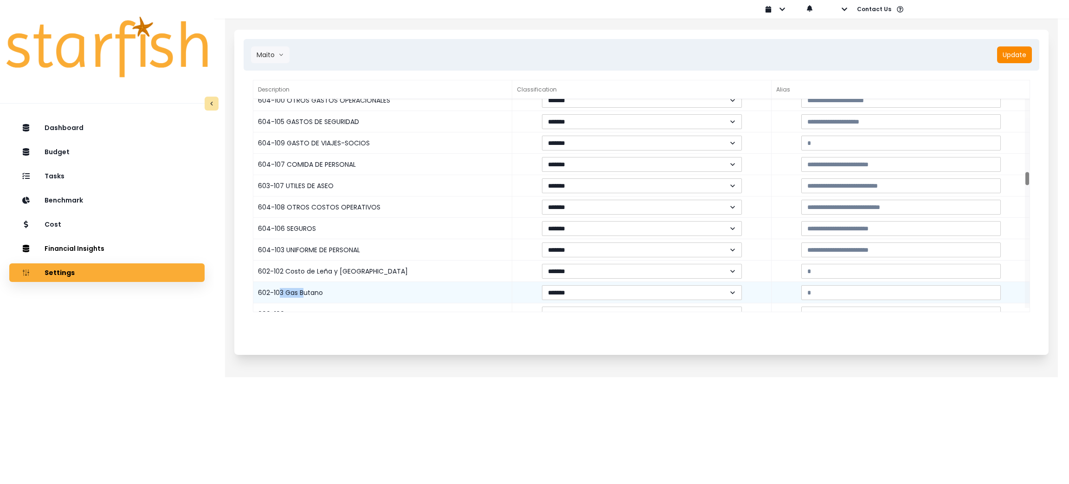
drag, startPoint x: 277, startPoint y: 291, endPoint x: 303, endPoint y: 291, distance: 25.1
click at [303, 291] on div "602-103 Gas Butano" at bounding box center [382, 292] width 259 height 21
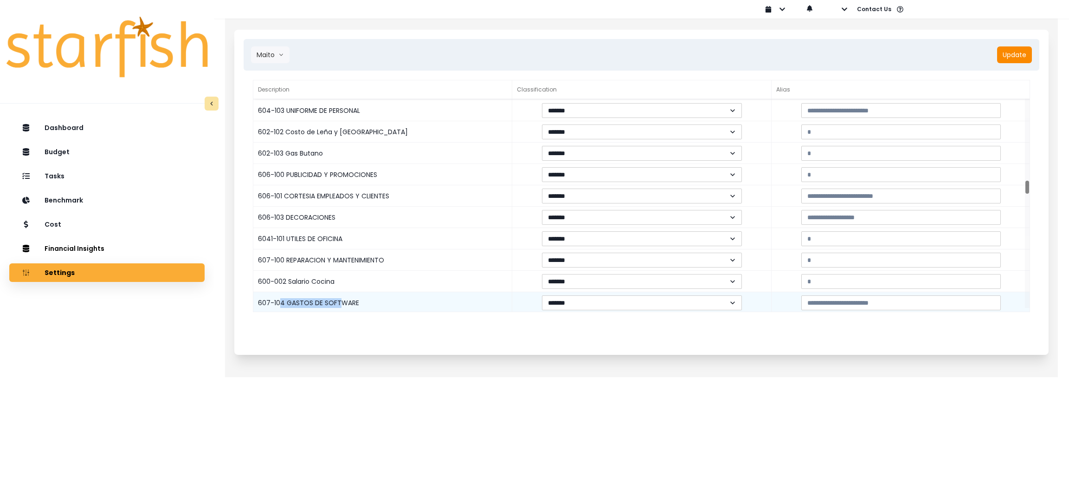
drag, startPoint x: 278, startPoint y: 300, endPoint x: 338, endPoint y: 309, distance: 61.0
click at [338, 309] on div "607-104 GASTOS DE SOFTWARE" at bounding box center [382, 302] width 259 height 21
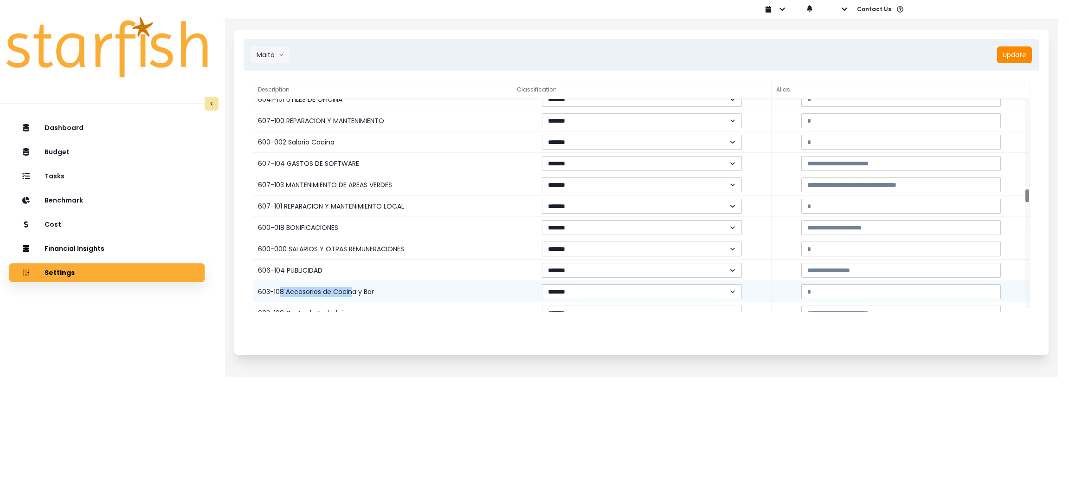
drag, startPoint x: 277, startPoint y: 291, endPoint x: 351, endPoint y: 294, distance: 73.8
click at [351, 294] on div "603-108 Accesorios de Cocina y Bar" at bounding box center [382, 291] width 259 height 21
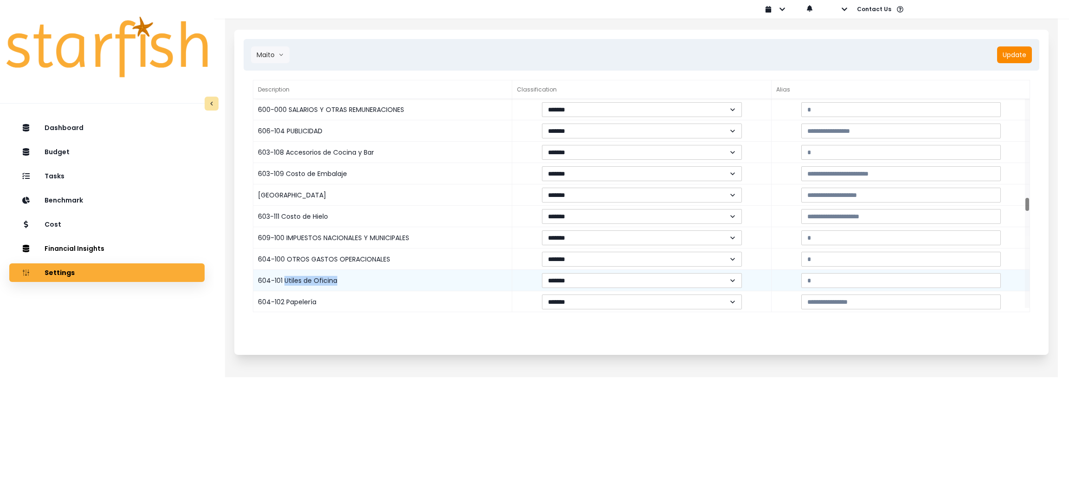
drag, startPoint x: 284, startPoint y: 279, endPoint x: 340, endPoint y: 284, distance: 56.8
click at [340, 284] on div "604-101 Utiles de Oficina" at bounding box center [382, 280] width 259 height 21
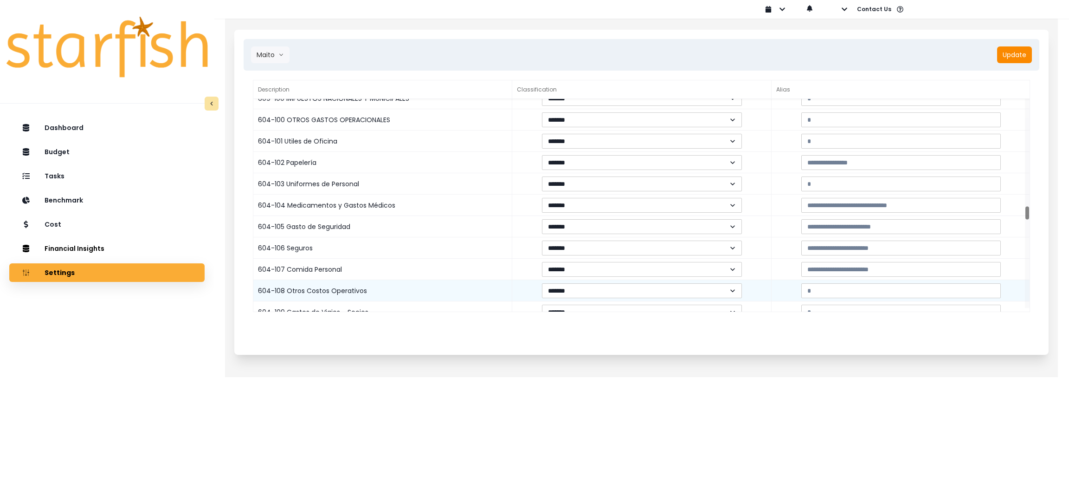
click at [287, 285] on div "604-108 Otros Costos Operativos" at bounding box center [382, 290] width 259 height 21
drag, startPoint x: 280, startPoint y: 289, endPoint x: 352, endPoint y: 293, distance: 72.5
click at [352, 293] on div "604-108 Otros Costos Operativos" at bounding box center [382, 290] width 259 height 21
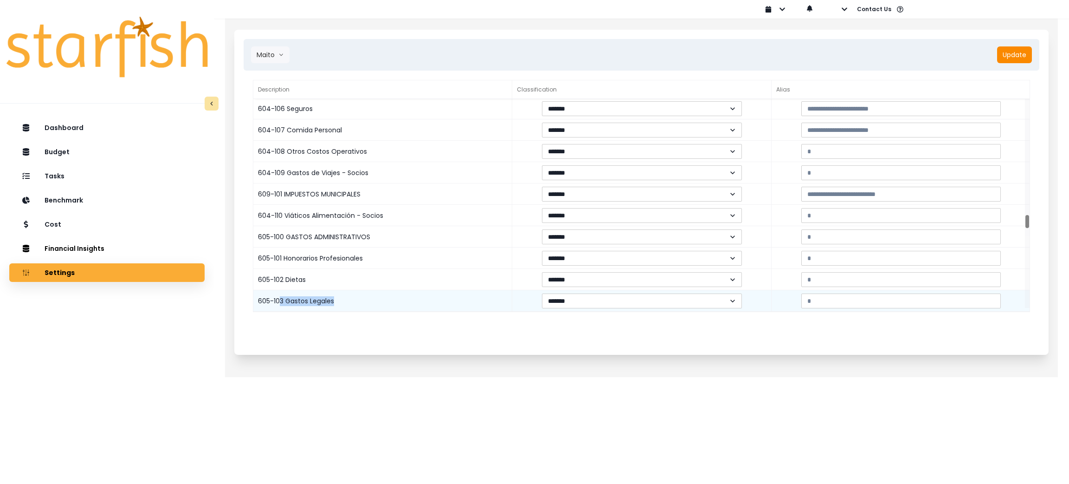
drag, startPoint x: 279, startPoint y: 300, endPoint x: 338, endPoint y: 300, distance: 58.9
click at [338, 300] on div "605-103 Gastos Legales" at bounding box center [382, 300] width 259 height 21
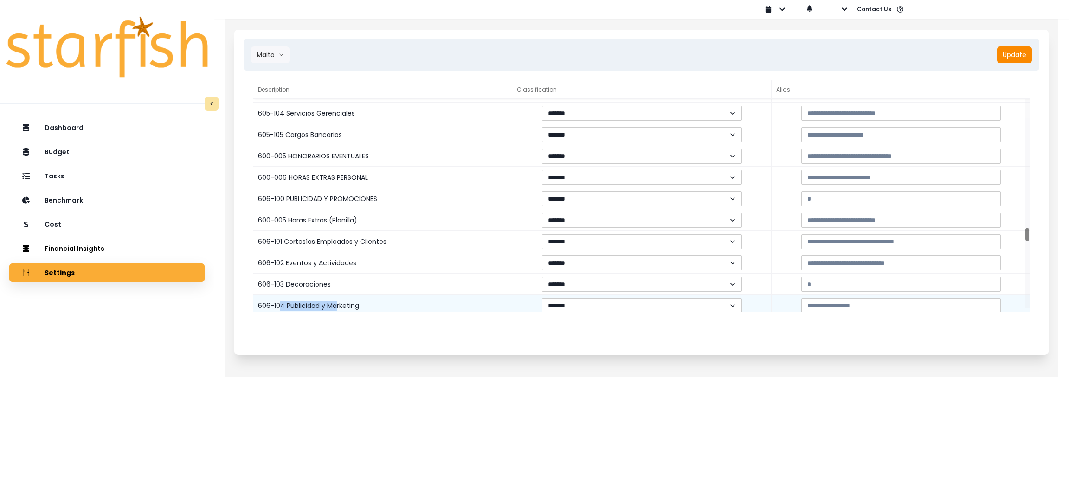
drag, startPoint x: 280, startPoint y: 303, endPoint x: 336, endPoint y: 308, distance: 56.3
click at [336, 308] on div "606-104 Publicidad y Marketing" at bounding box center [382, 305] width 259 height 21
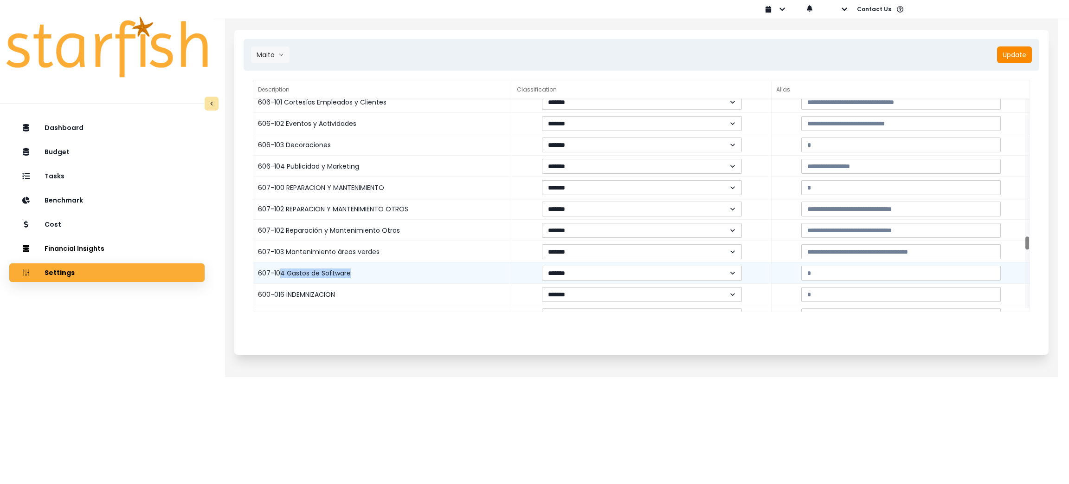
drag, startPoint x: 280, startPoint y: 270, endPoint x: 349, endPoint y: 272, distance: 68.7
click at [349, 272] on div "607-104 Gastos de Software" at bounding box center [382, 272] width 259 height 21
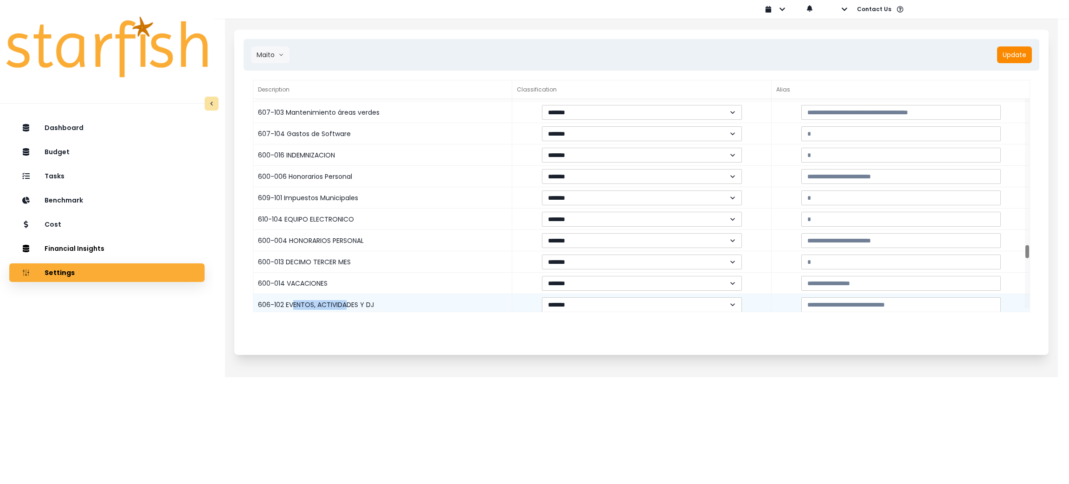
drag, startPoint x: 291, startPoint y: 302, endPoint x: 346, endPoint y: 302, distance: 54.8
click at [346, 302] on div "606-102 EVENTOS, ACTIVIDADES Y DJ" at bounding box center [382, 304] width 259 height 21
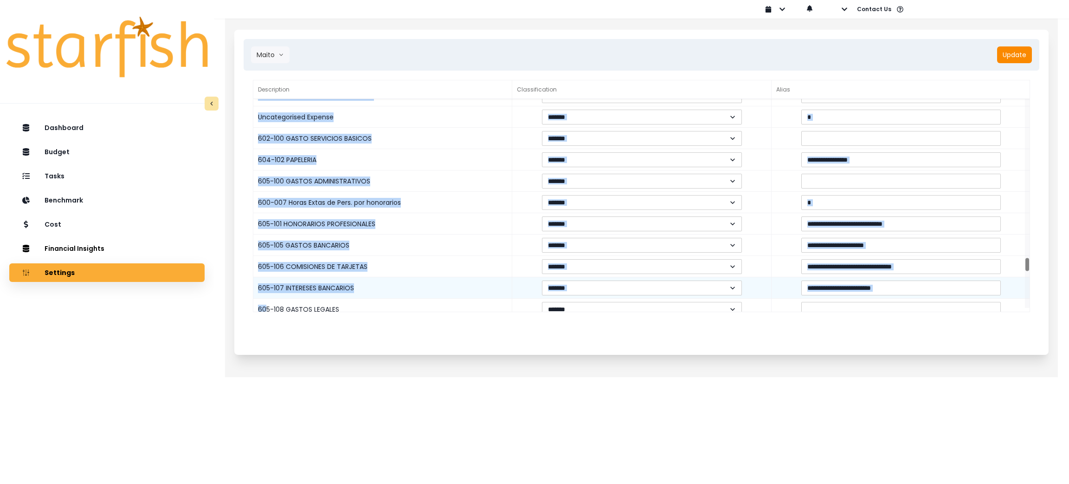
drag, startPoint x: 264, startPoint y: 309, endPoint x: 338, endPoint y: 290, distance: 76.8
click at [327, 311] on div "Description Classification Alias 606-102 EVENTOS, ACTIVIDADES Y DJ ******* ****…" at bounding box center [641, 196] width 777 height 232
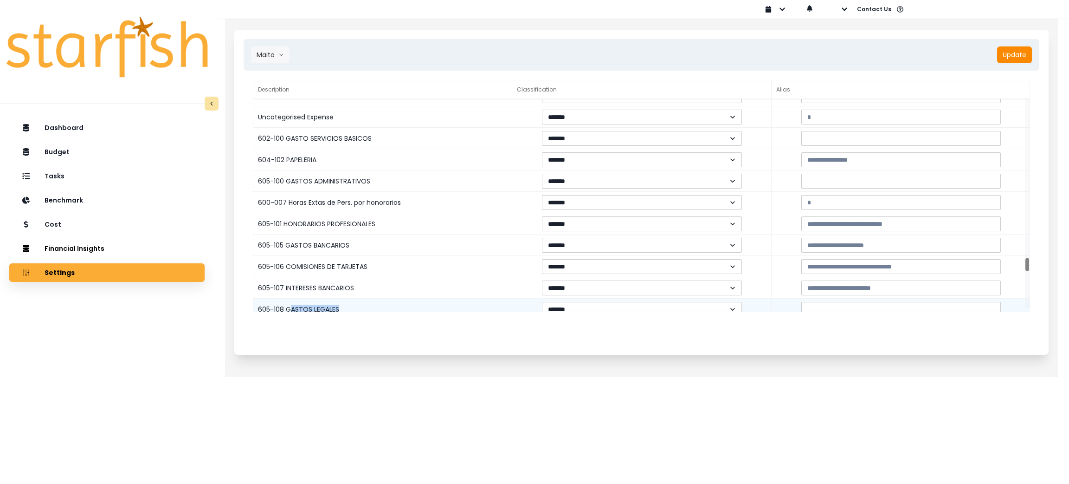
drag, startPoint x: 290, startPoint y: 307, endPoint x: 349, endPoint y: 307, distance: 59.4
click at [349, 307] on div "605-108 GASTOS LEGALES" at bounding box center [382, 308] width 259 height 21
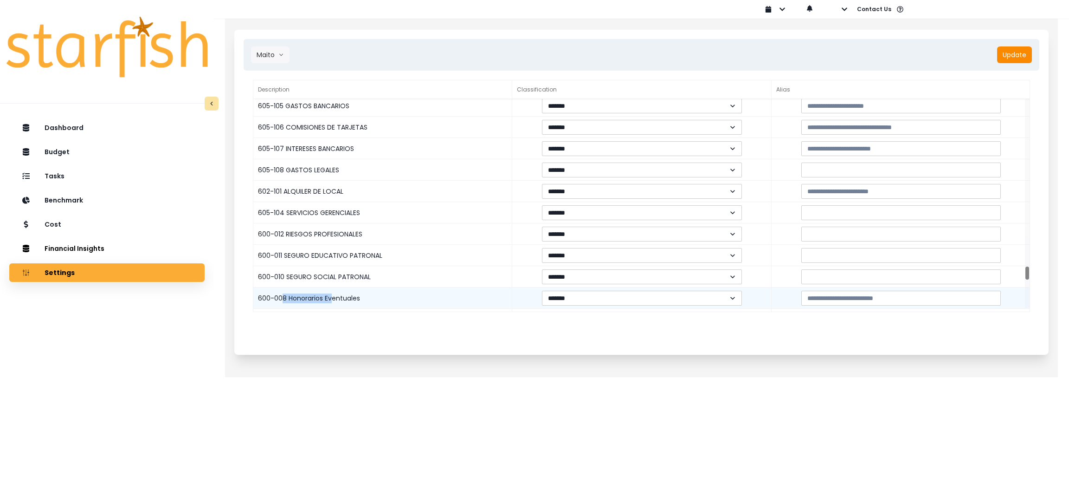
drag, startPoint x: 280, startPoint y: 294, endPoint x: 333, endPoint y: 295, distance: 52.4
click at [333, 295] on div "600-008 Honorarios Eventuales" at bounding box center [382, 297] width 259 height 21
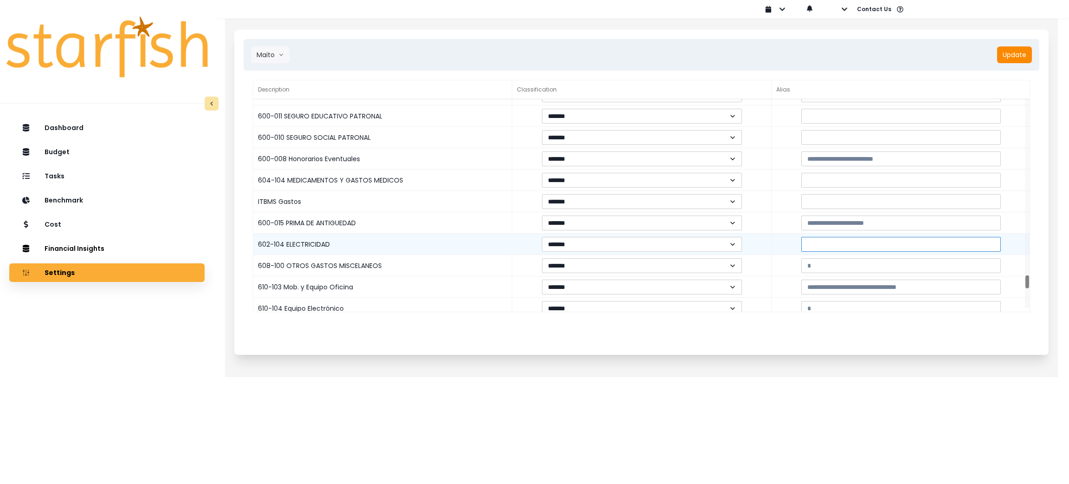
click at [816, 244] on input at bounding box center [901, 244] width 200 height 15
paste input "**********"
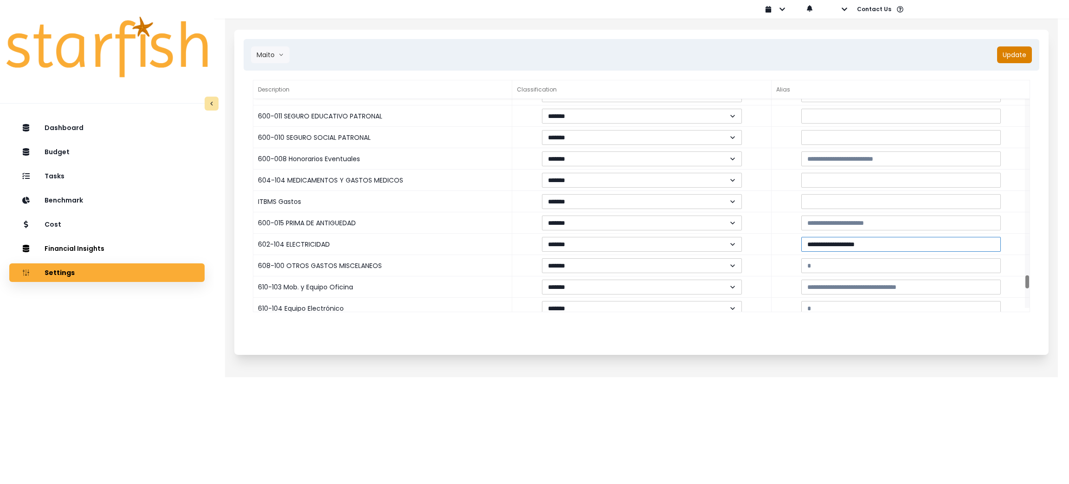
type input "**********"
click at [1014, 51] on button "Update" at bounding box center [1014, 54] width 35 height 17
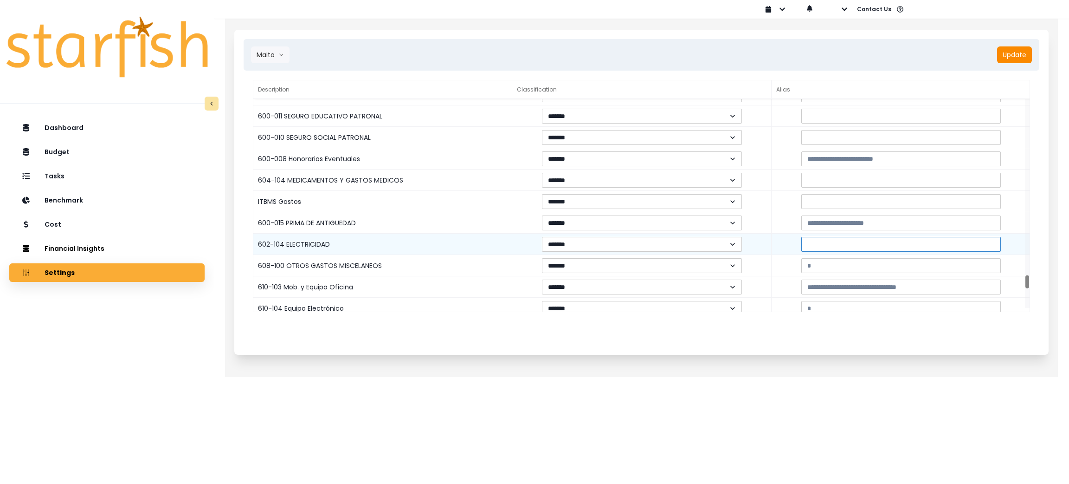
click at [822, 246] on input at bounding box center [901, 244] width 200 height 15
paste input "**********"
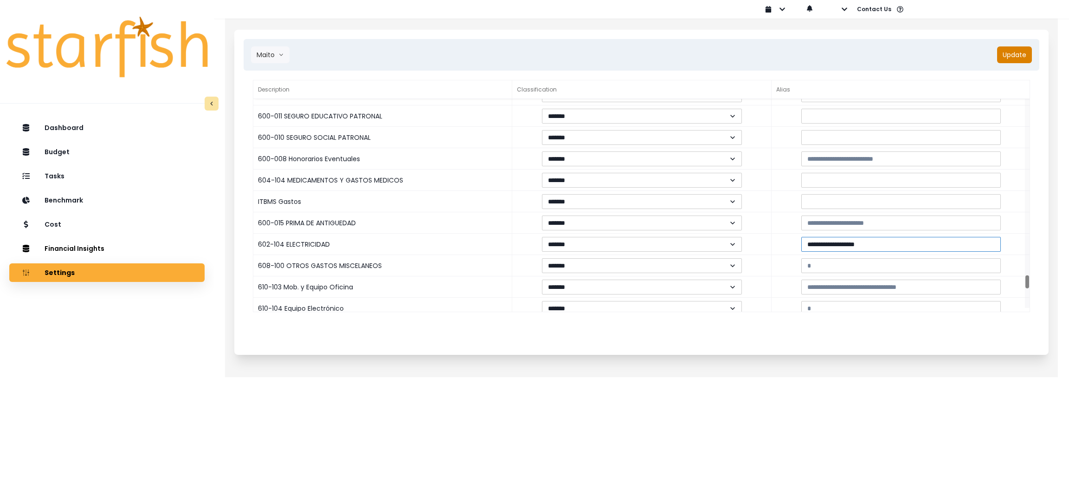
type input "**********"
click at [1005, 58] on button "Update" at bounding box center [1014, 54] width 35 height 17
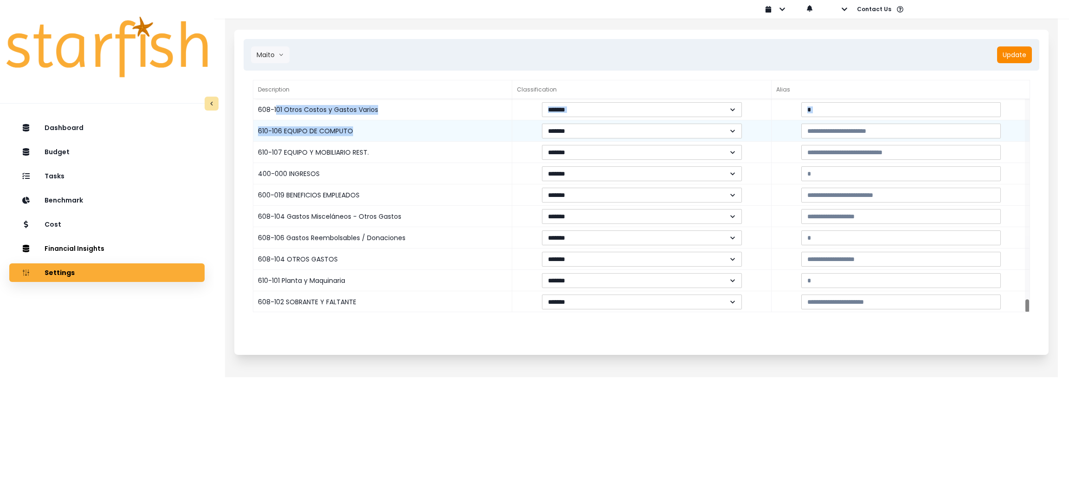
drag, startPoint x: 277, startPoint y: 108, endPoint x: 400, endPoint y: 125, distance: 124.1
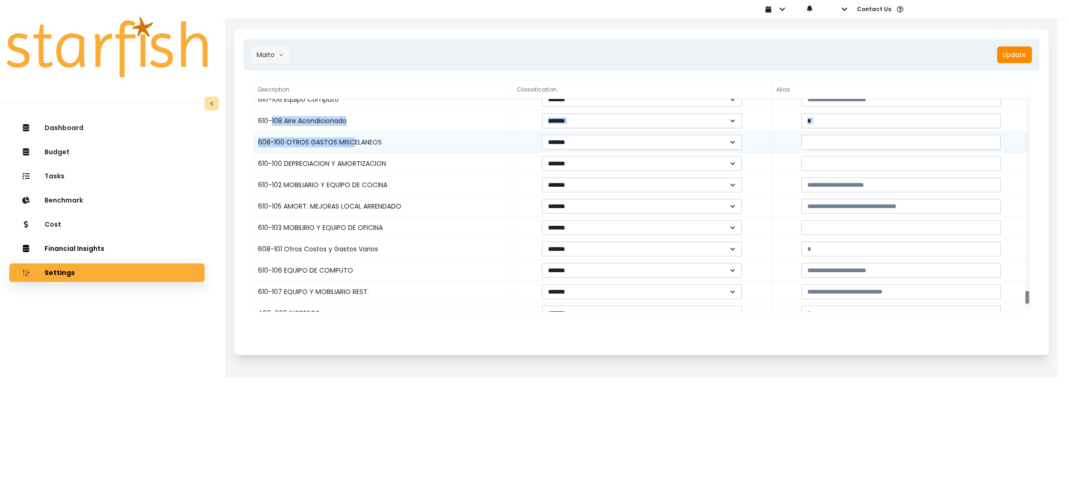
drag, startPoint x: 272, startPoint y: 121, endPoint x: 353, endPoint y: 131, distance: 81.8
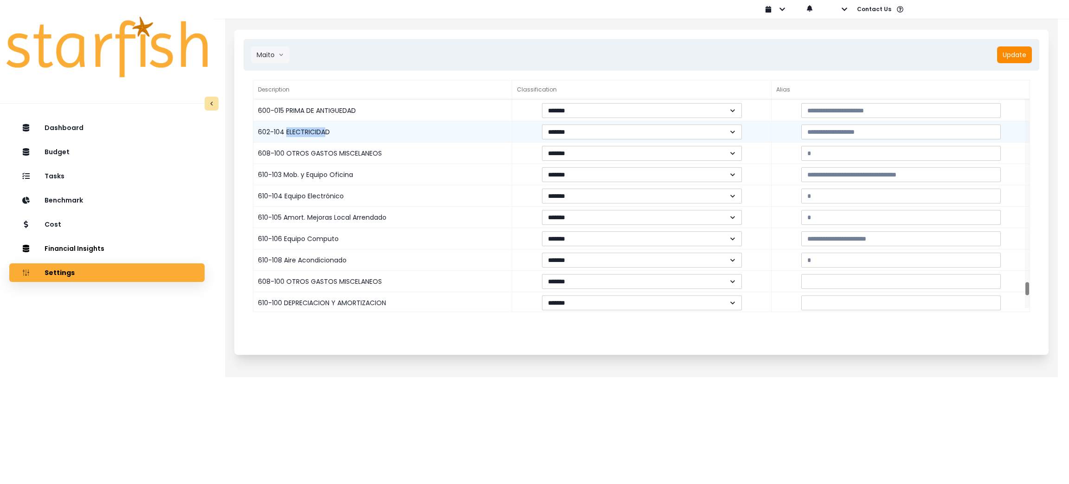
drag, startPoint x: 285, startPoint y: 126, endPoint x: 327, endPoint y: 133, distance: 42.3
click at [327, 133] on div "602-104 ELECTRICIDAD" at bounding box center [382, 131] width 259 height 21
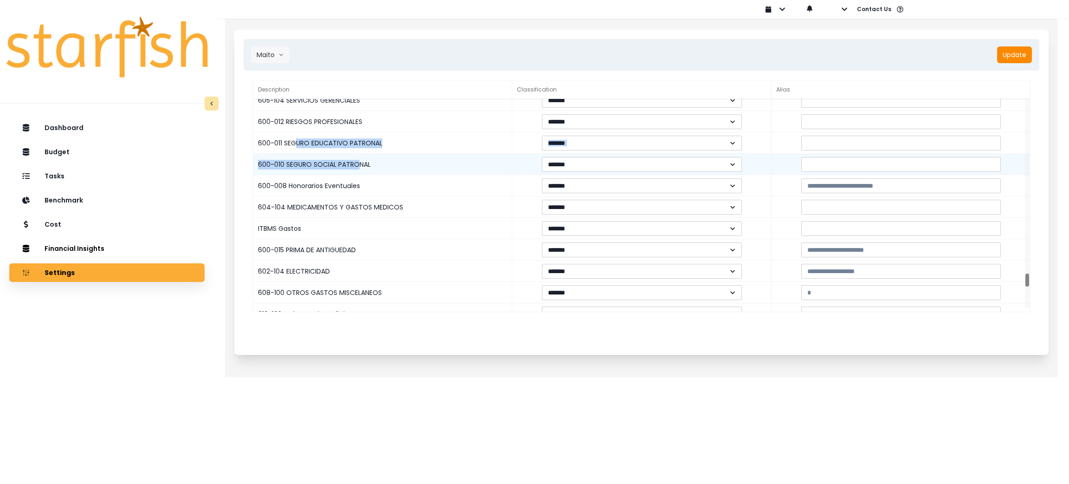
drag, startPoint x: 294, startPoint y: 147, endPoint x: 360, endPoint y: 155, distance: 66.4
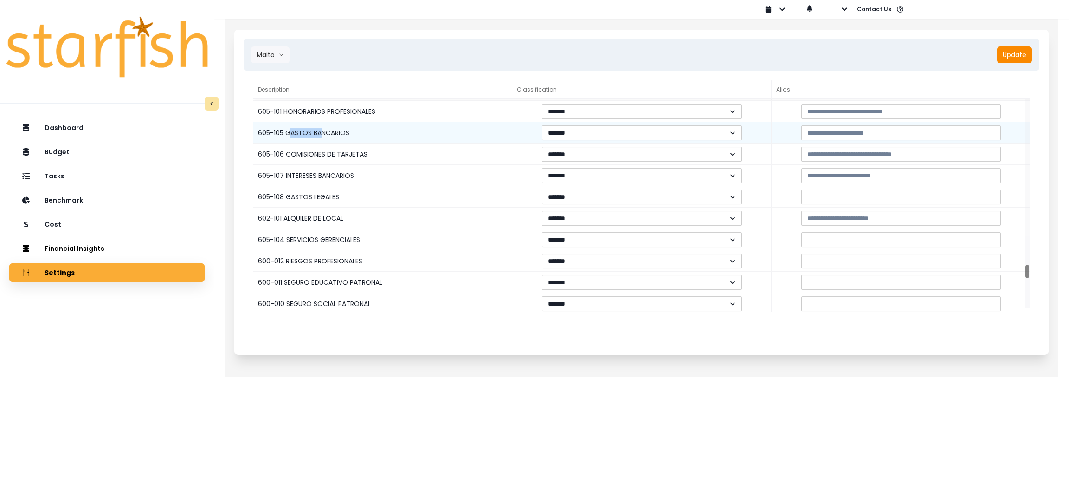
drag, startPoint x: 290, startPoint y: 132, endPoint x: 323, endPoint y: 132, distance: 32.9
click at [323, 132] on div "605-105 GASTOS BANCARIOS" at bounding box center [382, 132] width 259 height 21
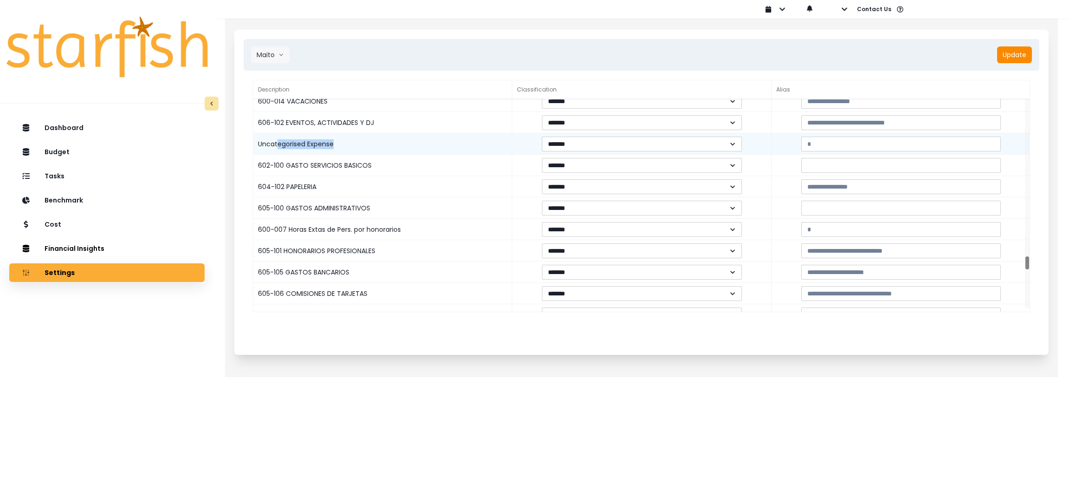
drag, startPoint x: 277, startPoint y: 147, endPoint x: 337, endPoint y: 151, distance: 60.0
click at [337, 151] on div "Uncategorised Expense" at bounding box center [382, 143] width 259 height 21
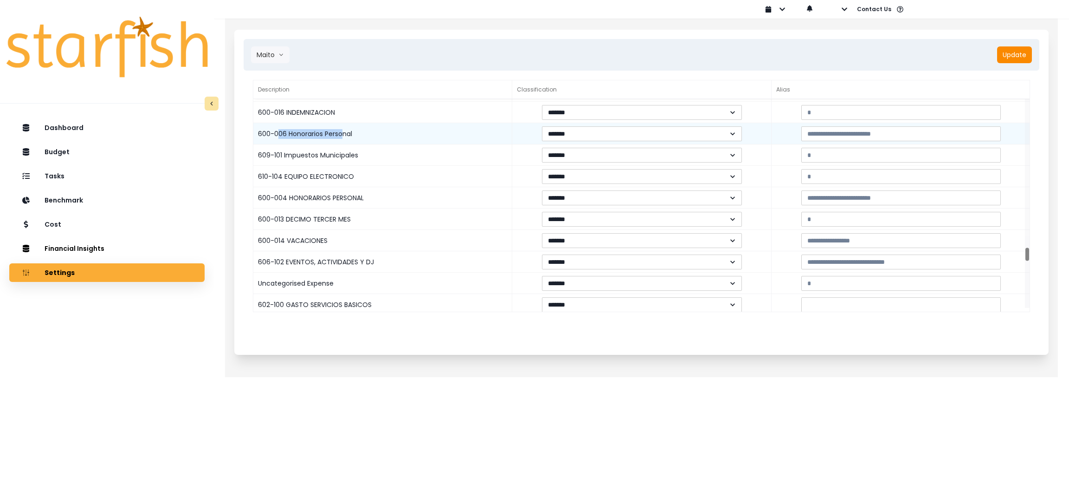
drag, startPoint x: 278, startPoint y: 136, endPoint x: 343, endPoint y: 142, distance: 65.7
click at [343, 142] on div "600-006 Honorarios Personal" at bounding box center [382, 133] width 259 height 21
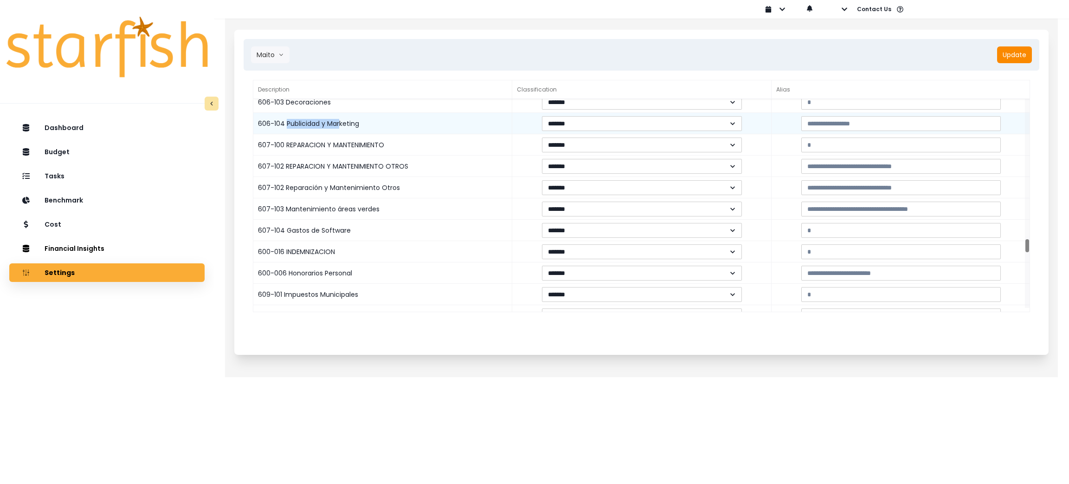
drag, startPoint x: 286, startPoint y: 121, endPoint x: 338, endPoint y: 122, distance: 52.0
click at [338, 122] on div "606-104 Publicidad y Marketing" at bounding box center [382, 123] width 259 height 21
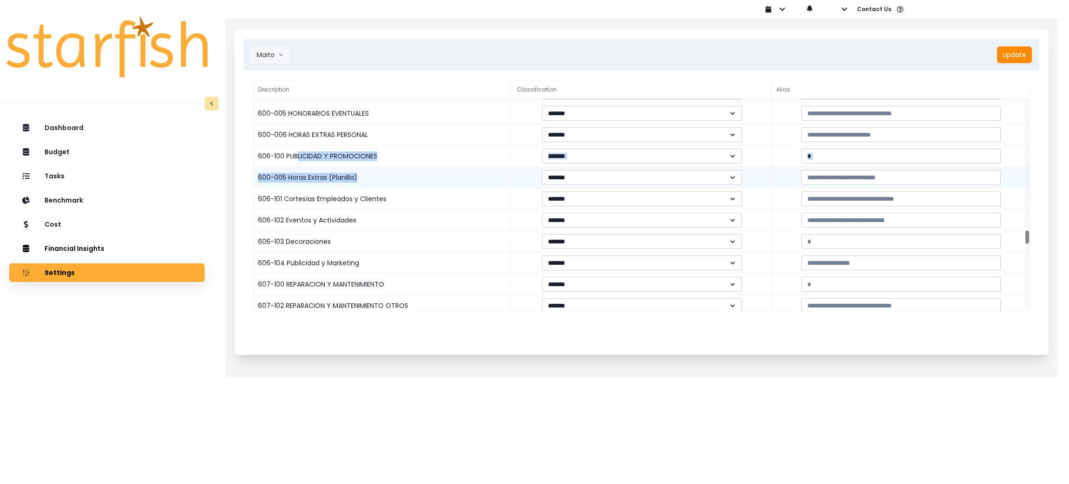
drag, startPoint x: 297, startPoint y: 157, endPoint x: 372, endPoint y: 169, distance: 76.2
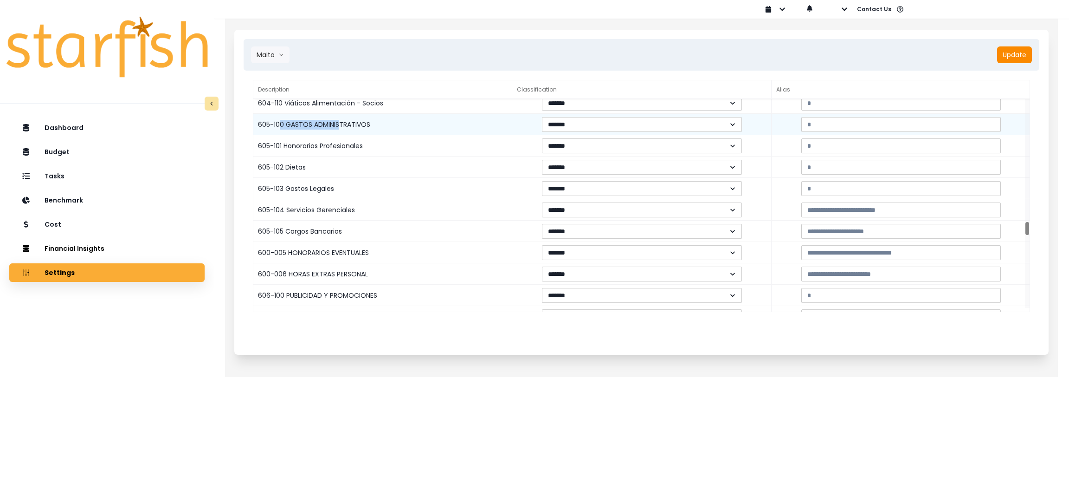
drag, startPoint x: 279, startPoint y: 119, endPoint x: 339, endPoint y: 123, distance: 59.9
click at [339, 123] on div "605-100 GASTOS ADMINISTRATIVOS" at bounding box center [382, 124] width 259 height 21
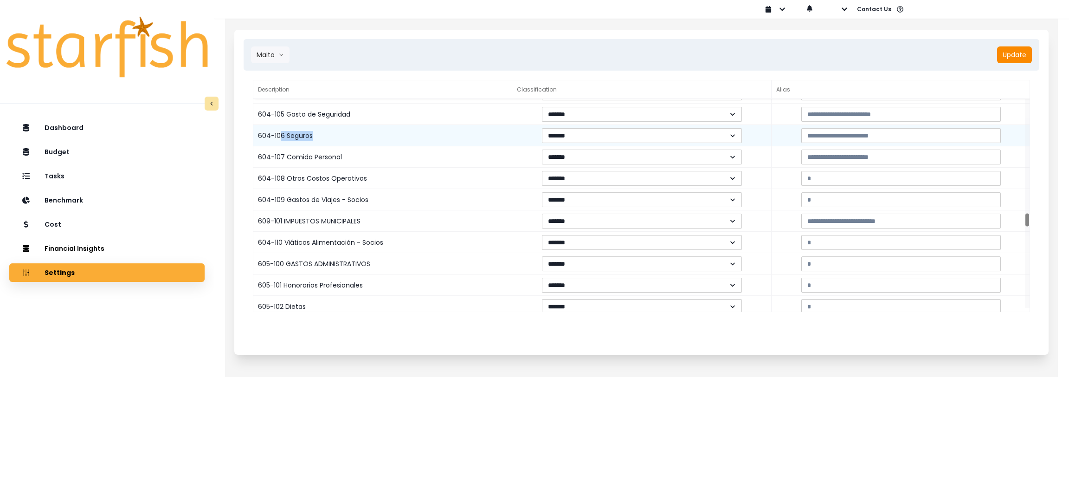
drag, startPoint x: 281, startPoint y: 139, endPoint x: 320, endPoint y: 140, distance: 39.0
click at [320, 140] on div "604-106 Seguros" at bounding box center [382, 135] width 259 height 21
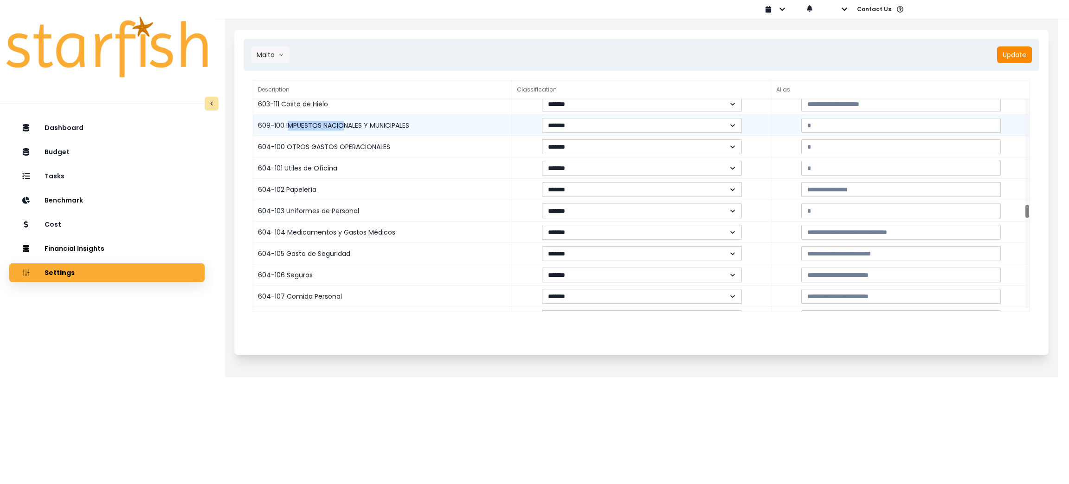
drag, startPoint x: 289, startPoint y: 125, endPoint x: 341, endPoint y: 125, distance: 51.5
click at [341, 125] on div "609-100 IMPUESTOS NACIONALES Y MUNICIPALES" at bounding box center [382, 125] width 259 height 21
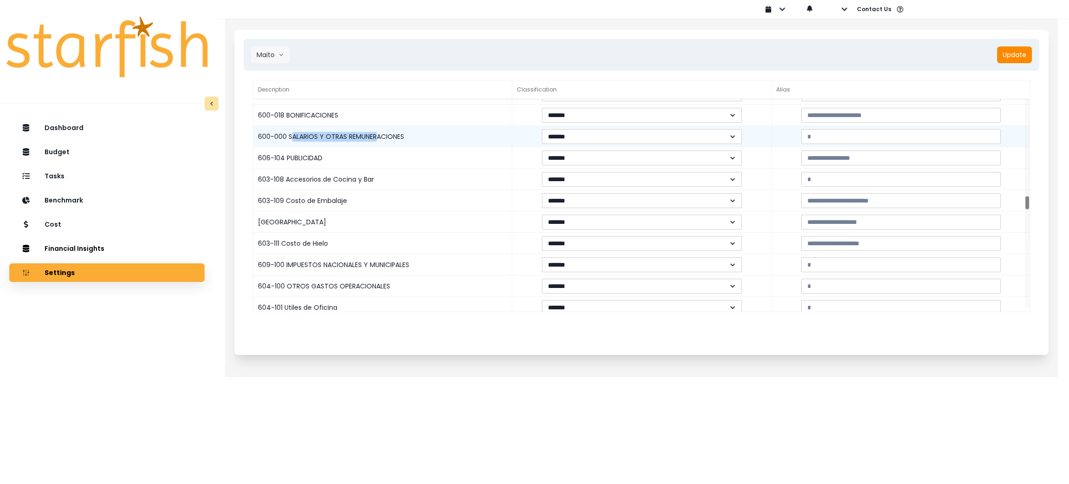
drag, startPoint x: 290, startPoint y: 133, endPoint x: 378, endPoint y: 142, distance: 87.7
click at [378, 142] on div "600-000 SALARIOS Y OTRAS REMUNERACIONES" at bounding box center [382, 136] width 259 height 21
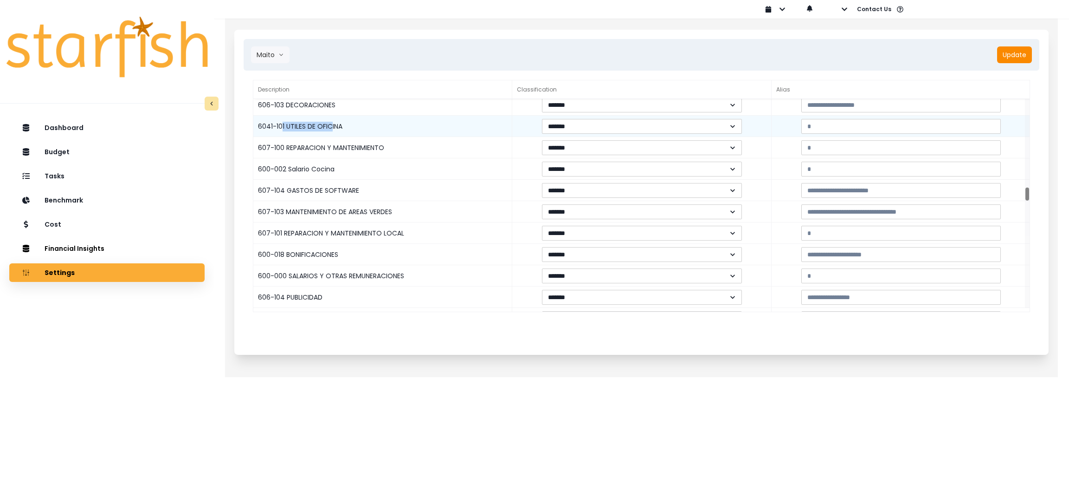
drag, startPoint x: 283, startPoint y: 122, endPoint x: 332, endPoint y: 126, distance: 49.8
click at [332, 126] on div "6041-101 UTILES DE OFICINA" at bounding box center [382, 126] width 259 height 21
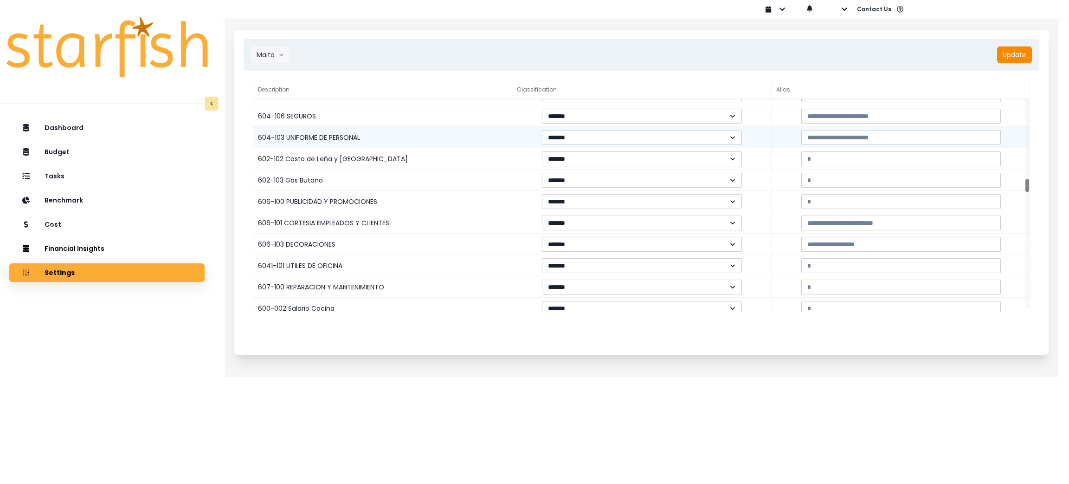
click at [274, 130] on div "604-103 UNIFORME DE PERSONAL" at bounding box center [382, 137] width 259 height 21
click at [277, 132] on div "604-103 UNIFORME DE PERSONAL" at bounding box center [382, 137] width 259 height 21
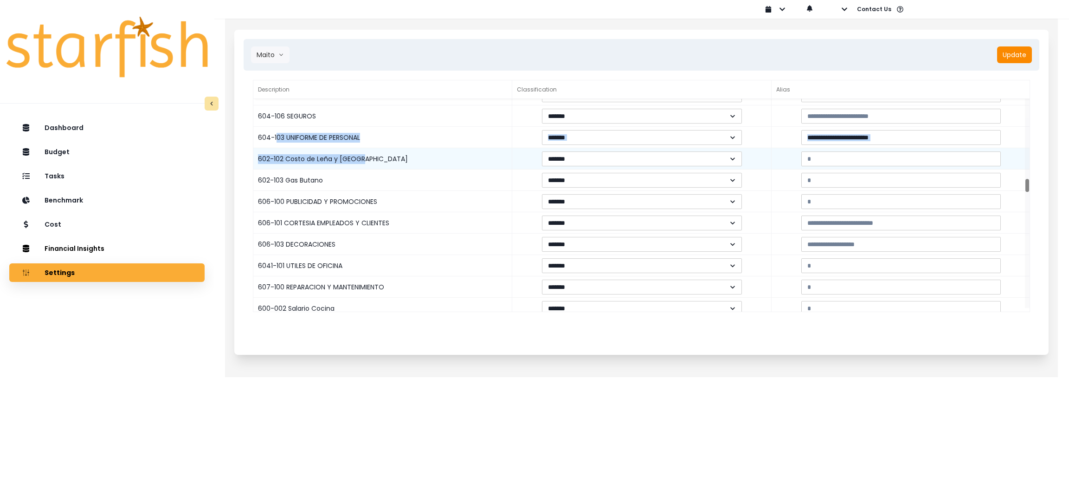
drag, startPoint x: 277, startPoint y: 135, endPoint x: 374, endPoint y: 149, distance: 98.0
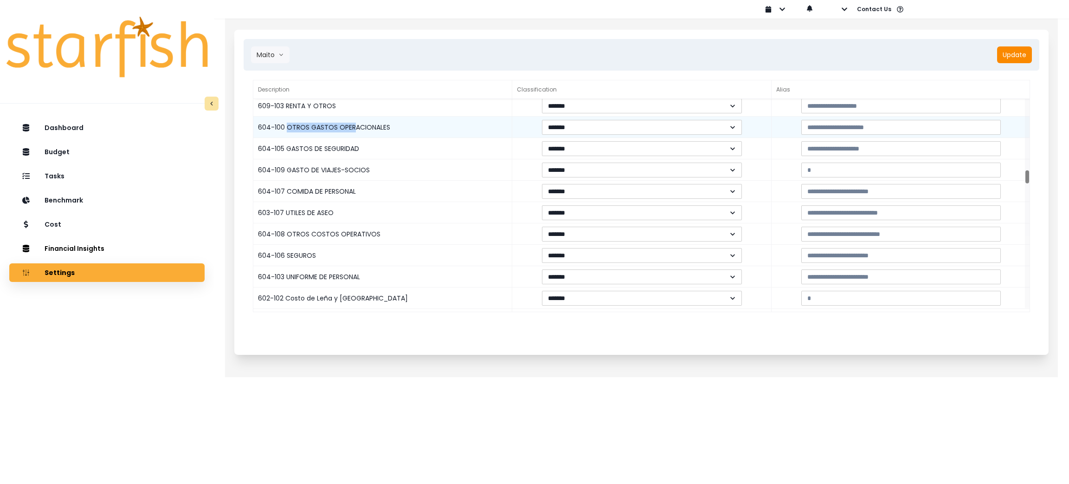
drag, startPoint x: 287, startPoint y: 124, endPoint x: 368, endPoint y: 135, distance: 81.4
click at [358, 133] on div "604-100 OTROS GASTOS OPERACIONALES" at bounding box center [382, 126] width 259 height 21
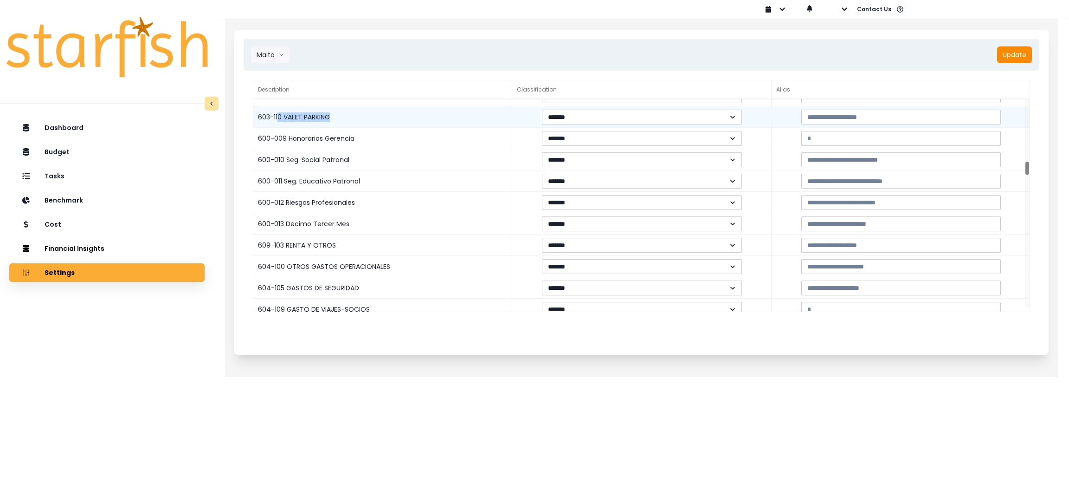
drag, startPoint x: 278, startPoint y: 114, endPoint x: 338, endPoint y: 118, distance: 60.0
click at [338, 118] on div "603-110 VALET PARKING" at bounding box center [382, 116] width 259 height 21
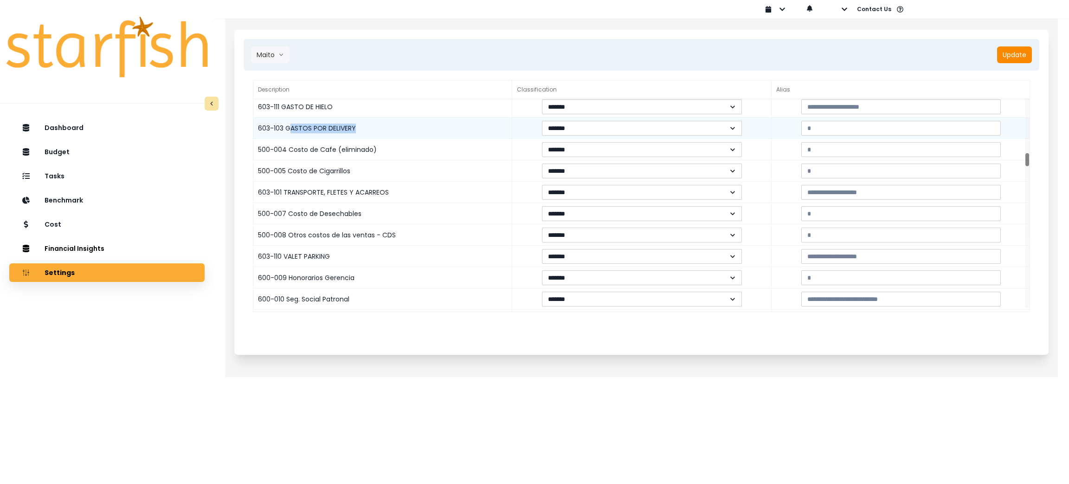
drag, startPoint x: 289, startPoint y: 128, endPoint x: 406, endPoint y: 136, distance: 116.7
click at [406, 136] on div "603-103 GASTOS POR DELIVERY" at bounding box center [382, 127] width 259 height 21
click at [837, 125] on input at bounding box center [901, 128] width 200 height 15
paste input "**********"
type input "**********"
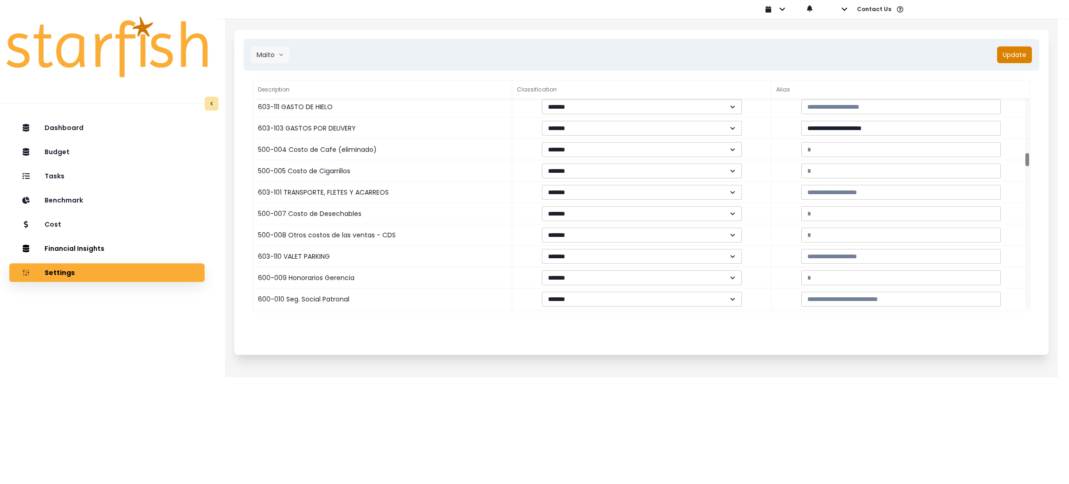
click at [1010, 52] on button "Update" at bounding box center [1014, 54] width 35 height 17
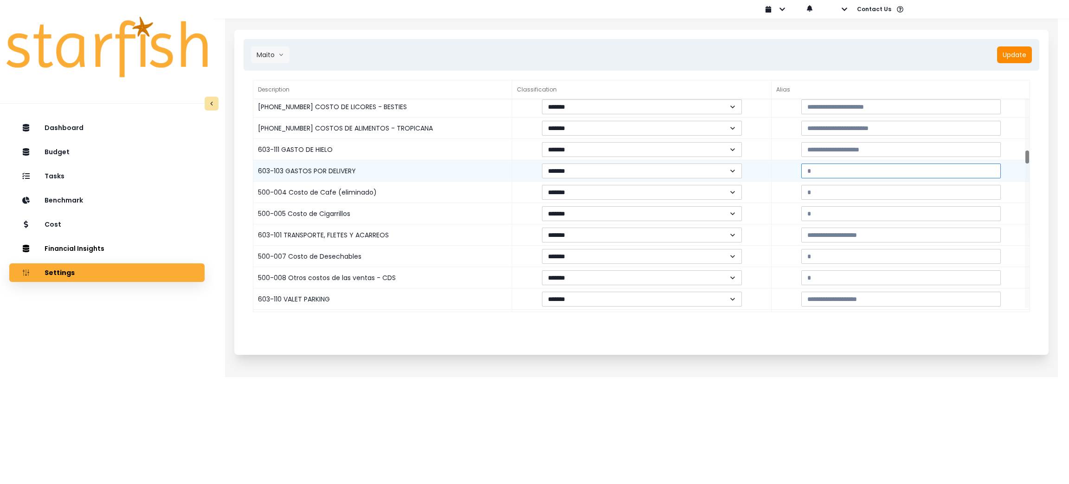
click at [864, 176] on input at bounding box center [901, 170] width 200 height 15
paste input "**********"
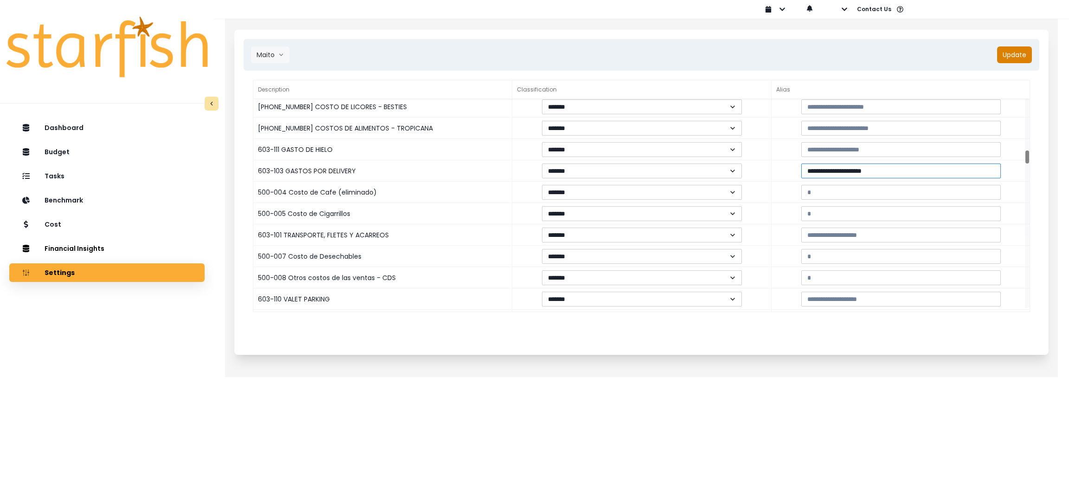
type input "**********"
click at [1023, 57] on button "Update" at bounding box center [1014, 54] width 35 height 17
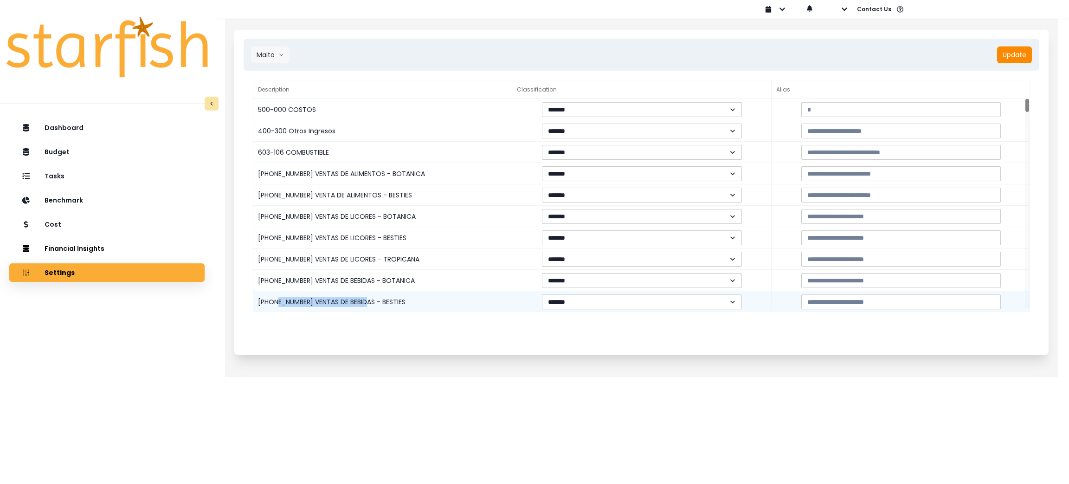
drag, startPoint x: 278, startPoint y: 300, endPoint x: 362, endPoint y: 300, distance: 84.5
click at [362, 300] on div "400-003-2 VENTAS DE BEBIDAS - BESTIES" at bounding box center [382, 301] width 259 height 21
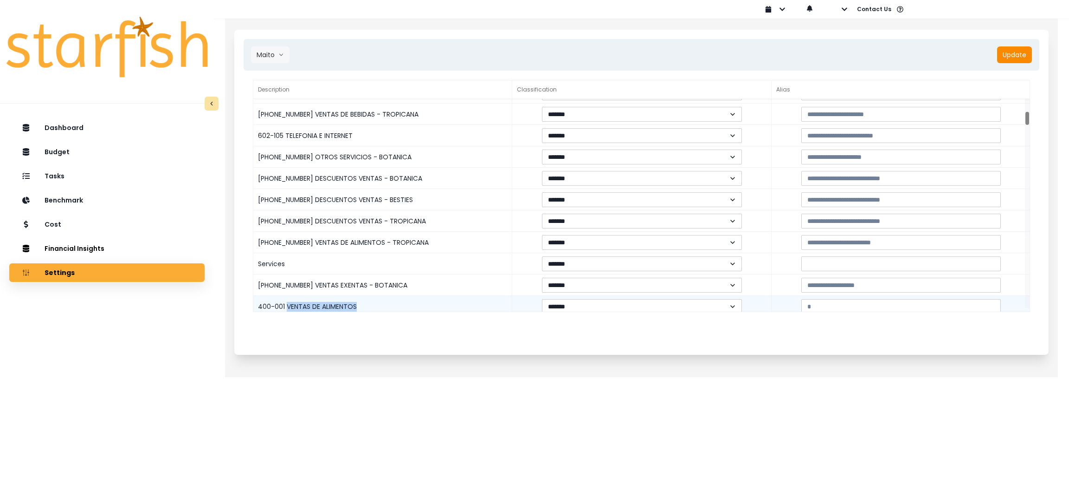
drag, startPoint x: 288, startPoint y: 303, endPoint x: 373, endPoint y: 303, distance: 84.9
click at [373, 303] on div "400-001 VENTAS DE ALIMENTOS" at bounding box center [382, 306] width 259 height 21
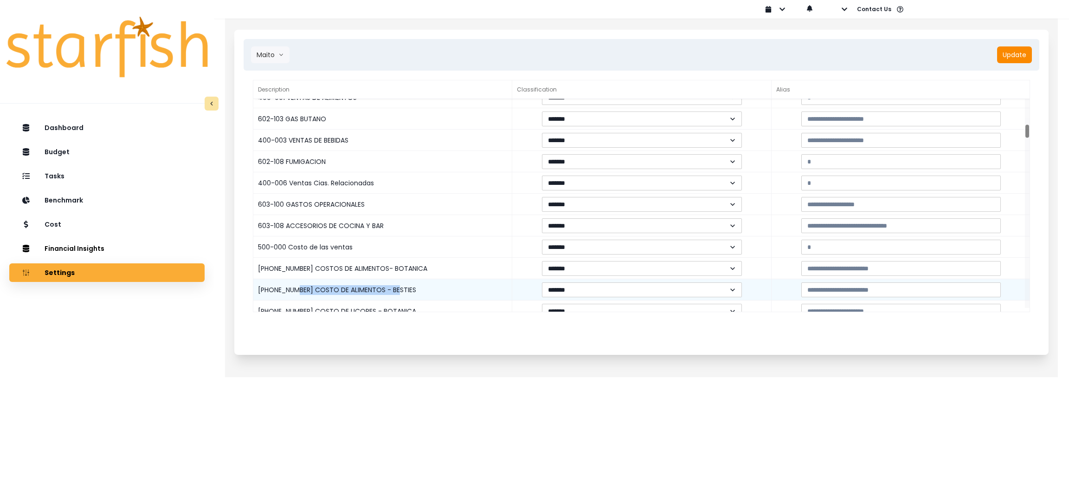
drag, startPoint x: 293, startPoint y: 290, endPoint x: 417, endPoint y: 291, distance: 123.9
click at [417, 291] on div "500-001-2 COSTO DE ALIMENTOS - BESTIES" at bounding box center [382, 289] width 259 height 21
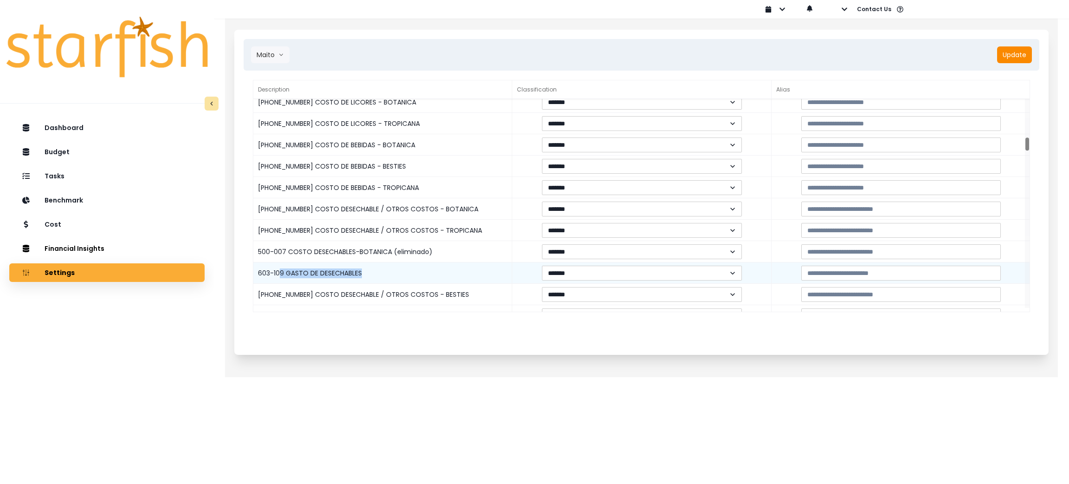
drag, startPoint x: 279, startPoint y: 273, endPoint x: 397, endPoint y: 270, distance: 117.9
click at [392, 271] on div "603-109 GASTO DE DESECHABLES" at bounding box center [382, 272] width 259 height 21
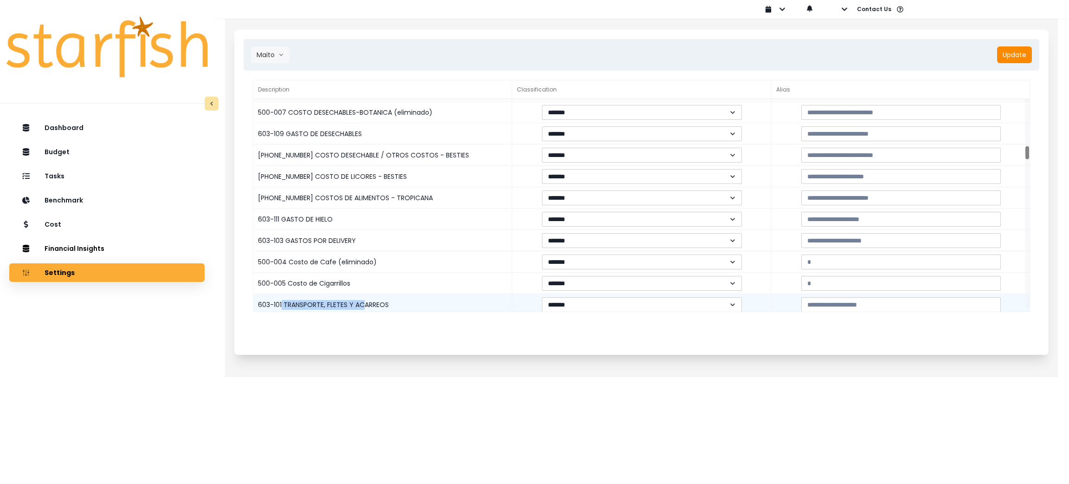
drag, startPoint x: 282, startPoint y: 304, endPoint x: 363, endPoint y: 305, distance: 81.2
click at [363, 305] on div "603-101 TRANSPORTE, FLETES Y ACARREOS" at bounding box center [382, 304] width 259 height 21
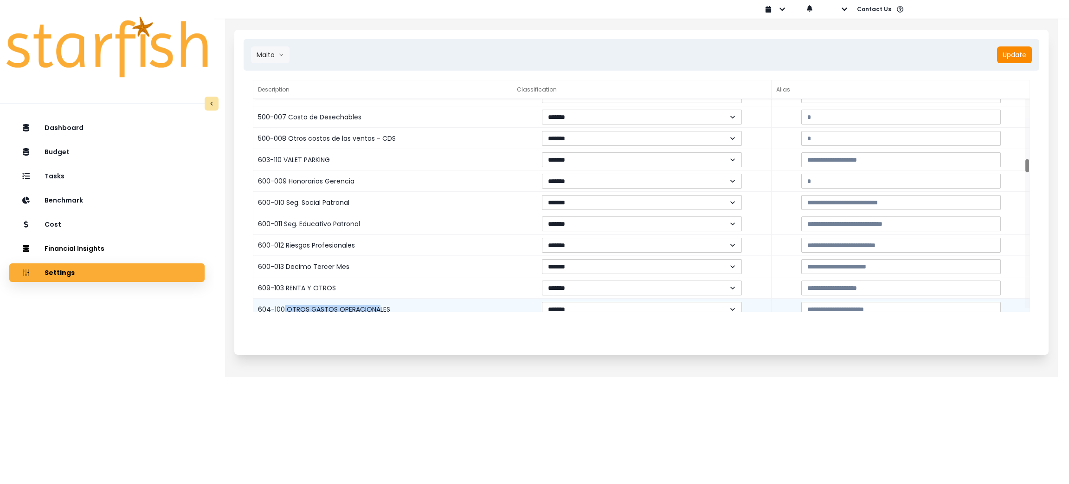
drag, startPoint x: 284, startPoint y: 307, endPoint x: 378, endPoint y: 306, distance: 94.7
click at [378, 306] on div "604-100 OTROS GASTOS OPERACIONALES" at bounding box center [382, 308] width 259 height 21
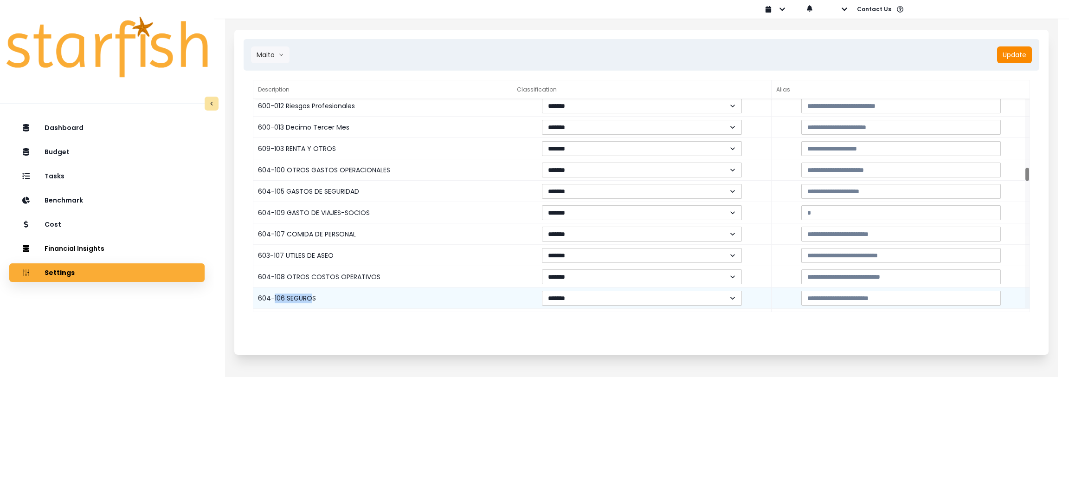
drag, startPoint x: 273, startPoint y: 296, endPoint x: 312, endPoint y: 295, distance: 39.0
click at [312, 295] on div "604-106 SEGUROS" at bounding box center [382, 297] width 259 height 21
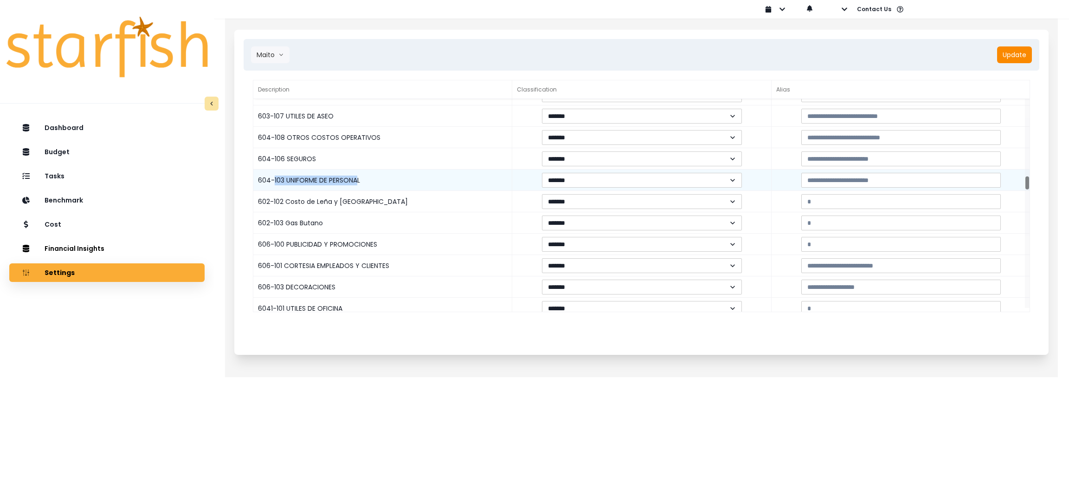
drag, startPoint x: 272, startPoint y: 180, endPoint x: 357, endPoint y: 181, distance: 84.5
click at [357, 181] on div "604-103 UNIFORME DE PERSONAL" at bounding box center [382, 179] width 259 height 21
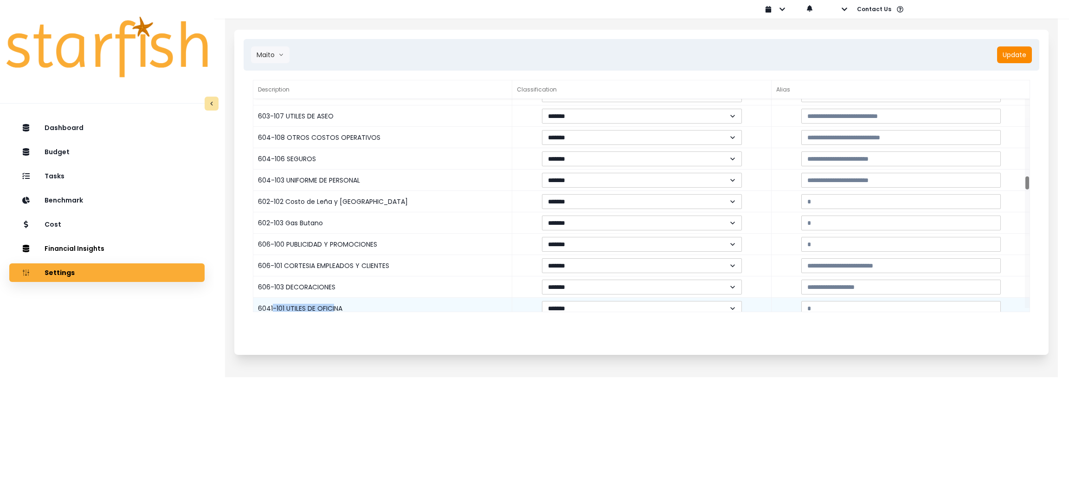
drag, startPoint x: 271, startPoint y: 308, endPoint x: 333, endPoint y: 308, distance: 61.3
click at [333, 308] on div "6041-101 UTILES DE OFICINA" at bounding box center [382, 307] width 259 height 21
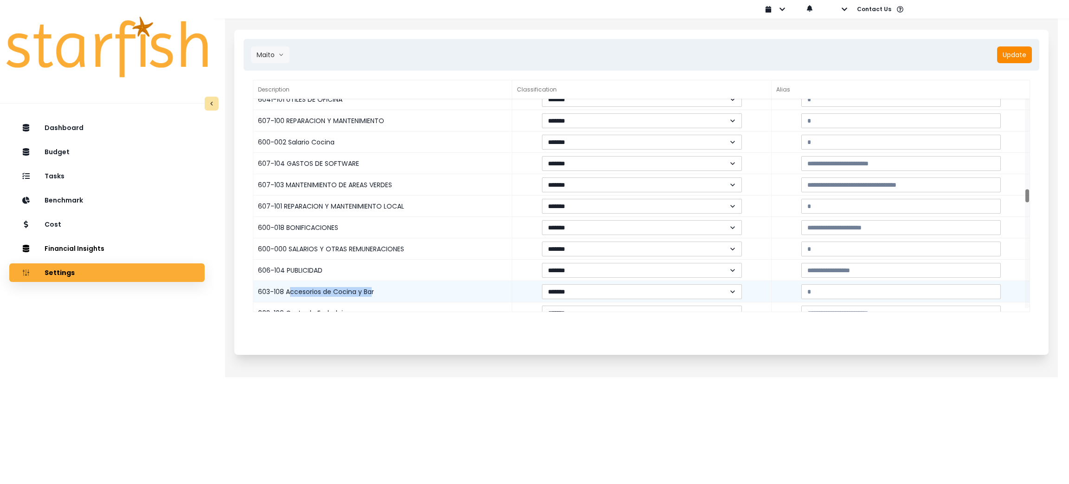
drag, startPoint x: 290, startPoint y: 291, endPoint x: 372, endPoint y: 292, distance: 81.7
click at [372, 292] on div "603-108 Accesorios de Cocina y Bar" at bounding box center [382, 291] width 259 height 21
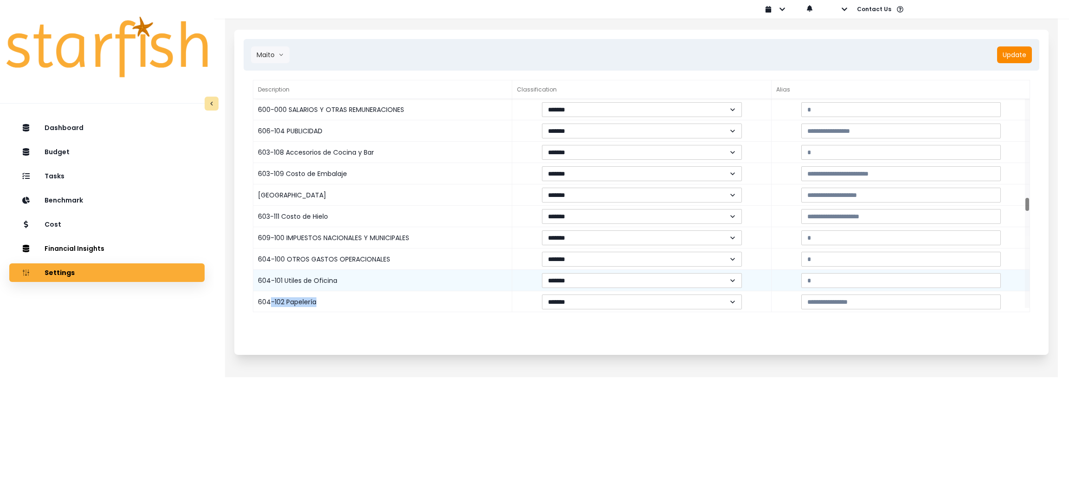
drag, startPoint x: 271, startPoint y: 300, endPoint x: 361, endPoint y: 271, distance: 95.0
click at [339, 303] on div "604-102 Papelería" at bounding box center [382, 301] width 259 height 21
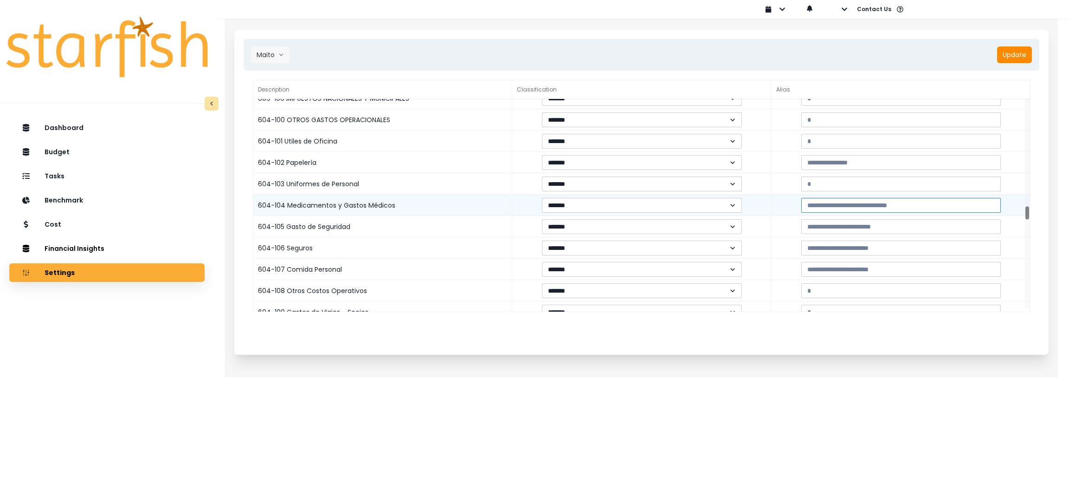
click at [936, 207] on input at bounding box center [901, 205] width 200 height 15
paste input "**********"
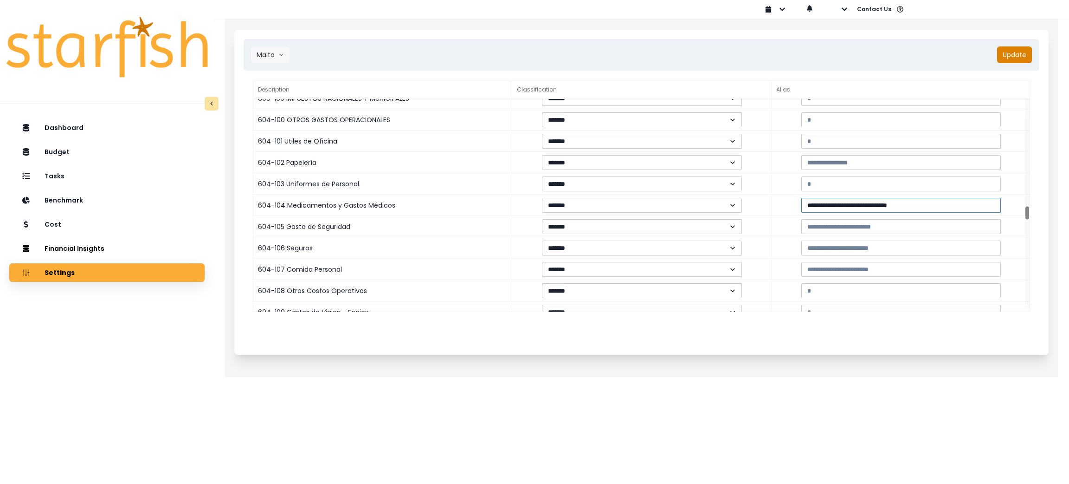
type input "**********"
click at [1021, 55] on button "Update" at bounding box center [1014, 54] width 35 height 17
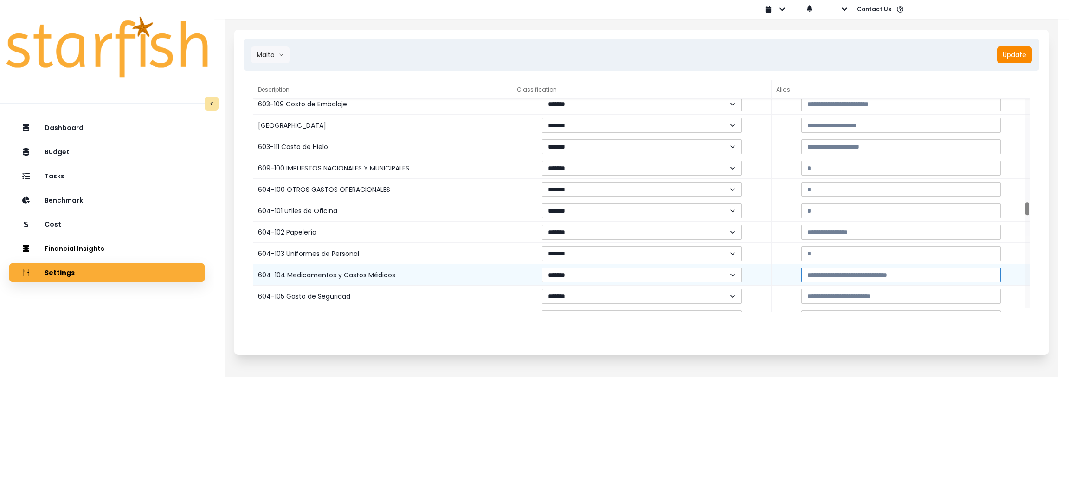
click at [931, 277] on input at bounding box center [901, 274] width 200 height 15
paste input "**********"
type input "**********"
click at [1013, 50] on button "Update" at bounding box center [1014, 54] width 35 height 17
drag, startPoint x: 279, startPoint y: 277, endPoint x: 378, endPoint y: 278, distance: 98.4
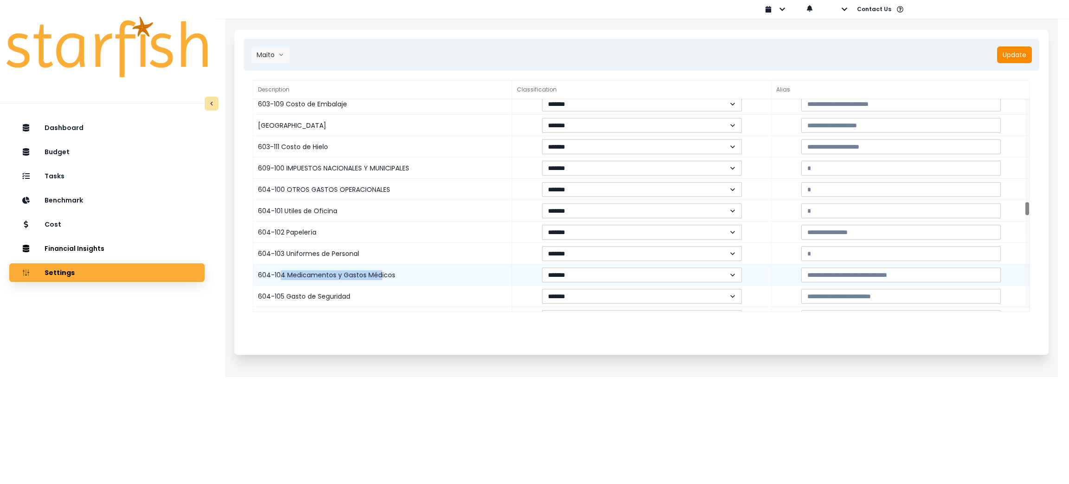
click at [378, 278] on div "604-104 Medicamentos y Gastos Médicos" at bounding box center [382, 274] width 259 height 21
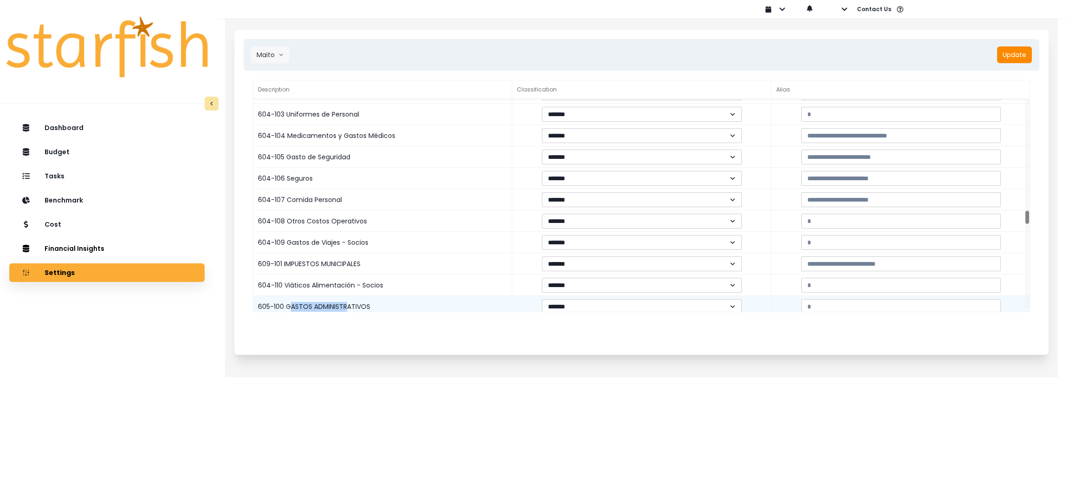
drag, startPoint x: 292, startPoint y: 303, endPoint x: 347, endPoint y: 302, distance: 54.8
click at [347, 302] on div "605-100 GASTOS ADMINISTRATIVOS" at bounding box center [382, 306] width 259 height 21
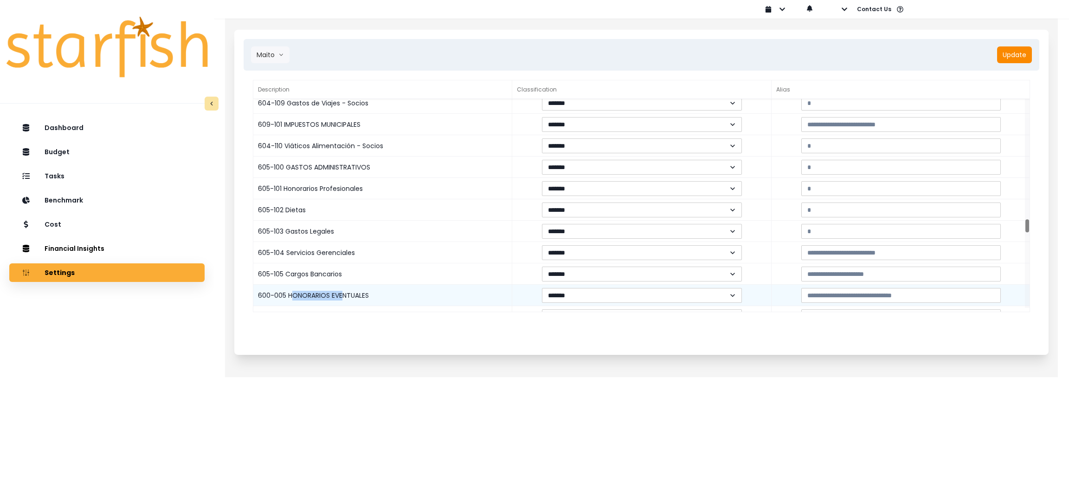
drag, startPoint x: 292, startPoint y: 289, endPoint x: 341, endPoint y: 290, distance: 49.2
click at [341, 290] on div "600-005 HONORARIOS EVENTUALES" at bounding box center [382, 294] width 259 height 21
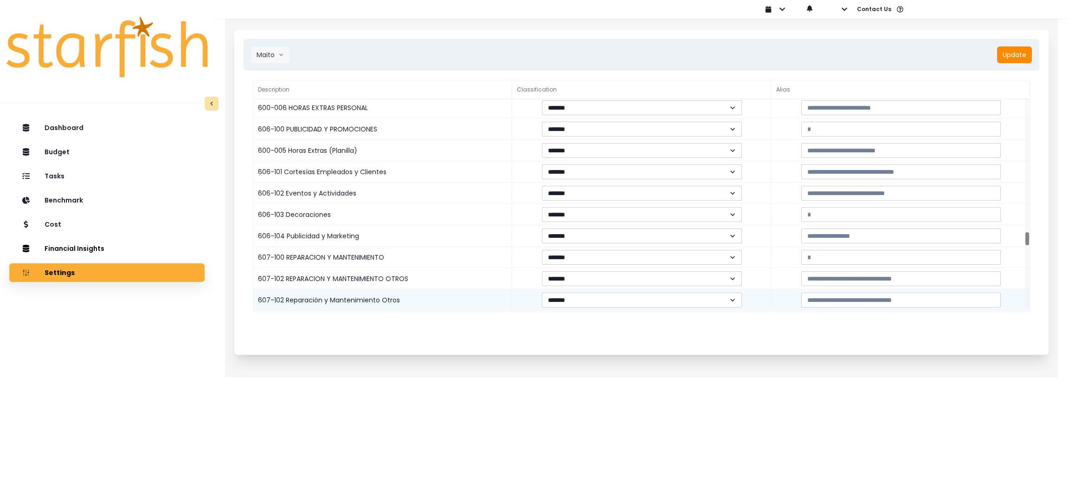
click at [304, 292] on div "607-102 Reparación y Mantenimiento Otros" at bounding box center [382, 299] width 259 height 21
drag, startPoint x: 291, startPoint y: 295, endPoint x: 386, endPoint y: 297, distance: 94.7
click at [386, 297] on div "607-102 Reparación y Mantenimiento Otros" at bounding box center [382, 299] width 259 height 21
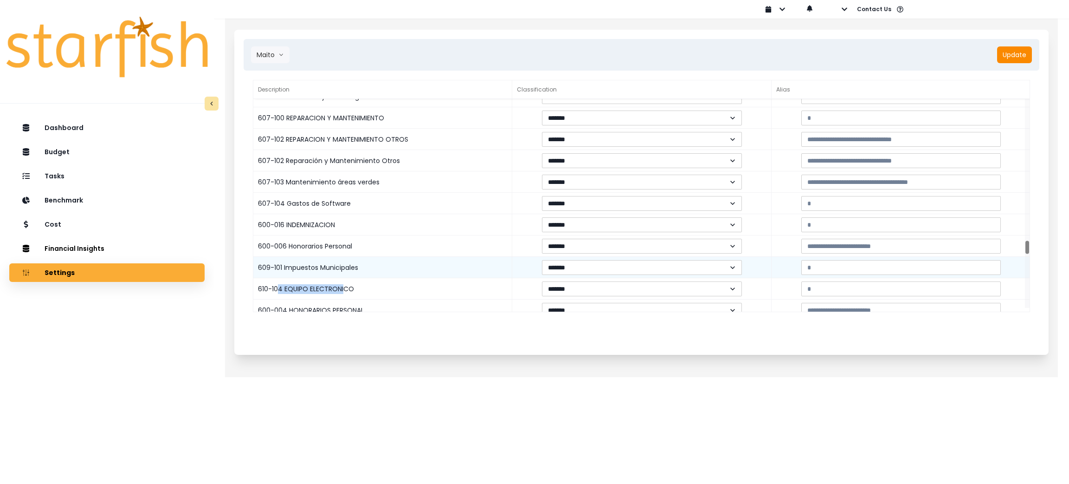
drag, startPoint x: 279, startPoint y: 286, endPoint x: 349, endPoint y: 274, distance: 71.1
click at [341, 287] on div "610-104 EQUIPO ELECTRONICO" at bounding box center [382, 288] width 259 height 21
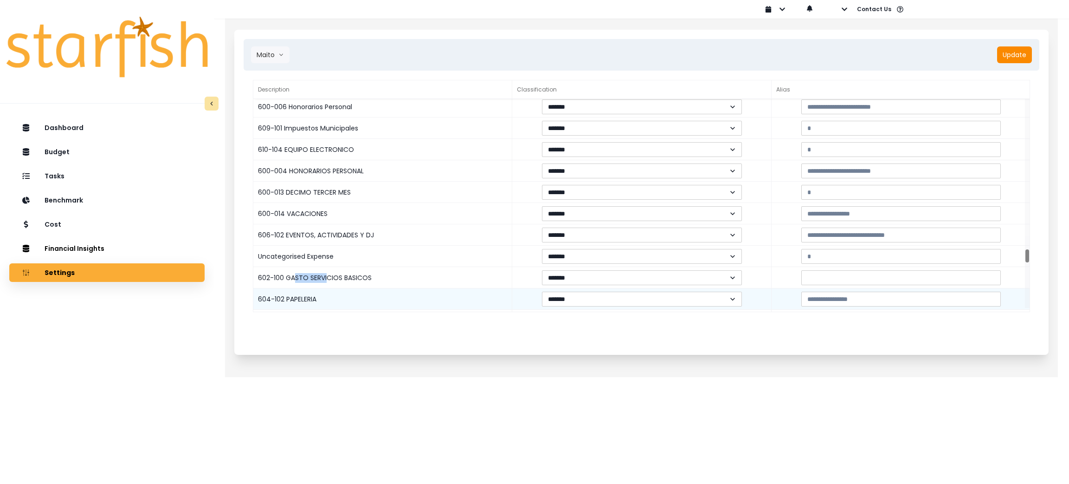
drag, startPoint x: 293, startPoint y: 275, endPoint x: 308, endPoint y: 289, distance: 20.0
click at [328, 275] on div "602-100 GASTO SERVICIOS BASICOS" at bounding box center [382, 277] width 259 height 21
drag, startPoint x: 285, startPoint y: 297, endPoint x: 320, endPoint y: 297, distance: 34.8
click at [320, 297] on div "604-102 PAPELERIA" at bounding box center [382, 298] width 259 height 21
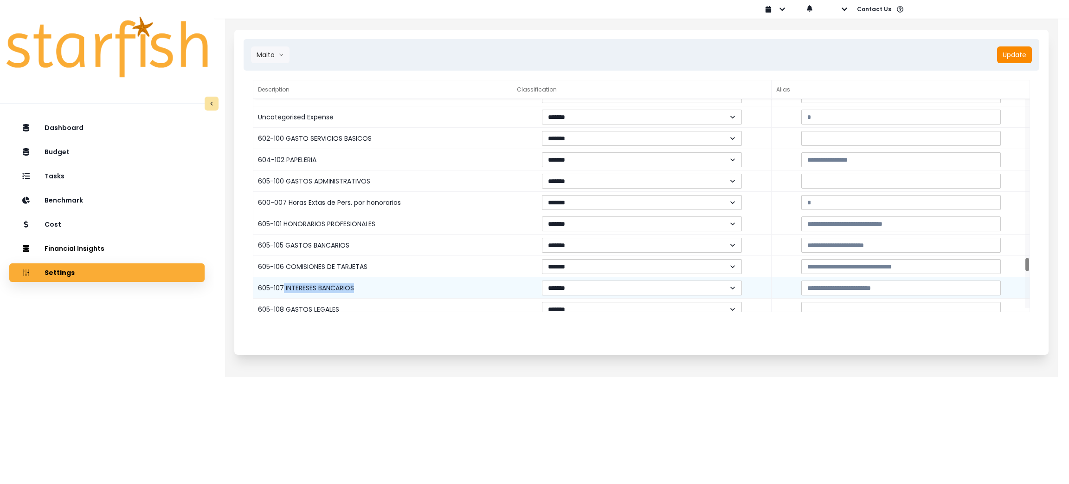
drag, startPoint x: 284, startPoint y: 284, endPoint x: 357, endPoint y: 283, distance: 73.3
click at [357, 283] on div "605-107 INTERESES BANCARIOS" at bounding box center [382, 287] width 259 height 21
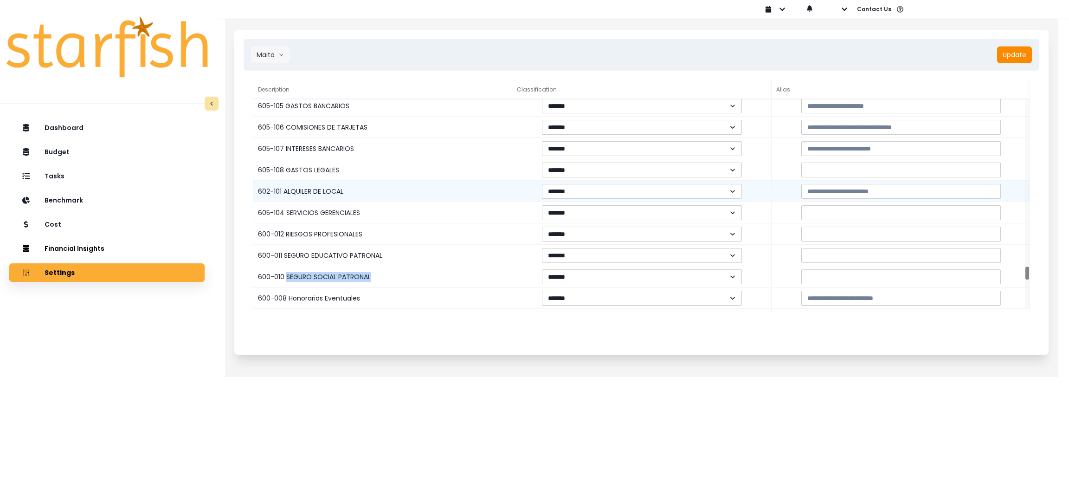
drag, startPoint x: 285, startPoint y: 280, endPoint x: 437, endPoint y: 190, distance: 175.8
click at [400, 274] on div "600-010 SEGURO SOCIAL PATRONAL" at bounding box center [382, 276] width 259 height 21
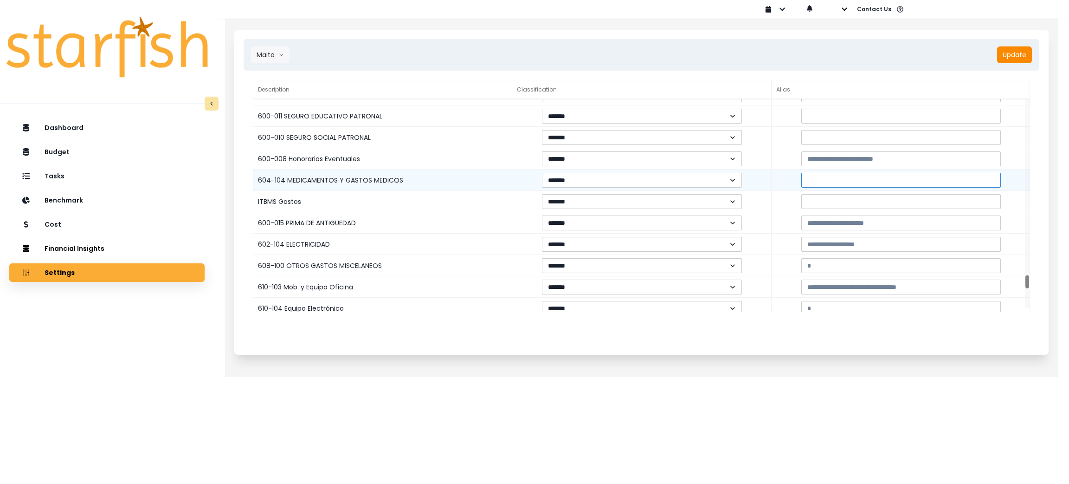
click at [843, 180] on input at bounding box center [901, 180] width 200 height 15
paste input "**********"
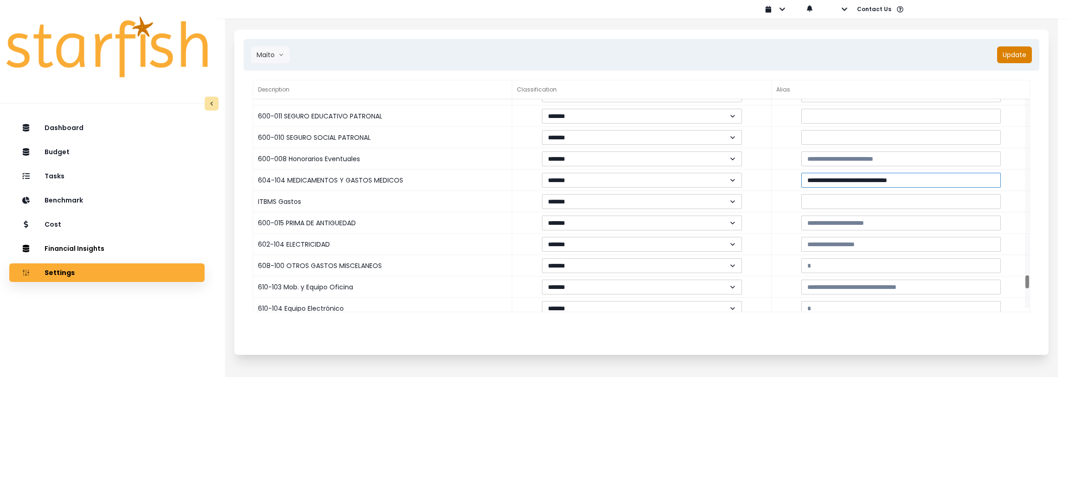
type input "**********"
click at [1009, 53] on button "Update" at bounding box center [1014, 54] width 35 height 17
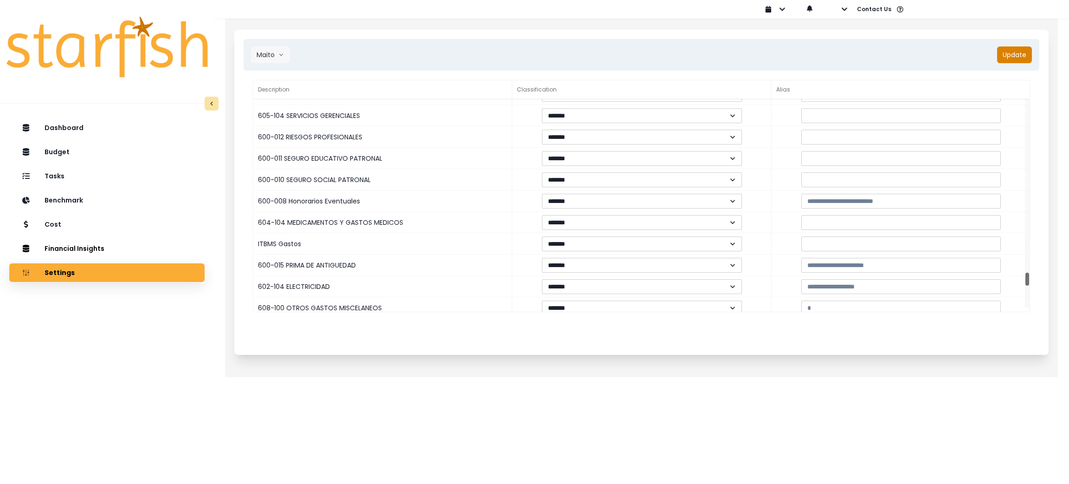
drag, startPoint x: 1026, startPoint y: 106, endPoint x: 1021, endPoint y: 279, distance: 173.6
click at [1021, 279] on div "602-101 ALQUILER DE LOCAL ******* ******* 605-104 SERVICIOS GERENCIALES *******…" at bounding box center [641, 205] width 776 height 213
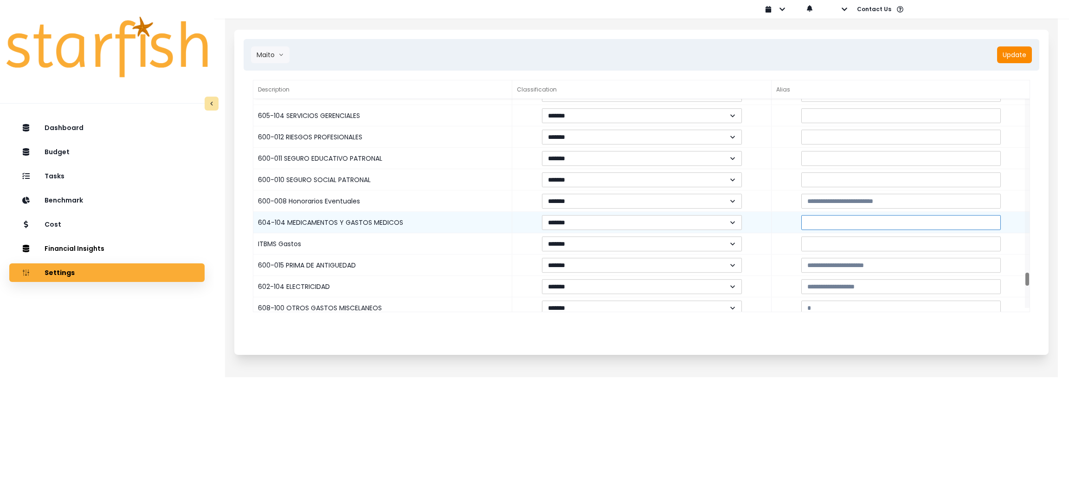
click at [865, 224] on input at bounding box center [901, 222] width 200 height 15
paste input "**********"
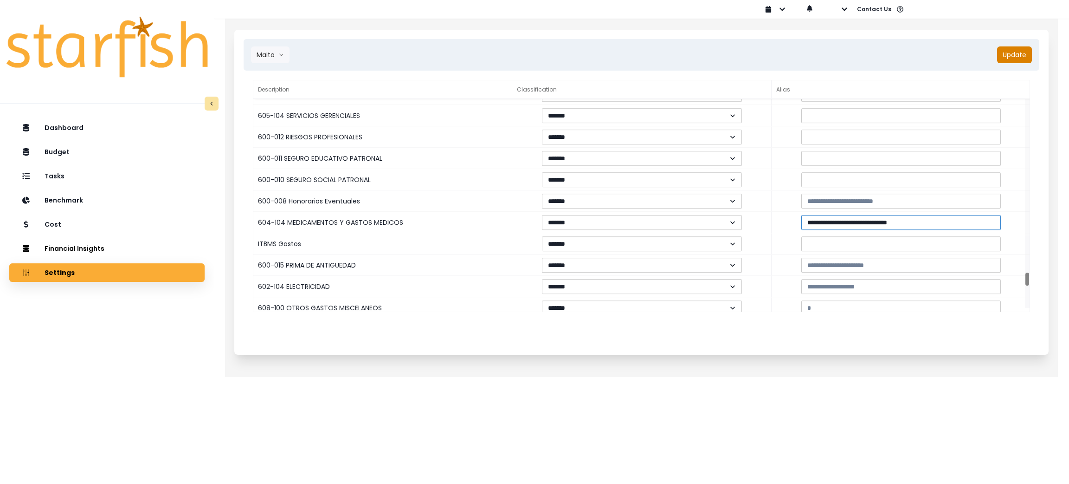
type input "**********"
click at [1019, 55] on button "Update" at bounding box center [1014, 54] width 35 height 17
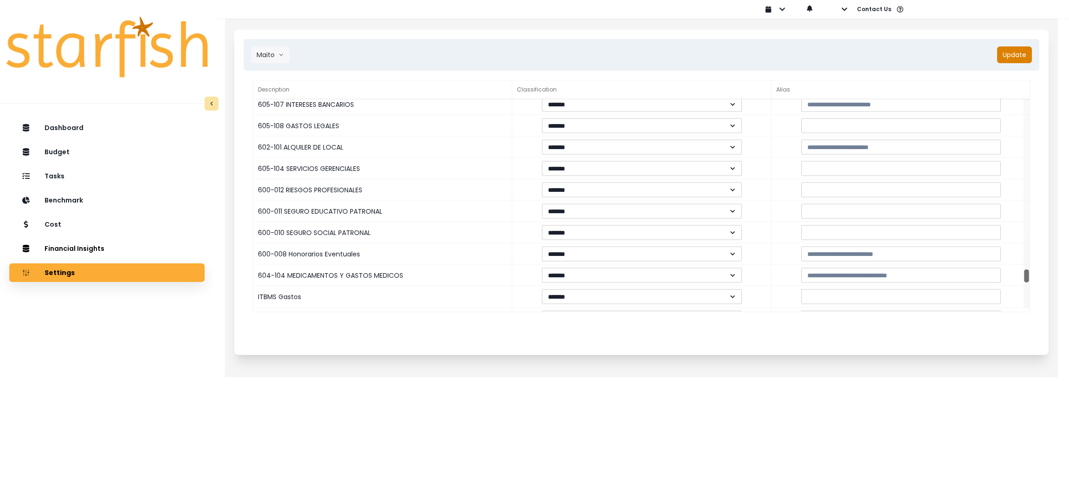
drag, startPoint x: 1026, startPoint y: 105, endPoint x: 1026, endPoint y: 275, distance: 169.8
click at [1026, 275] on div at bounding box center [1026, 275] width 5 height 13
click at [278, 52] on icon "arrow down line" at bounding box center [281, 54] width 6 height 9
click at [277, 74] on span "[PERSON_NAME]" at bounding box center [283, 74] width 53 height 9
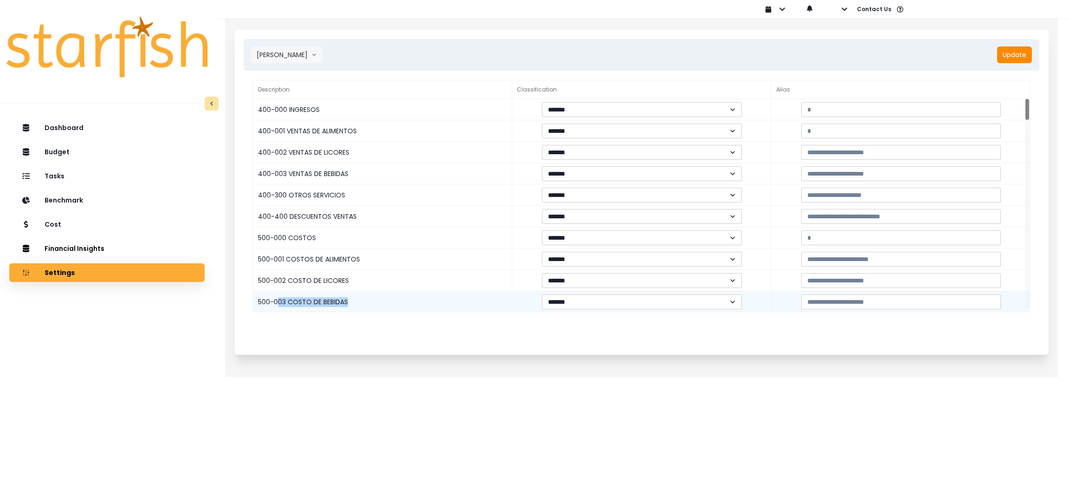
drag, startPoint x: 279, startPoint y: 302, endPoint x: 366, endPoint y: 302, distance: 87.2
click at [366, 302] on div "500-003 COSTO DE BEBIDAS" at bounding box center [382, 301] width 259 height 21
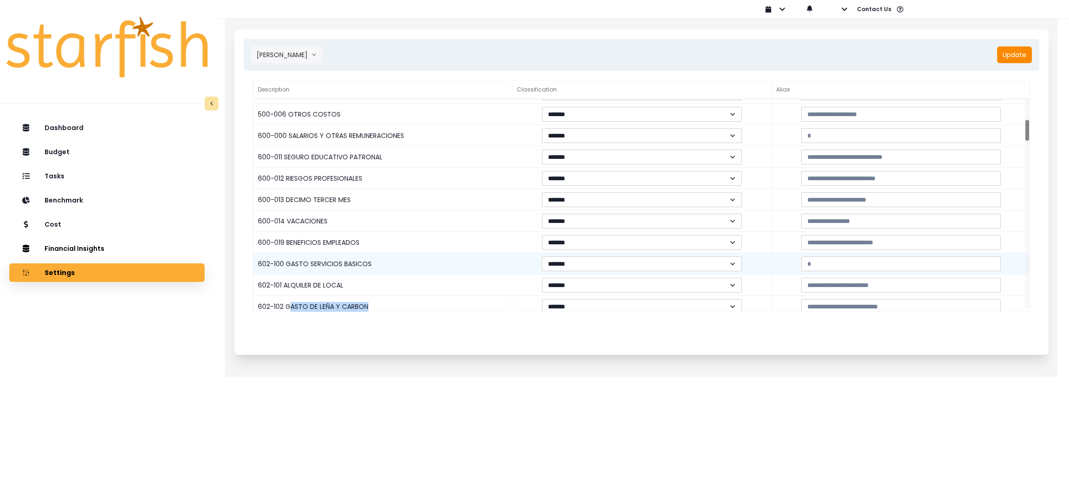
drag, startPoint x: 289, startPoint y: 303, endPoint x: 402, endPoint y: 268, distance: 118.9
click at [391, 300] on div "602-102 GASTO DE LEÑA Y CARBON" at bounding box center [382, 306] width 259 height 21
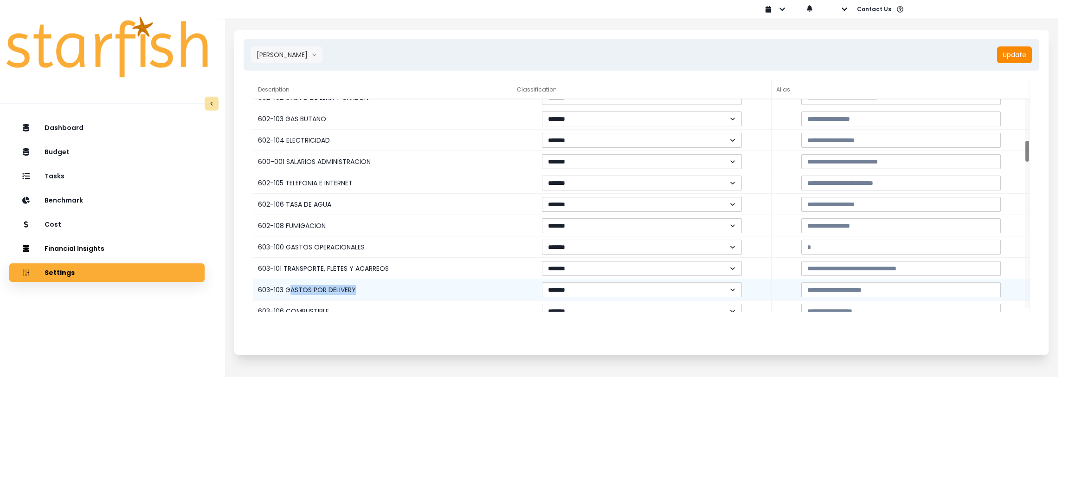
drag, startPoint x: 290, startPoint y: 287, endPoint x: 381, endPoint y: 287, distance: 90.0
click at [381, 287] on div "603-103 GASTOS POR DELIVERY" at bounding box center [382, 289] width 259 height 21
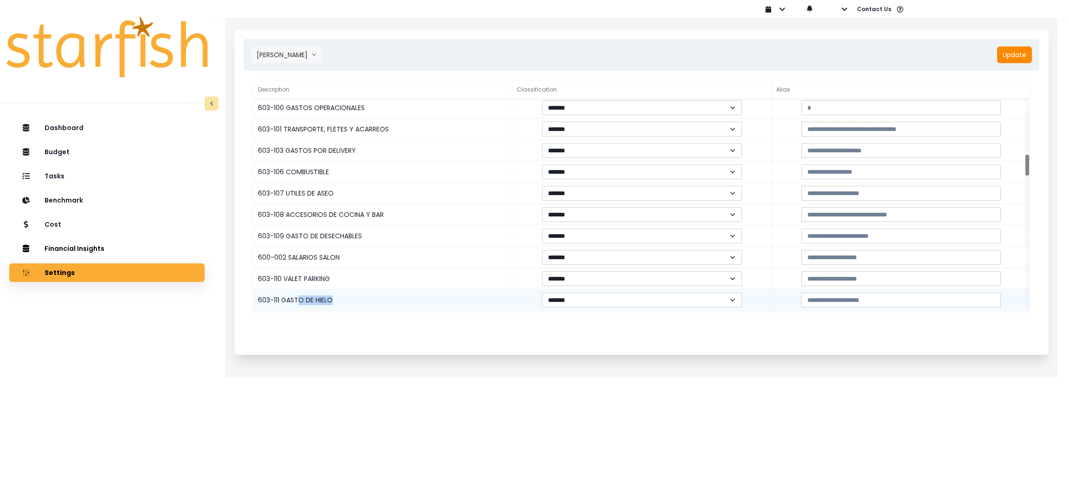
drag, startPoint x: 297, startPoint y: 296, endPoint x: 363, endPoint y: 296, distance: 65.9
click at [363, 296] on div "603-111 GASTO DE HIELO" at bounding box center [382, 299] width 259 height 21
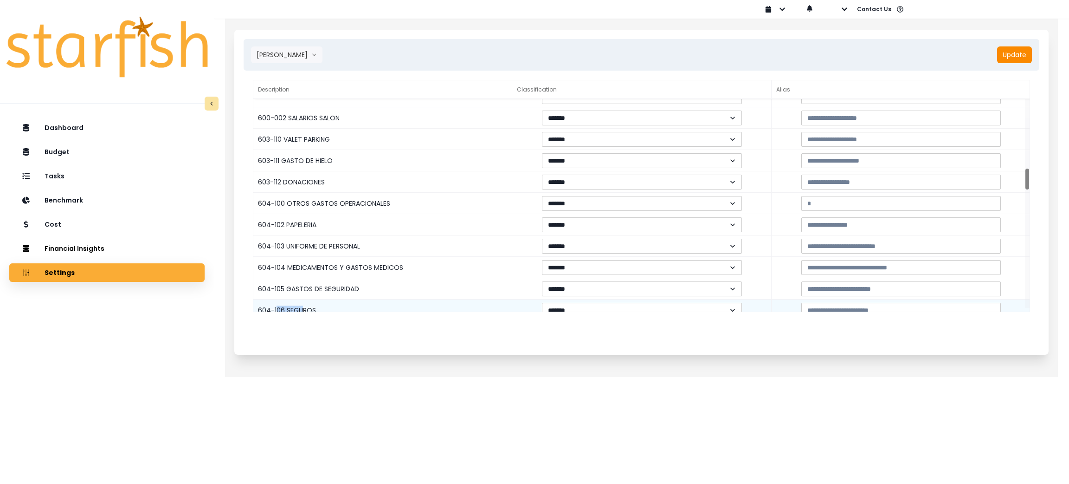
drag, startPoint x: 275, startPoint y: 303, endPoint x: 303, endPoint y: 303, distance: 28.3
click at [303, 303] on div "604-106 SEGUROS" at bounding box center [382, 309] width 259 height 21
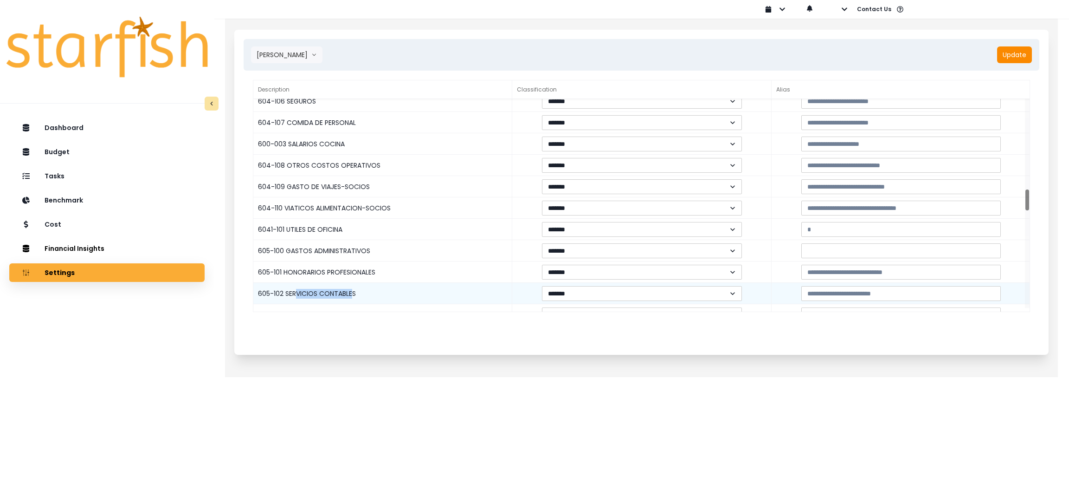
drag, startPoint x: 297, startPoint y: 295, endPoint x: 352, endPoint y: 295, distance: 54.3
click at [352, 295] on div "605-102 SERVICIOS CONTABLES" at bounding box center [382, 293] width 259 height 21
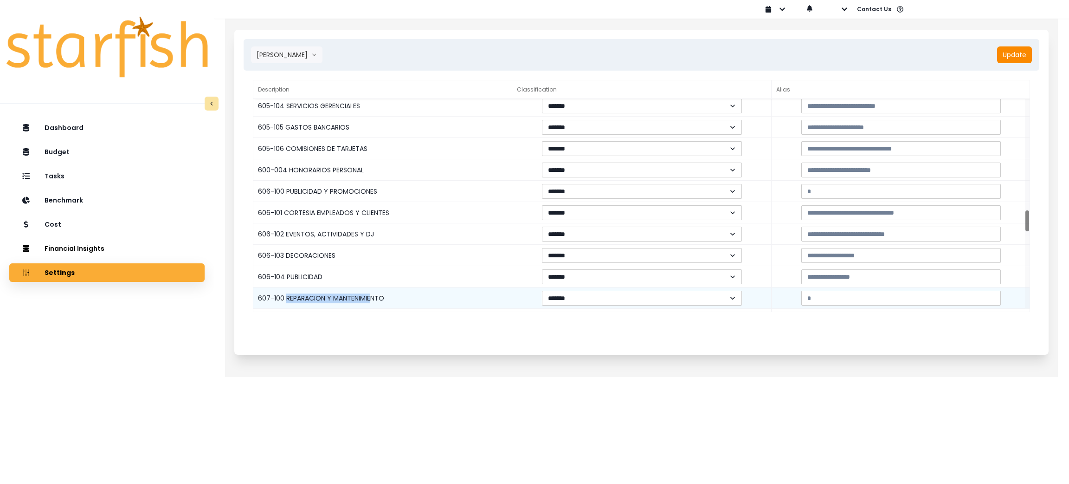
drag, startPoint x: 287, startPoint y: 297, endPoint x: 372, endPoint y: 302, distance: 84.6
click at [372, 302] on div "607-100 REPARACION Y MANTENIMIENTO" at bounding box center [382, 297] width 259 height 21
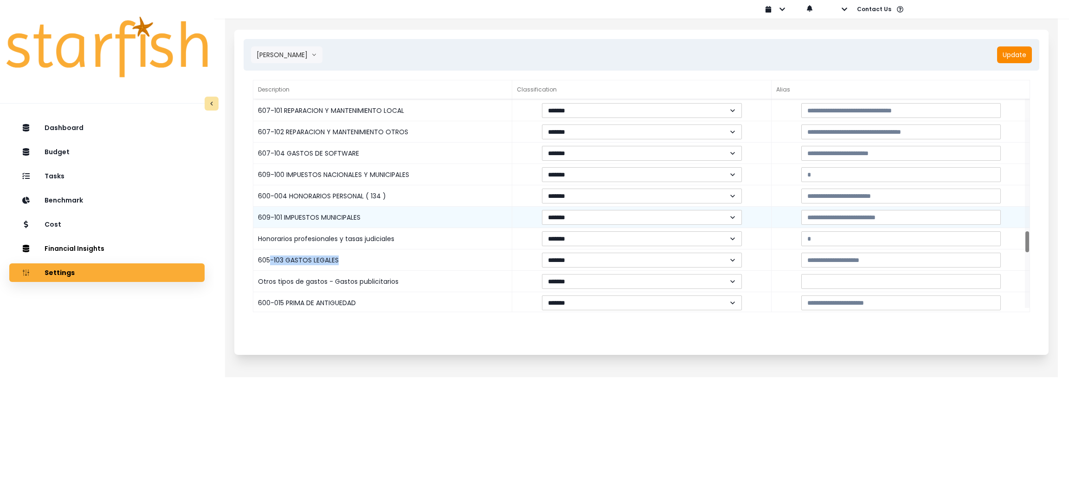
drag, startPoint x: 268, startPoint y: 260, endPoint x: 410, endPoint y: 219, distance: 147.2
click at [382, 262] on div "605-103 GASTOS LEGALES" at bounding box center [382, 259] width 259 height 21
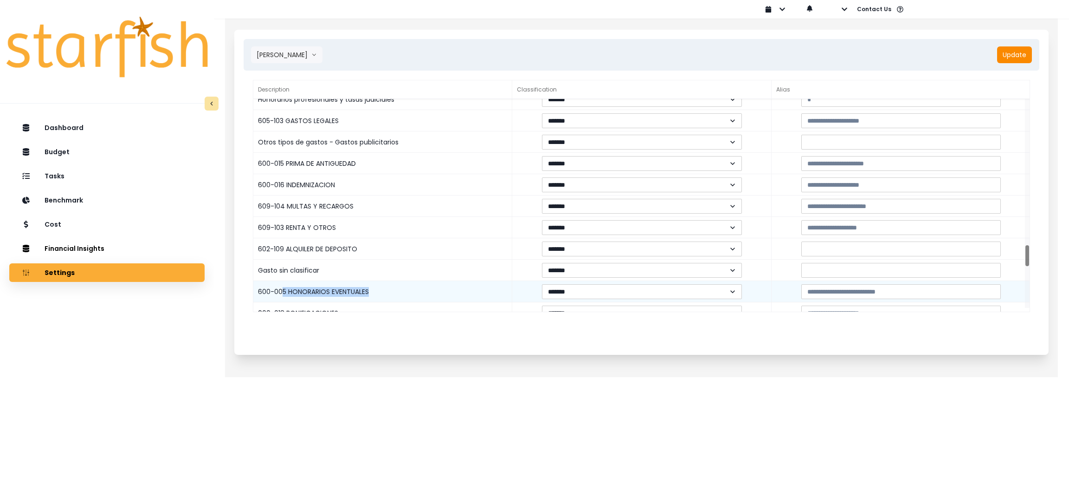
drag, startPoint x: 283, startPoint y: 286, endPoint x: 367, endPoint y: 288, distance: 84.0
click at [367, 288] on div "600-005 HONORARIOS EVENTUALES" at bounding box center [382, 291] width 259 height 21
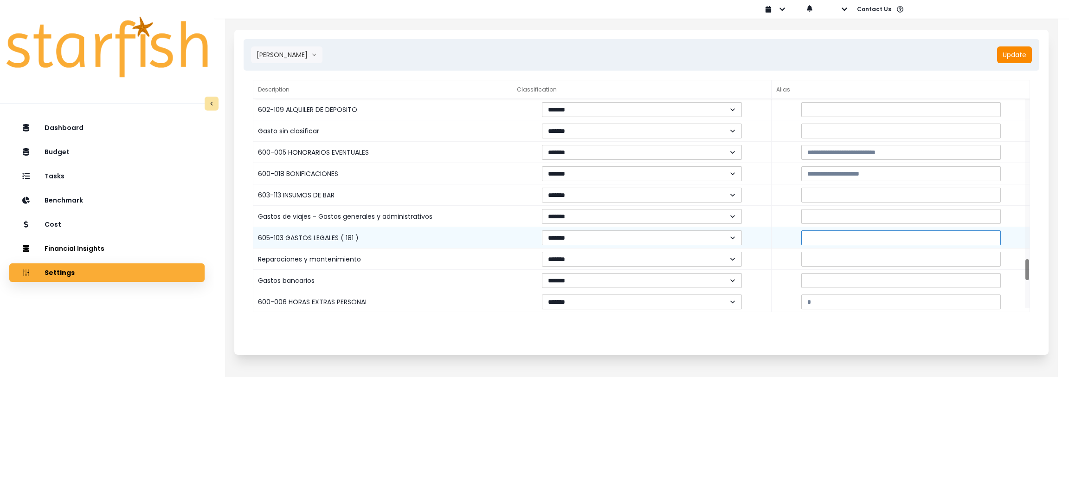
click at [829, 235] on input at bounding box center [901, 237] width 200 height 15
paste input "**********"
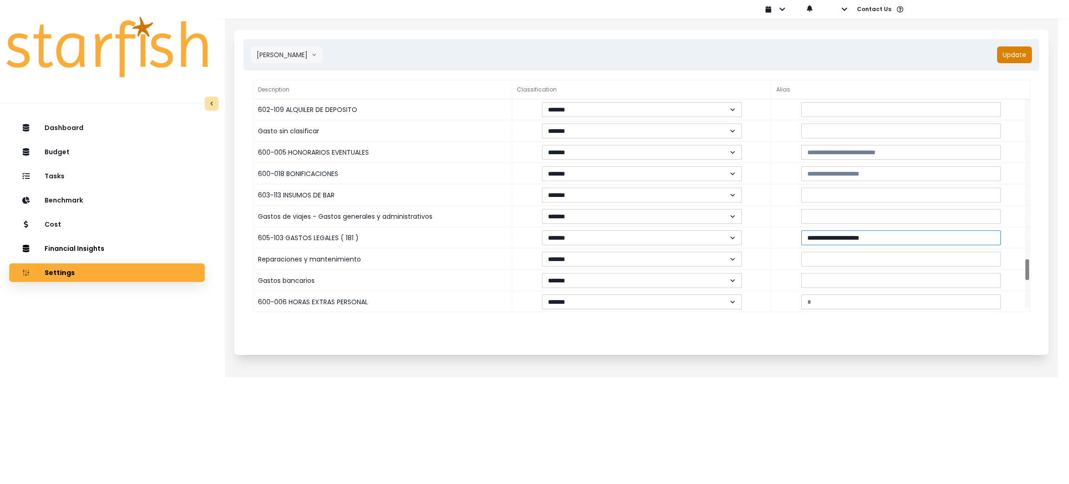
type input "**********"
click at [1021, 55] on button "Update" at bounding box center [1014, 54] width 35 height 17
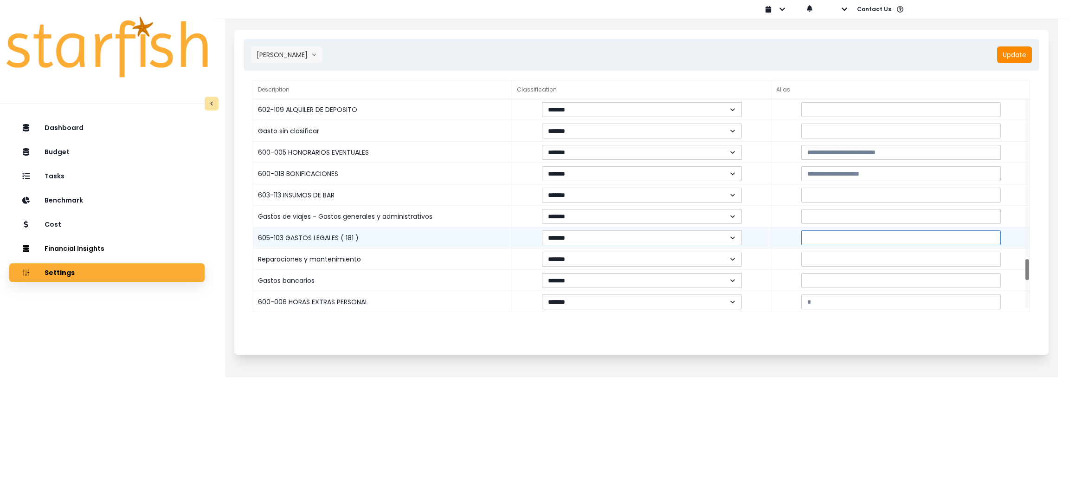
click at [829, 239] on input at bounding box center [901, 237] width 200 height 15
paste input "**********"
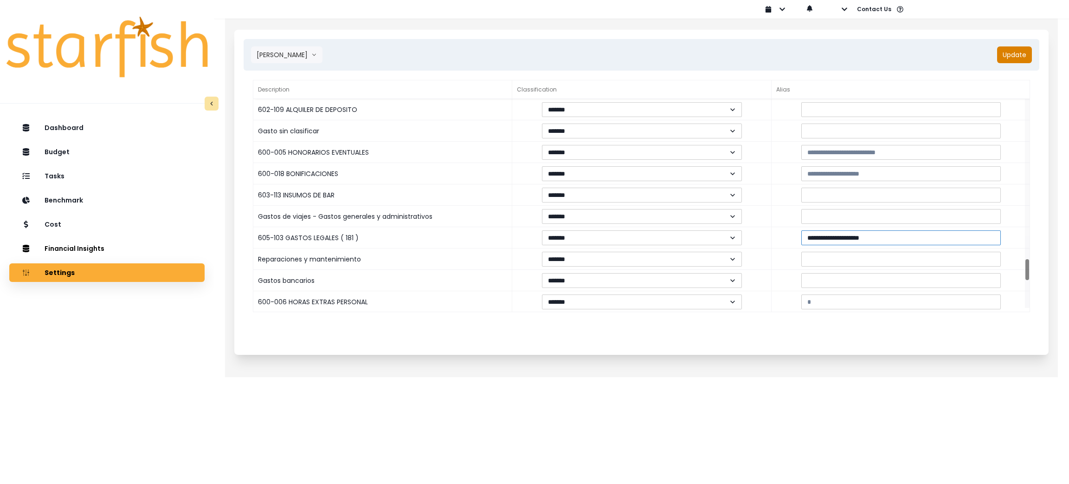
type input "**********"
click at [1003, 55] on button "Update" at bounding box center [1014, 54] width 35 height 17
click at [282, 60] on button "[PERSON_NAME]" at bounding box center [286, 54] width 71 height 17
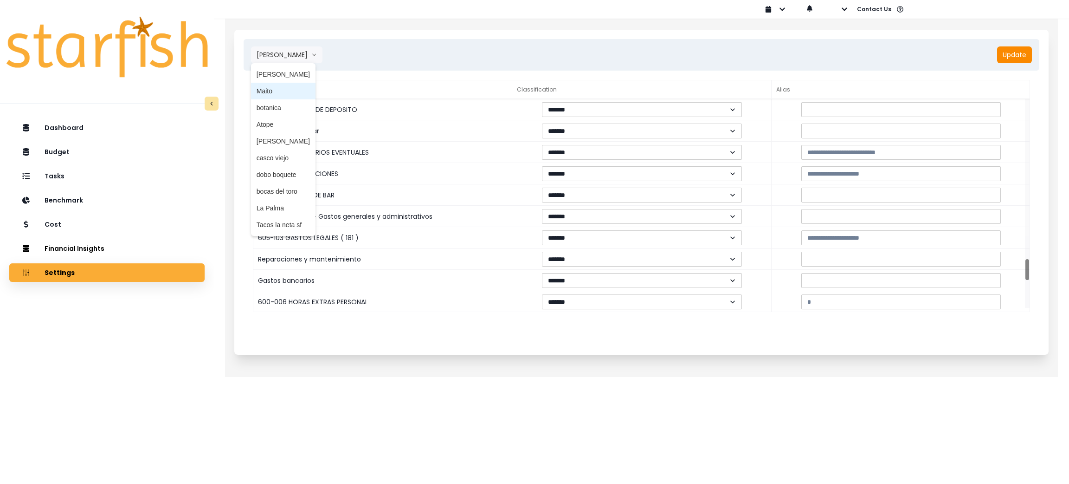
click at [278, 91] on span "Maito" at bounding box center [283, 90] width 53 height 9
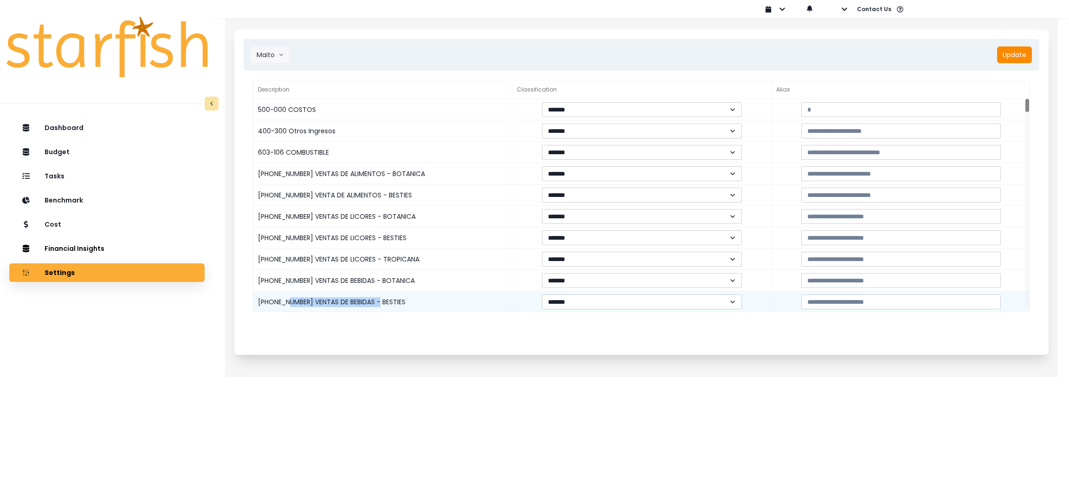
drag, startPoint x: 290, startPoint y: 300, endPoint x: 377, endPoint y: 304, distance: 87.3
click at [377, 304] on div "400-003-2 VENTAS DE BEBIDAS - BESTIES" at bounding box center [382, 301] width 259 height 21
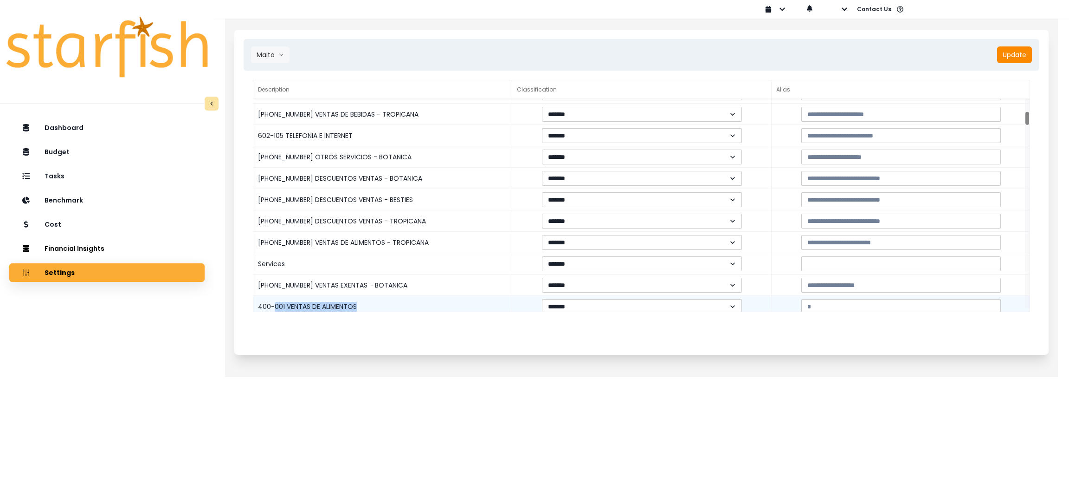
drag, startPoint x: 276, startPoint y: 304, endPoint x: 410, endPoint y: 297, distance: 133.8
click at [397, 306] on div "400-001 VENTAS DE ALIMENTOS" at bounding box center [382, 306] width 259 height 21
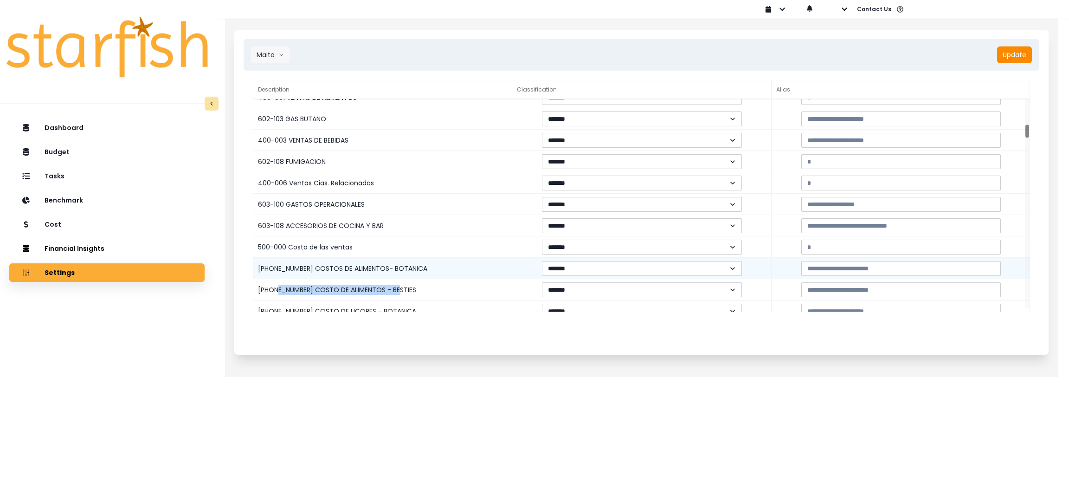
drag, startPoint x: 278, startPoint y: 285, endPoint x: 405, endPoint y: 276, distance: 127.1
click at [397, 292] on div "500-001-2 COSTO DE ALIMENTOS - BESTIES" at bounding box center [382, 289] width 259 height 21
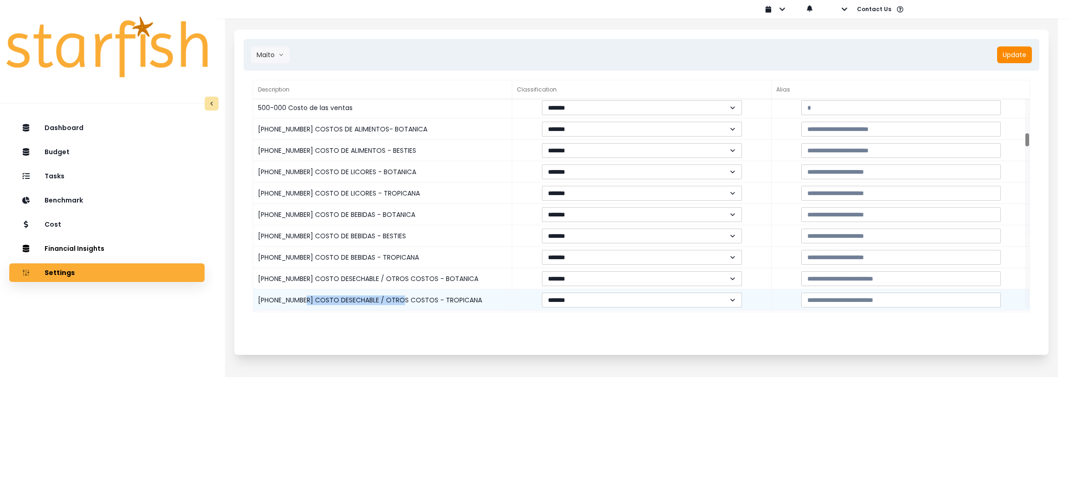
drag, startPoint x: 306, startPoint y: 297, endPoint x: 403, endPoint y: 298, distance: 97.5
click at [403, 298] on div "500-004-3 COSTO DESECHABLE / OTROS COSTOS - TROPICANA" at bounding box center [382, 299] width 259 height 21
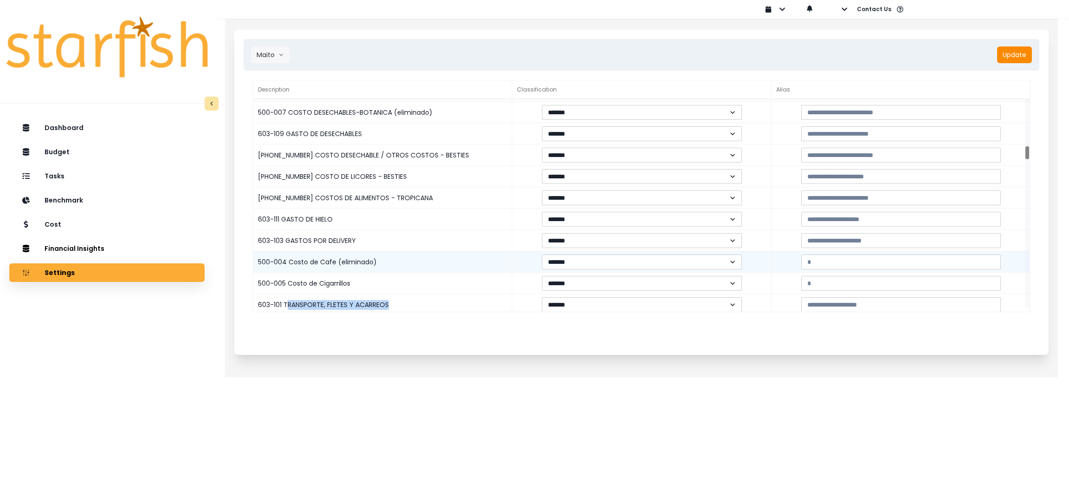
drag, startPoint x: 285, startPoint y: 303, endPoint x: 430, endPoint y: 257, distance: 151.5
click at [400, 309] on div "603-101 TRANSPORTE, FLETES Y ACARREOS" at bounding box center [382, 304] width 259 height 21
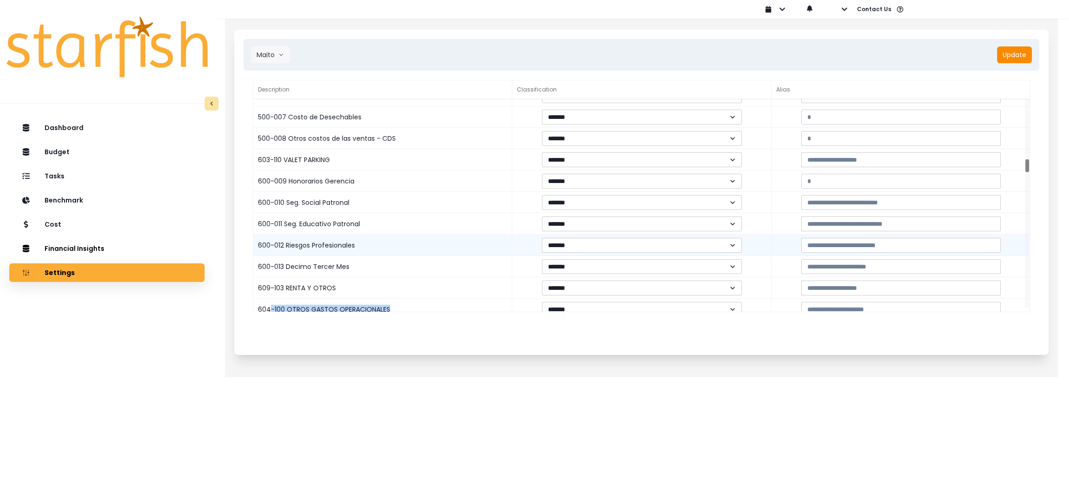
drag, startPoint x: 269, startPoint y: 309, endPoint x: 426, endPoint y: 247, distance: 169.2
click at [395, 309] on div "604-100 OTROS GASTOS OPERACIONALES" at bounding box center [382, 308] width 259 height 21
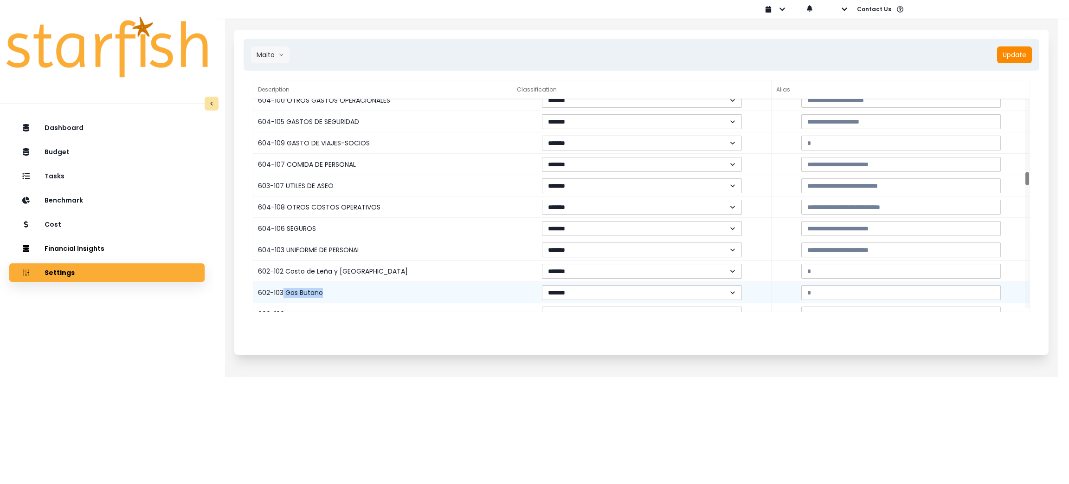
drag, startPoint x: 282, startPoint y: 291, endPoint x: 374, endPoint y: 295, distance: 92.9
click at [374, 295] on div "602-103 Gas Butano" at bounding box center [382, 292] width 259 height 21
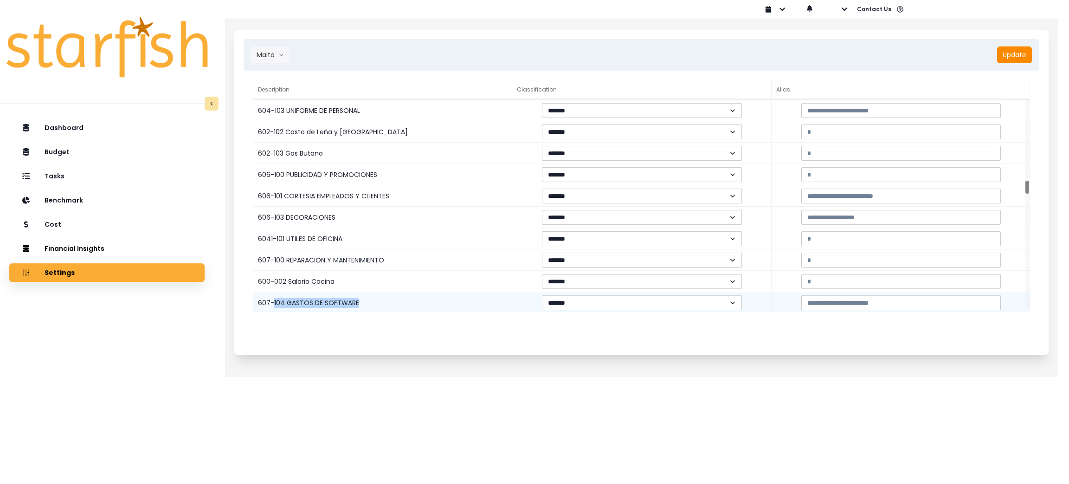
drag, startPoint x: 274, startPoint y: 304, endPoint x: 378, endPoint y: 308, distance: 104.5
click at [377, 309] on div "607-104 GASTOS DE SOFTWARE" at bounding box center [382, 302] width 259 height 21
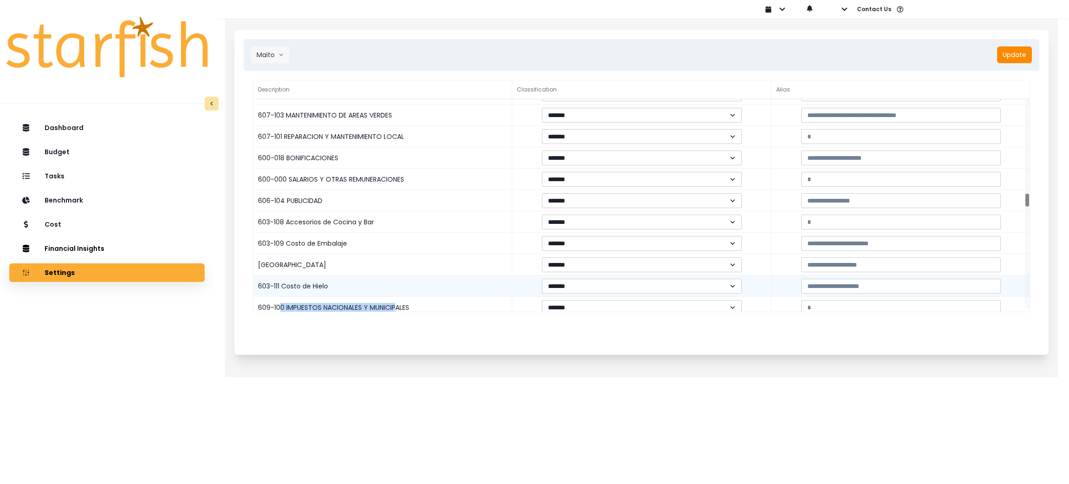
drag, startPoint x: 282, startPoint y: 304, endPoint x: 400, endPoint y: 293, distance: 118.9
click at [395, 306] on div "609-100 IMPUESTOS NACIONALES Y MUNICIPALES" at bounding box center [382, 307] width 259 height 21
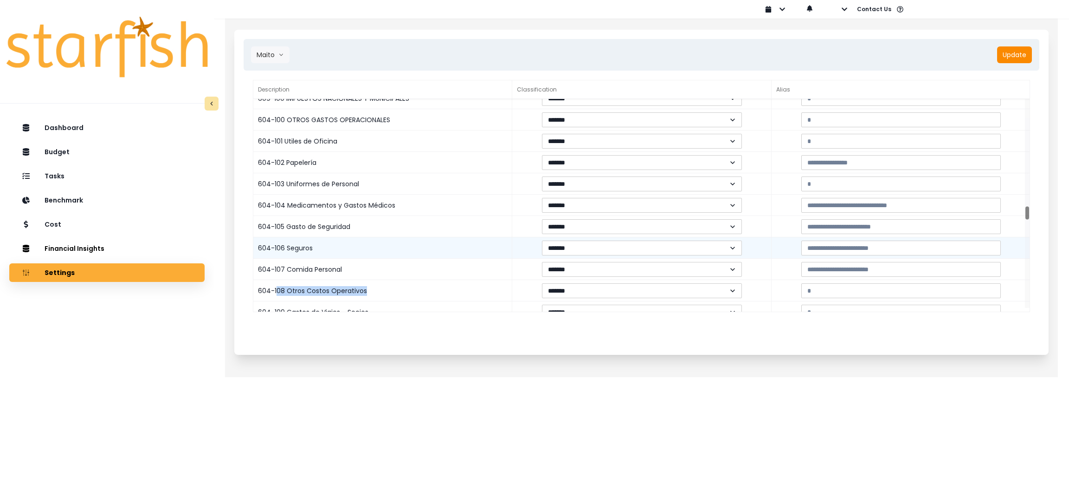
drag, startPoint x: 277, startPoint y: 291, endPoint x: 427, endPoint y: 252, distance: 155.3
click at [381, 288] on div "604-108 Otros Costos Operativos" at bounding box center [382, 290] width 259 height 21
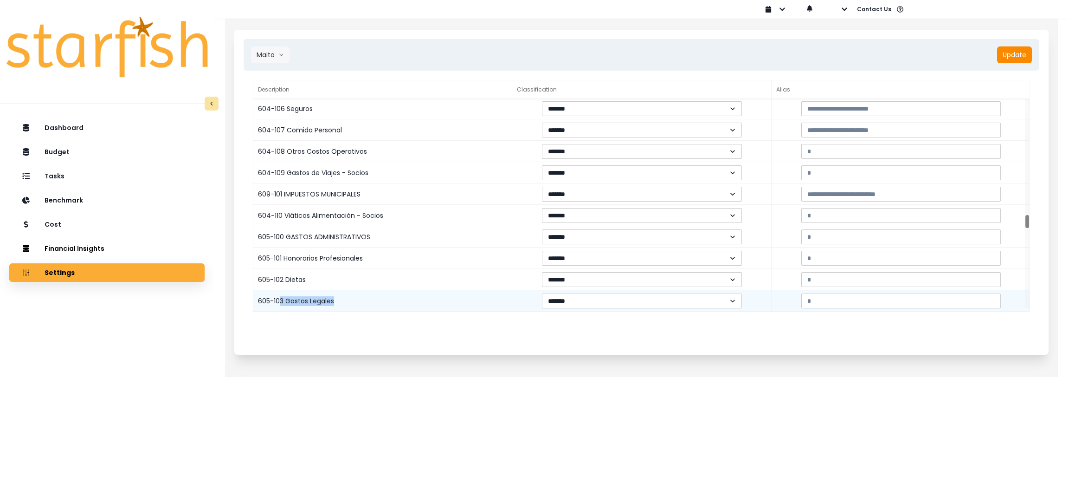
drag, startPoint x: 279, startPoint y: 300, endPoint x: 368, endPoint y: 300, distance: 88.6
click at [366, 302] on div "605-103 Gastos Legales" at bounding box center [382, 300] width 259 height 21
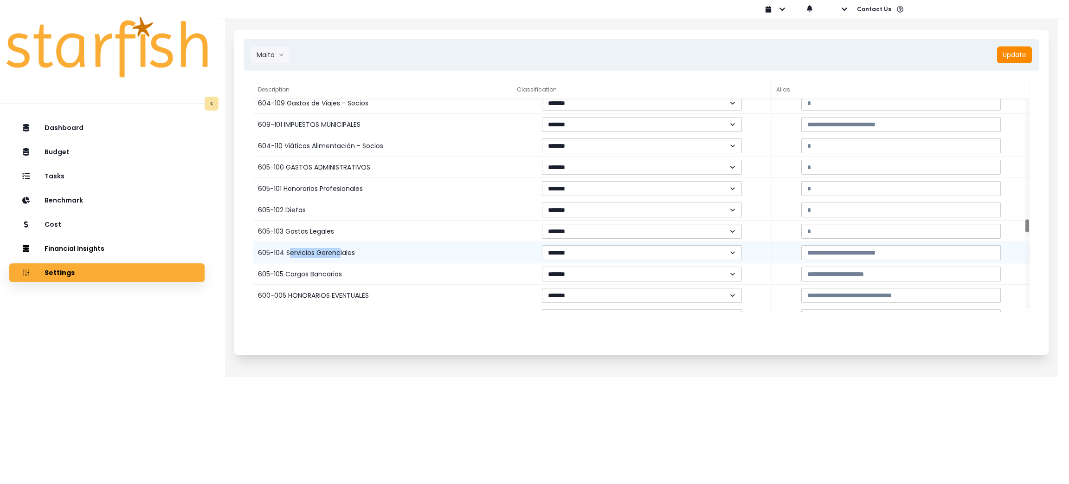
drag, startPoint x: 290, startPoint y: 252, endPoint x: 339, endPoint y: 254, distance: 48.8
click at [339, 254] on div "605-104 Servicios Gerenciales" at bounding box center [382, 252] width 259 height 21
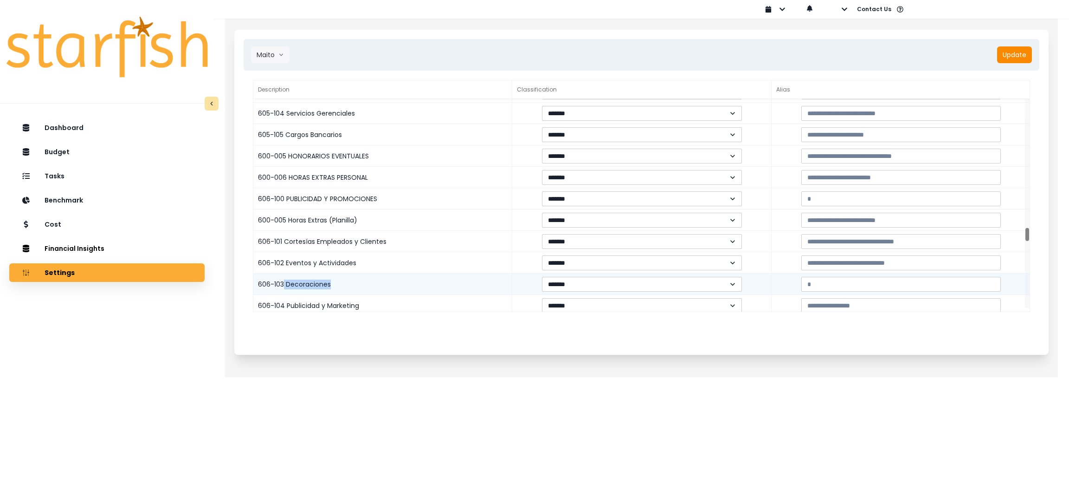
drag, startPoint x: 283, startPoint y: 284, endPoint x: 344, endPoint y: 289, distance: 61.9
click at [344, 289] on div "606-103 Decoraciones" at bounding box center [382, 283] width 259 height 21
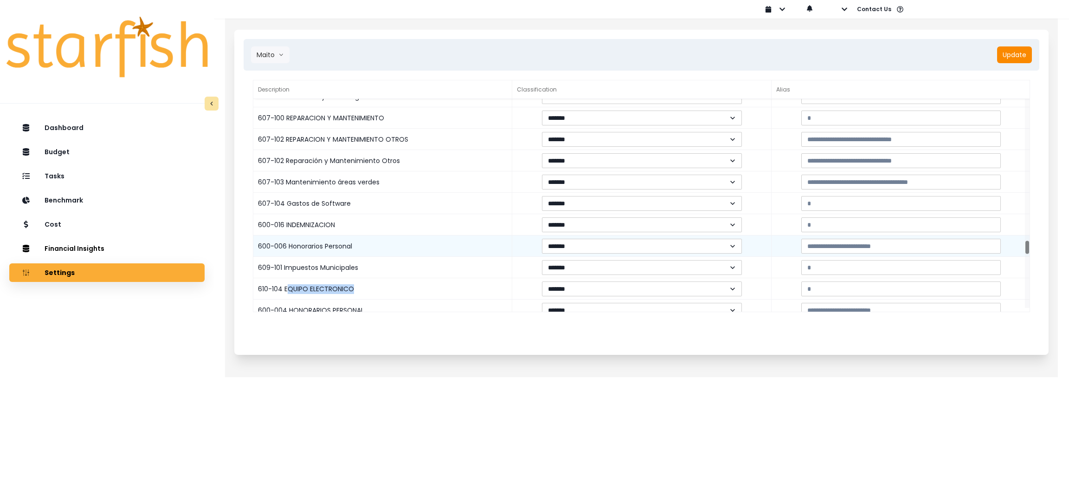
drag, startPoint x: 289, startPoint y: 286, endPoint x: 432, endPoint y: 235, distance: 152.8
click at [391, 291] on div "610-104 EQUIPO ELECTRONICO" at bounding box center [382, 288] width 259 height 21
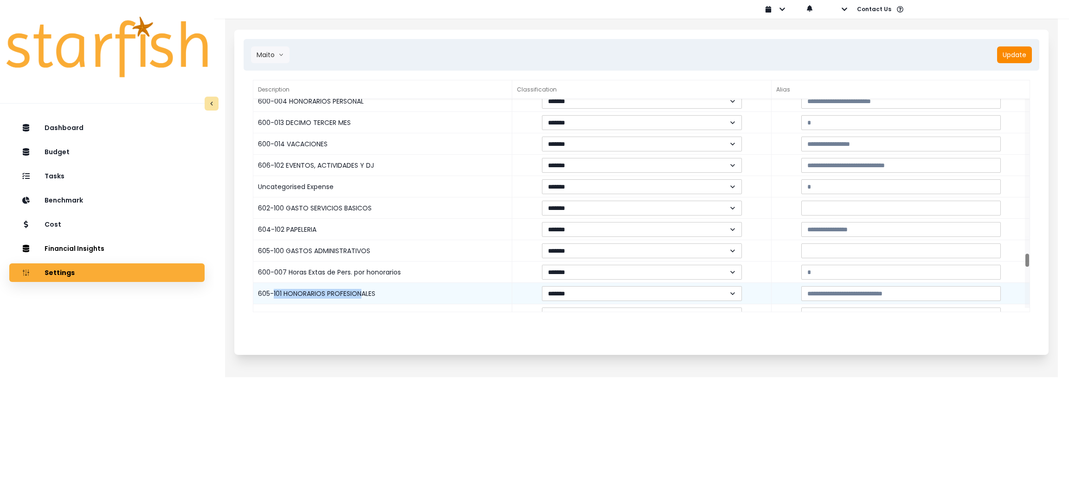
drag, startPoint x: 272, startPoint y: 290, endPoint x: 367, endPoint y: 297, distance: 95.4
click at [361, 302] on div "605-101 HONORARIOS PROFESIONALES" at bounding box center [382, 293] width 259 height 21
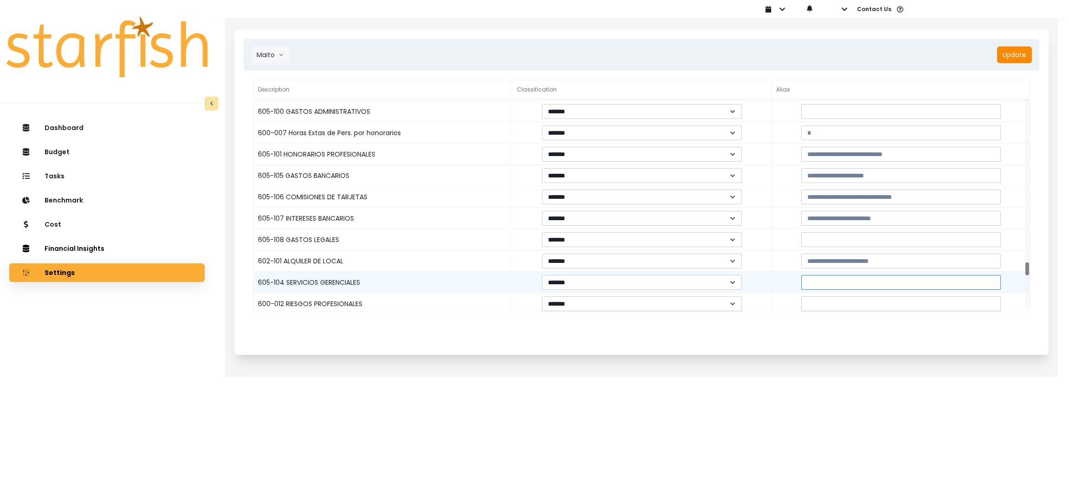
click at [836, 277] on input at bounding box center [901, 282] width 200 height 15
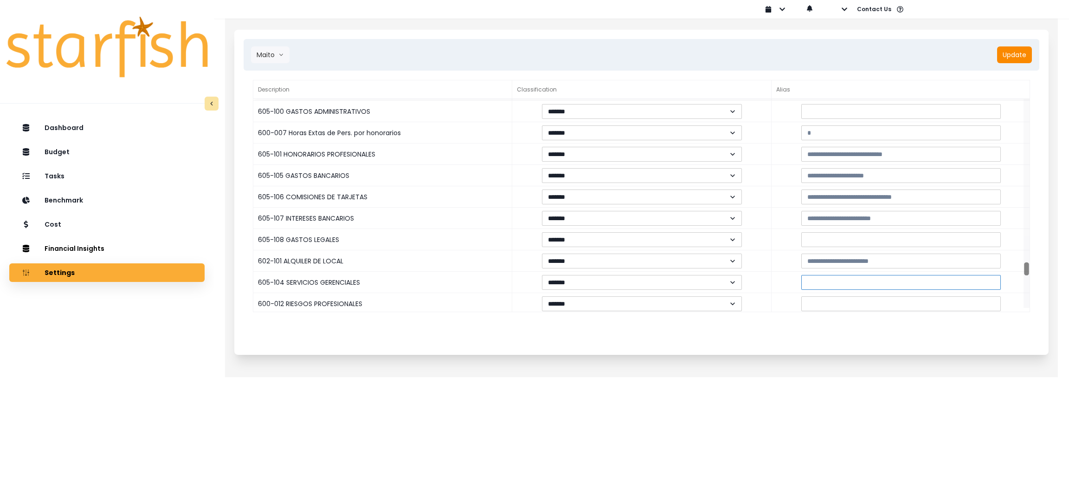
paste input "**********"
type input "**********"
click at [1019, 51] on button "Update" at bounding box center [1014, 54] width 35 height 17
drag, startPoint x: 1028, startPoint y: 106, endPoint x: 1043, endPoint y: 269, distance: 164.0
click at [1043, 269] on div "Maito bennys Maito botanica Atope mai mai casco viejo dobo boquete bocas del to…" at bounding box center [641, 192] width 814 height 325
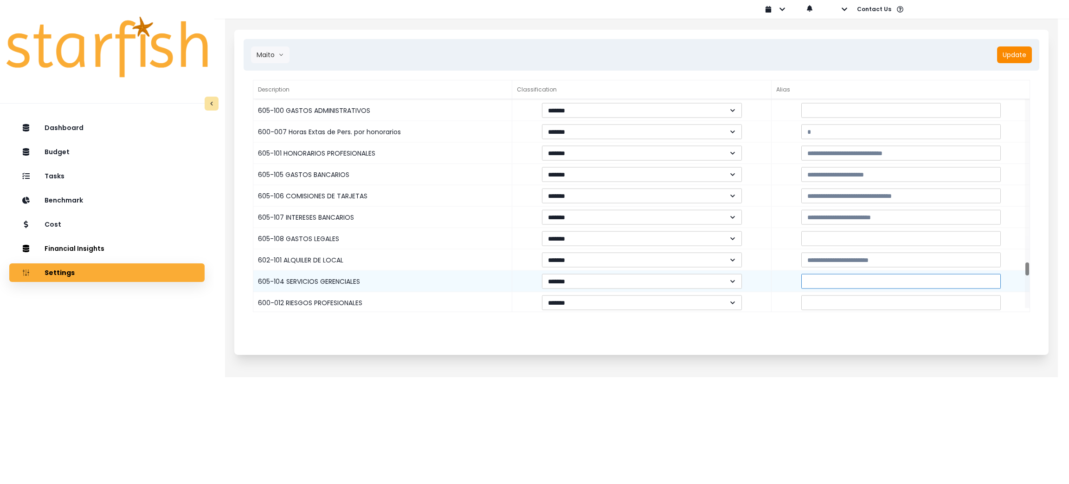
click at [845, 274] on input at bounding box center [901, 281] width 200 height 15
paste input "**********"
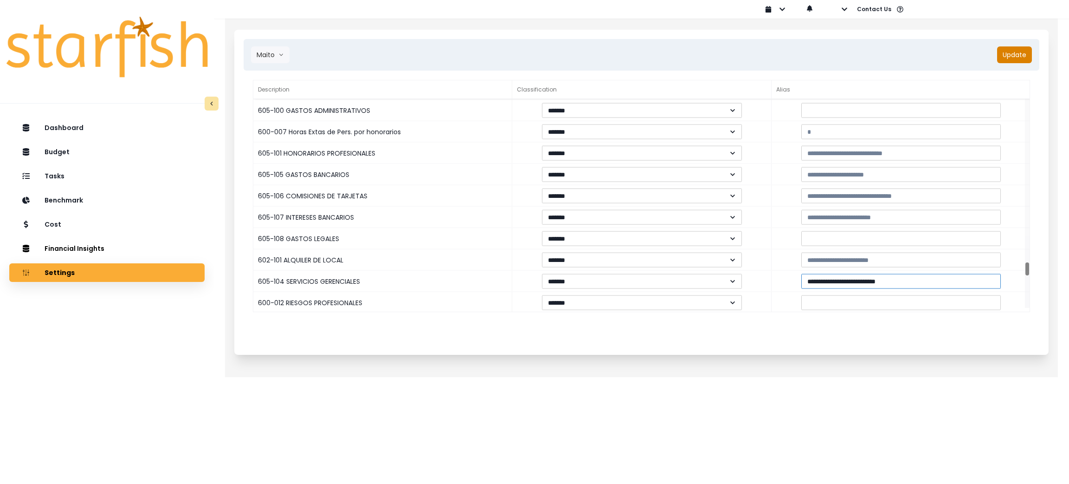
type input "**********"
click at [1007, 55] on button "Update" at bounding box center [1014, 54] width 35 height 17
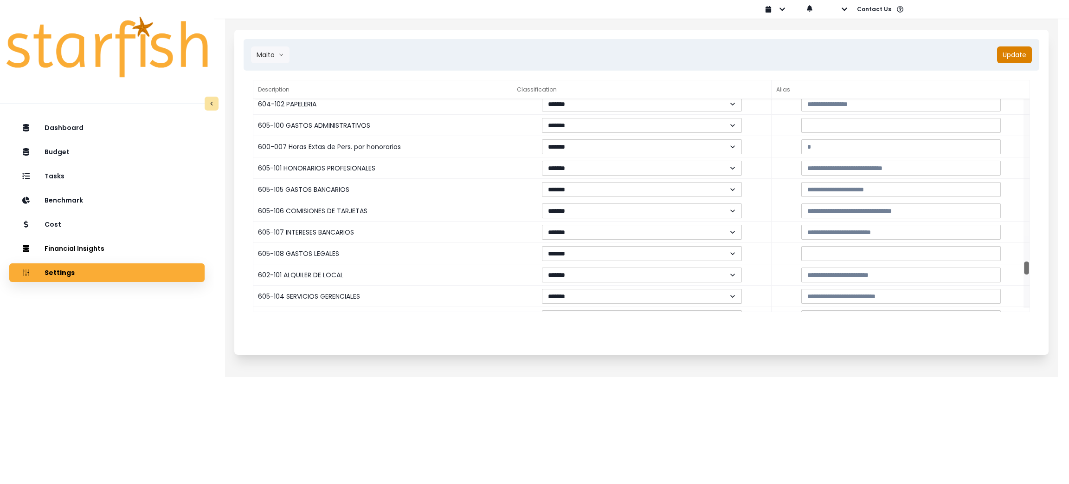
drag, startPoint x: 1026, startPoint y: 99, endPoint x: 1026, endPoint y: 261, distance: 162.4
click at [1026, 261] on div at bounding box center [1026, 267] width 5 height 13
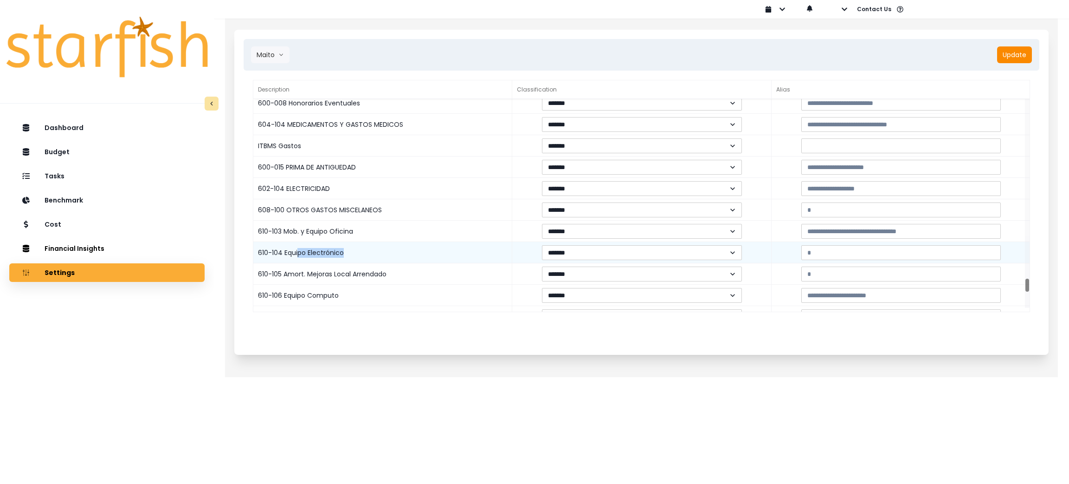
drag, startPoint x: 297, startPoint y: 250, endPoint x: 383, endPoint y: 253, distance: 86.4
click at [383, 253] on div "610-104 Equipo Electrónico" at bounding box center [382, 252] width 259 height 21
click at [844, 255] on input at bounding box center [901, 252] width 200 height 15
paste input "**********"
type input "**********"
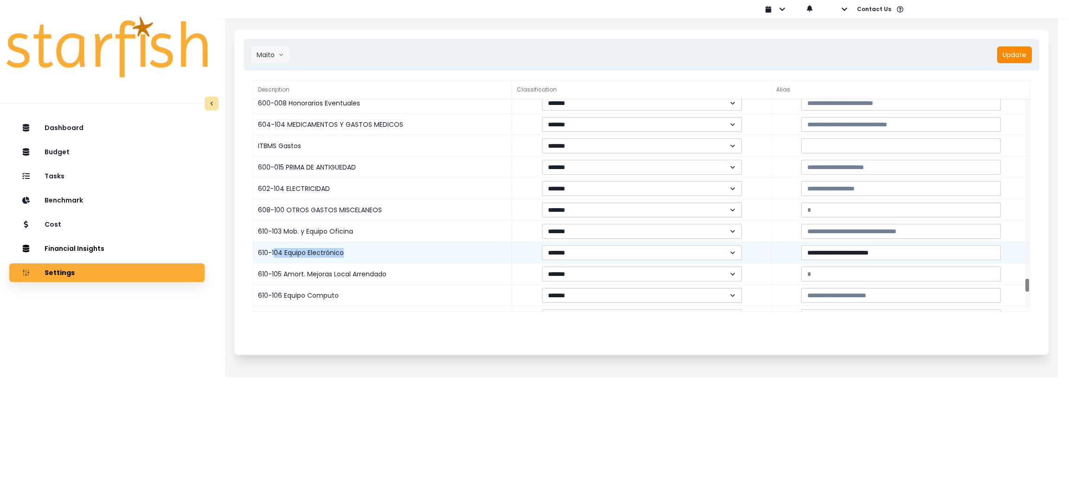
drag, startPoint x: 275, startPoint y: 252, endPoint x: 342, endPoint y: 254, distance: 67.3
click at [342, 254] on div "610-104 Equipo Electrónico" at bounding box center [382, 252] width 259 height 21
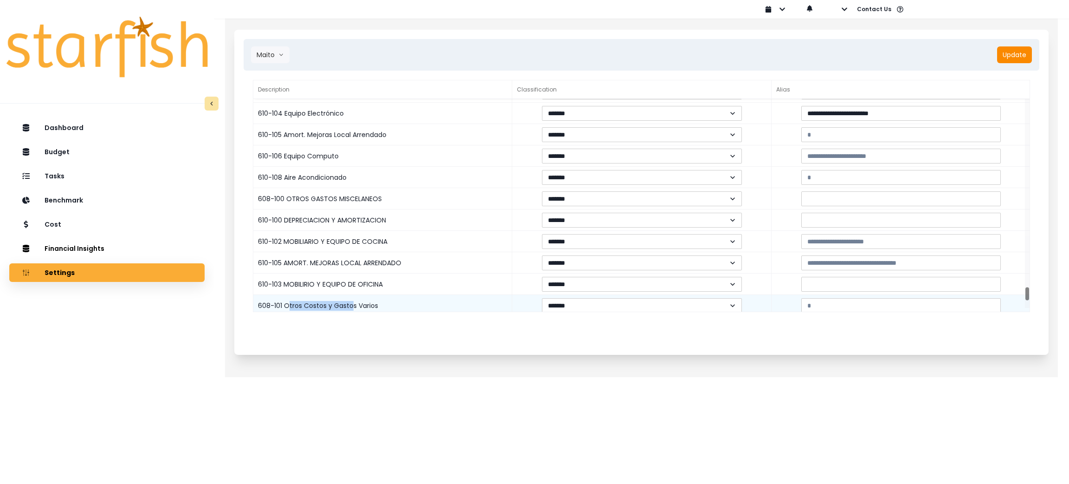
drag, startPoint x: 288, startPoint y: 300, endPoint x: 353, endPoint y: 303, distance: 65.0
click at [353, 303] on div "608-101 Otros Costos y Gastos Varios" at bounding box center [382, 305] width 259 height 21
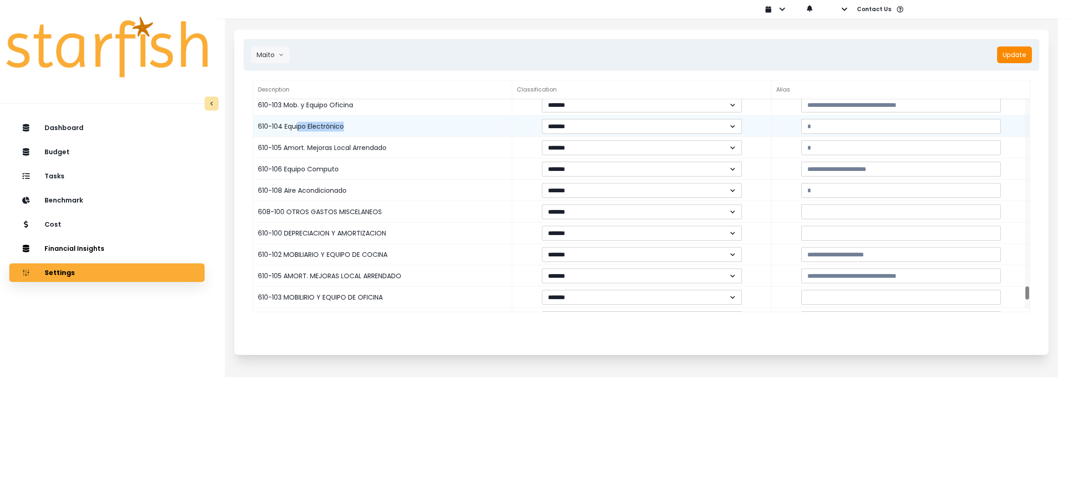
drag, startPoint x: 297, startPoint y: 124, endPoint x: 364, endPoint y: 124, distance: 67.3
click at [364, 124] on div "610-104 Equipo Electrónico" at bounding box center [382, 126] width 259 height 21
click at [822, 130] on input at bounding box center [901, 126] width 200 height 15
paste input "**********"
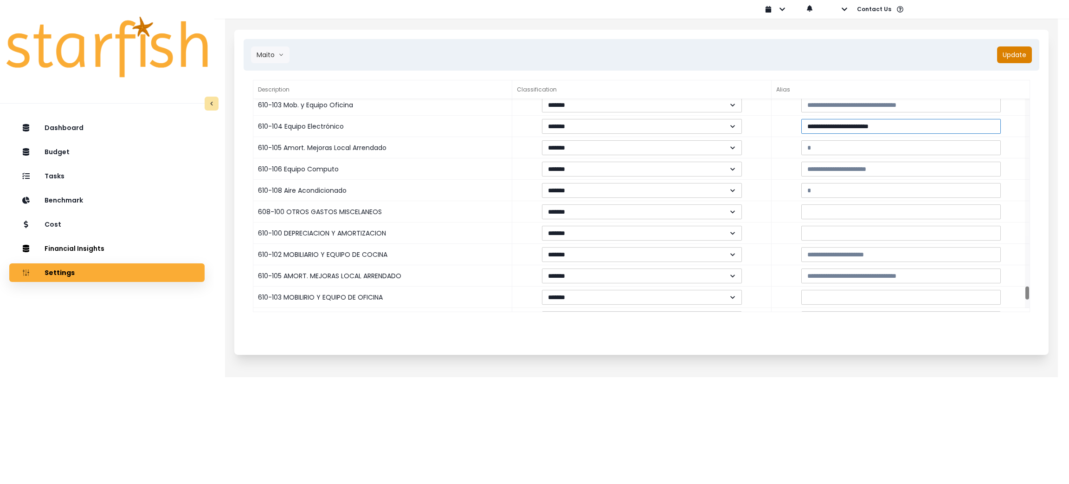
type input "**********"
click at [1010, 58] on button "Update" at bounding box center [1014, 54] width 35 height 17
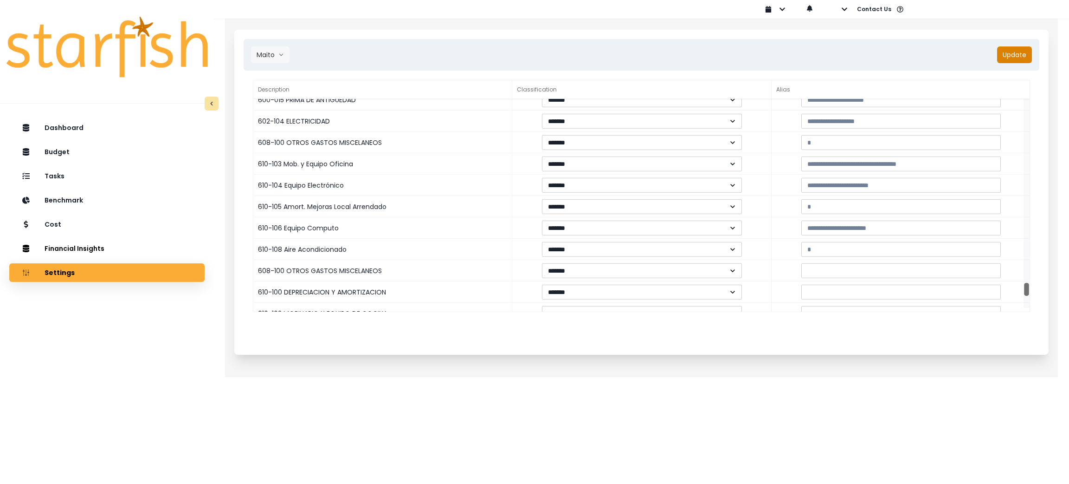
drag, startPoint x: 1026, startPoint y: 109, endPoint x: 1023, endPoint y: 292, distance: 183.8
click at [1024, 292] on div at bounding box center [1027, 203] width 6 height 209
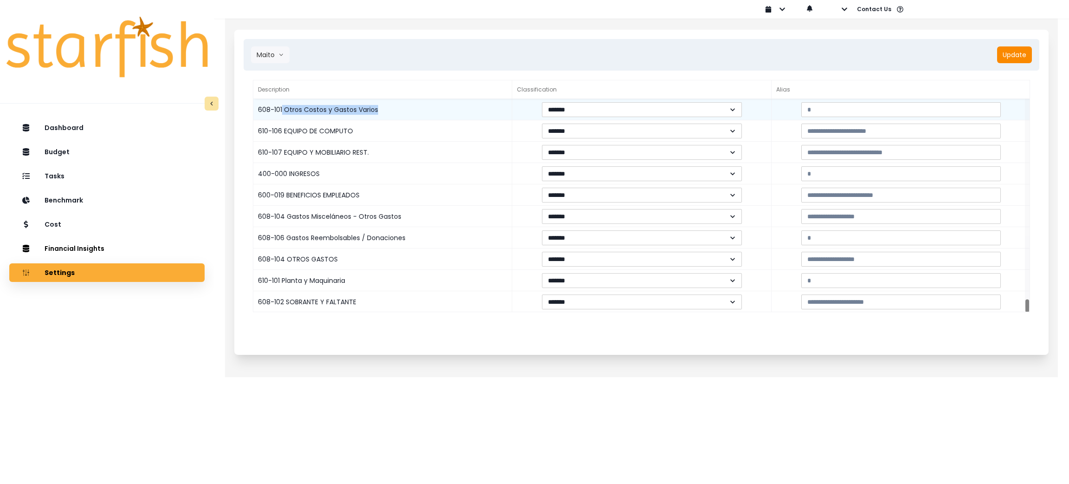
drag, startPoint x: 283, startPoint y: 108, endPoint x: 394, endPoint y: 113, distance: 111.5
click at [394, 113] on div "608-101 Otros Costos y Gastos Varios" at bounding box center [382, 109] width 259 height 21
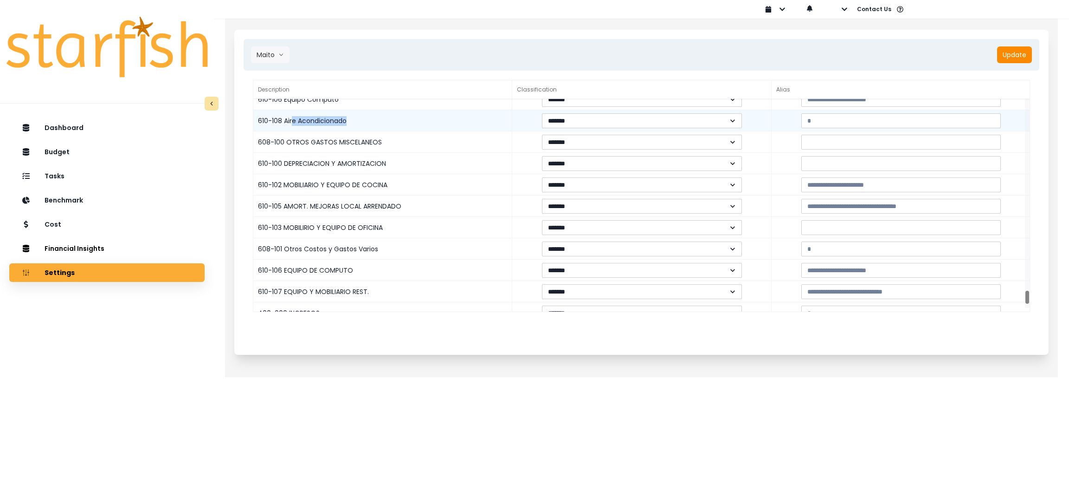
drag, startPoint x: 294, startPoint y: 118, endPoint x: 375, endPoint y: 126, distance: 81.6
click at [375, 126] on div "610-108 Aire Acondicionado" at bounding box center [382, 120] width 259 height 21
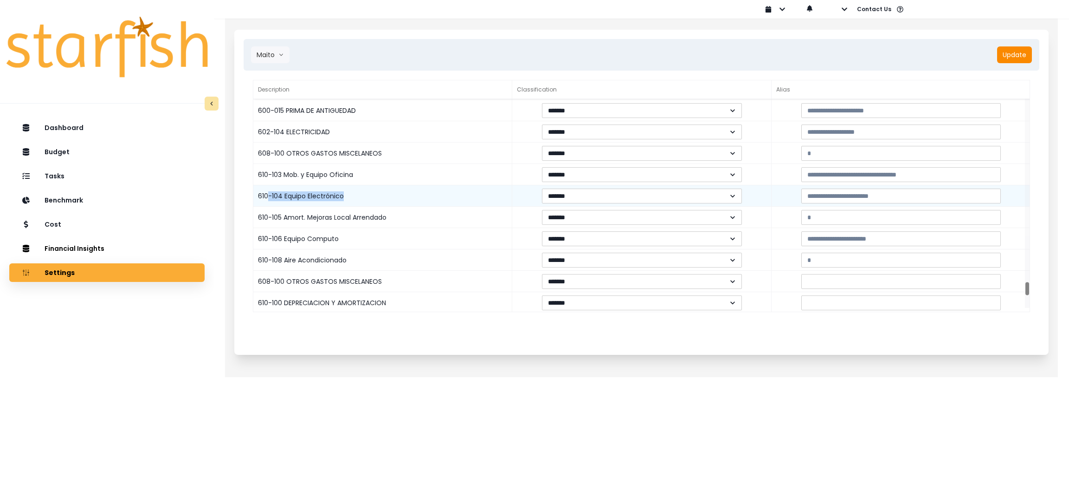
drag, startPoint x: 266, startPoint y: 193, endPoint x: 374, endPoint y: 194, distance: 107.7
click at [374, 194] on div "610-104 Equipo Electrónico" at bounding box center [382, 195] width 259 height 21
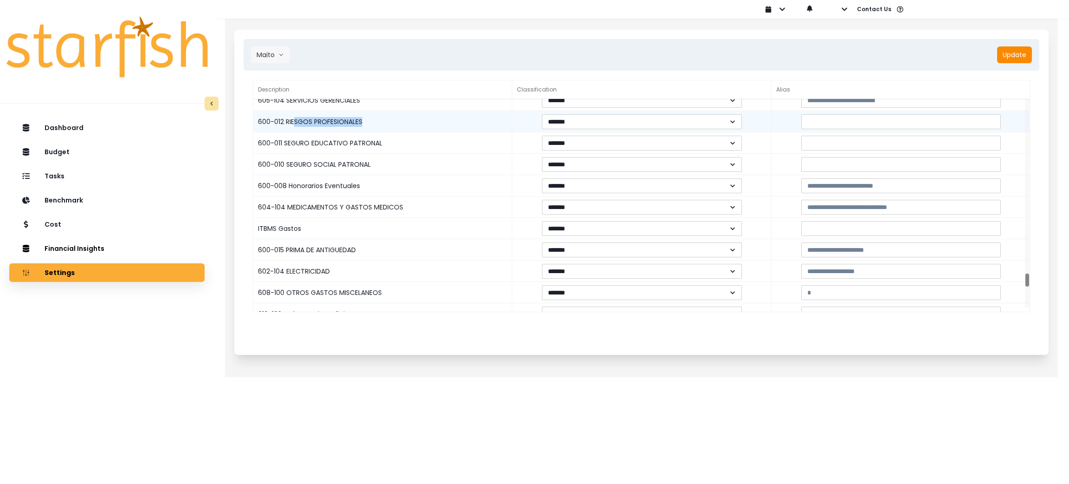
drag, startPoint x: 294, startPoint y: 125, endPoint x: 386, endPoint y: 129, distance: 92.0
click at [386, 129] on div "600-012 RIESGOS PROFESIONALES" at bounding box center [382, 121] width 259 height 21
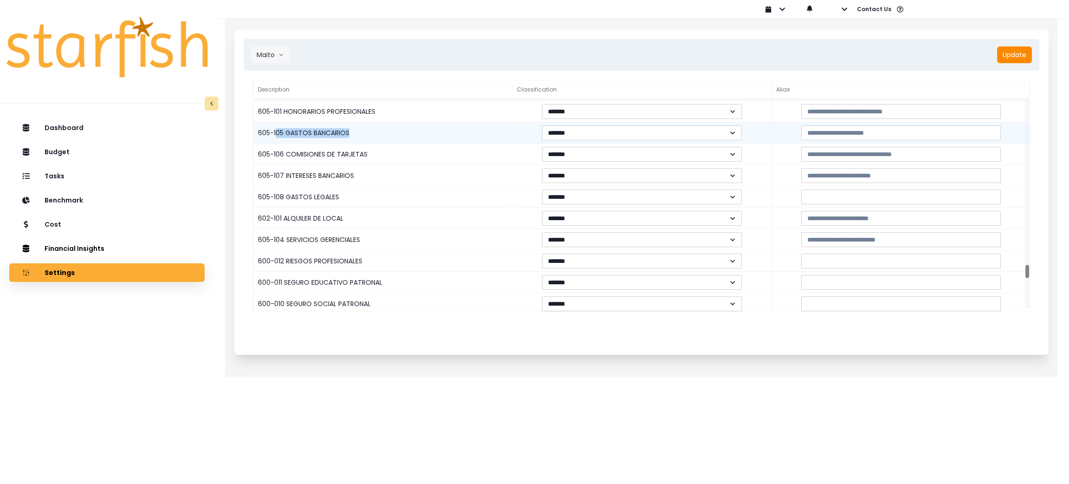
drag, startPoint x: 277, startPoint y: 133, endPoint x: 351, endPoint y: 136, distance: 73.9
click at [351, 136] on div "605-105 GASTOS BANCARIOS" at bounding box center [382, 132] width 259 height 21
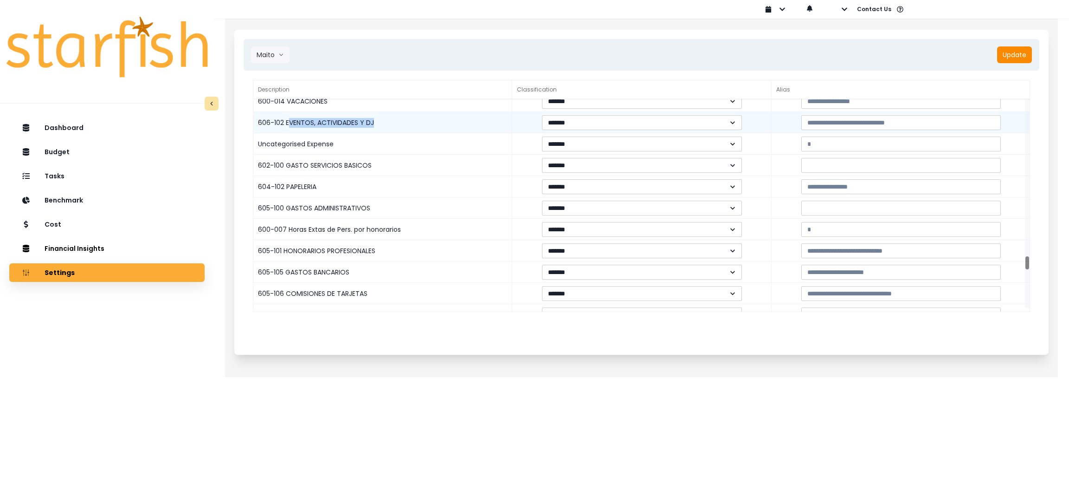
drag, startPoint x: 287, startPoint y: 123, endPoint x: 394, endPoint y: 130, distance: 106.5
click at [394, 130] on div "606-102 EVENTOS, ACTIVIDADES Y DJ" at bounding box center [382, 122] width 259 height 21
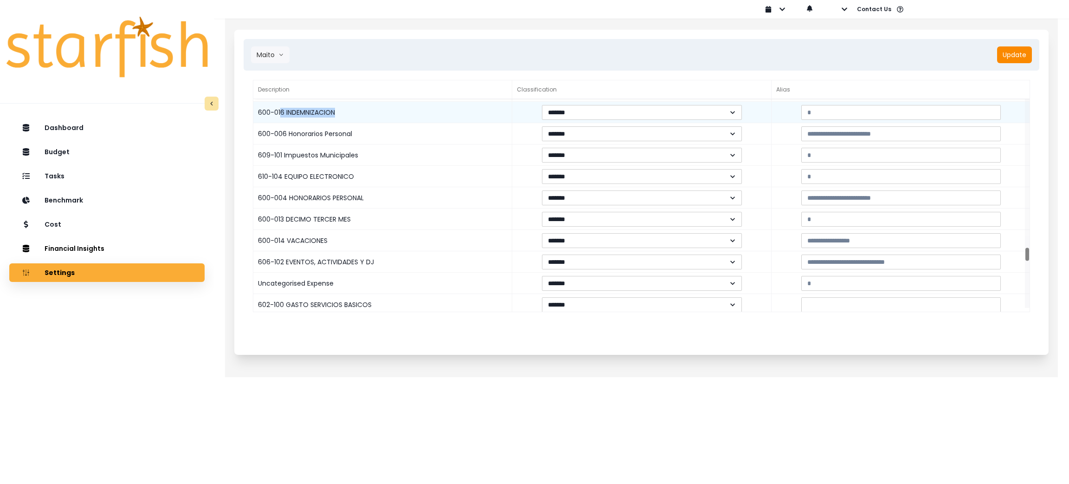
drag, startPoint x: 279, startPoint y: 114, endPoint x: 342, endPoint y: 121, distance: 62.5
click at [342, 121] on div "600-016 INDEMNIZACION" at bounding box center [382, 112] width 259 height 21
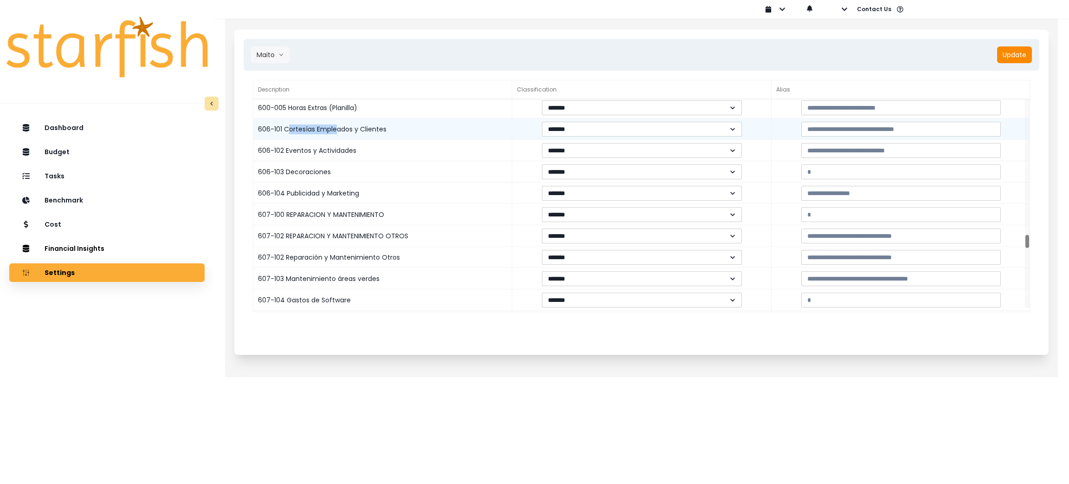
drag, startPoint x: 287, startPoint y: 125, endPoint x: 336, endPoint y: 129, distance: 48.9
click at [336, 129] on div "606-101 Cortesías Empleados y Clientes" at bounding box center [382, 128] width 259 height 21
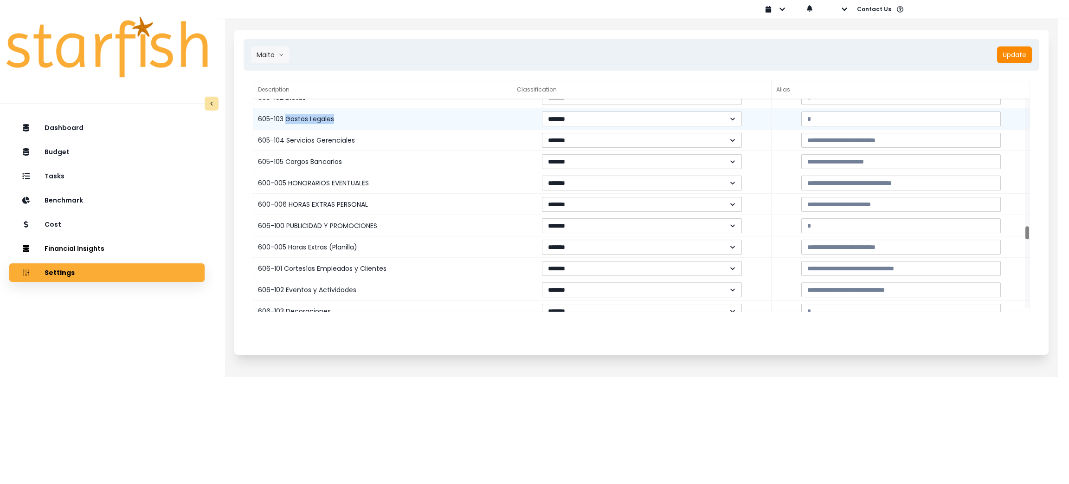
drag, startPoint x: 286, startPoint y: 114, endPoint x: 345, endPoint y: 118, distance: 59.0
click at [345, 118] on div "605-103 Gastos Legales" at bounding box center [382, 118] width 259 height 21
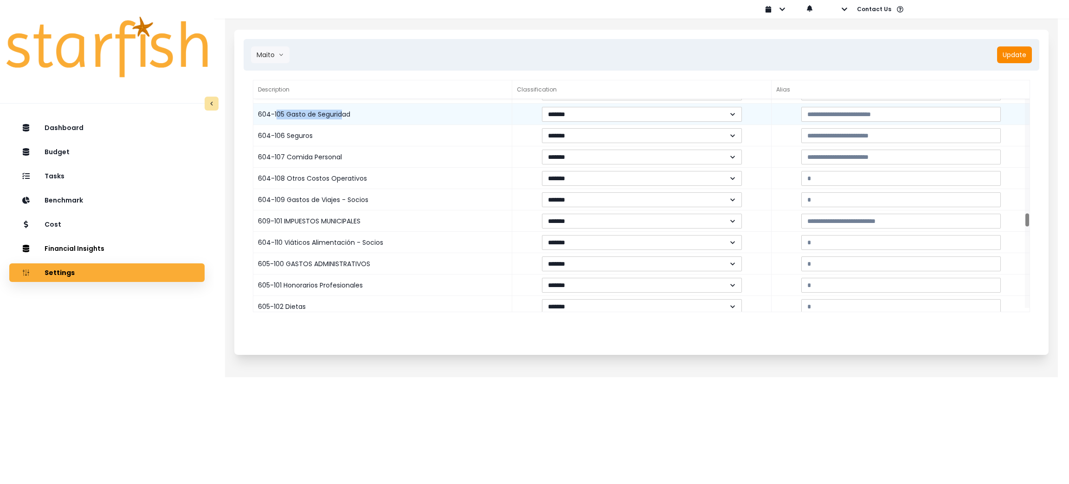
drag, startPoint x: 277, startPoint y: 116, endPoint x: 342, endPoint y: 121, distance: 65.6
click at [342, 121] on div "604-105 Gasto de Seguridad" at bounding box center [382, 113] width 259 height 21
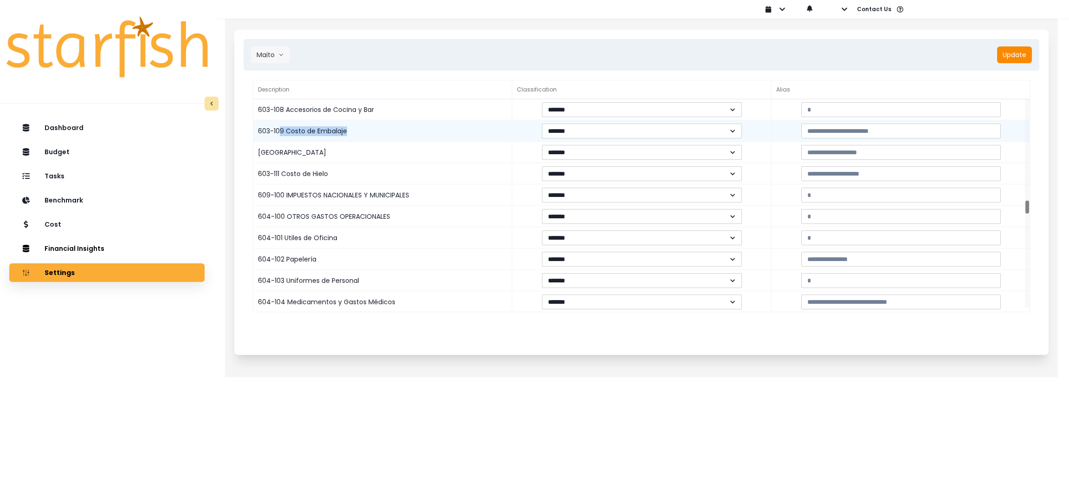
drag, startPoint x: 282, startPoint y: 129, endPoint x: 371, endPoint y: 140, distance: 89.8
click at [370, 135] on div "603-109 Costo de Embalaje" at bounding box center [382, 130] width 259 height 21
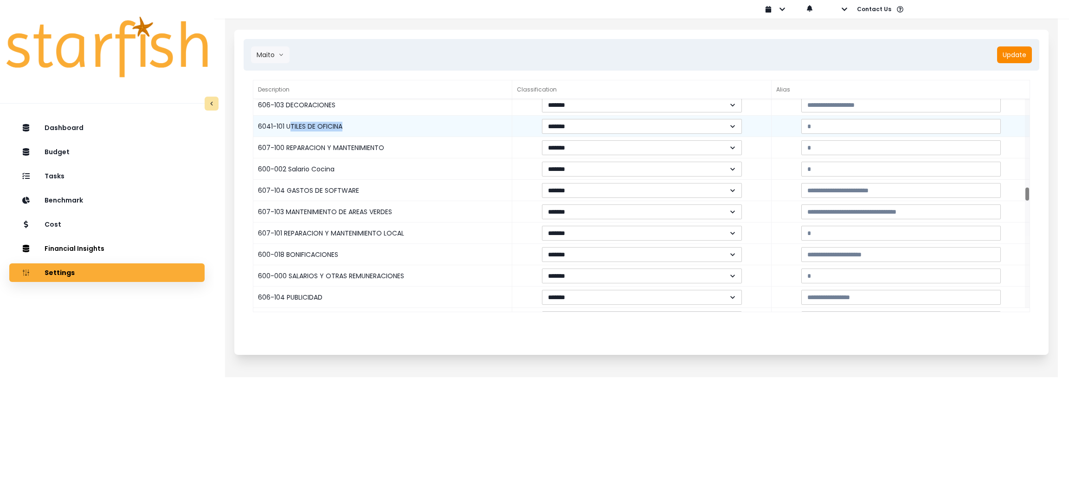
drag, startPoint x: 290, startPoint y: 127, endPoint x: 358, endPoint y: 128, distance: 68.2
click at [358, 128] on div "6041-101 UTILES DE OFICINA" at bounding box center [382, 126] width 259 height 21
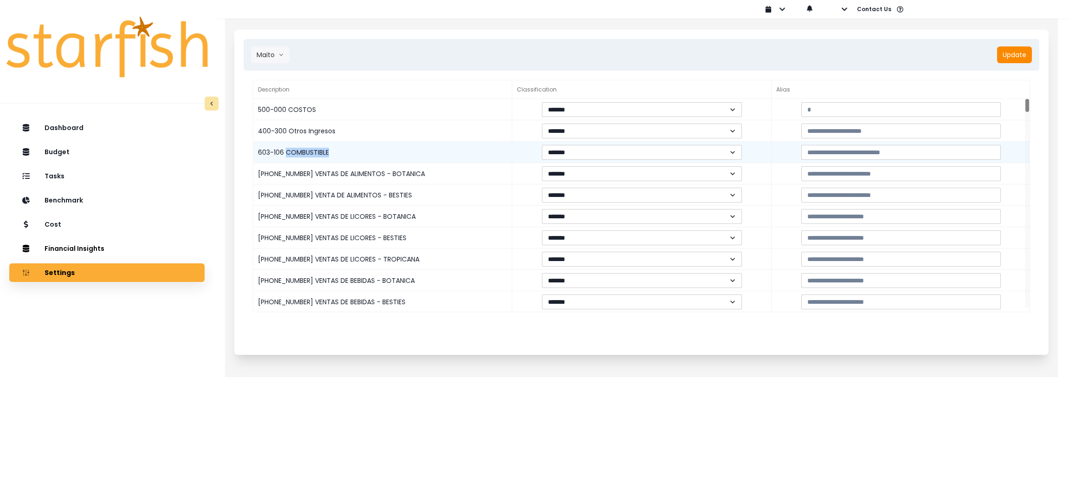
drag, startPoint x: 287, startPoint y: 153, endPoint x: 331, endPoint y: 153, distance: 43.6
click at [331, 153] on div "603-106 COMBUSTIBLE" at bounding box center [382, 152] width 259 height 21
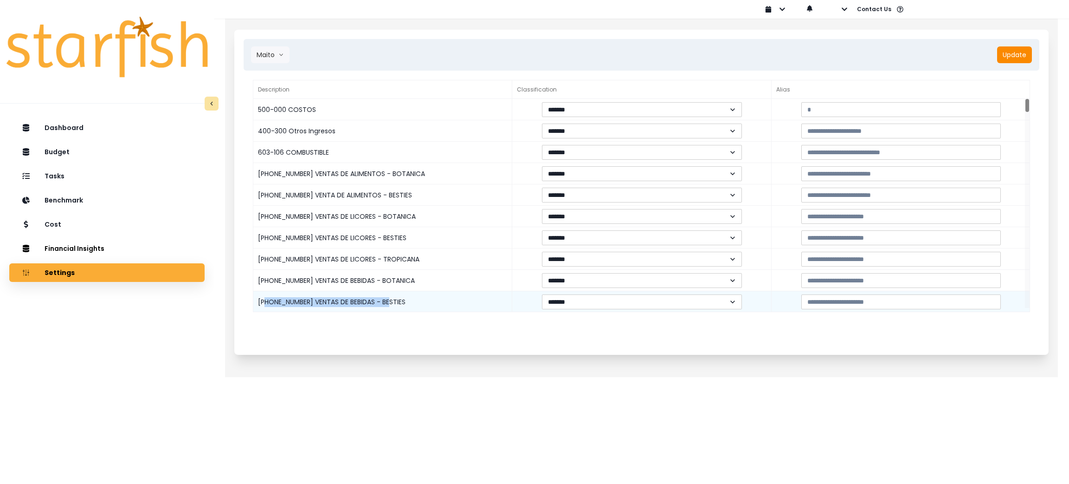
drag, startPoint x: 267, startPoint y: 302, endPoint x: 391, endPoint y: 290, distance: 124.9
click at [386, 300] on div "400-003-2 VENTAS DE BEBIDAS - BESTIES" at bounding box center [382, 301] width 259 height 21
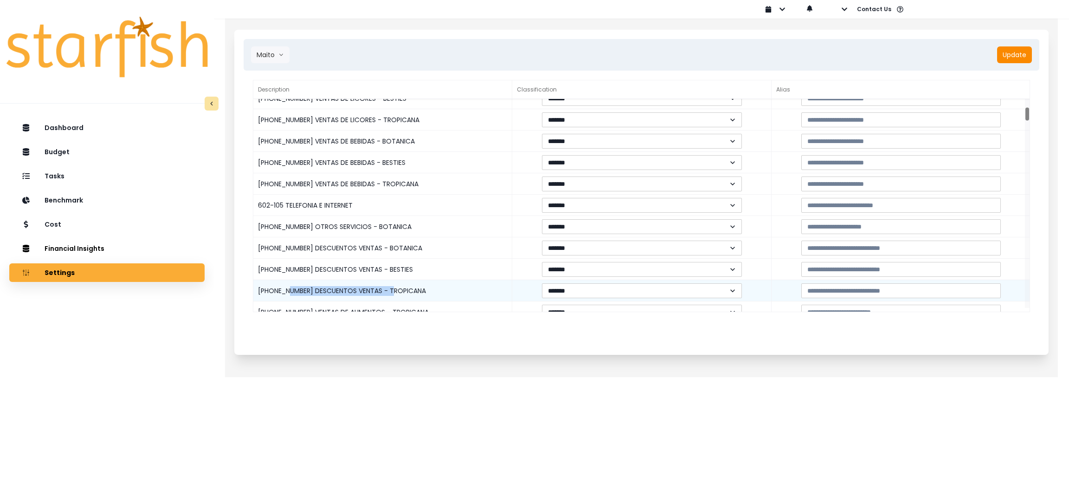
drag, startPoint x: 291, startPoint y: 291, endPoint x: 392, endPoint y: 290, distance: 100.7
click at [392, 290] on div "400-400-3 DESCUENTOS VENTAS - TROPICANA" at bounding box center [382, 290] width 259 height 21
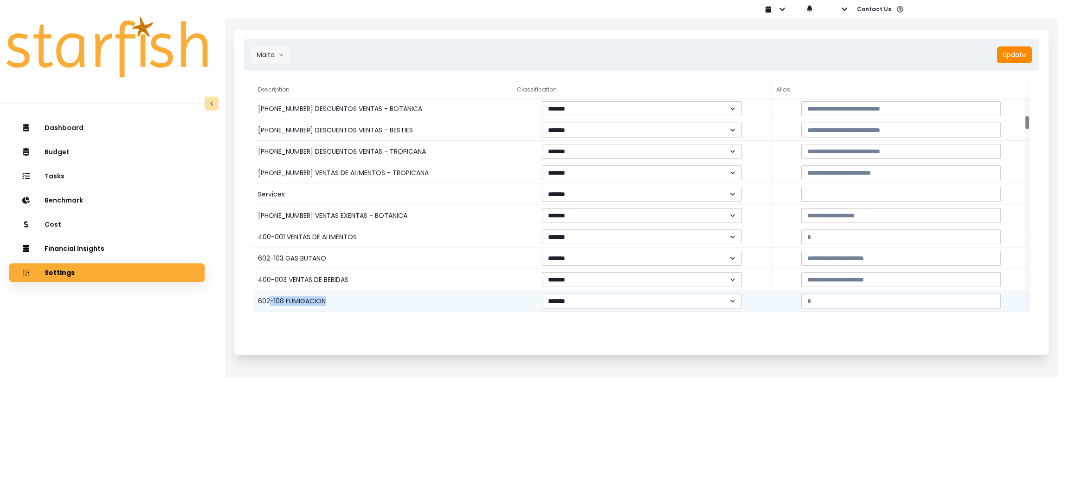
drag, startPoint x: 271, startPoint y: 298, endPoint x: 341, endPoint y: 299, distance: 70.1
click at [341, 299] on div "602-108 FUMIGACION" at bounding box center [382, 300] width 259 height 21
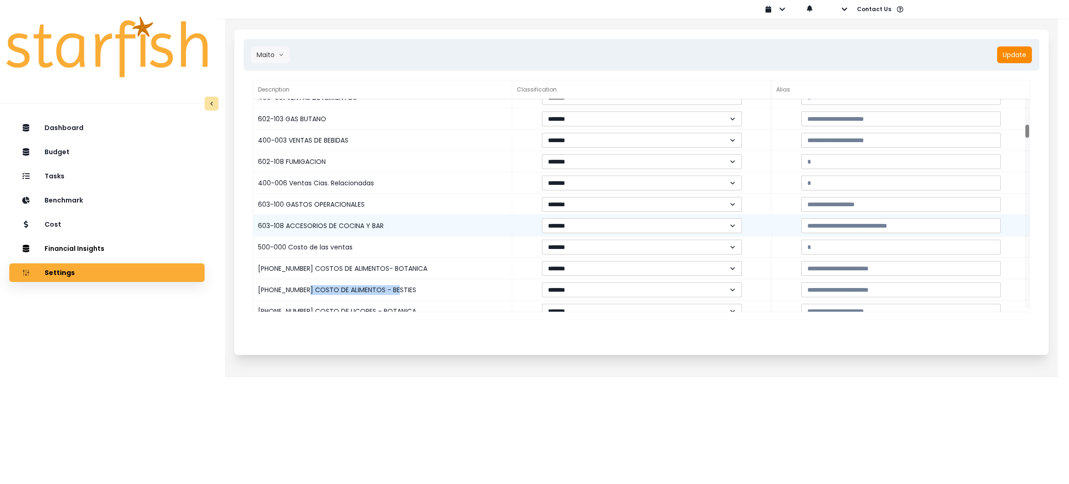
drag, startPoint x: 308, startPoint y: 286, endPoint x: 428, endPoint y: 231, distance: 132.1
click at [411, 287] on div "500-001-2 COSTO DE ALIMENTOS - BESTIES" at bounding box center [382, 289] width 259 height 21
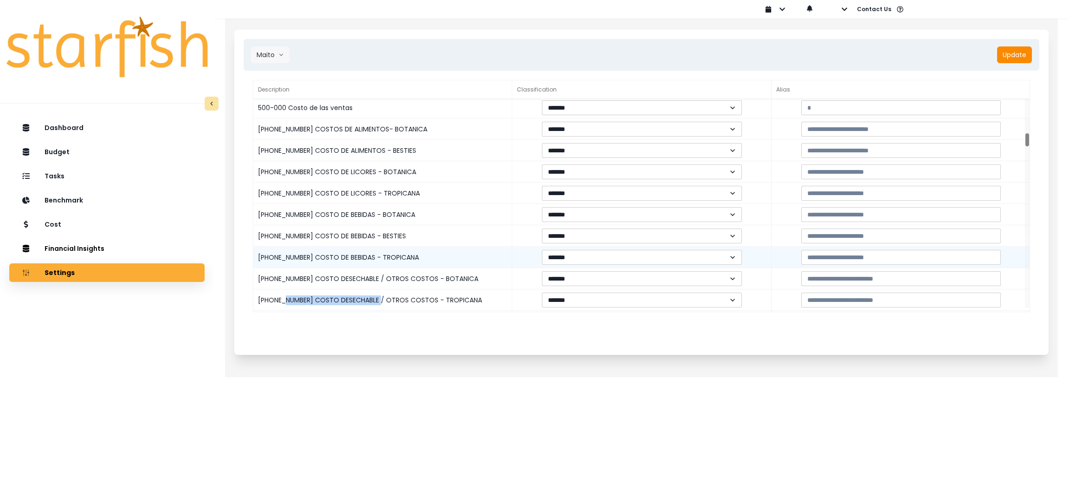
drag, startPoint x: 285, startPoint y: 302, endPoint x: 410, endPoint y: 255, distance: 133.1
click at [377, 302] on div "500-004-3 COSTO DESECHABLE / OTROS COSTOS - TROPICANA" at bounding box center [382, 299] width 259 height 21
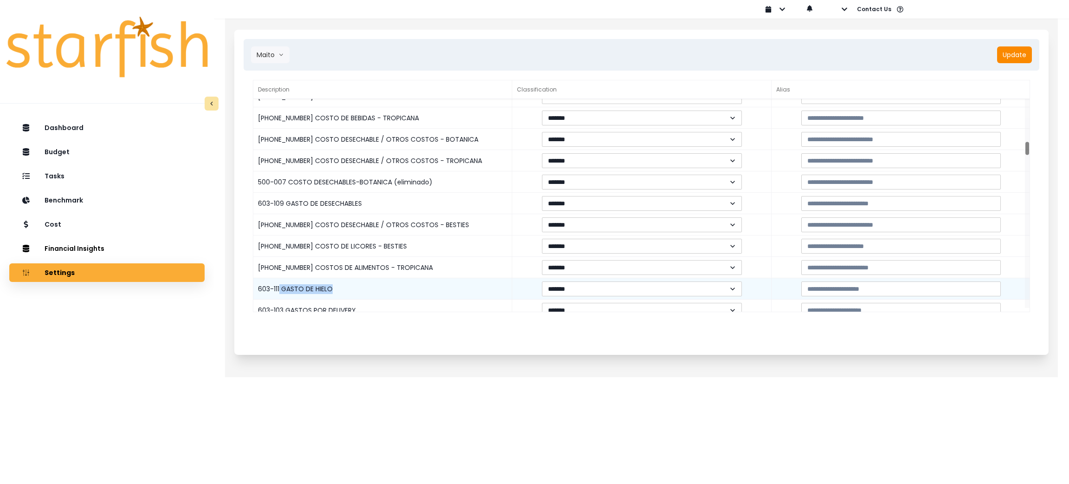
drag, startPoint x: 280, startPoint y: 286, endPoint x: 342, endPoint y: 290, distance: 61.3
click at [342, 290] on div "603-111 GASTO DE HIELO" at bounding box center [382, 288] width 259 height 21
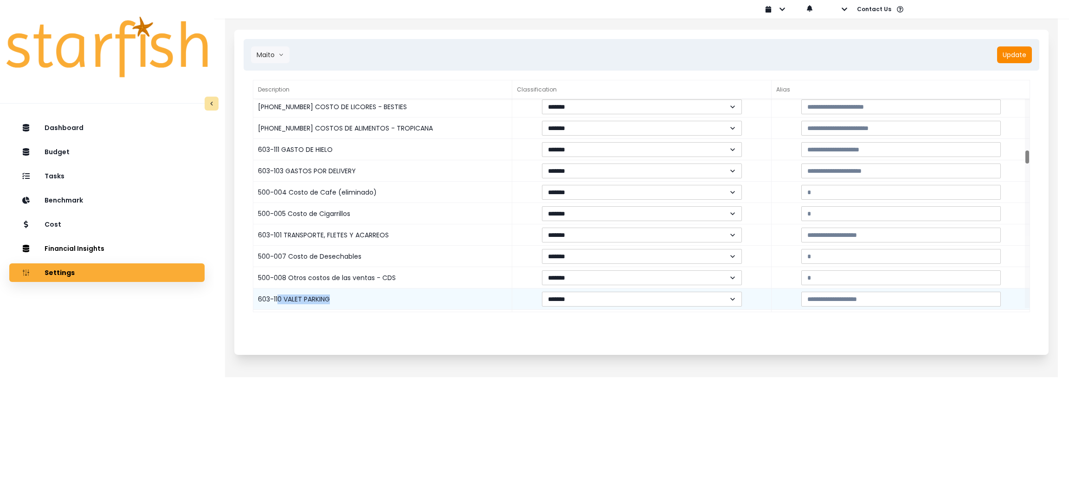
drag, startPoint x: 277, startPoint y: 298, endPoint x: 346, endPoint y: 298, distance: 69.6
click at [346, 298] on div "603-110 VALET PARKING" at bounding box center [382, 298] width 259 height 21
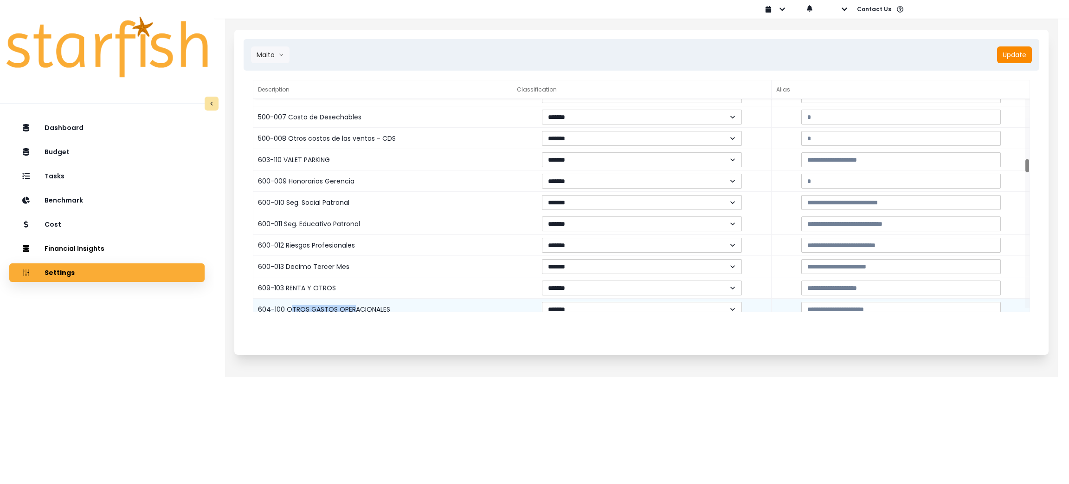
drag, startPoint x: 291, startPoint y: 303, endPoint x: 354, endPoint y: 306, distance: 63.2
click at [354, 306] on div "604-100 OTROS GASTOS OPERACIONALES" at bounding box center [382, 308] width 259 height 21
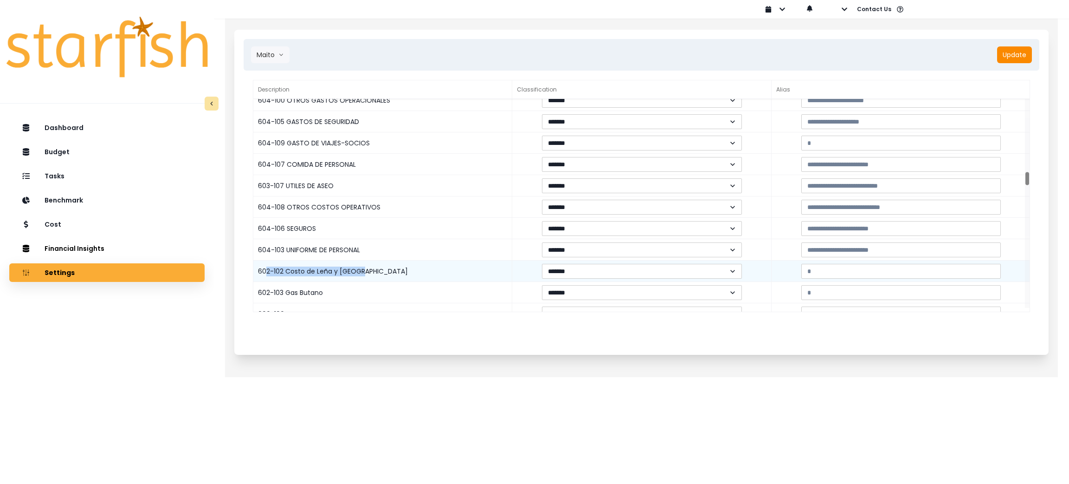
drag, startPoint x: 265, startPoint y: 269, endPoint x: 378, endPoint y: 263, distance: 112.9
click at [374, 265] on div "602-102 Costo de Leña y Carbón" at bounding box center [382, 270] width 259 height 21
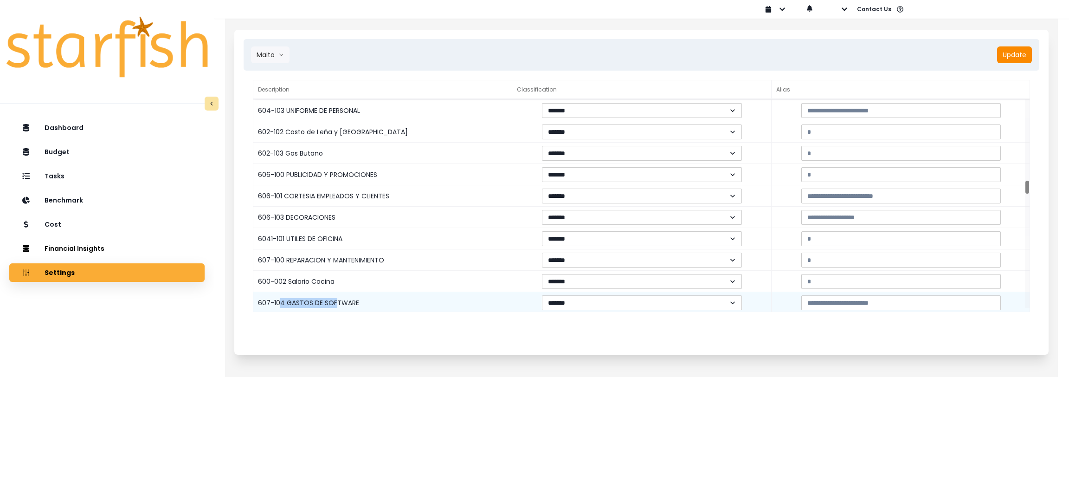
drag, startPoint x: 279, startPoint y: 297, endPoint x: 335, endPoint y: 298, distance: 56.2
click at [335, 298] on div "607-104 GASTOS DE SOFTWARE" at bounding box center [382, 302] width 259 height 21
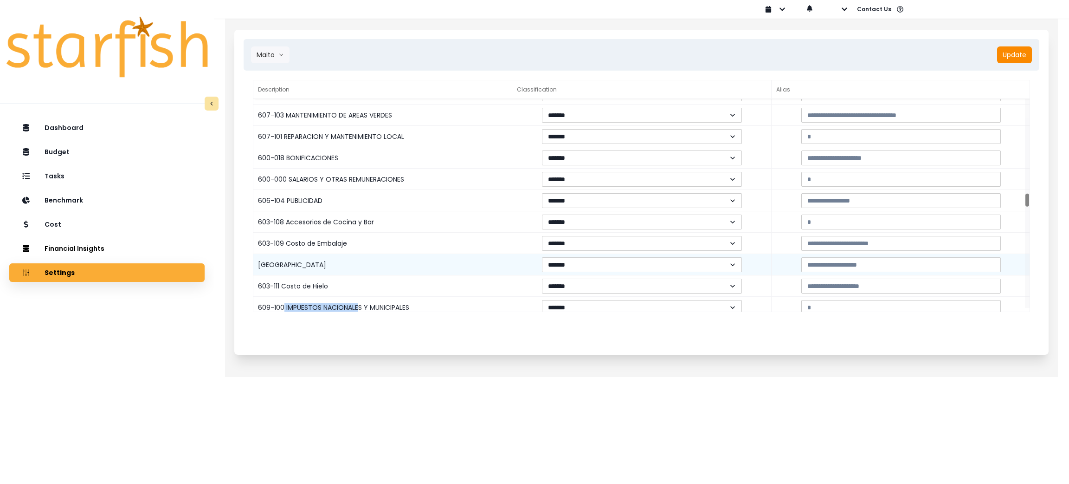
drag, startPoint x: 282, startPoint y: 311, endPoint x: 399, endPoint y: 265, distance: 125.8
click at [358, 308] on div "609-100 IMPUESTOS NACIONALES Y MUNICIPALES" at bounding box center [382, 307] width 259 height 21
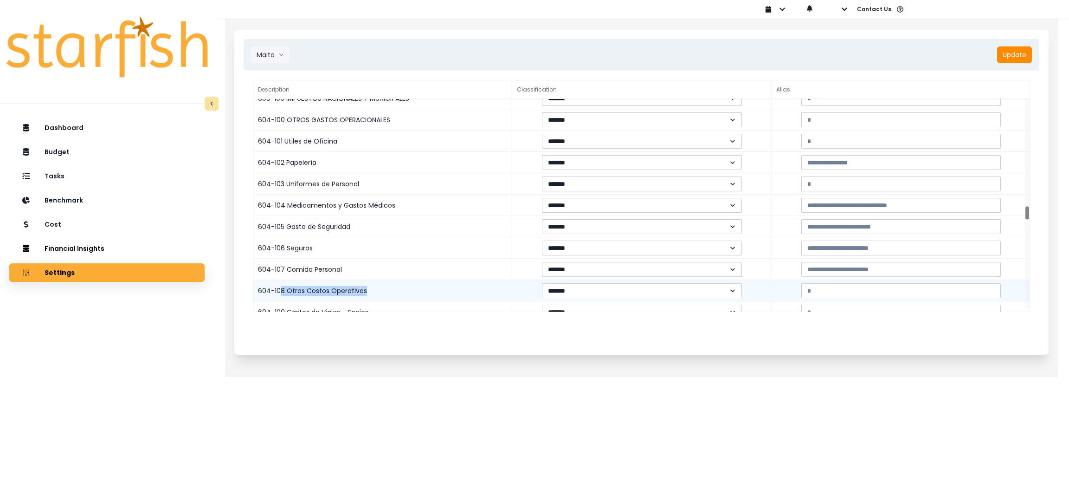
drag, startPoint x: 282, startPoint y: 287, endPoint x: 368, endPoint y: 289, distance: 86.8
click at [368, 289] on div "604-108 Otros Costos Operativos" at bounding box center [382, 290] width 259 height 21
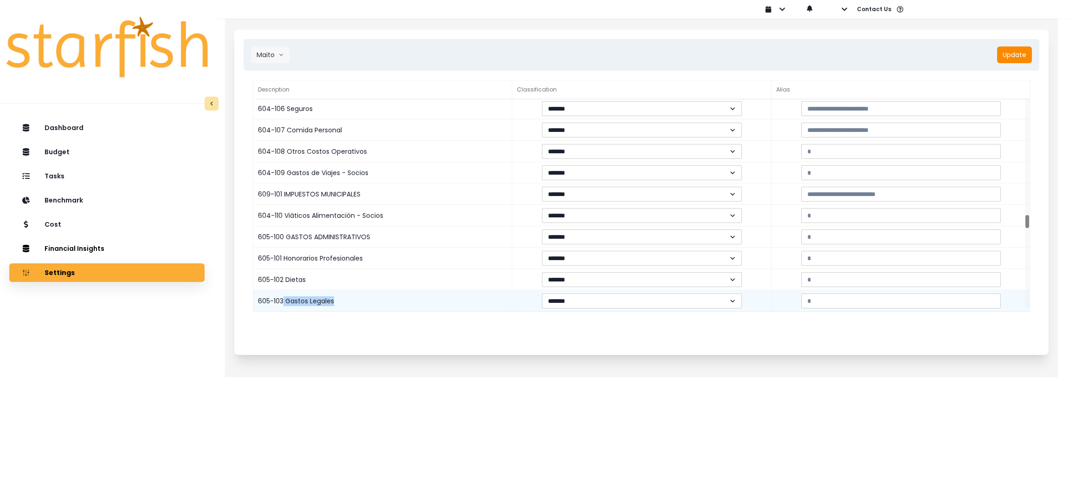
drag, startPoint x: 283, startPoint y: 298, endPoint x: 342, endPoint y: 299, distance: 58.5
click at [342, 299] on div "605-103 Gastos Legales" at bounding box center [382, 300] width 259 height 21
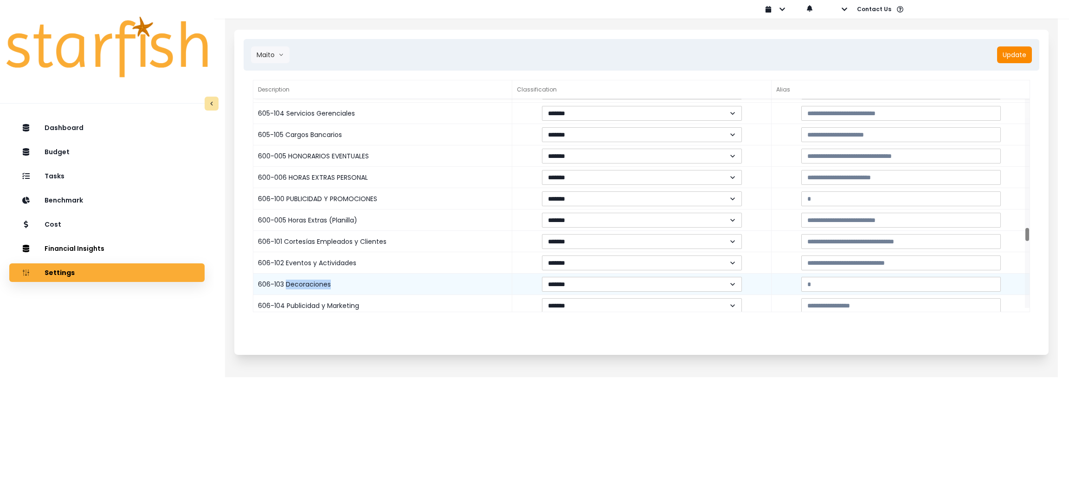
drag, startPoint x: 288, startPoint y: 283, endPoint x: 350, endPoint y: 281, distance: 62.2
click at [350, 281] on div "606-103 Decoraciones" at bounding box center [382, 283] width 259 height 21
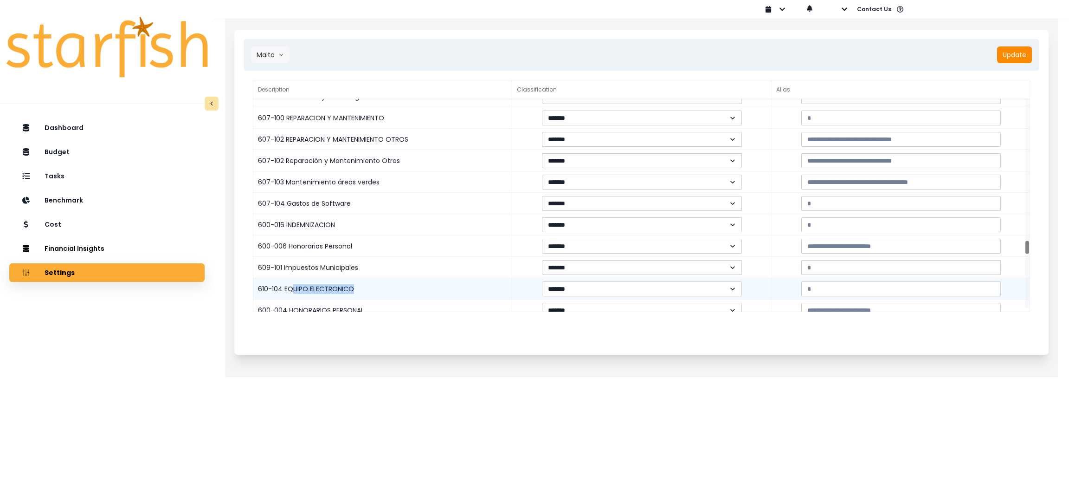
drag, startPoint x: 291, startPoint y: 286, endPoint x: 361, endPoint y: 286, distance: 70.1
click at [361, 286] on div "610-104 EQUIPO ELECTRONICO" at bounding box center [382, 288] width 259 height 21
click at [831, 281] on input at bounding box center [901, 288] width 200 height 15
paste input "**********"
type input "**********"
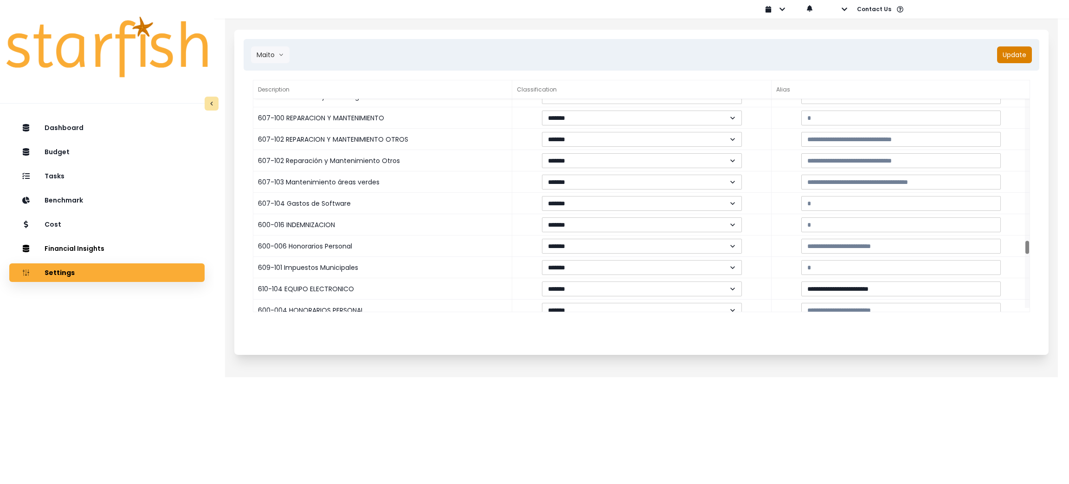
click at [1006, 55] on button "Update" at bounding box center [1014, 54] width 35 height 17
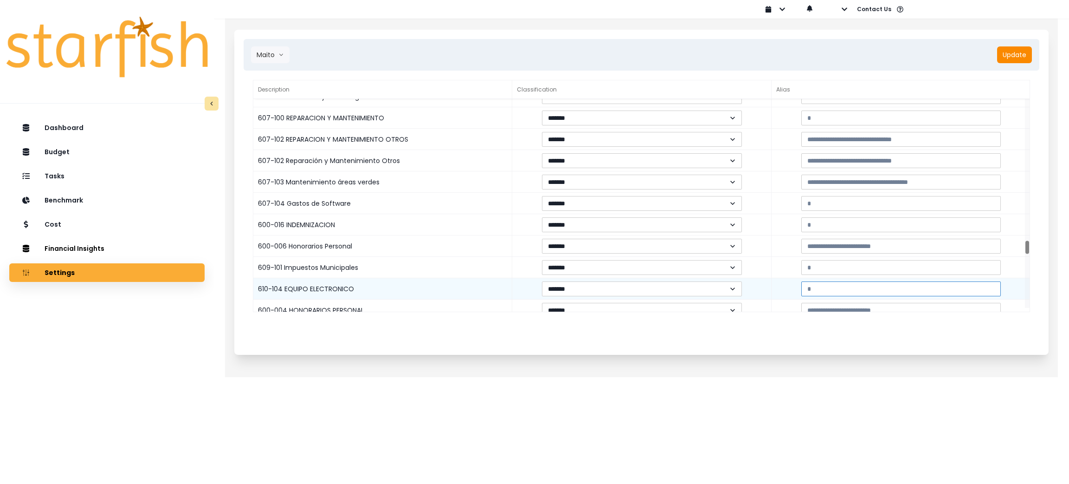
click at [837, 287] on input at bounding box center [901, 288] width 200 height 15
paste input "**********"
type input "**********"
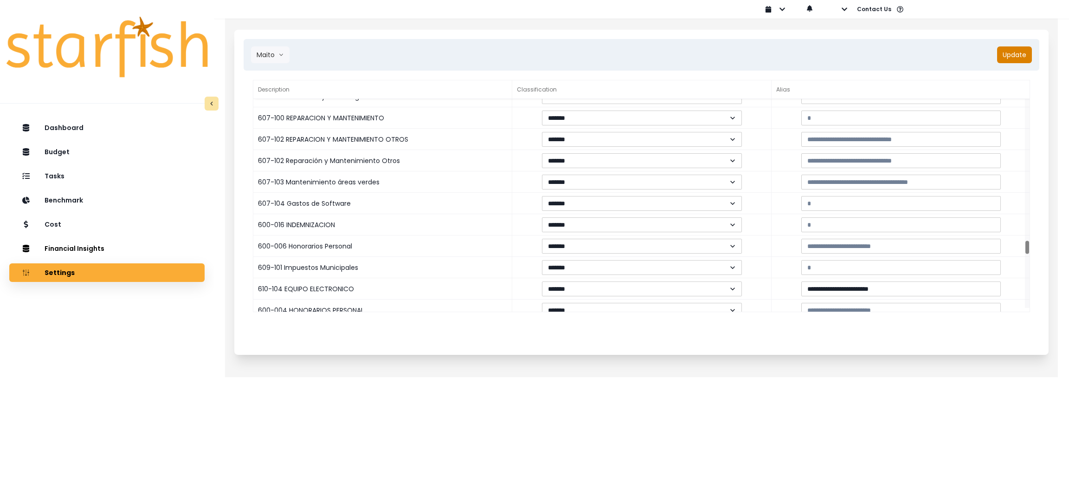
click at [1017, 54] on button "Update" at bounding box center [1014, 54] width 35 height 17
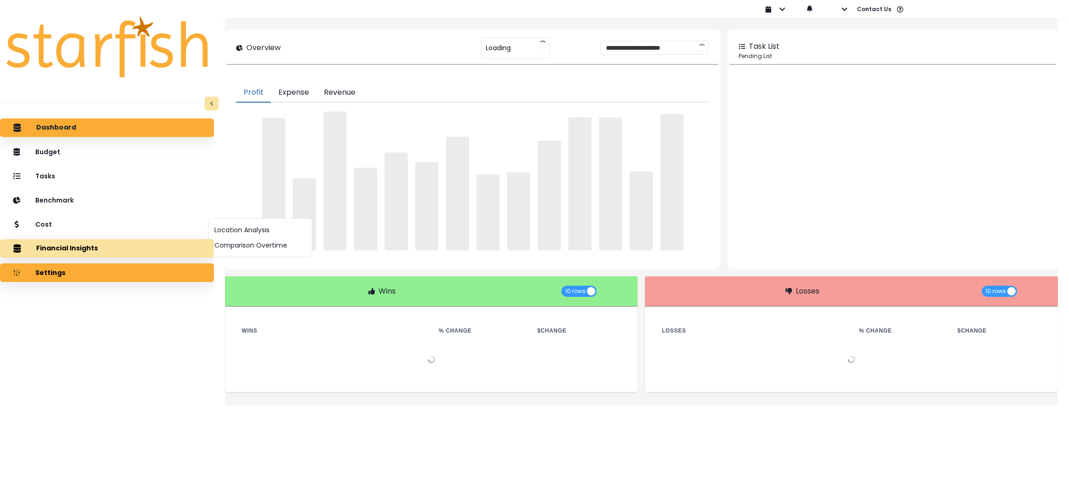
type input "**********"
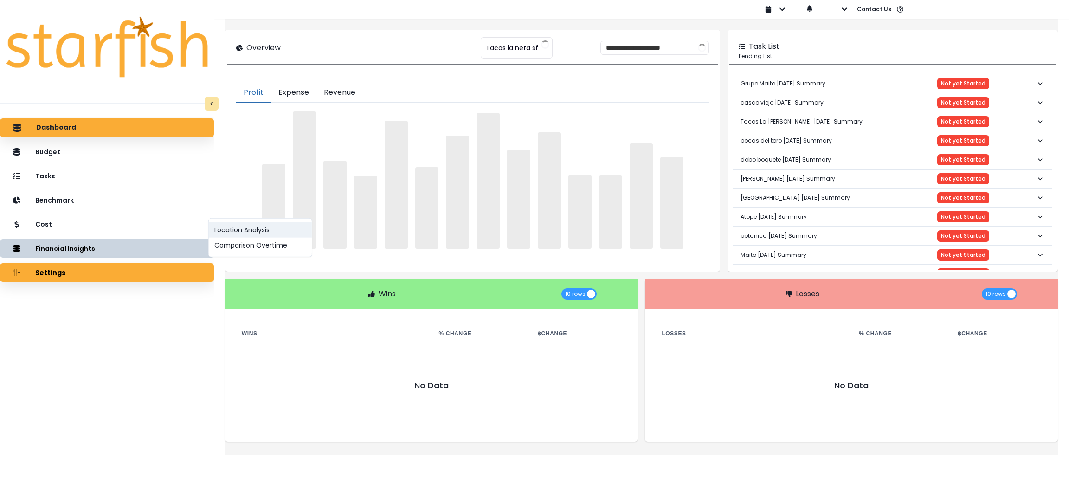
click at [226, 231] on button "Location Analysis" at bounding box center [260, 229] width 103 height 15
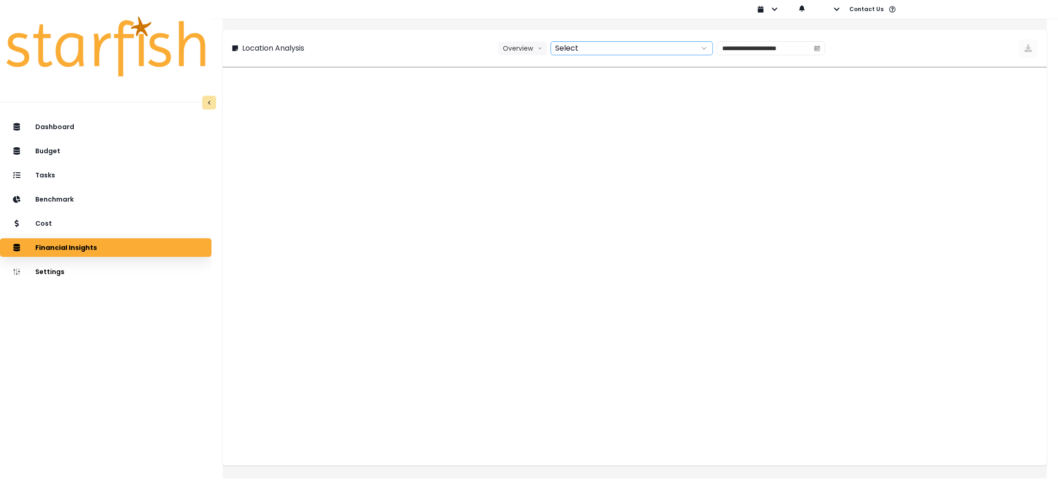
click at [603, 46] on div at bounding box center [621, 48] width 141 height 13
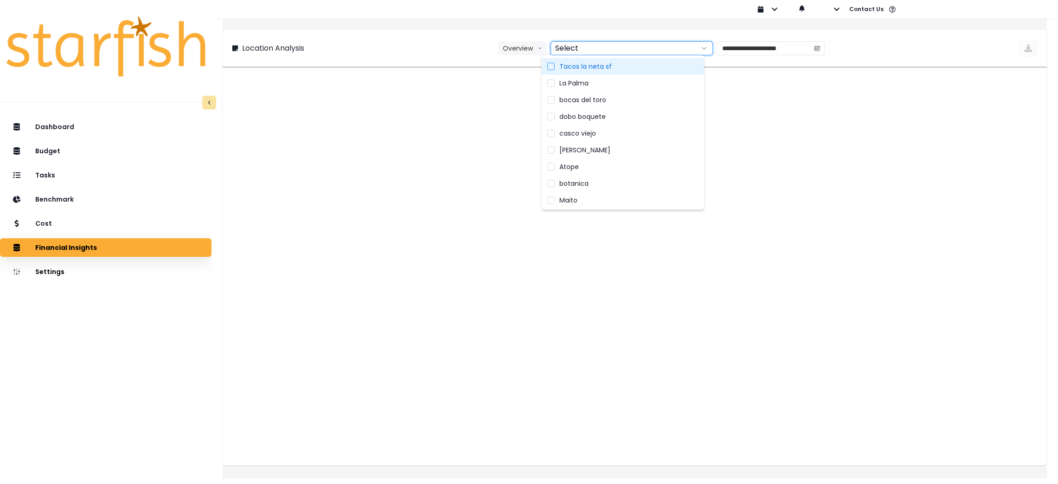
click at [600, 67] on span "Tacos la neta sf" at bounding box center [586, 66] width 52 height 9
click at [600, 78] on label "La Palma" at bounding box center [623, 83] width 162 height 17
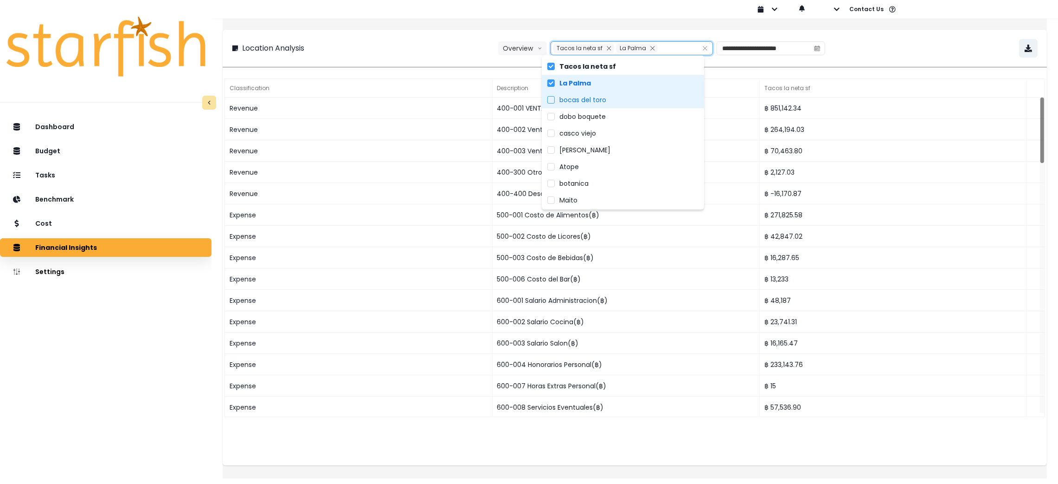
click at [600, 101] on span "bocas del toro" at bounding box center [583, 99] width 47 height 9
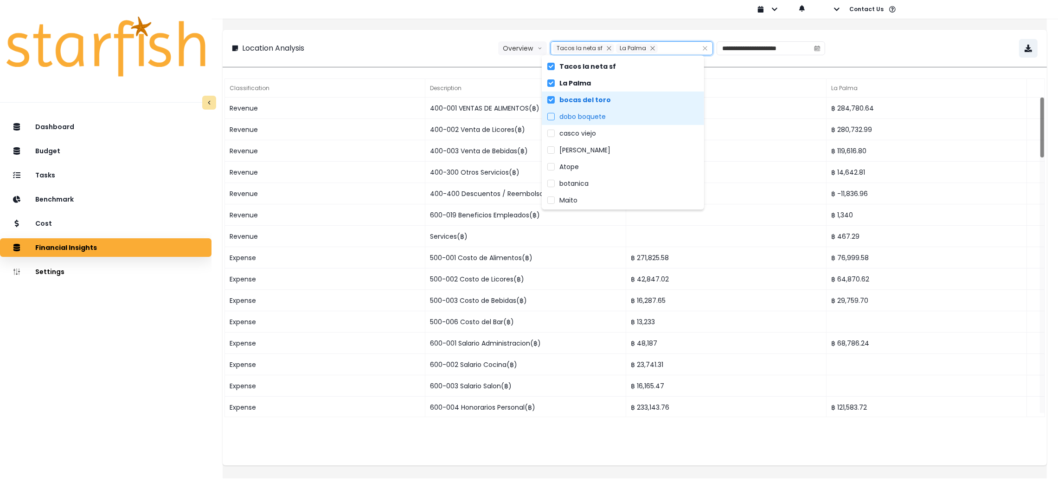
click at [600, 116] on span "dobo boquete" at bounding box center [583, 116] width 46 height 9
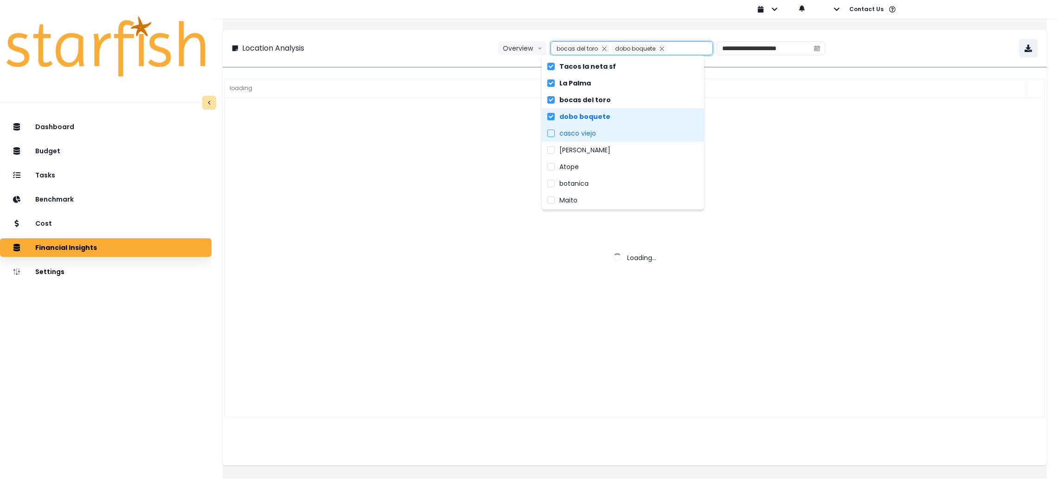
click at [600, 133] on label "casco viejo" at bounding box center [623, 133] width 162 height 17
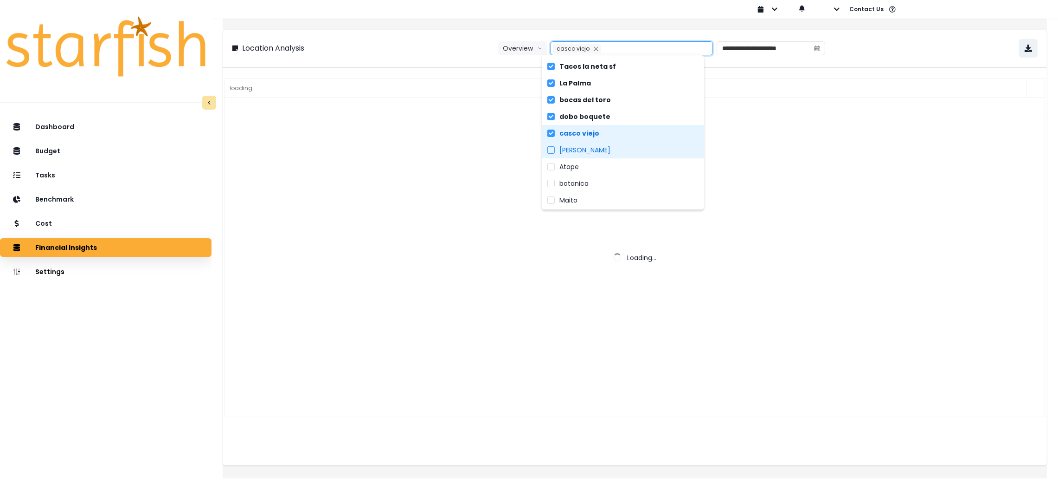
click at [600, 148] on label "[PERSON_NAME]" at bounding box center [623, 150] width 162 height 17
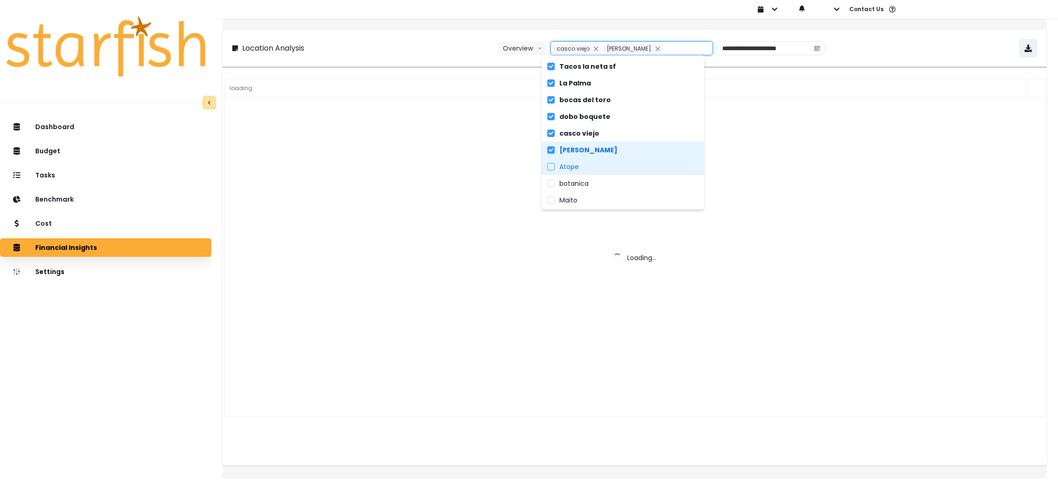
click at [591, 170] on label "Atope" at bounding box center [623, 166] width 162 height 17
click at [593, 177] on label "botanica" at bounding box center [623, 183] width 162 height 17
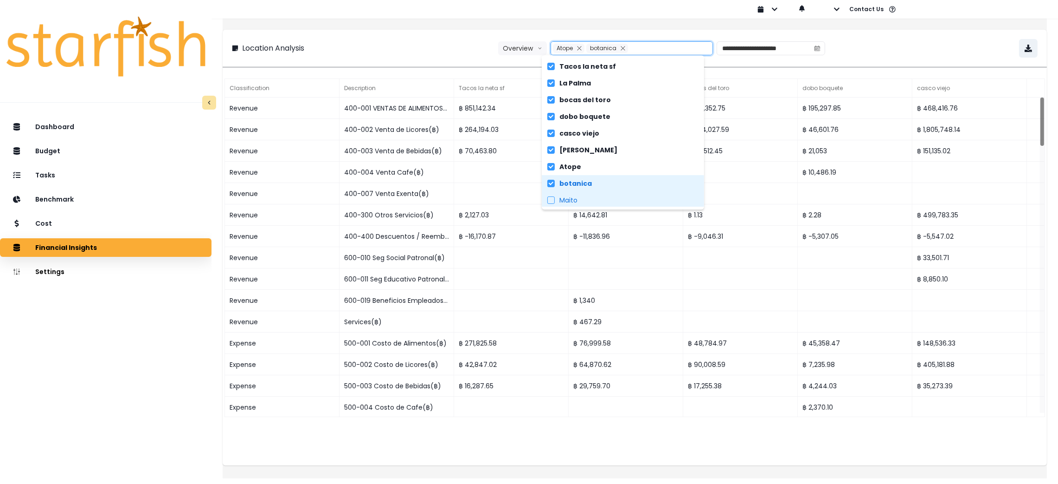
click at [592, 194] on label "Maito" at bounding box center [623, 200] width 162 height 17
type input "**********"
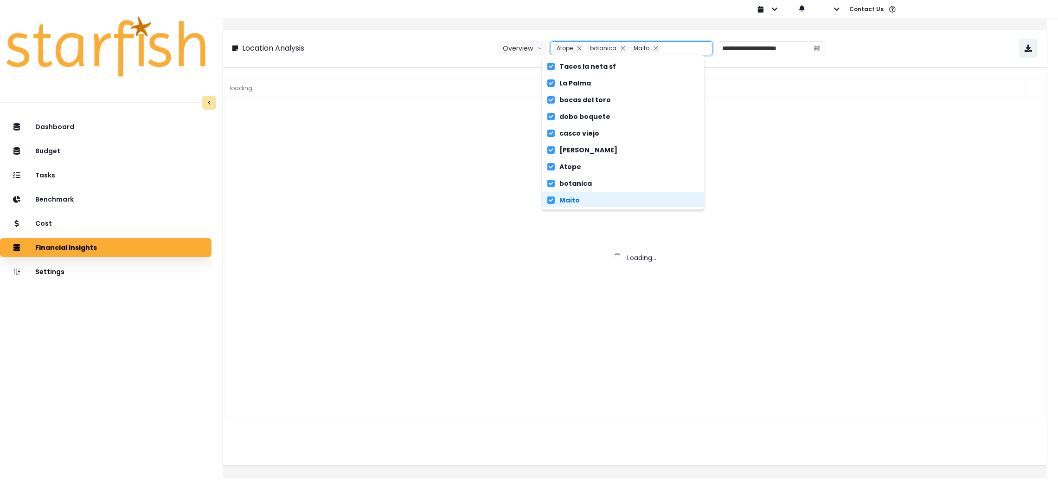
scroll to position [1, 0]
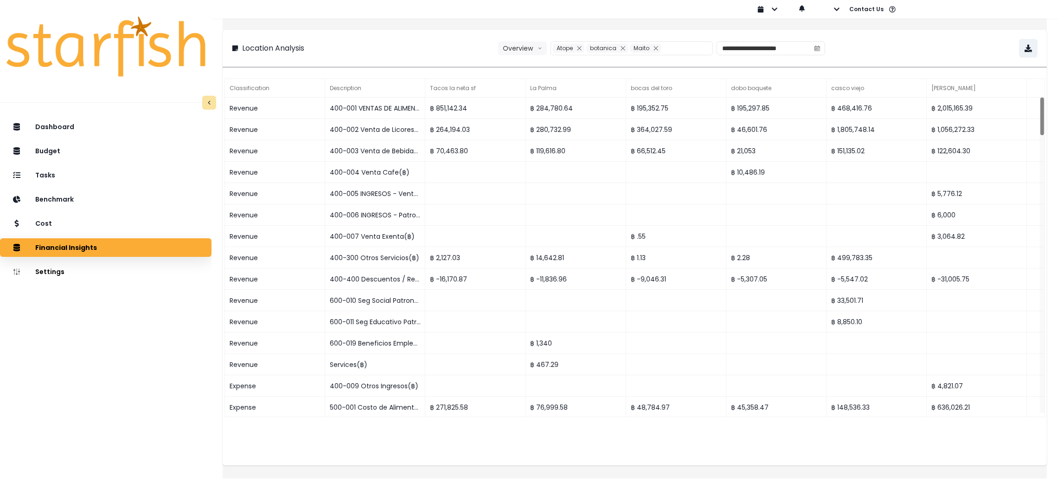
click at [461, 27] on div "**********" at bounding box center [635, 245] width 825 height 465
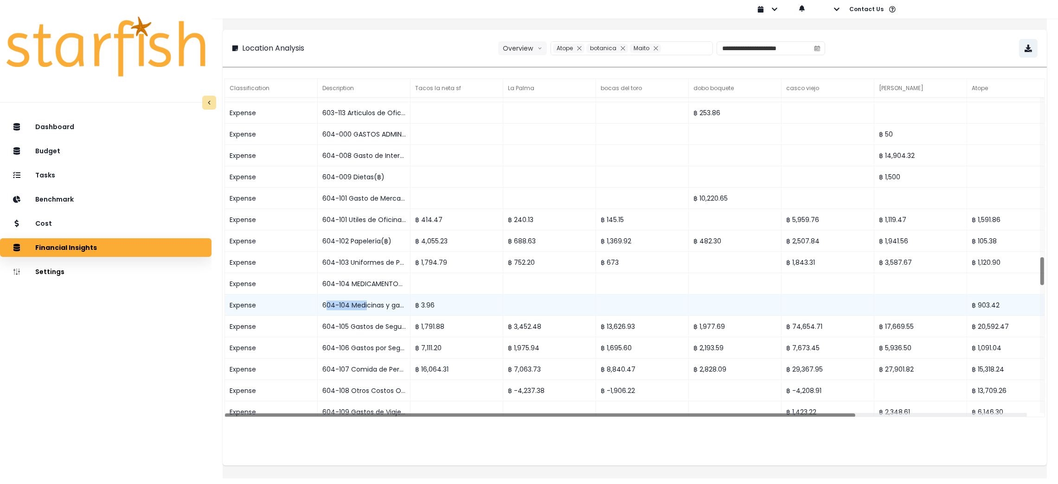
drag, startPoint x: 334, startPoint y: 307, endPoint x: 377, endPoint y: 307, distance: 43.2
click at [377, 307] on div "604-104 Medicinas y gastos Médicos(฿)" at bounding box center [364, 304] width 93 height 21
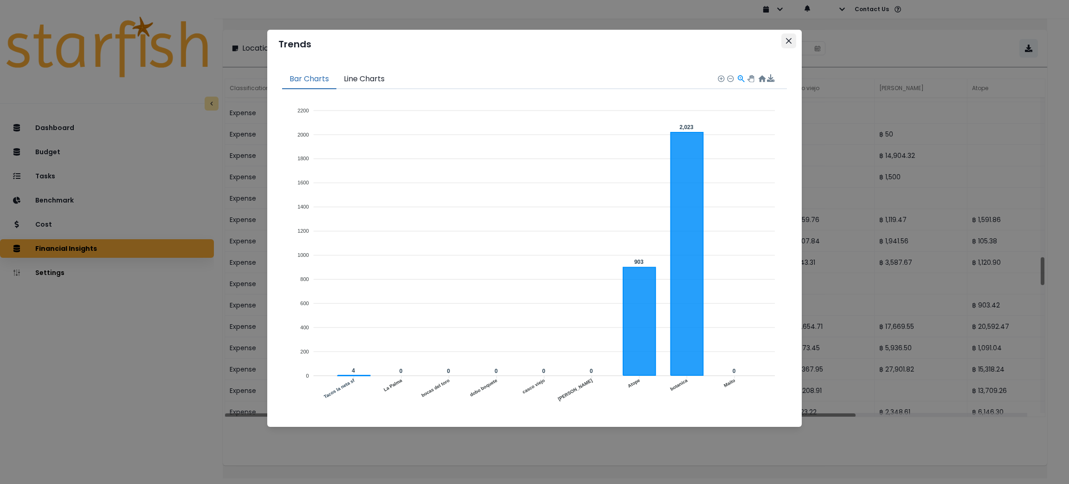
click at [787, 44] on button "Close" at bounding box center [788, 40] width 15 height 15
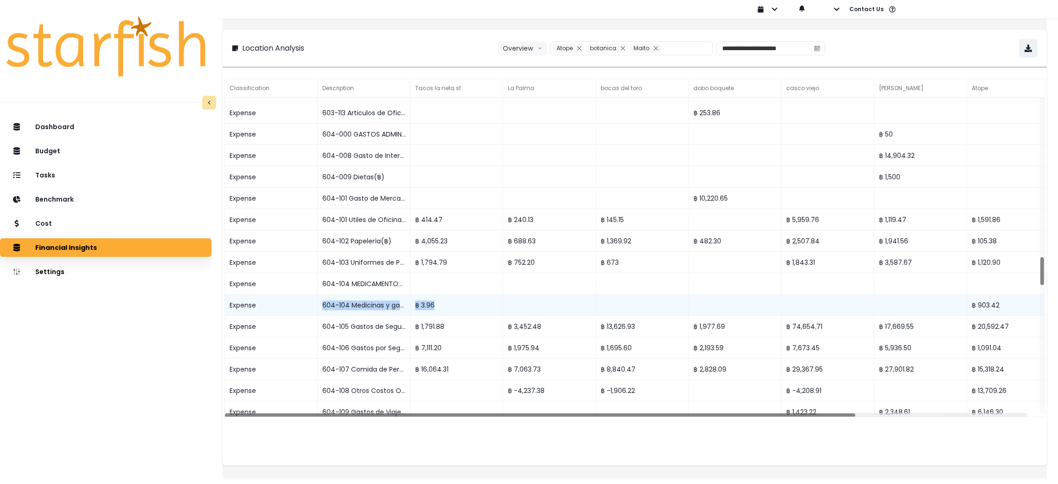
drag, startPoint x: 333, startPoint y: 303, endPoint x: 447, endPoint y: 314, distance: 114.6
click at [447, 314] on div "Expense 604-104 Medicinas y gastos Médicos(฿) ฿ 3.96 ฿ 903.42 ฿ 2,022.87" at bounding box center [735, 304] width 1021 height 21
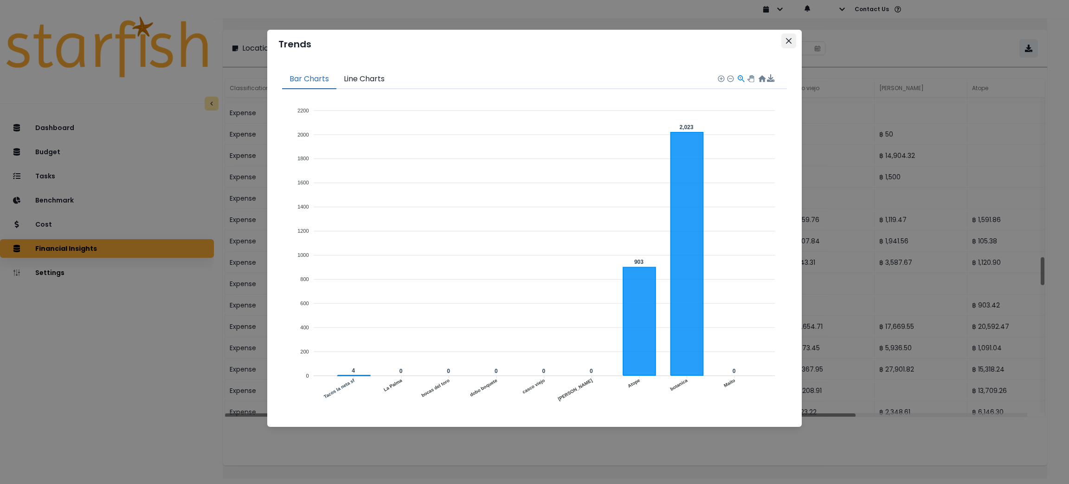
click at [792, 40] on button "Close" at bounding box center [788, 40] width 15 height 15
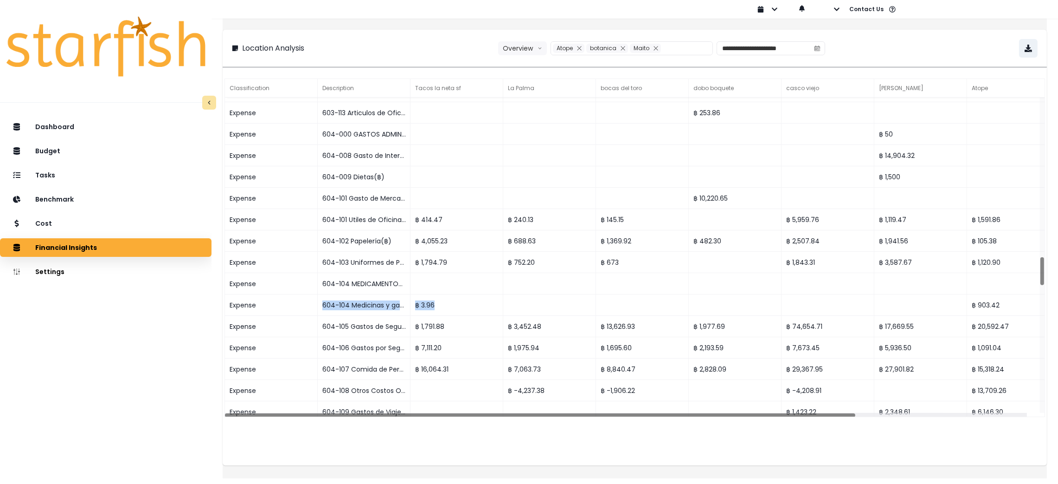
copy div "604-104 Medicinas y gastos Médicos(฿) ฿ 3.96"
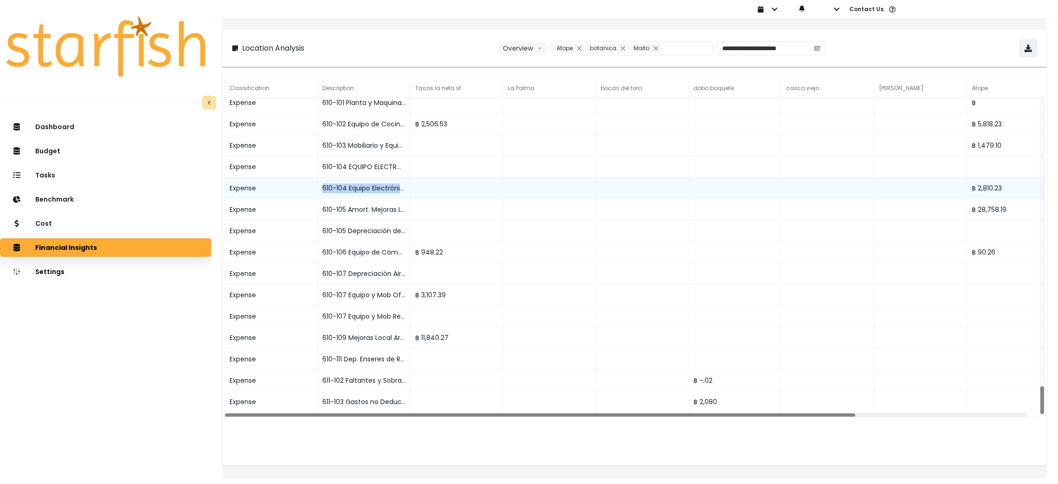
drag, startPoint x: 333, startPoint y: 189, endPoint x: 439, endPoint y: 191, distance: 106.3
click at [439, 191] on div "Expense 610-104 Equipo Electrónico(฿) ฿ 2,810.23 ฿ 230.28" at bounding box center [735, 187] width 1021 height 21
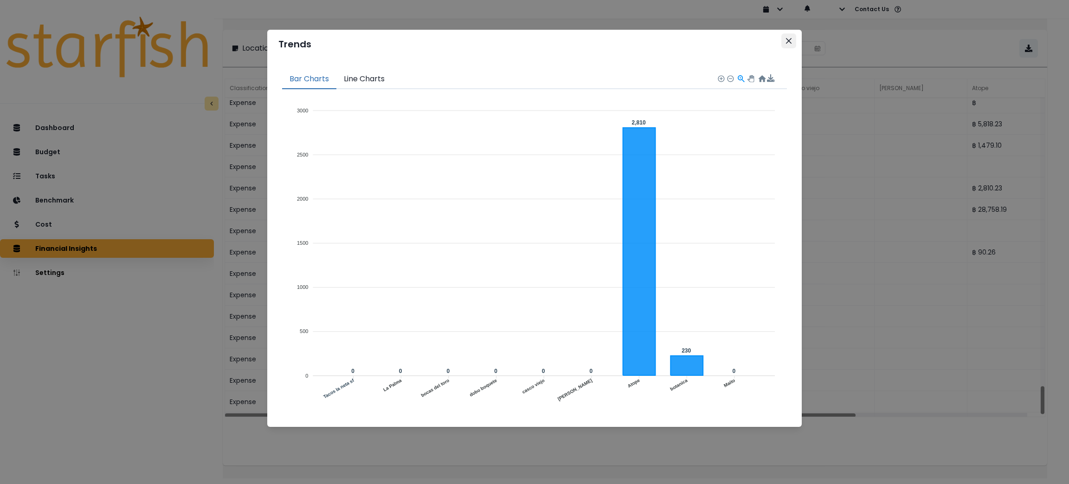
click at [787, 40] on icon "Close" at bounding box center [789, 41] width 6 height 6
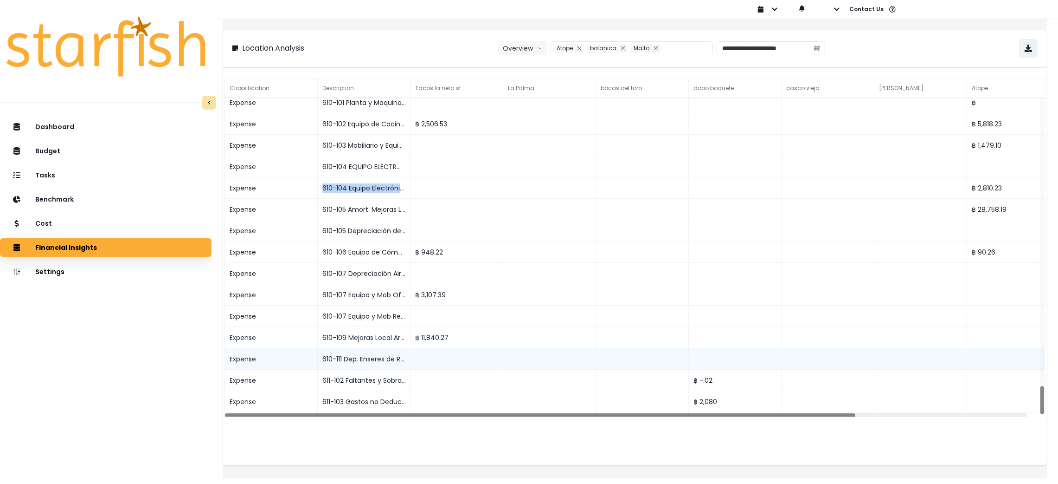
copy div "610-104 Equipo Electrónico(฿)"
